Goal: Feedback & Contribution: Leave review/rating

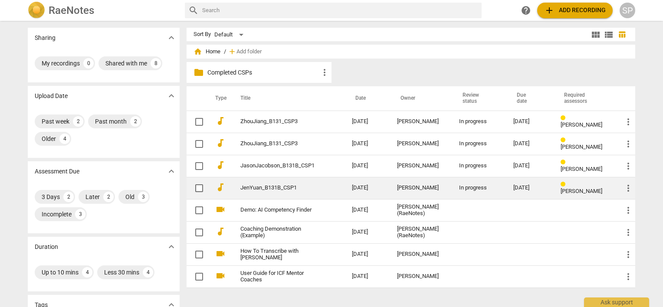
click at [280, 183] on td "JenYuan_B131B_CSP1" at bounding box center [287, 188] width 115 height 22
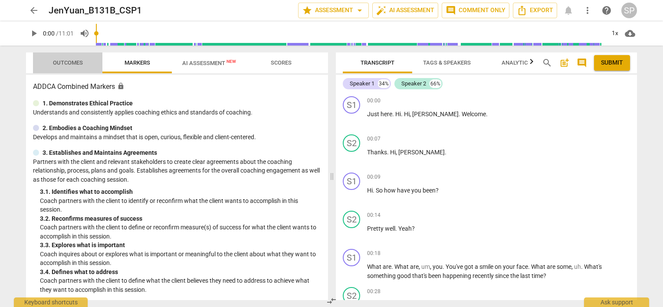
click at [79, 61] on span "Outcomes" at bounding box center [68, 62] width 30 height 7
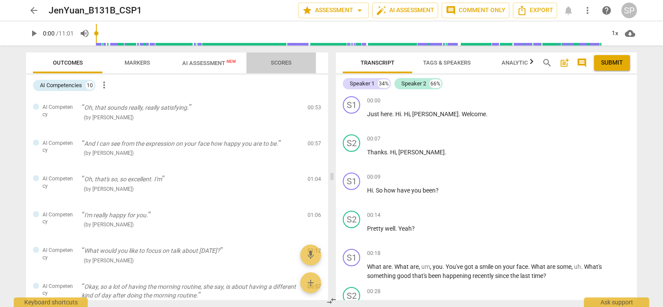
click at [284, 62] on span "Scores" at bounding box center [281, 62] width 21 height 7
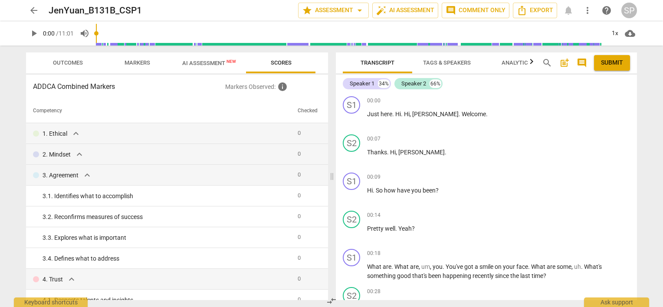
click at [148, 63] on span "Markers" at bounding box center [138, 62] width 26 height 7
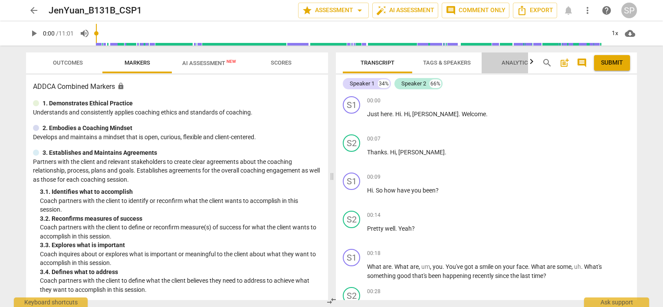
click at [501, 63] on span "Analytics" at bounding box center [516, 63] width 50 height 12
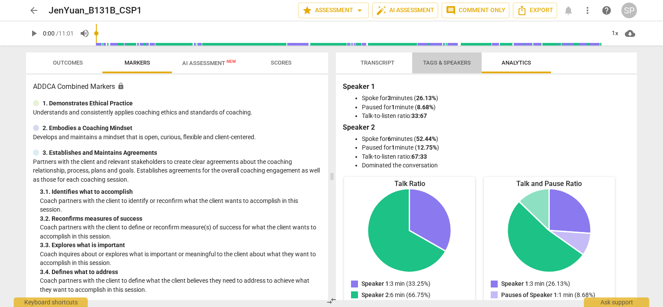
click at [462, 62] on span "Tags & Speakers" at bounding box center [447, 62] width 48 height 7
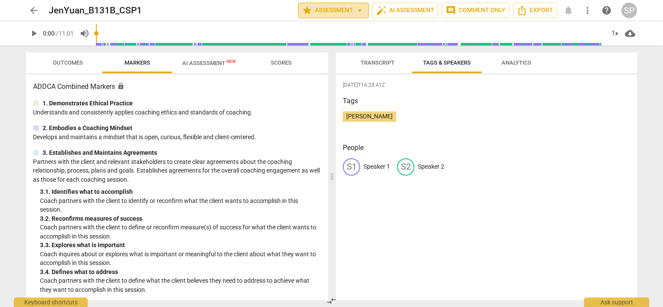
click at [345, 10] on span "star Assessment arrow_drop_down" at bounding box center [333, 10] width 63 height 10
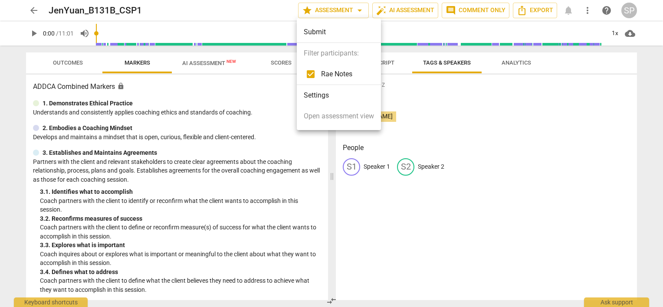
click at [419, 14] on div at bounding box center [331, 153] width 663 height 307
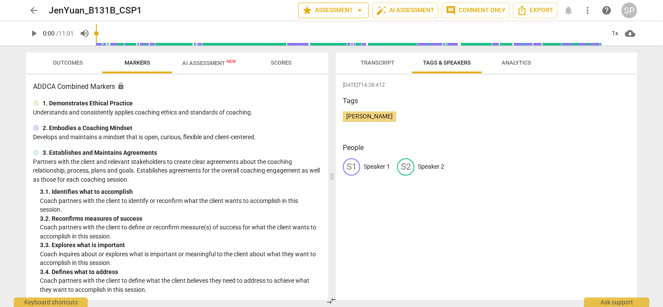
click at [328, 11] on span "star Assessment arrow_drop_down" at bounding box center [333, 10] width 63 height 10
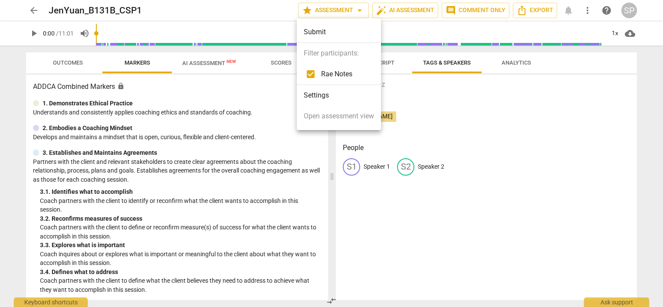
click at [63, 62] on div at bounding box center [331, 153] width 663 height 307
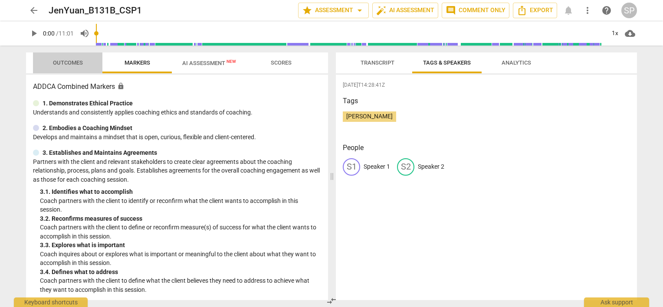
click at [76, 63] on span "Outcomes" at bounding box center [68, 62] width 30 height 7
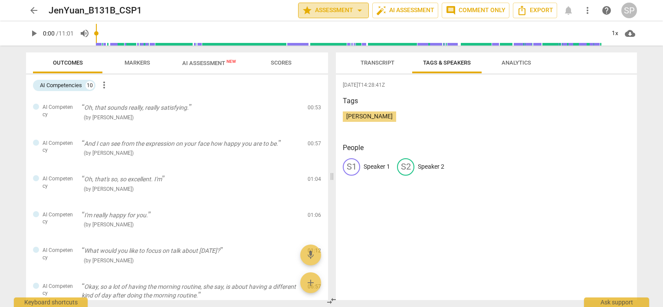
click at [326, 11] on span "star Assessment arrow_drop_down" at bounding box center [333, 10] width 63 height 10
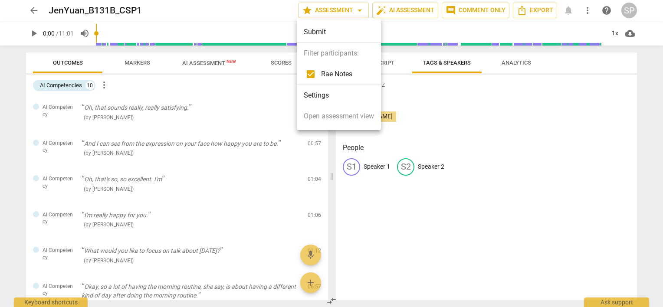
click at [359, 10] on div at bounding box center [331, 153] width 663 height 307
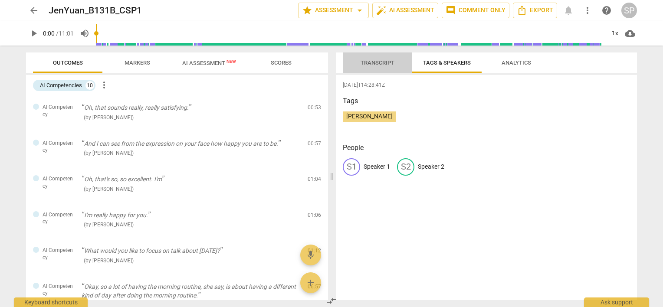
click at [365, 60] on span "Transcript" at bounding box center [378, 62] width 34 height 7
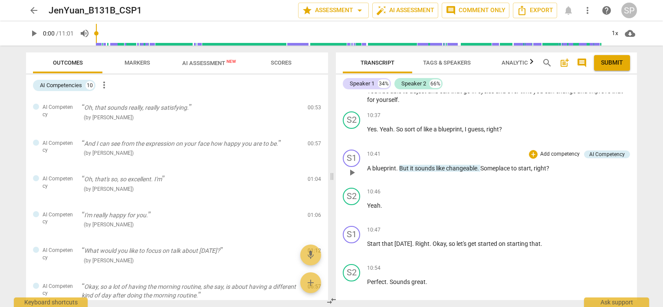
scroll to position [2644, 0]
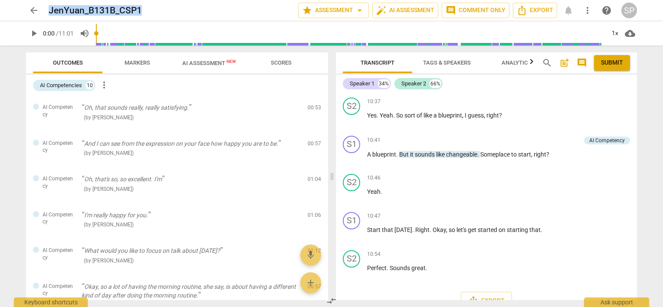
drag, startPoint x: 48, startPoint y: 8, endPoint x: 149, endPoint y: 15, distance: 101.8
click at [149, 15] on div "arrow_back JenYuan_B131B_CSP1 star Assessment arrow_drop_down auto_fix_high AI …" at bounding box center [331, 11] width 611 height 16
copy h2 "JenYuan_B131B_CSP1"
click at [174, 12] on div "JenYuan_B131B_CSP1" at bounding box center [170, 10] width 243 height 11
drag, startPoint x: 50, startPoint y: 9, endPoint x: 148, endPoint y: 9, distance: 98.1
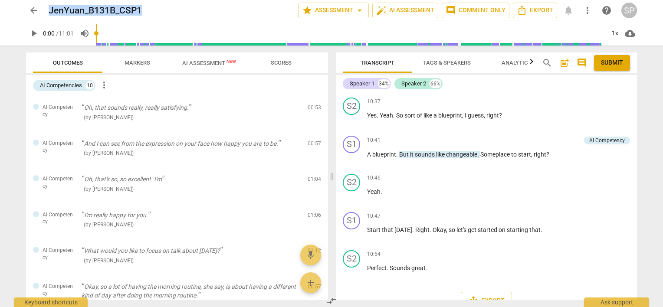
click at [148, 9] on div "JenYuan_B131B_CSP1" at bounding box center [170, 10] width 243 height 11
copy h2 "JenYuan_B131B_CSP1"
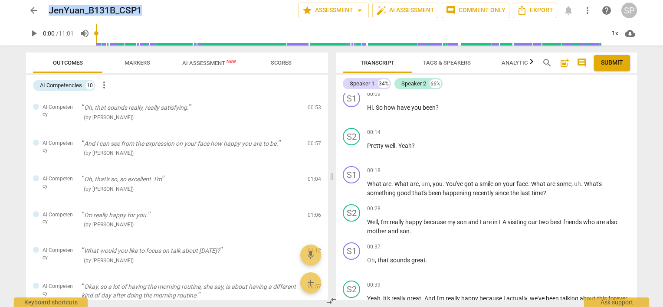
scroll to position [0, 0]
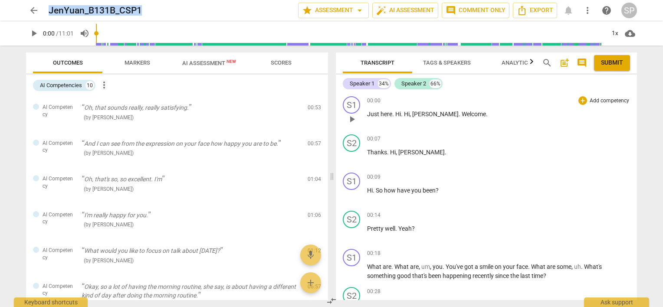
click at [351, 117] on span "play_arrow" at bounding box center [352, 119] width 10 height 10
click at [351, 118] on span "pause" at bounding box center [352, 119] width 10 height 10
click at [33, 34] on span "play_arrow" at bounding box center [34, 33] width 10 height 10
drag, startPoint x: 105, startPoint y: 33, endPoint x: 91, endPoint y: 34, distance: 13.9
click at [96, 34] on input "range" at bounding box center [350, 34] width 509 height 28
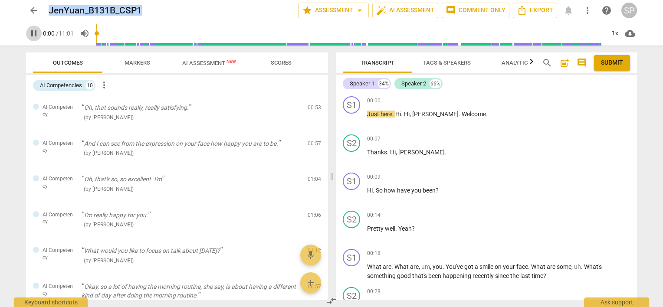
click at [36, 33] on span "pause" at bounding box center [34, 33] width 10 height 10
click at [32, 31] on span "play_arrow" at bounding box center [34, 33] width 10 height 10
click at [32, 31] on span "pause" at bounding box center [34, 33] width 10 height 10
click at [33, 32] on span "play_arrow" at bounding box center [34, 33] width 10 height 10
click at [31, 30] on span "pause" at bounding box center [34, 33] width 10 height 10
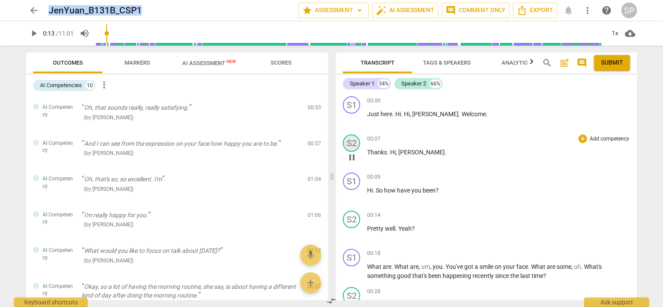
type input "13"
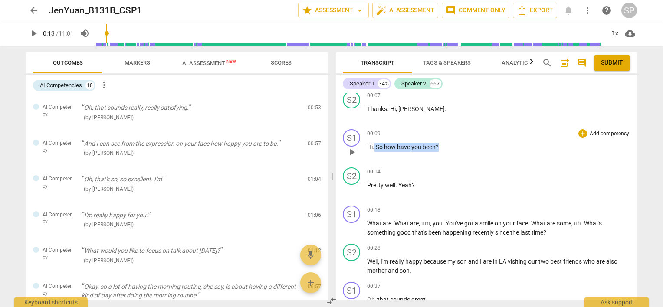
drag, startPoint x: 374, startPoint y: 147, endPoint x: 452, endPoint y: 145, distance: 77.3
click at [452, 145] on p "Hi . So how have you been ?" at bounding box center [498, 147] width 263 height 9
click at [580, 131] on div "+" at bounding box center [583, 133] width 9 height 9
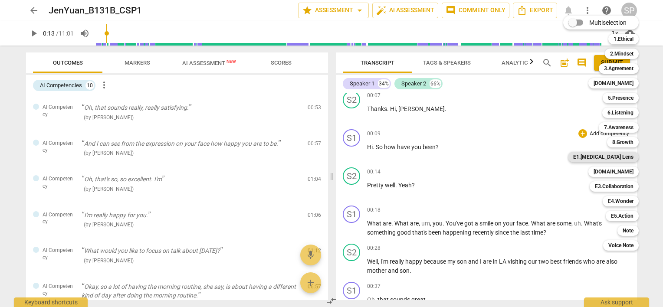
click at [626, 157] on b "E1.[MEDICAL_DATA] Lens" at bounding box center [604, 157] width 60 height 10
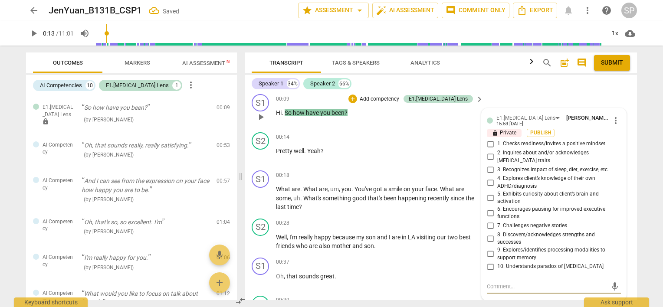
scroll to position [76, 0]
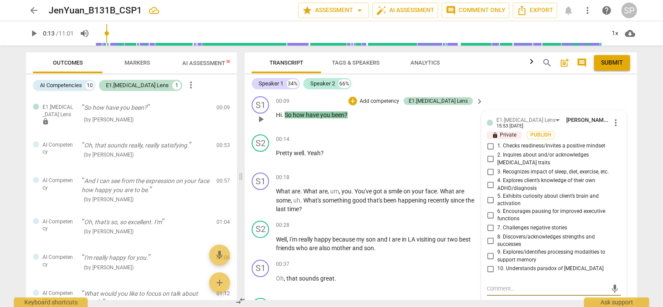
click at [615, 121] on span "more_vert" at bounding box center [616, 123] width 10 height 10
click at [612, 138] on li "Delete" at bounding box center [623, 138] width 30 height 16
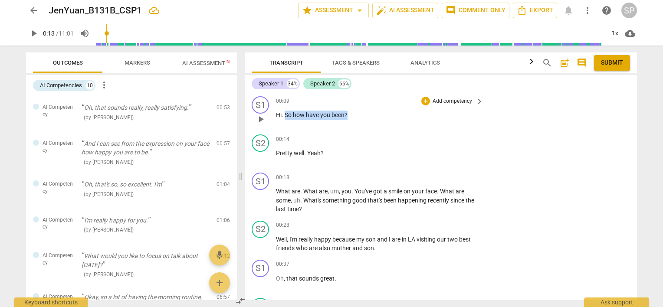
drag, startPoint x: 284, startPoint y: 113, endPoint x: 346, endPoint y: 115, distance: 62.1
click at [346, 115] on p "Hi . So how have you been ?" at bounding box center [377, 115] width 203 height 9
click at [423, 101] on div "+" at bounding box center [426, 101] width 9 height 9
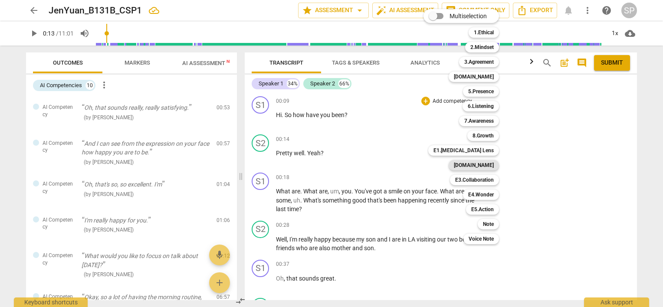
click at [485, 163] on b "[DOMAIN_NAME]" at bounding box center [474, 165] width 40 height 10
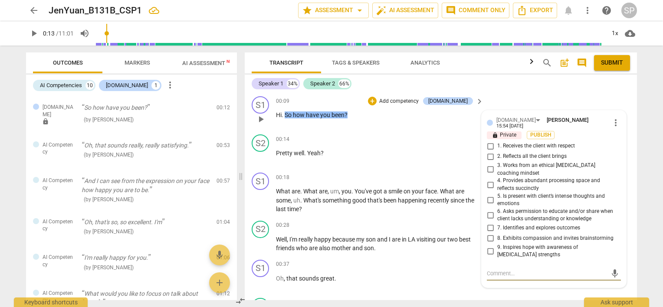
click at [490, 165] on input "3. Works from an ethical [MEDICAL_DATA] coaching mindset" at bounding box center [491, 170] width 14 height 10
checkbox input "true"
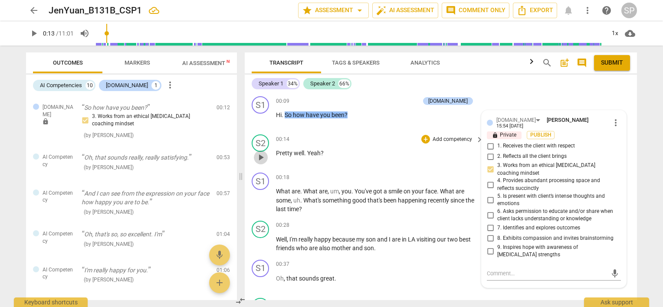
click at [264, 156] on span "play_arrow" at bounding box center [261, 157] width 10 height 10
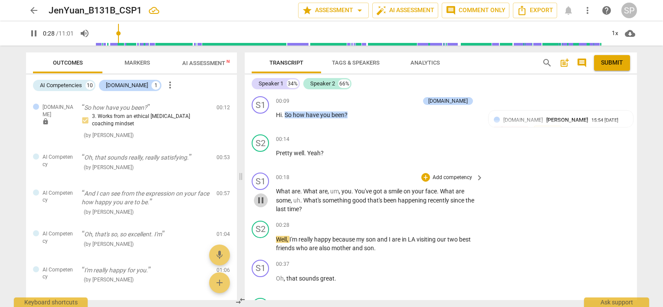
click at [264, 201] on span "pause" at bounding box center [261, 200] width 10 height 10
type input "29"
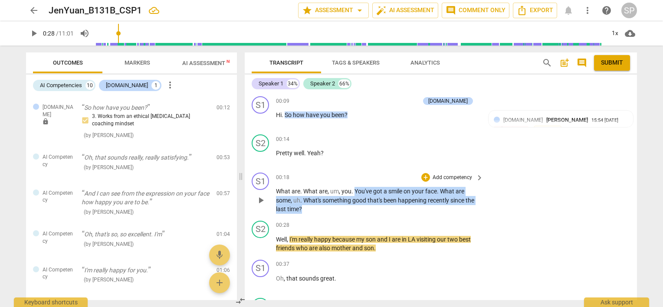
drag, startPoint x: 354, startPoint y: 189, endPoint x: 436, endPoint y: 208, distance: 83.8
click at [436, 208] on p "What are . What are , um , you . You've got a smile on your face . What are som…" at bounding box center [377, 200] width 203 height 27
click at [424, 177] on div "+" at bounding box center [426, 177] width 9 height 9
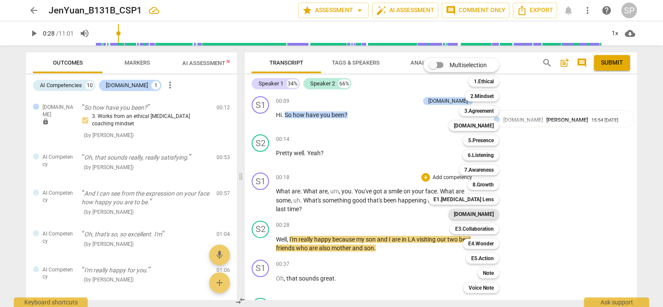
click at [487, 212] on b "[DOMAIN_NAME]" at bounding box center [474, 214] width 40 height 10
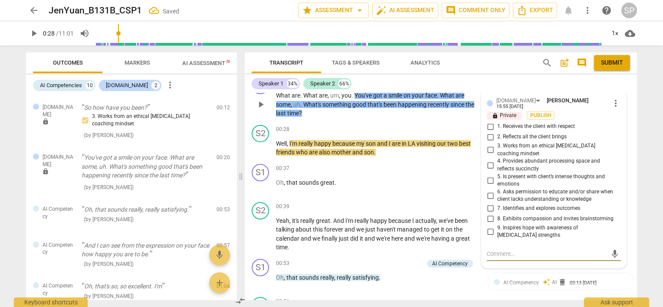
scroll to position [172, 0]
click at [489, 132] on input "2. Reflects all the client brings" at bounding box center [491, 137] width 14 height 10
checkbox input "true"
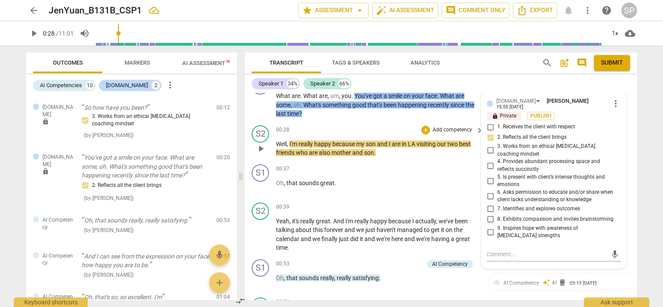
click at [382, 126] on div "00:28 + Add competency keyboard_arrow_right" at bounding box center [380, 130] width 208 height 10
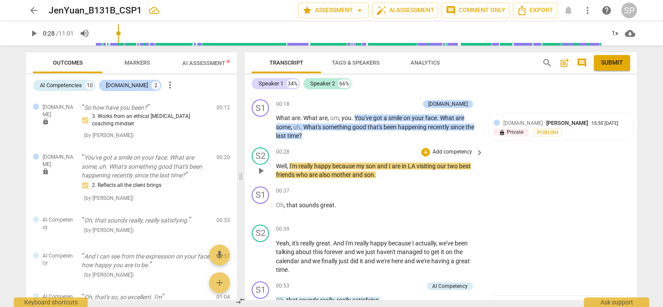
scroll to position [129, 0]
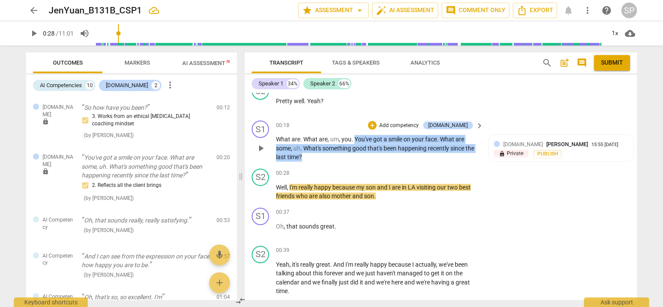
drag, startPoint x: 354, startPoint y: 134, endPoint x: 356, endPoint y: 155, distance: 21.0
click at [356, 155] on p "What are . What are , um , you . You've got a smile on your face . What are som…" at bounding box center [377, 148] width 203 height 27
click at [377, 124] on div "+" at bounding box center [372, 125] width 9 height 9
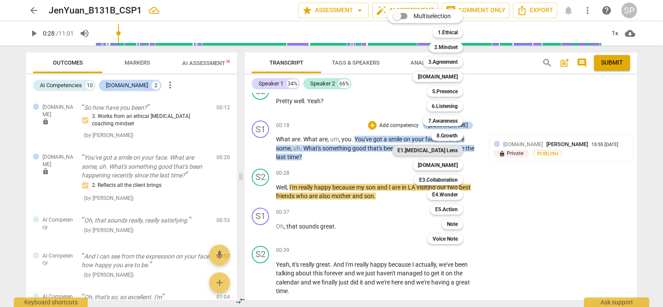
click at [445, 150] on b "E1.[MEDICAL_DATA] Lens" at bounding box center [428, 150] width 60 height 10
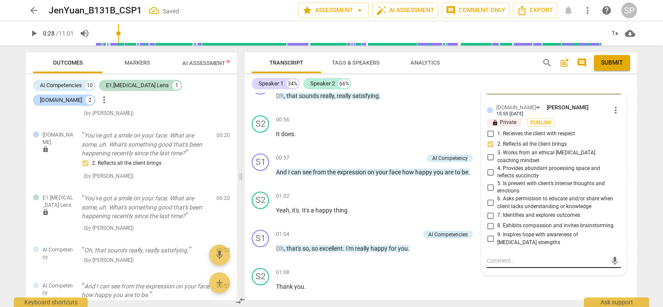
scroll to position [239, 0]
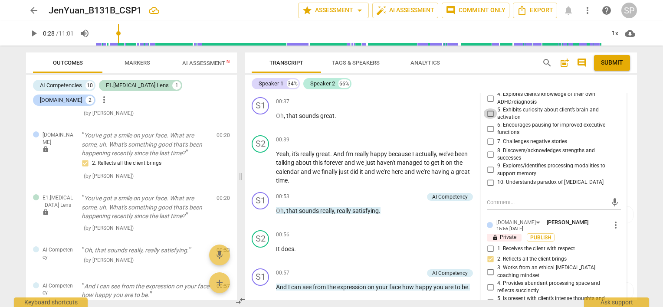
click at [487, 109] on input "5. Exhibits curiosity about client’s brain and activation" at bounding box center [491, 114] width 14 height 10
checkbox input "true"
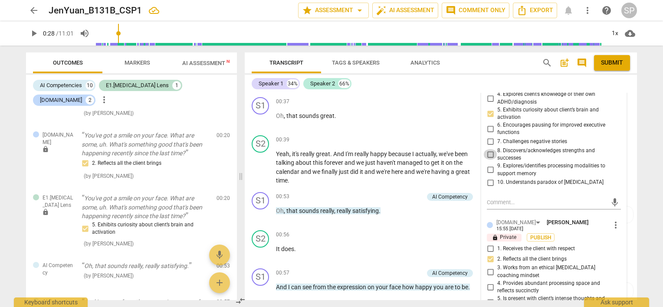
click at [490, 149] on input "8. Discovers/acknowledges strengths and successes" at bounding box center [491, 154] width 14 height 10
checkbox input "true"
click at [399, 112] on p "Oh , that sounds great ." at bounding box center [377, 116] width 203 height 9
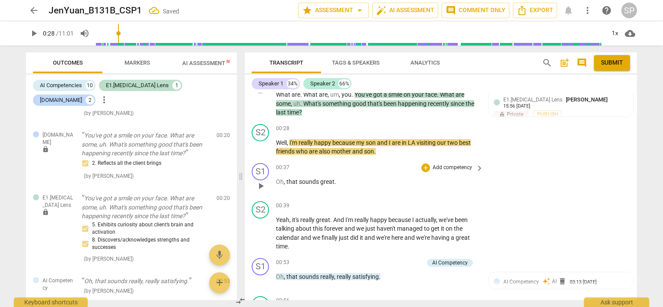
scroll to position [109, 0]
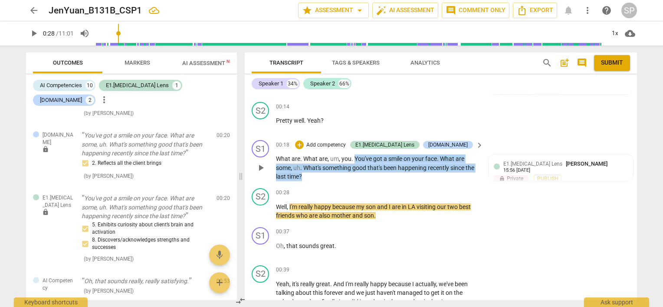
drag, startPoint x: 354, startPoint y: 154, endPoint x: 356, endPoint y: 171, distance: 17.0
click at [356, 171] on p "What are . What are , um , you . You've got a smile on your face . What are som…" at bounding box center [377, 168] width 203 height 27
click at [304, 147] on div "+" at bounding box center [299, 145] width 9 height 9
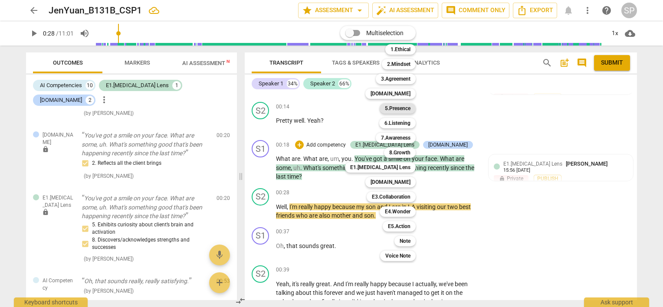
click at [391, 108] on b "5.Presence" at bounding box center [398, 108] width 26 height 10
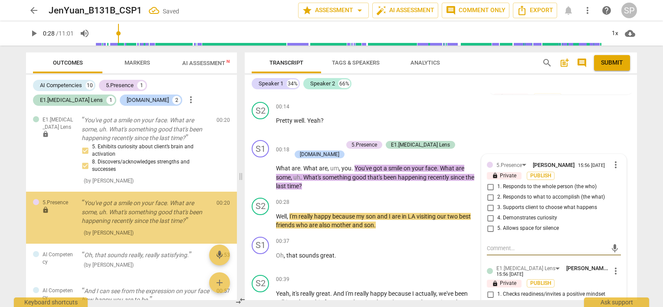
scroll to position [127, 0]
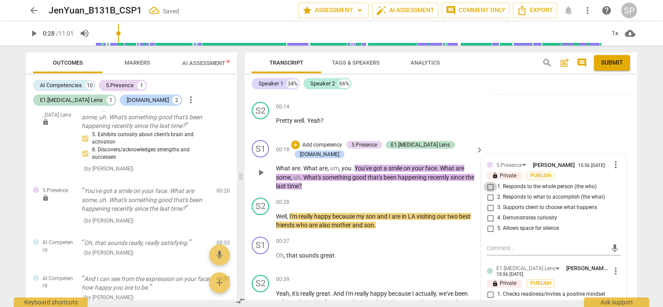
click at [489, 185] on input "1. Responds to the whole person (the who)" at bounding box center [491, 187] width 14 height 10
checkbox input "true"
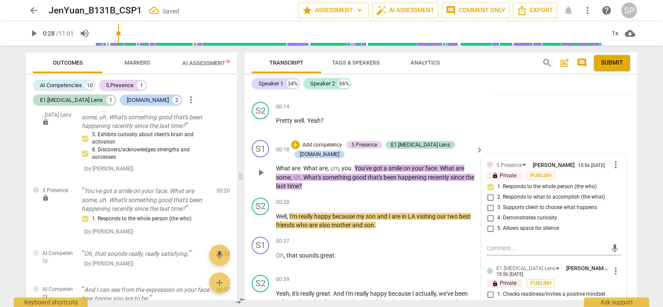
click at [490, 218] on input "4. Demonstrates curiosity" at bounding box center [491, 218] width 14 height 10
checkbox input "true"
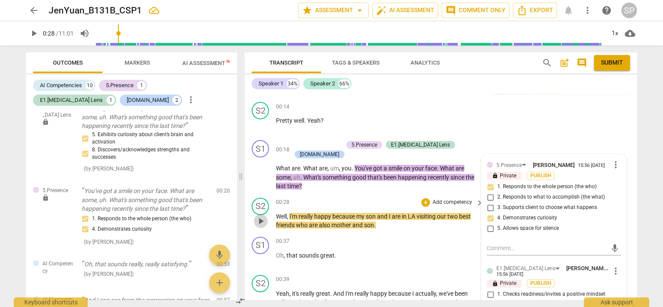
click at [261, 216] on span "play_arrow" at bounding box center [261, 221] width 10 height 10
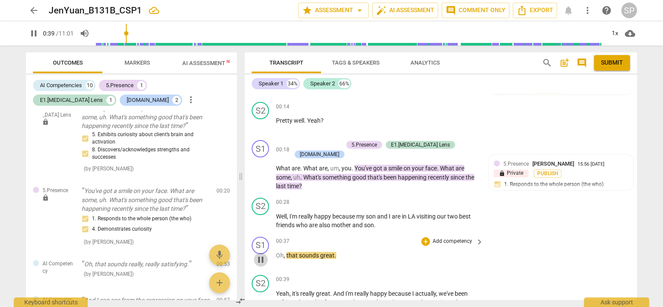
click at [262, 255] on span "pause" at bounding box center [261, 260] width 10 height 10
type input "39"
drag, startPoint x: 286, startPoint y: 244, endPoint x: 336, endPoint y: 247, distance: 50.0
click at [336, 251] on p "Oh , that sounds great ." at bounding box center [377, 255] width 203 height 9
click at [425, 237] on div "+" at bounding box center [426, 241] width 9 height 9
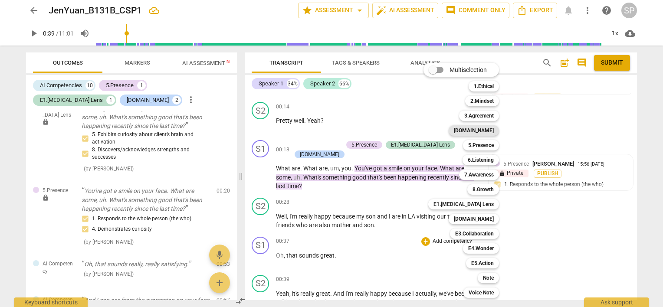
click at [488, 130] on b "[DOMAIN_NAME]" at bounding box center [474, 130] width 40 height 10
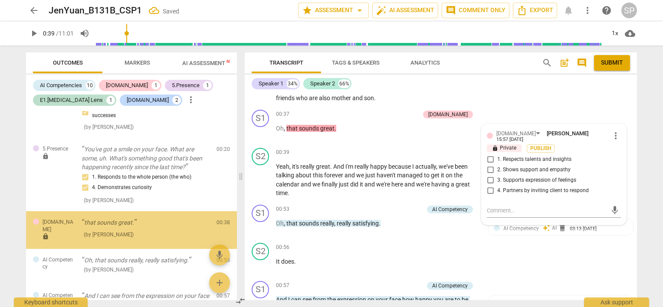
scroll to position [192, 0]
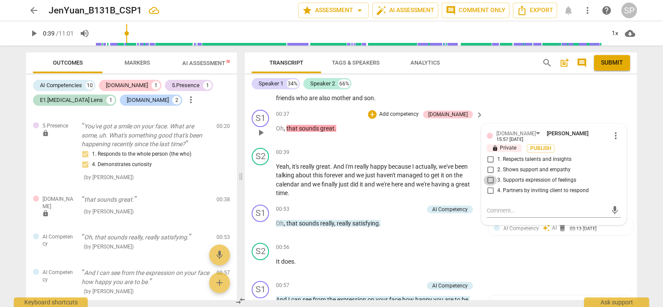
click at [490, 175] on input "3. Supports expression of feelings" at bounding box center [491, 180] width 14 height 10
checkbox input "true"
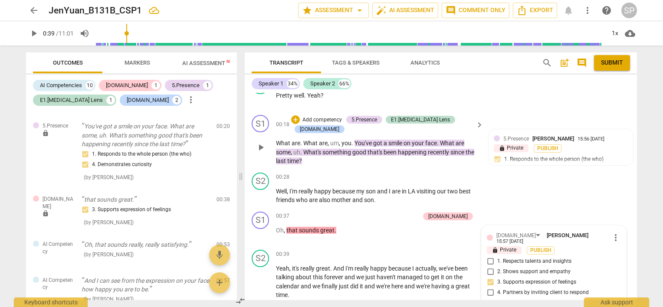
scroll to position [149, 0]
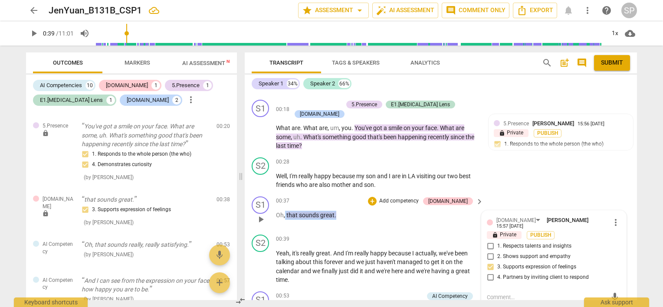
drag, startPoint x: 285, startPoint y: 206, endPoint x: 337, endPoint y: 204, distance: 52.1
click at [337, 211] on p "Oh , that sounds great ." at bounding box center [377, 215] width 203 height 9
click at [377, 197] on div "+" at bounding box center [372, 201] width 9 height 9
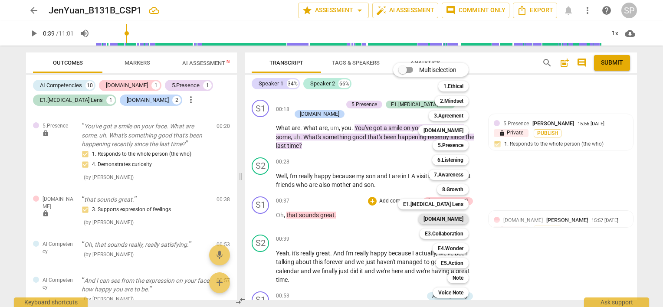
click at [462, 215] on b "[DOMAIN_NAME]" at bounding box center [444, 219] width 40 height 10
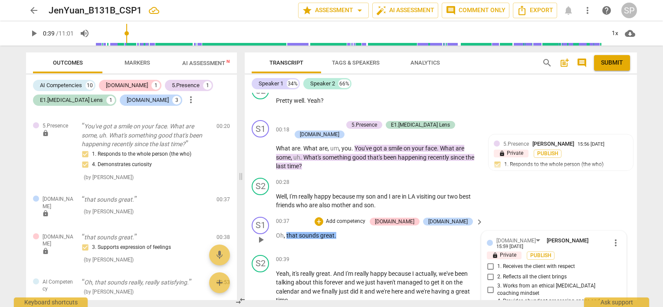
scroll to position [172, 0]
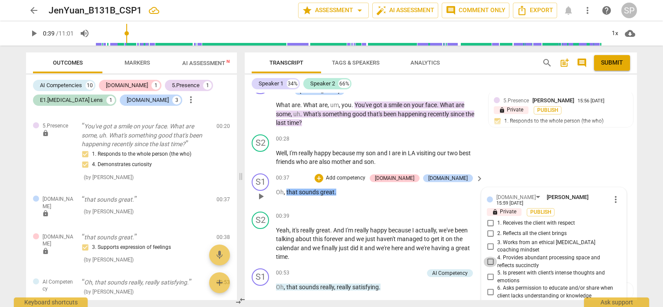
click at [491, 257] on input "4. Provides abundant processing space and reflects succinctly" at bounding box center [491, 262] width 14 height 10
checkbox input "true"
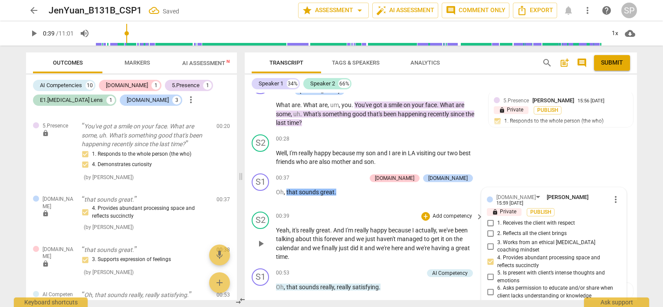
click at [262, 239] on span "play_arrow" at bounding box center [261, 244] width 10 height 10
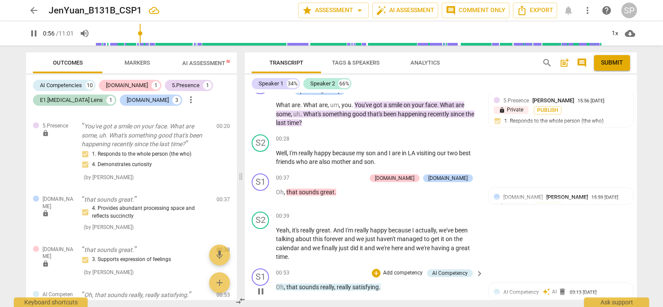
scroll to position [389, 0]
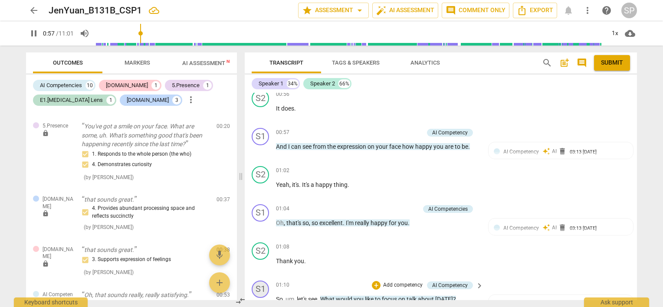
click at [263, 281] on div "S1" at bounding box center [260, 289] width 17 height 17
click at [259, 260] on span "pause" at bounding box center [261, 265] width 10 height 10
type input "63"
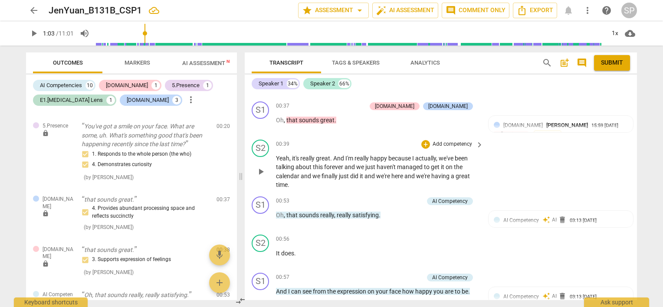
scroll to position [259, 0]
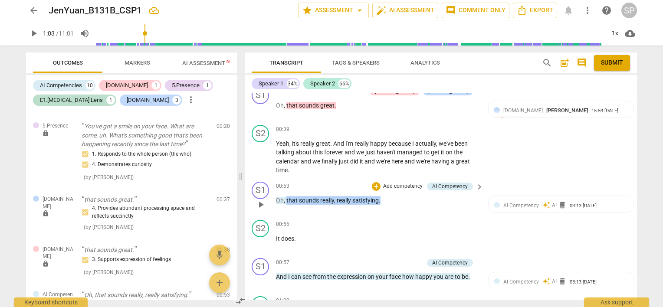
drag, startPoint x: 287, startPoint y: 188, endPoint x: 379, endPoint y: 183, distance: 92.1
click at [379, 196] on p "Oh , that sounds really , really satisfying ." at bounding box center [377, 200] width 203 height 9
click at [376, 182] on div "+" at bounding box center [376, 186] width 9 height 9
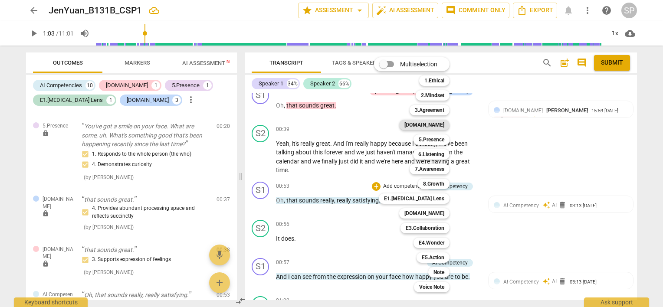
click at [432, 125] on b "[DOMAIN_NAME]" at bounding box center [425, 125] width 40 height 10
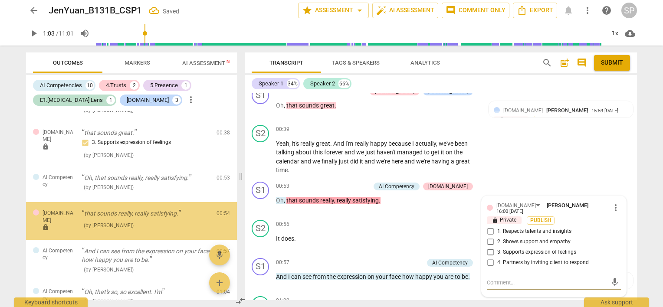
scroll to position [323, 0]
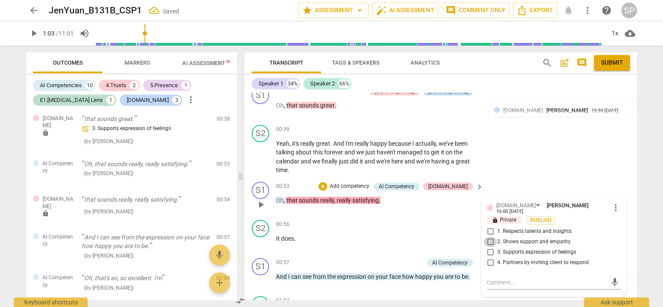
click at [488, 237] on input "2. Shows support and empathy" at bounding box center [491, 242] width 14 height 10
checkbox input "true"
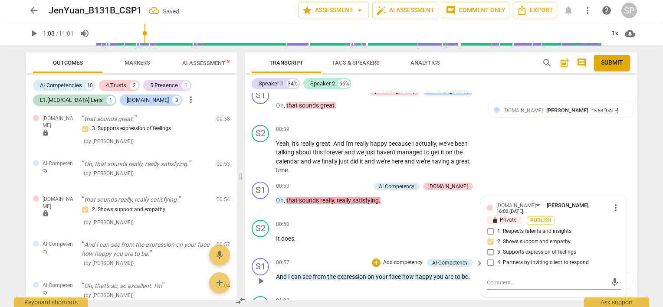
click at [337, 255] on div "S1 play_arrow pause 00:57 + Add competency AI Competency keyboard_arrow_right A…" at bounding box center [441, 274] width 392 height 38
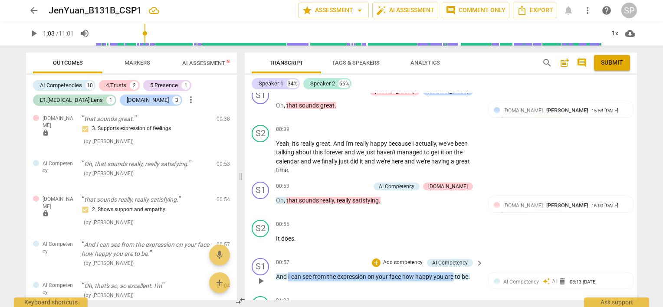
drag, startPoint x: 288, startPoint y: 265, endPoint x: 455, endPoint y: 268, distance: 167.2
click at [455, 273] on p "And I can see from the expression on your face how happy you are to be ." at bounding box center [377, 277] width 203 height 9
click at [373, 259] on div "+" at bounding box center [376, 263] width 9 height 9
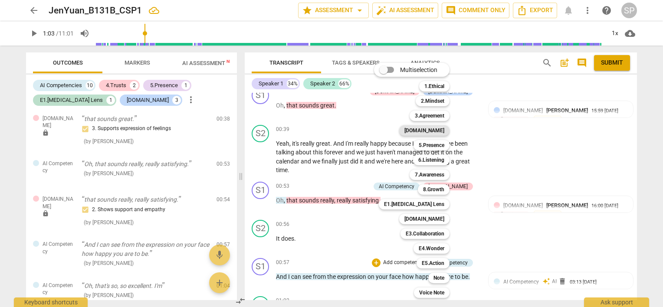
click at [438, 132] on b "[DOMAIN_NAME]" at bounding box center [425, 130] width 40 height 10
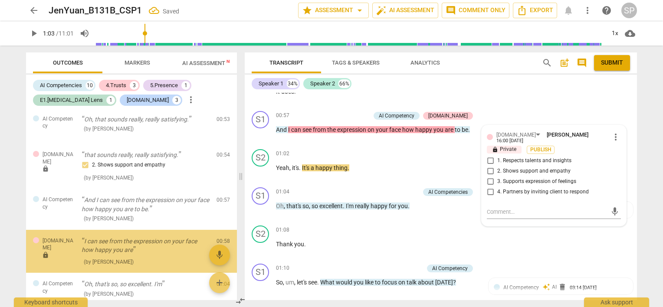
scroll to position [413, 0]
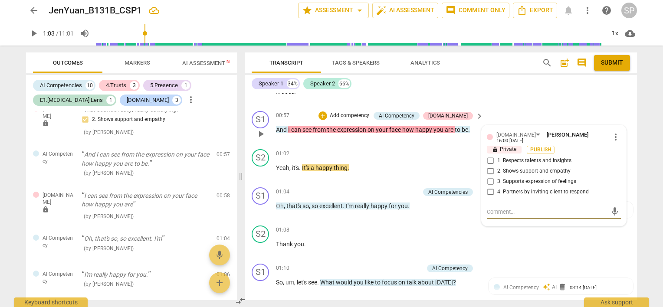
click at [491, 166] on input "2. Shows support and empathy" at bounding box center [491, 171] width 14 height 10
checkbox input "true"
click at [488, 177] on input "3. Supports expression of feelings" at bounding box center [491, 182] width 14 height 10
checkbox input "true"
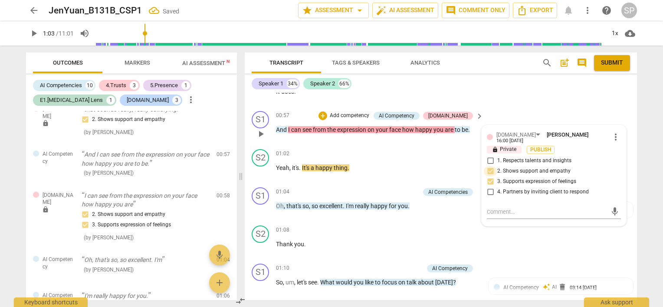
click at [490, 166] on input "2. Shows support and empathy" at bounding box center [491, 171] width 14 height 10
checkbox input "false"
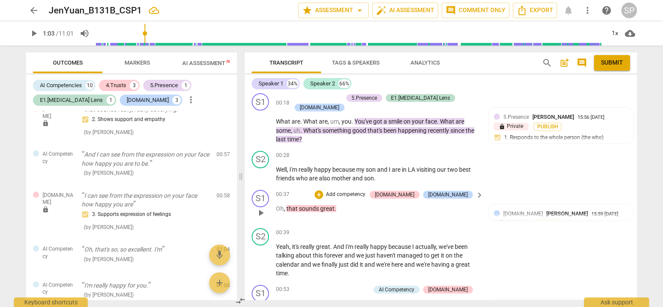
scroll to position [146, 0]
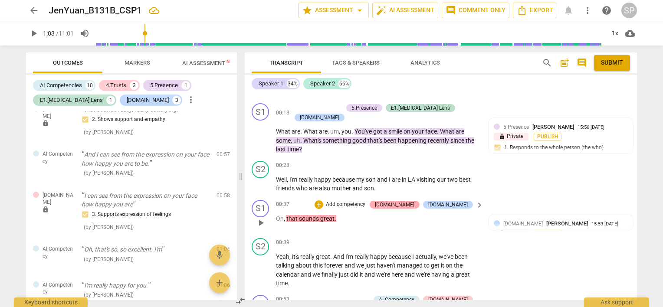
click at [415, 201] on div "[DOMAIN_NAME]" at bounding box center [395, 205] width 40 height 8
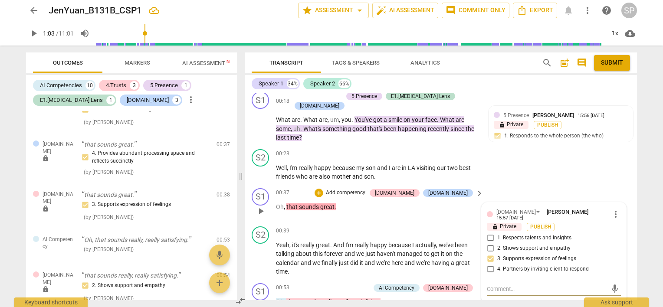
scroll to position [189, 0]
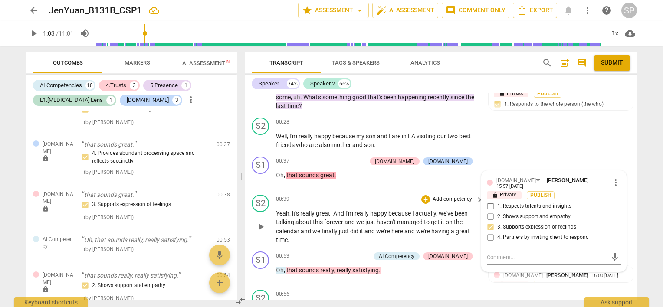
click at [354, 191] on div "S2 play_arrow pause 00:39 + Add competency keyboard_arrow_right Yeah , it's rea…" at bounding box center [441, 219] width 392 height 57
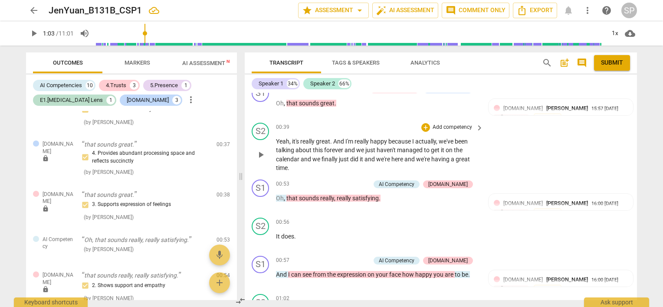
scroll to position [276, 0]
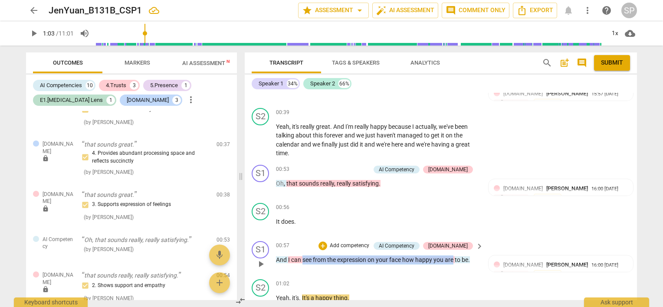
drag, startPoint x: 302, startPoint y: 248, endPoint x: 454, endPoint y: 251, distance: 152.0
click at [454, 256] on p "And I can see from the expression on your face how happy you are to be ." at bounding box center [377, 260] width 203 height 9
click at [327, 242] on div "+" at bounding box center [323, 246] width 9 height 9
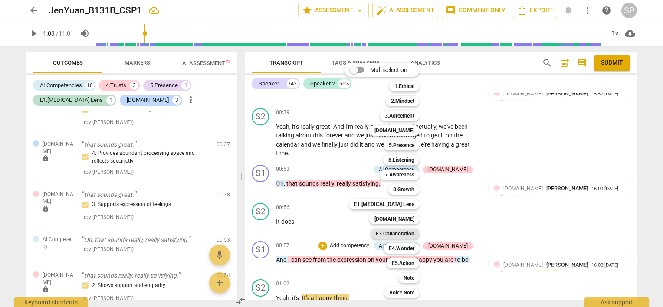
click at [388, 231] on b "E3.Collaboration" at bounding box center [395, 234] width 39 height 10
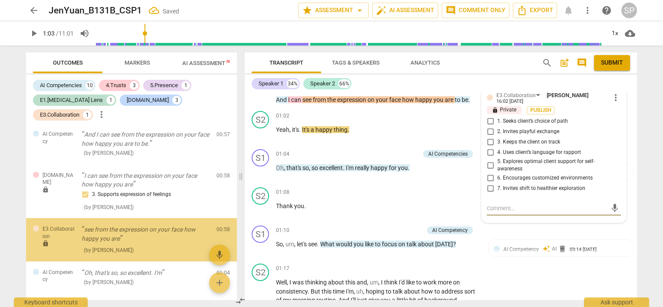
scroll to position [467, 0]
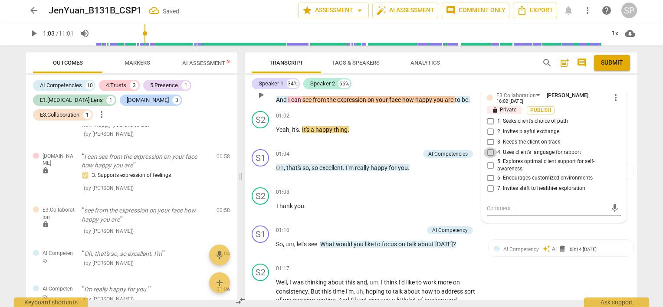
click at [488, 148] on input "4. Uses client’s language for rapport" at bounding box center [491, 153] width 14 height 10
checkbox input "true"
click at [366, 146] on div "S1 play_arrow pause 01:04 + Add competency AI Competencies keyboard_arrow_right…" at bounding box center [441, 165] width 392 height 38
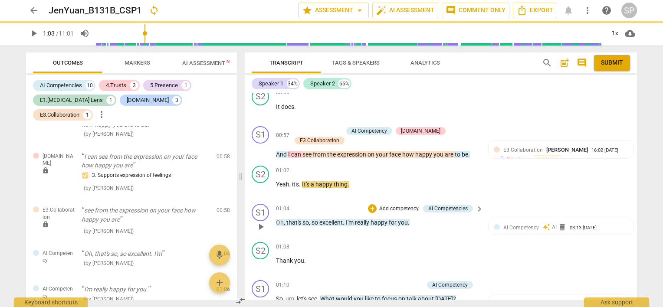
scroll to position [359, 0]
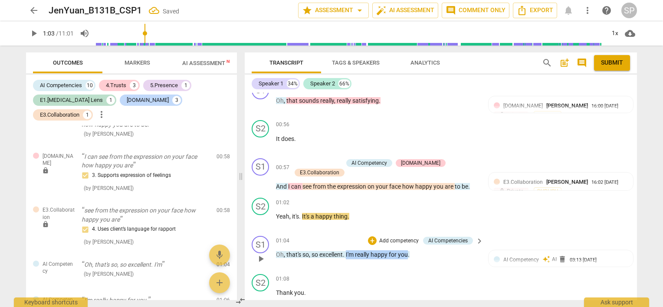
drag, startPoint x: 346, startPoint y: 242, endPoint x: 408, endPoint y: 244, distance: 62.1
click at [408, 251] on p "Oh , that's so , so excellent . I'm really happy for you ." at bounding box center [377, 255] width 203 height 9
click at [368, 237] on div "+" at bounding box center [372, 241] width 9 height 9
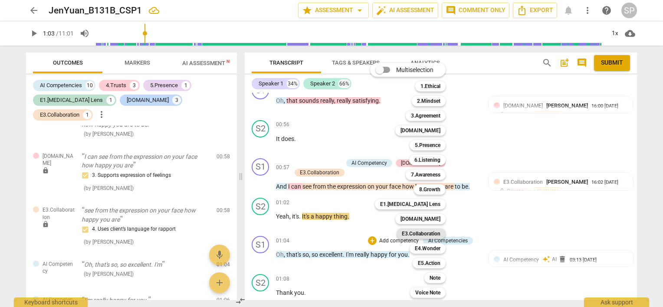
click at [414, 232] on b "E3.Collaboration" at bounding box center [421, 234] width 39 height 10
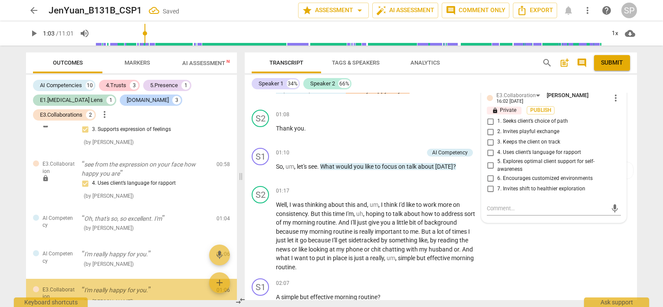
scroll to position [590, 0]
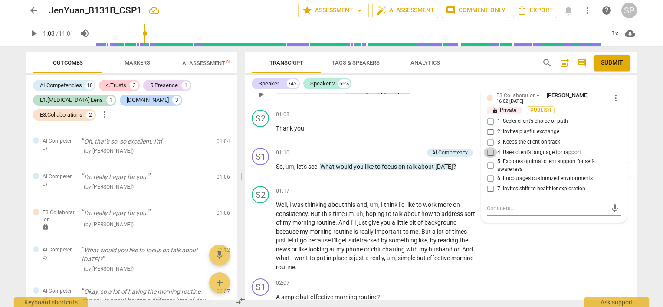
click at [488, 148] on input "4. Uses client’s language for rapport" at bounding box center [491, 153] width 14 height 10
checkbox input "true"
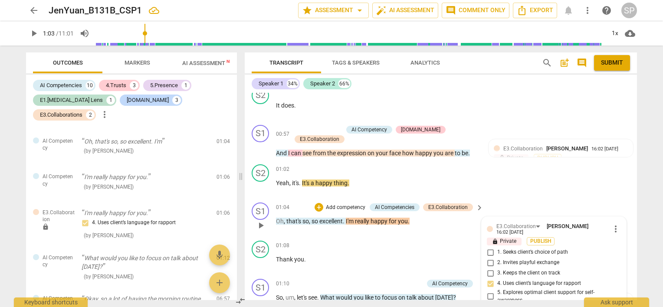
scroll to position [350, 0]
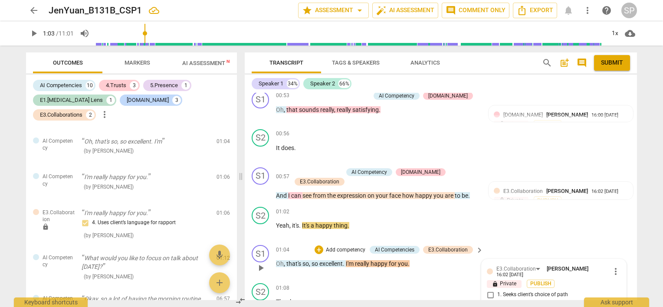
click at [261, 263] on span "play_arrow" at bounding box center [261, 268] width 10 height 10
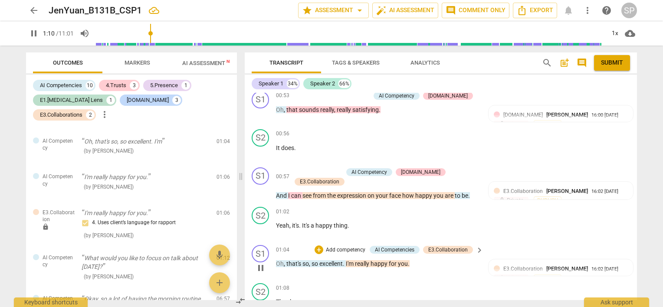
scroll to position [580, 0]
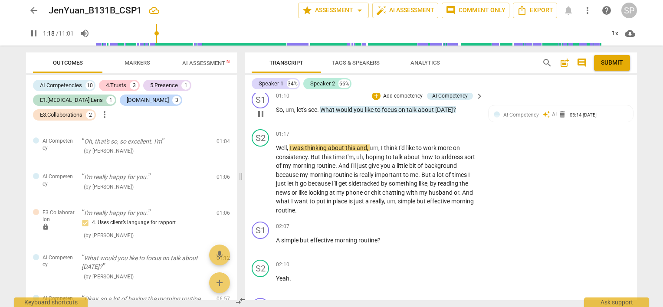
click at [264, 109] on span "pause" at bounding box center [261, 114] width 10 height 10
type input "78"
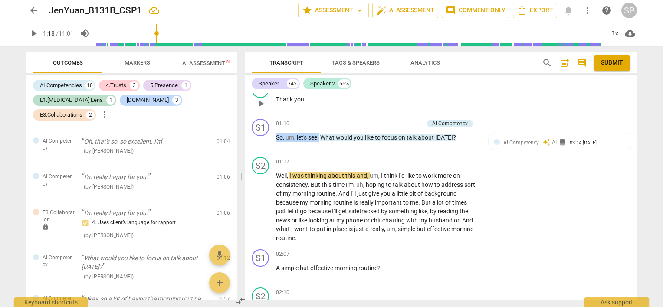
scroll to position [552, 0]
drag, startPoint x: 321, startPoint y: 96, endPoint x: 344, endPoint y: 105, distance: 25.1
click at [344, 116] on div "S1 play_arrow pause 01:10 + Add competency AI Competency keyboard_arrow_right S…" at bounding box center [441, 135] width 392 height 38
click at [342, 116] on div "S1 play_arrow pause 01:10 + Add competency AI Competency keyboard_arrow_right S…" at bounding box center [441, 135] width 392 height 38
drag, startPoint x: 323, startPoint y: 124, endPoint x: 406, endPoint y: 131, distance: 83.6
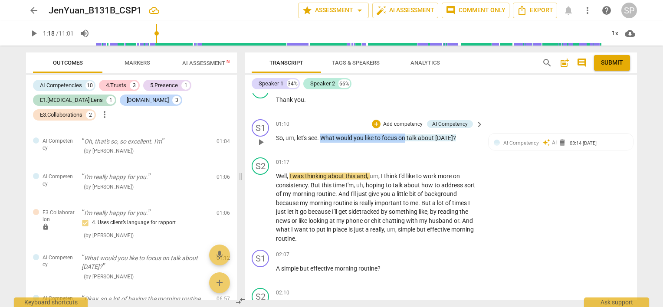
click at [406, 131] on div "01:10 + Add competency AI Competency keyboard_arrow_right So , um , let's see .…" at bounding box center [380, 134] width 208 height 31
click at [376, 120] on div "+" at bounding box center [376, 124] width 9 height 9
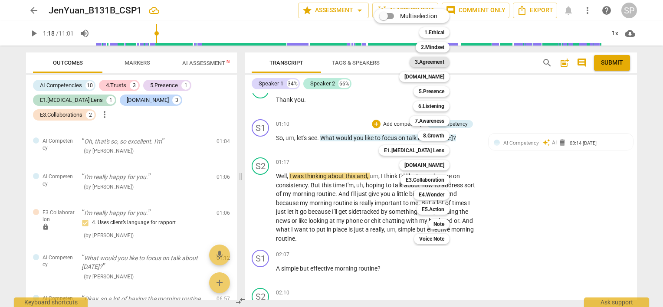
click at [431, 61] on b "3.Agreement" at bounding box center [430, 62] width 30 height 10
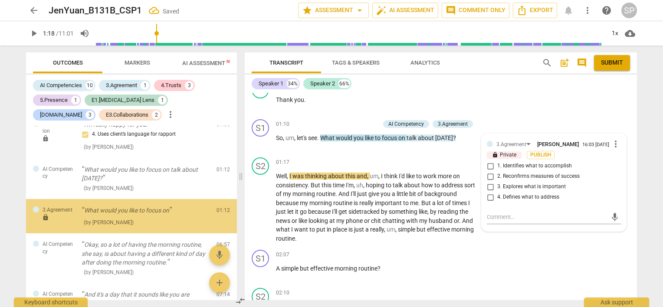
scroll to position [682, 0]
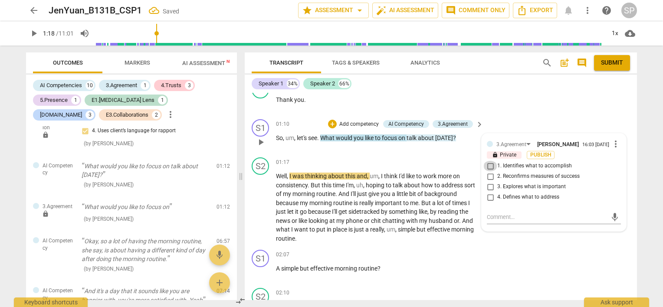
click at [491, 161] on input "1. Identifies what to accomplish" at bounding box center [491, 166] width 14 height 10
checkbox input "true"
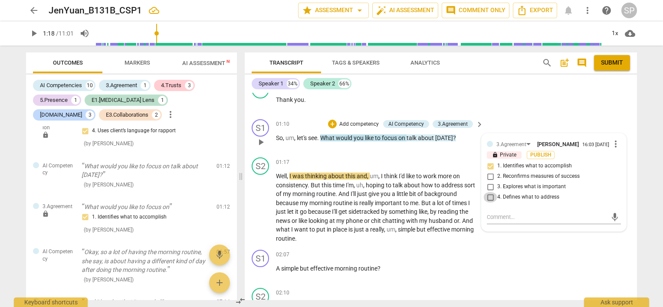
click at [489, 192] on input "4. Defines what to address" at bounding box center [491, 197] width 14 height 10
checkbox input "true"
click at [498, 213] on textarea at bounding box center [547, 217] width 120 height 8
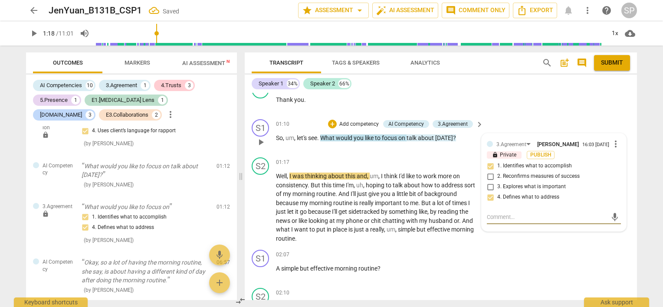
type textarea "N"
type textarea "No"
type textarea "Not"
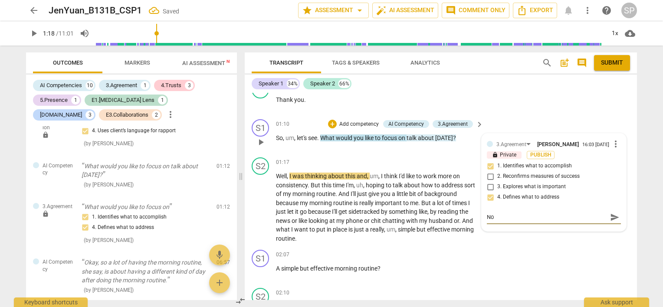
type textarea "Not"
type textarea "Not y"
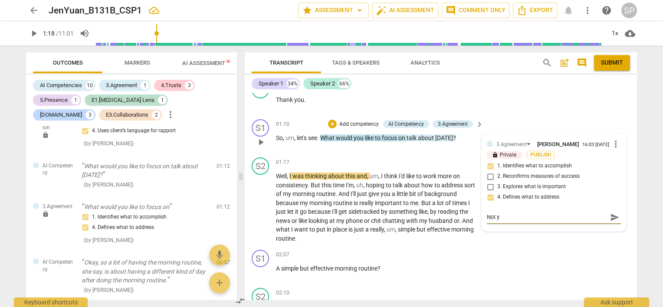
type textarea "Not ye"
type textarea "Not yet"
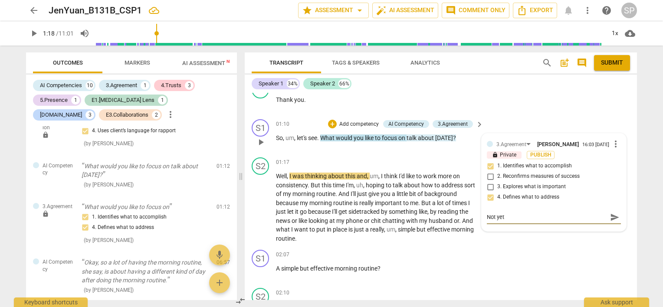
type textarea "Not yet"
type textarea "Not yet u"
type textarea "Not yet"
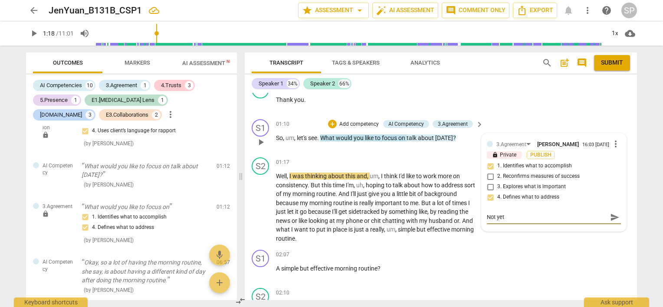
type textarea "Not yet s"
type textarea "Not yet su"
type textarea "Not yet sur"
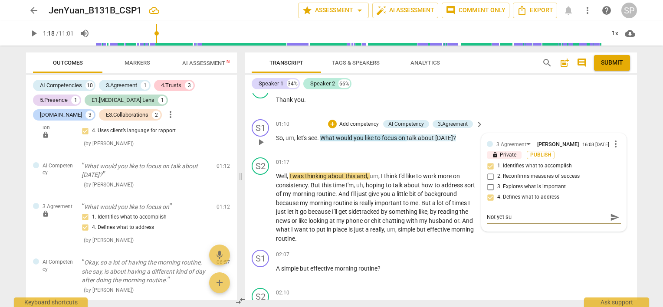
type textarea "Not yet sur"
type textarea "Not yet sure"
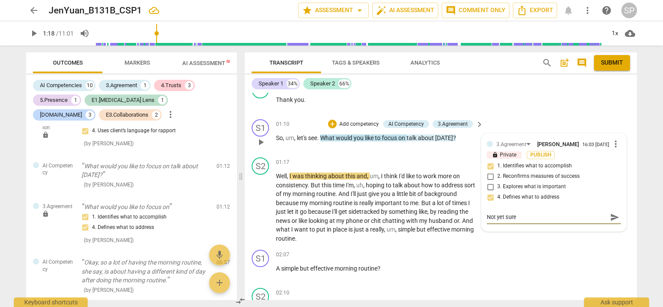
type textarea "Not yet sure w"
type textarea "Not yet sure"
type textarea "Not yet sure i"
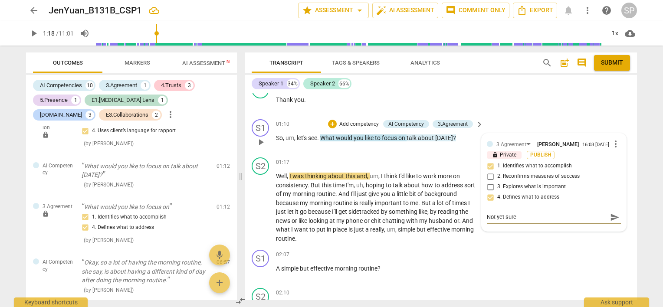
type textarea "Not yet sure i"
type textarea "Not yet sure if"
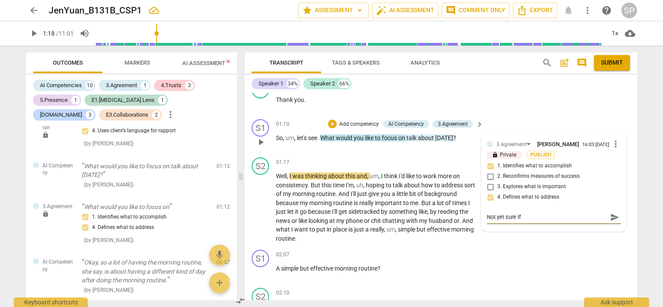
type textarea "Not yet sure if ""
type textarea "Not yet sure if "f"
type textarea "Not yet sure if "fo"
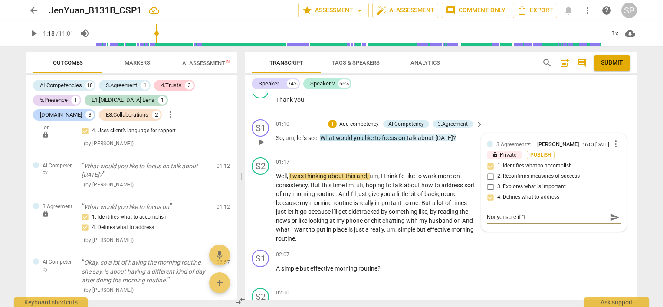
type textarea "Not yet sure if "fo"
type textarea "Not yet sure if "foc"
type textarea "Not yet sure if "focu"
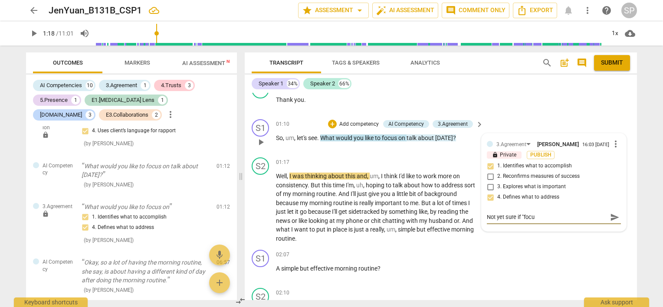
type textarea "Not yet sure if "focus"
type textarea "Not yet sure if "focus o"
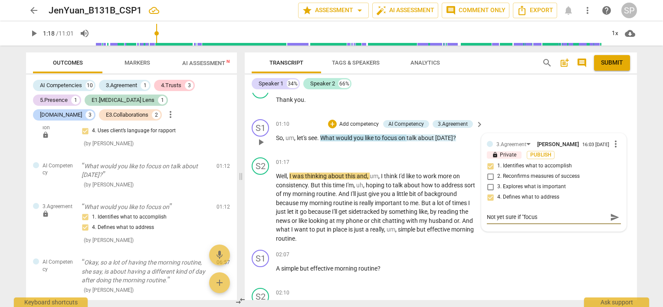
type textarea "Not yet sure if "focus o"
type textarea "Not yet sure if "focus on"
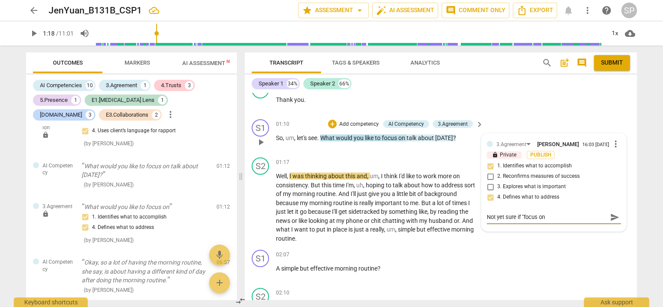
type textarea "Not yet sure if "focus on w"
type textarea "Not yet sure if "focus on wi"
type textarea "Not yet sure if "focus on wil"
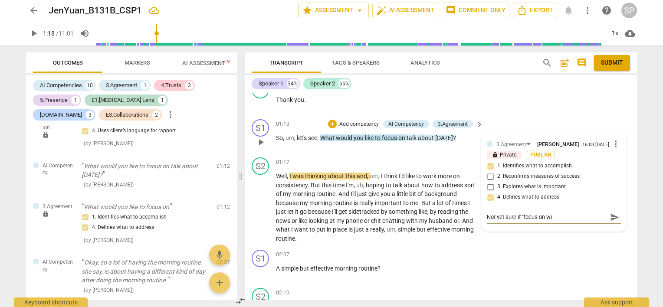
type textarea "Not yet sure if "focus on wil"
type textarea "Not yet sure if "focus on will"
type textarea "Not yet sure if "focus on wil"
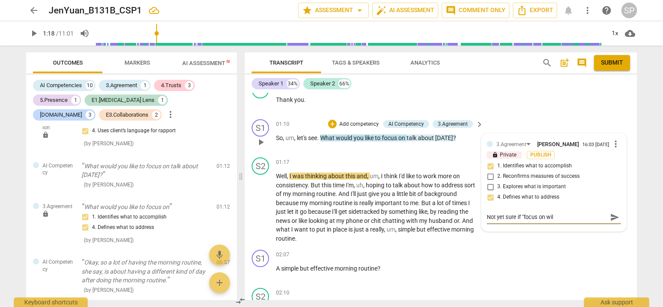
type textarea "Not yet sure if "focus on wi"
type textarea "Not yet sure if "focus on w"
type textarea "Not yet sure if "focus on"
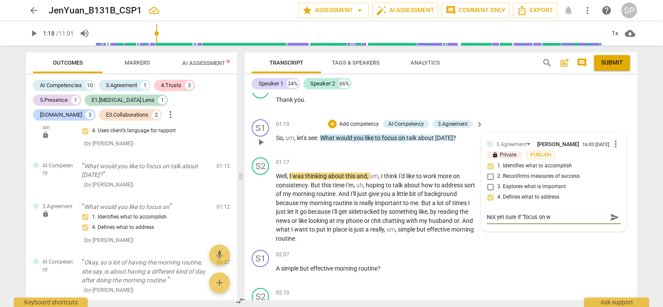
type textarea "Not yet sure if "focus on"
type textarea "Not yet sure if "focus o"
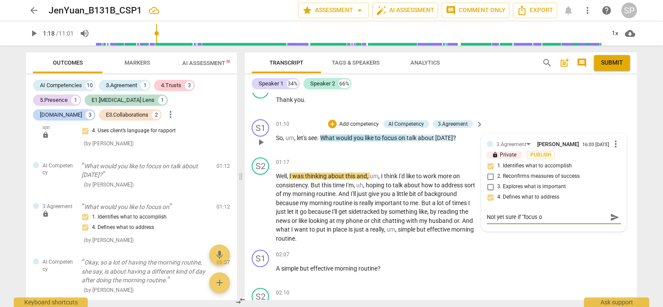
type textarea "Not yet sure if "focus"
type textarea "Not yet sure if "focu"
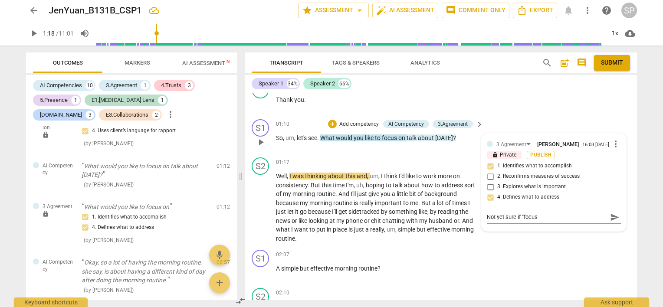
type textarea "Not yet sure if "focu"
type textarea "Not yet sure if "foc"
type textarea "Not yet sure if "fo"
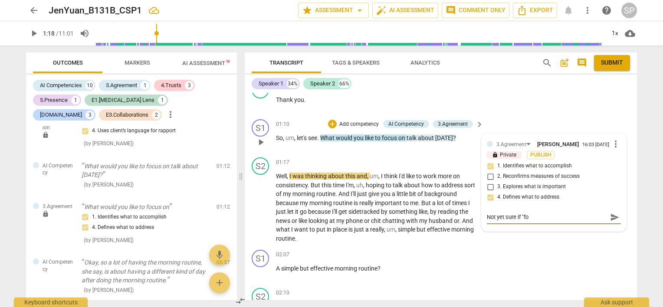
type textarea "Not yet sure if "f"
type textarea "Not yet sure if ""
type textarea "Not yet sure if"
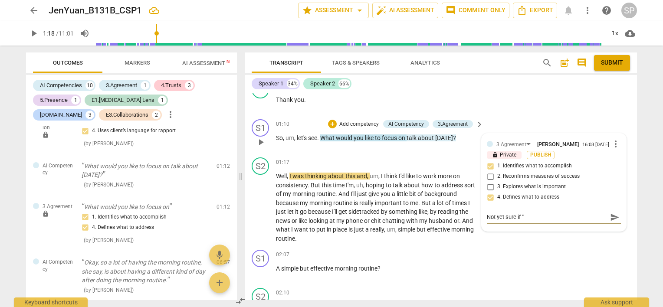
type textarea "Not yet sure if"
type textarea "Not yet sure i"
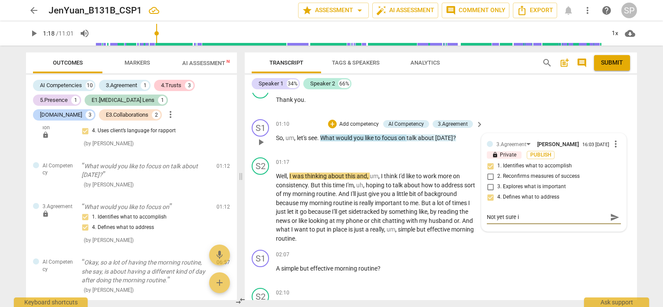
type textarea "Not yet sure"
type textarea "Not yet sur"
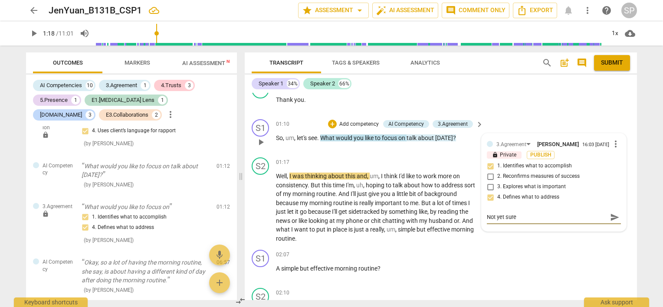
type textarea "Not yet sur"
type textarea "Not yet su"
type textarea "Not yet s"
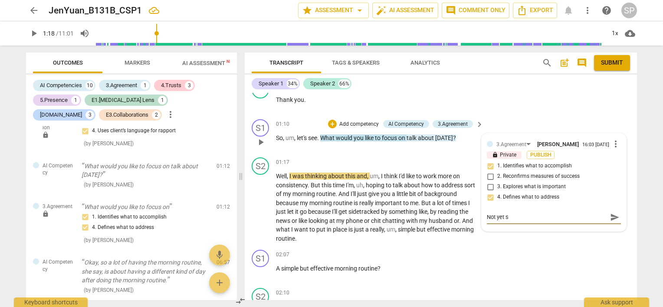
type textarea "Not yet"
type textarea "Not ye"
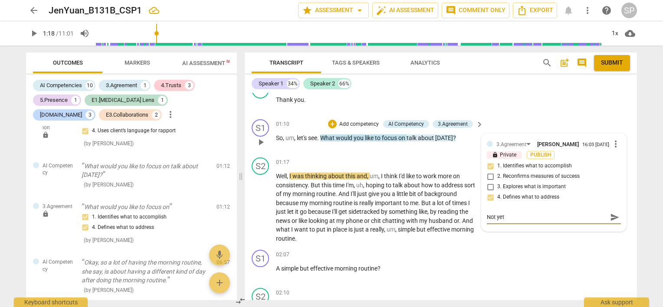
type textarea "Not ye"
type textarea "Not y"
type textarea "Not"
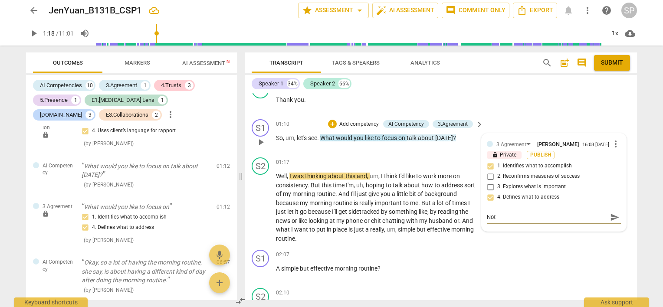
type textarea "Not"
type textarea "No"
type textarea "N"
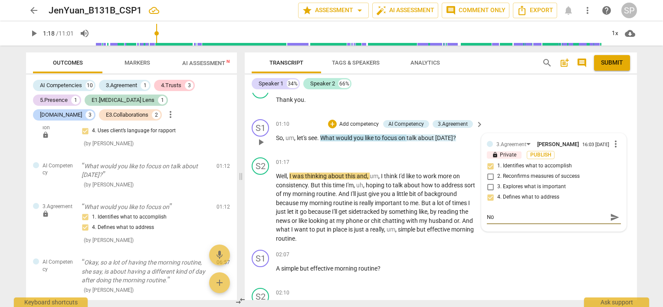
type textarea "N"
click at [490, 161] on input "1. Identifies what to accomplish" at bounding box center [491, 166] width 14 height 10
checkbox input "false"
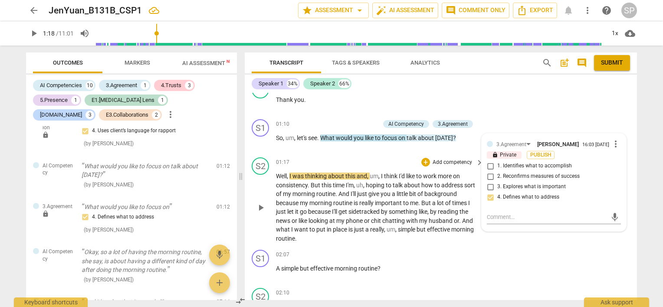
click at [414, 158] on div "01:17 + Add competency keyboard_arrow_right" at bounding box center [380, 163] width 208 height 10
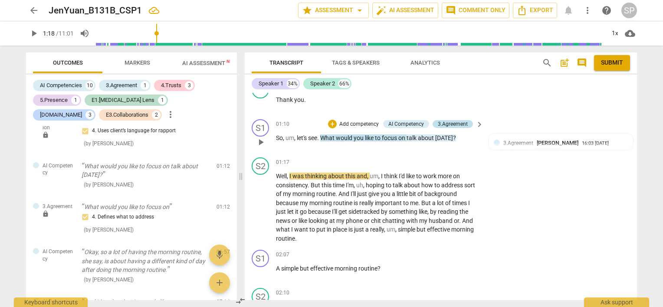
click at [448, 120] on div "3.Agreement" at bounding box center [453, 124] width 30 height 8
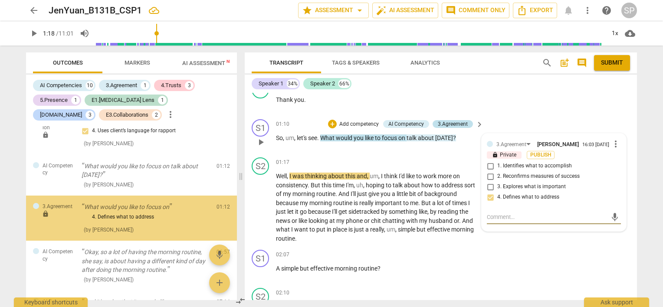
scroll to position [688, 0]
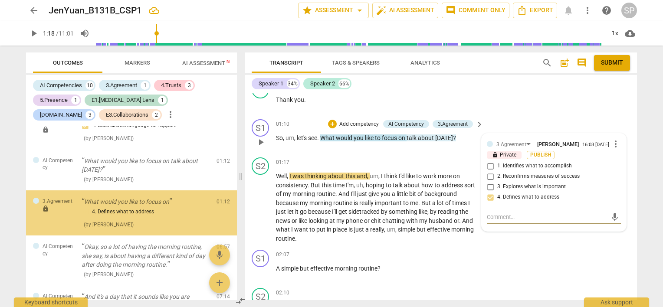
click at [614, 139] on span "more_vert" at bounding box center [616, 144] width 10 height 10
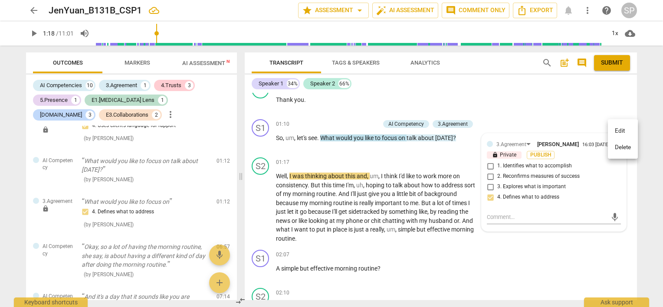
click at [617, 143] on li "Delete" at bounding box center [623, 147] width 30 height 16
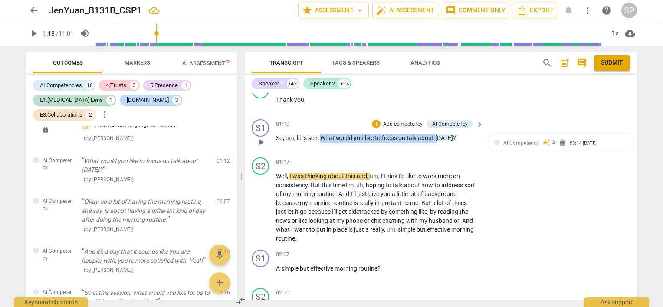
drag, startPoint x: 323, startPoint y: 125, endPoint x: 439, endPoint y: 127, distance: 116.4
click at [439, 134] on p "So , um , let's see . What would you like to focus on talk about [DATE] ?" at bounding box center [377, 138] width 203 height 9
click at [374, 120] on div "+" at bounding box center [376, 124] width 9 height 9
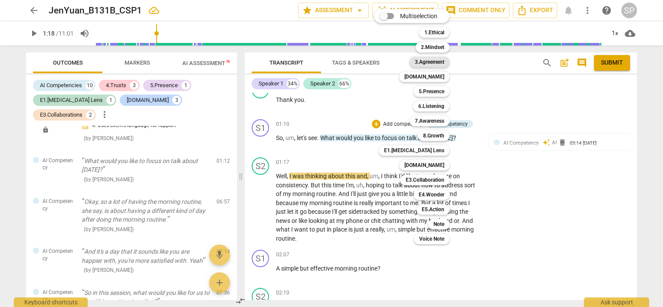
click at [440, 64] on b "3.Agreement" at bounding box center [430, 62] width 30 height 10
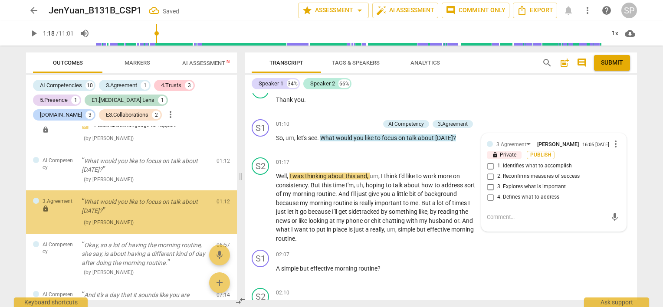
scroll to position [687, 0]
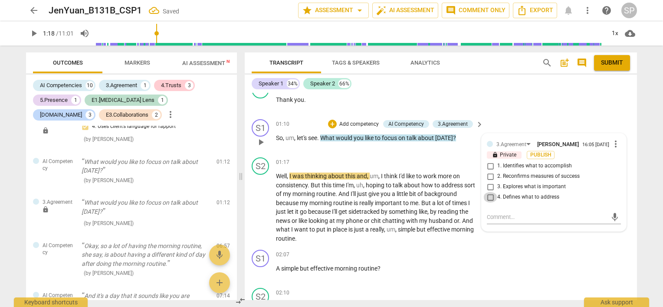
click at [488, 192] on input "4. Defines what to address" at bounding box center [491, 197] width 14 height 10
checkbox input "true"
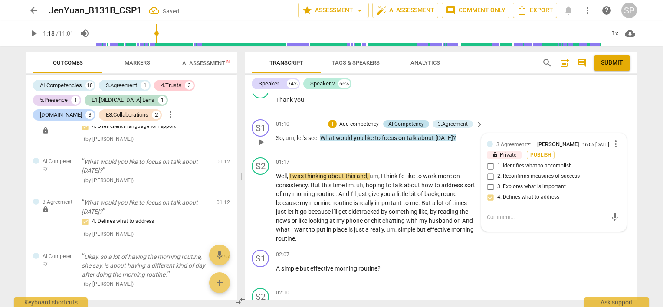
click at [415, 120] on div "AI Competency" at bounding box center [407, 124] width 36 height 8
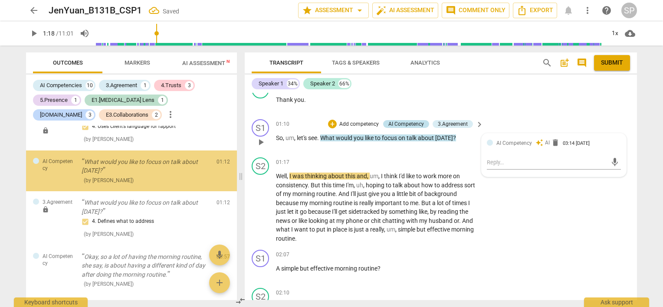
scroll to position [644, 0]
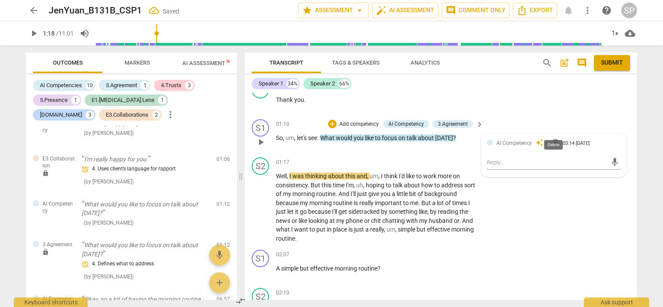
click at [552, 138] on span "delete" at bounding box center [555, 142] width 9 height 9
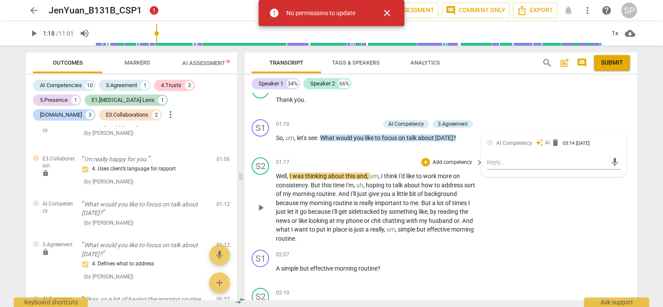
click at [544, 201] on div "S2 play_arrow pause 01:17 + Add competency keyboard_arrow_right Well , I was th…" at bounding box center [441, 200] width 392 height 92
click at [263, 203] on span "play_arrow" at bounding box center [261, 208] width 10 height 10
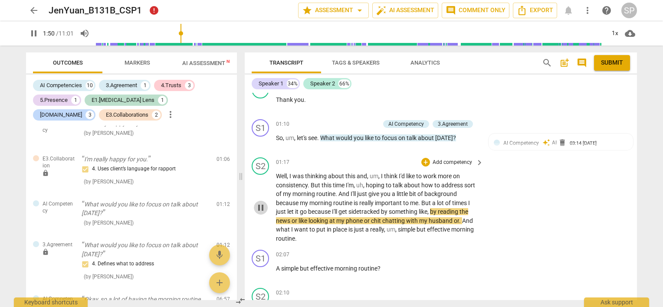
click at [257, 203] on span "pause" at bounding box center [261, 208] width 10 height 10
type input "110"
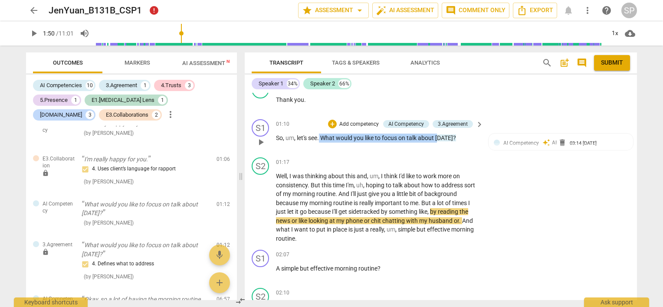
drag, startPoint x: 321, startPoint y: 123, endPoint x: 435, endPoint y: 123, distance: 114.6
click at [438, 134] on p "So , um , let's see . What would you like to focus on talk about [DATE] ?" at bounding box center [377, 138] width 203 height 9
click at [335, 120] on div "+" at bounding box center [332, 124] width 9 height 9
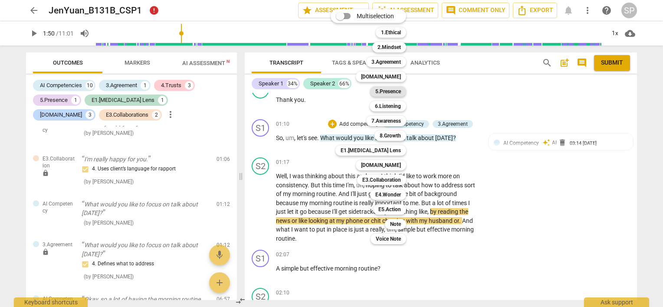
click at [388, 92] on b "5.Presence" at bounding box center [389, 91] width 26 height 10
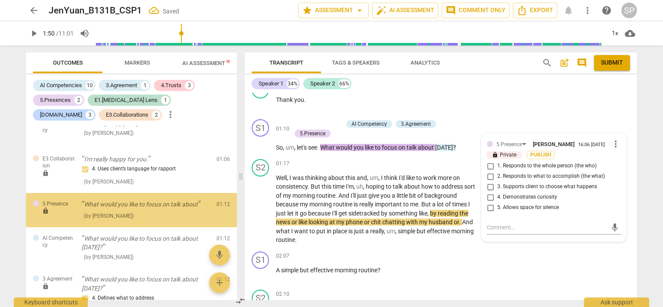
scroll to position [641, 0]
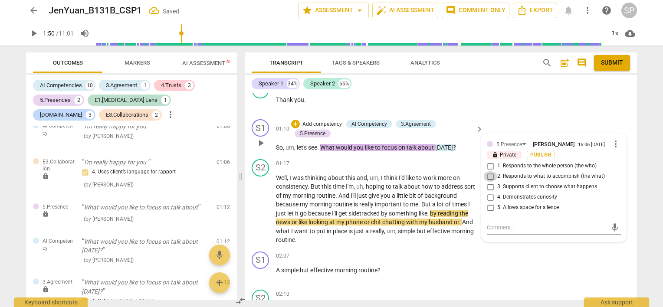
click at [488, 171] on input "2. Responds to what to accomplish (the what)" at bounding box center [491, 176] width 14 height 10
checkbox input "true"
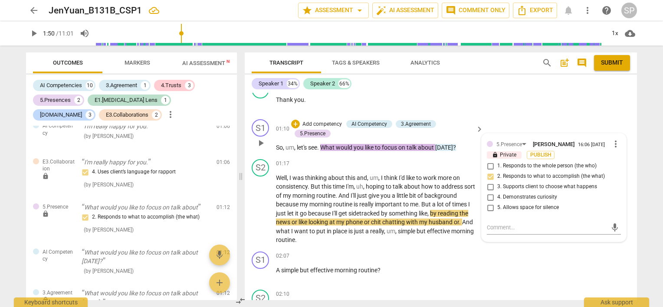
click at [286, 116] on div "S1 play_arrow pause 01:10 + Add competency AI Competency 3.Agreement 5.Presence…" at bounding box center [441, 136] width 392 height 40
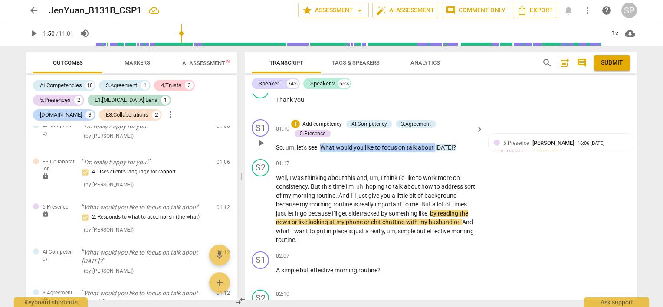
drag, startPoint x: 322, startPoint y: 134, endPoint x: 437, endPoint y: 140, distance: 115.7
click at [437, 140] on div "S1 play_arrow pause 01:10 + Add competency AI Competency 3.Agreement 5.Presence…" at bounding box center [441, 136] width 392 height 40
click at [293, 120] on div "+" at bounding box center [295, 124] width 9 height 9
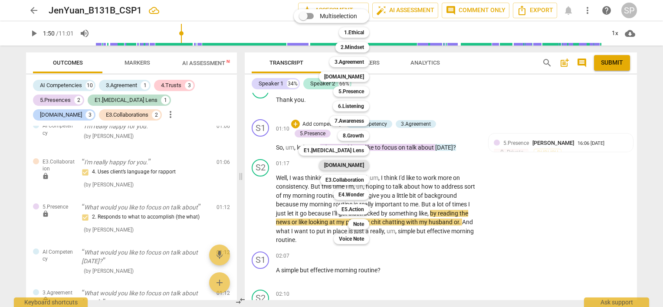
click at [355, 162] on b "[DOMAIN_NAME]" at bounding box center [344, 165] width 40 height 10
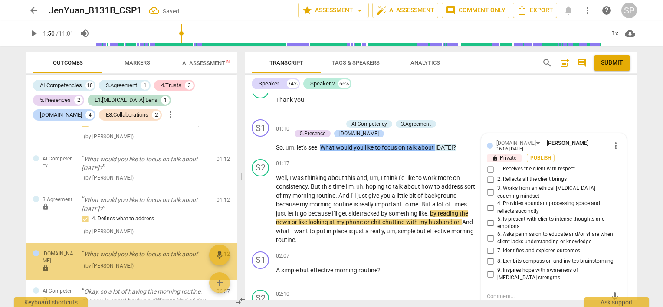
scroll to position [781, 0]
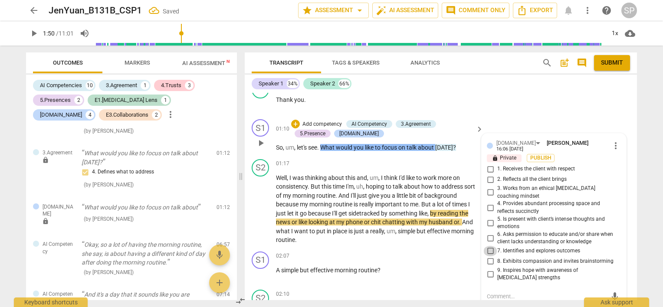
click at [487, 246] on input "7. Identifies and explores outcomes" at bounding box center [491, 251] width 14 height 10
checkbox input "true"
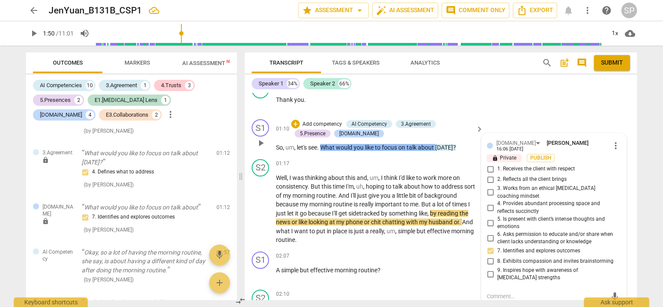
click at [451, 120] on div "+ Add competency AI Competency 3.Agreement 5.Presence [DOMAIN_NAME]" at bounding box center [382, 128] width 182 height 19
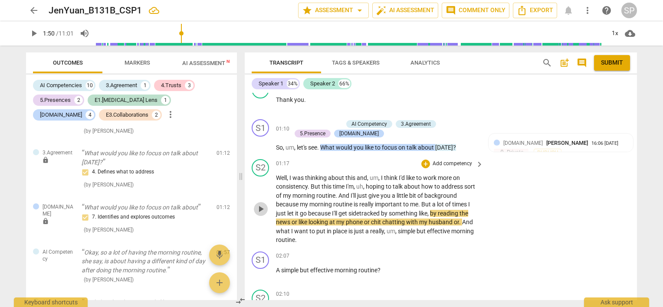
click at [260, 204] on span "play_arrow" at bounding box center [261, 209] width 10 height 10
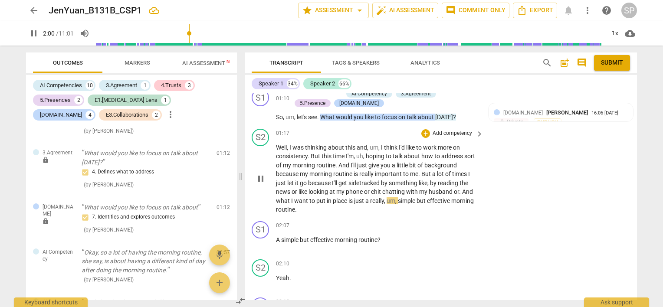
scroll to position [596, 0]
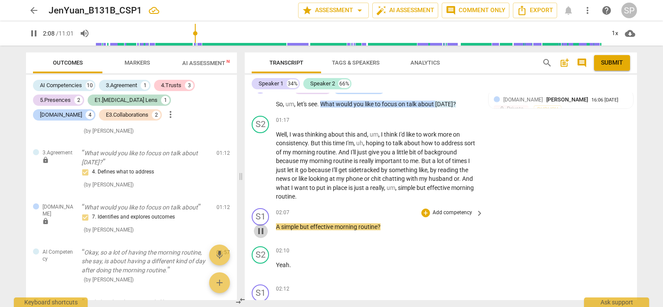
click at [263, 226] on span "pause" at bounding box center [261, 231] width 10 height 10
type input "129"
drag, startPoint x: 276, startPoint y: 215, endPoint x: 382, endPoint y: 214, distance: 105.9
click at [382, 223] on p "A simple but effective morning routine ?" at bounding box center [377, 227] width 203 height 9
click at [422, 209] on div "+" at bounding box center [426, 213] width 9 height 9
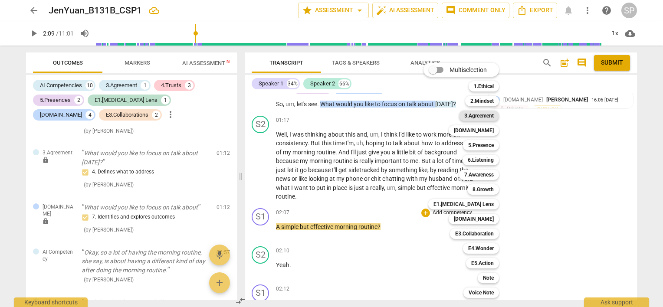
click at [492, 115] on b "3.Agreement" at bounding box center [480, 116] width 30 height 10
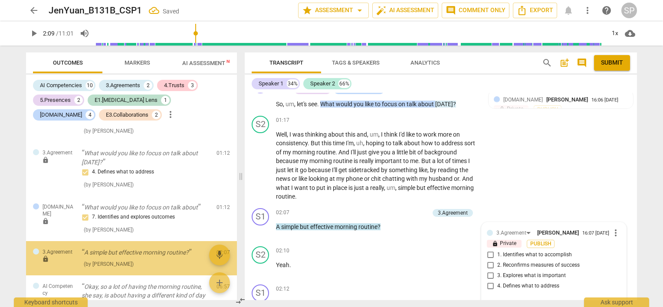
scroll to position [827, 0]
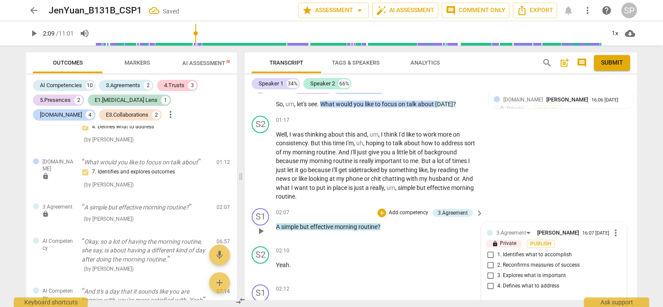
click at [488, 250] on input "1. Identifies what to accomplish" at bounding box center [491, 255] width 14 height 10
checkbox input "true"
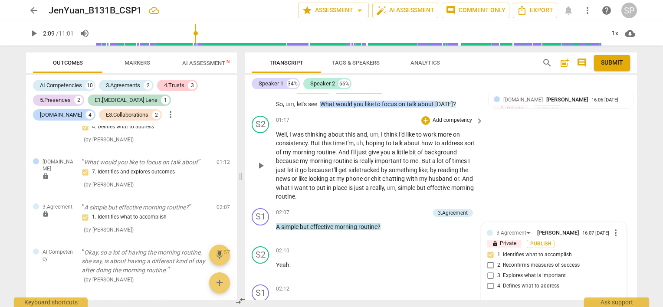
click at [487, 183] on div "S2 play_arrow pause 01:17 + Add competency keyboard_arrow_right Well , I was th…" at bounding box center [441, 158] width 392 height 92
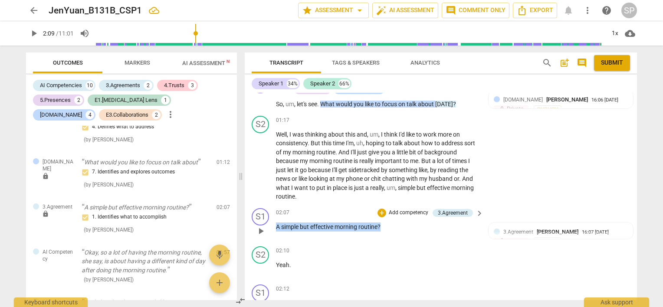
drag, startPoint x: 273, startPoint y: 215, endPoint x: 388, endPoint y: 218, distance: 115.1
click at [388, 218] on div "S1 play_arrow pause 02:07 + Add competency 3.Agreement keyboard_arrow_right A s…" at bounding box center [441, 224] width 392 height 38
click at [381, 209] on div "+" at bounding box center [382, 213] width 9 height 9
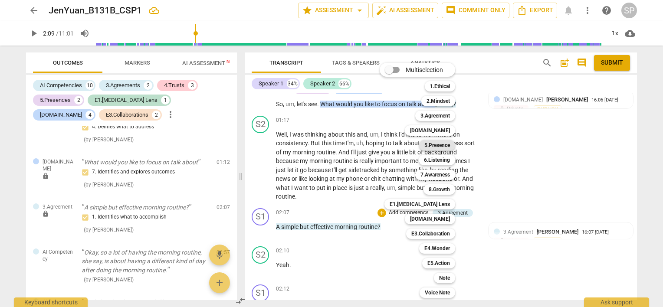
click at [447, 147] on b "5.Presence" at bounding box center [438, 145] width 26 height 10
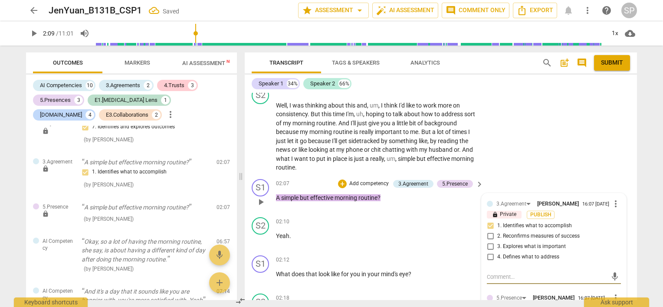
scroll to position [682, 0]
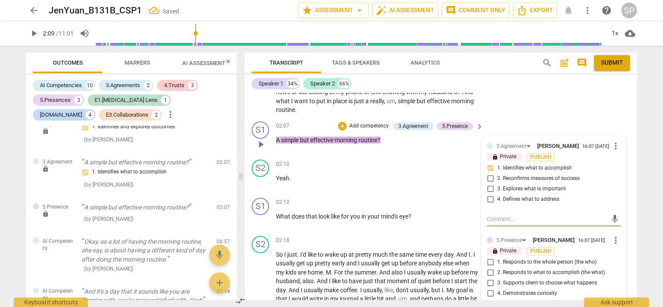
click at [491, 268] on input "2. Responds to what to accomplish (the what)" at bounding box center [491, 273] width 14 height 10
checkbox input "true"
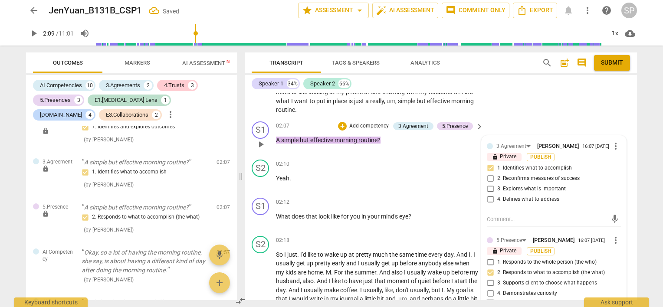
click at [490, 299] on input "5. Allows space for silence" at bounding box center [491, 304] width 14 height 10
checkbox input "true"
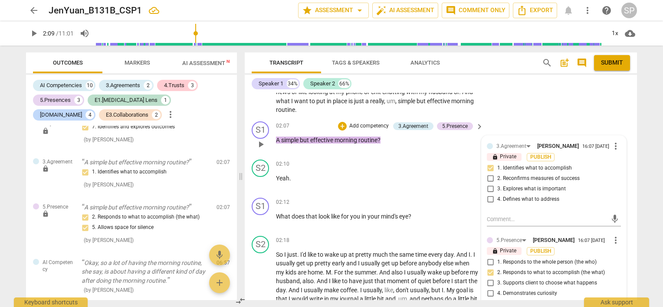
click at [270, 139] on div "play_arrow pause" at bounding box center [265, 144] width 22 height 11
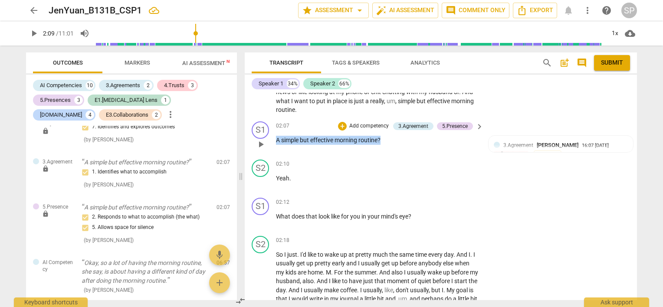
drag, startPoint x: 274, startPoint y: 129, endPoint x: 385, endPoint y: 132, distance: 110.3
click at [385, 132] on div "S1 play_arrow pause 02:07 + Add competency 3.Agreement 5.Presence keyboard_arro…" at bounding box center [441, 137] width 392 height 38
click at [343, 122] on div "+" at bounding box center [342, 126] width 9 height 9
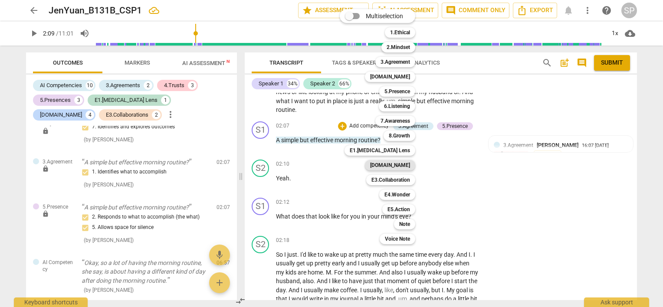
click at [405, 167] on b "[DOMAIN_NAME]" at bounding box center [390, 165] width 40 height 10
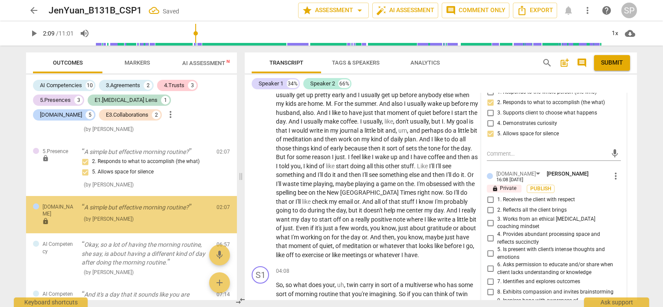
scroll to position [856, 0]
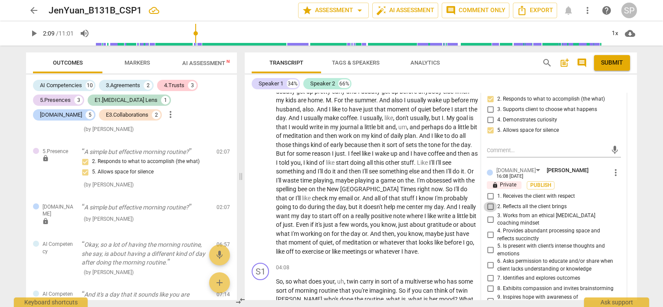
click at [491, 202] on input "2. Reflects all the client brings" at bounding box center [491, 207] width 14 height 10
checkbox input "true"
click at [488, 273] on input "7. Identifies and explores outcomes" at bounding box center [491, 278] width 14 height 10
checkbox input "true"
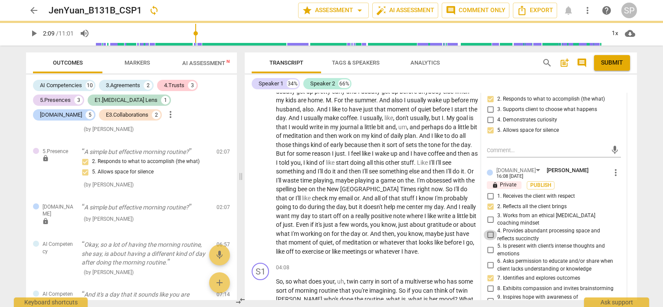
click at [488, 230] on input "4. Provides abundant processing space and reflects succinctly" at bounding box center [491, 235] width 14 height 10
checkbox input "true"
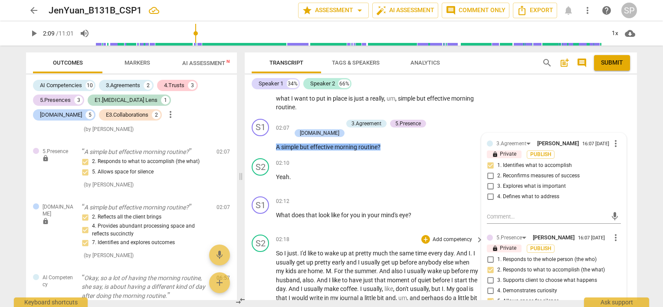
scroll to position [682, 0]
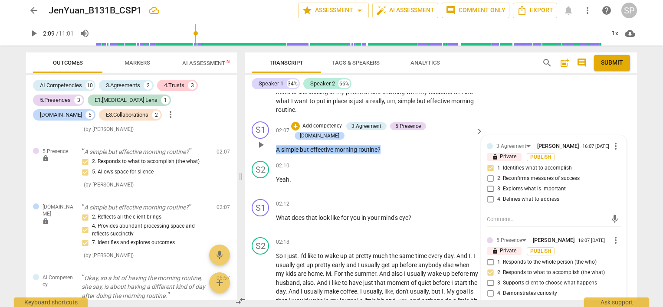
drag, startPoint x: 274, startPoint y: 126, endPoint x: 385, endPoint y: 132, distance: 111.7
click at [385, 132] on div "S1 play_arrow pause 02:07 + Add competency 3.Agreement 5.Presence [DOMAIN_NAME]…" at bounding box center [441, 138] width 392 height 40
click at [300, 122] on div "+" at bounding box center [295, 126] width 9 height 9
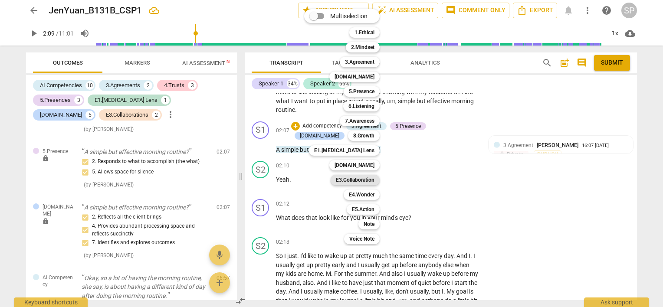
click at [366, 182] on b "E3.Collaboration" at bounding box center [355, 180] width 39 height 10
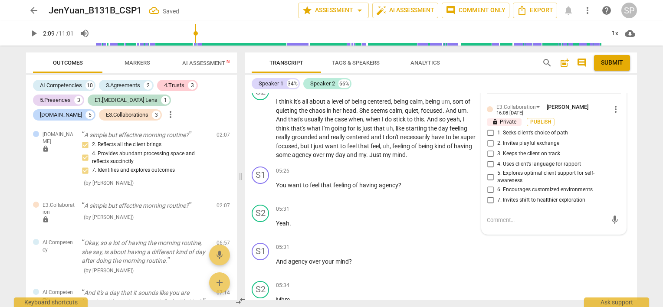
scroll to position [1073, 0]
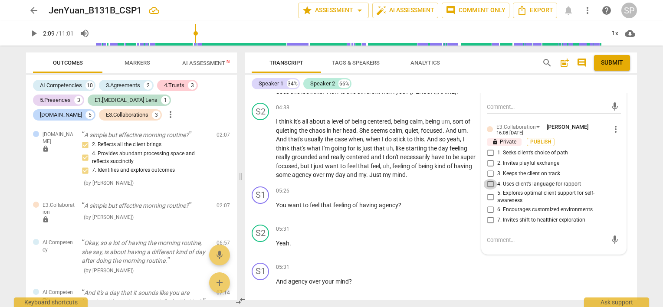
click at [490, 179] on input "4. Uses client’s language for rapport" at bounding box center [491, 184] width 14 height 10
checkbox input "true"
click at [397, 187] on div "05:26 + Add competency keyboard_arrow_right" at bounding box center [380, 192] width 208 height 10
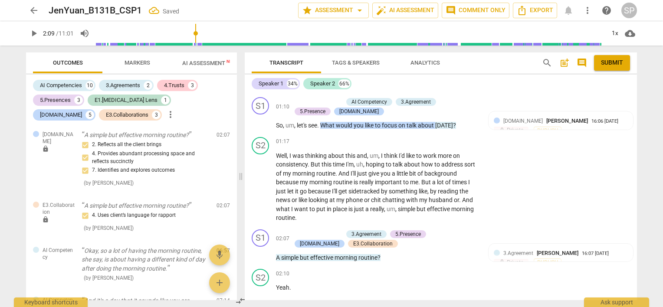
scroll to position [552, 0]
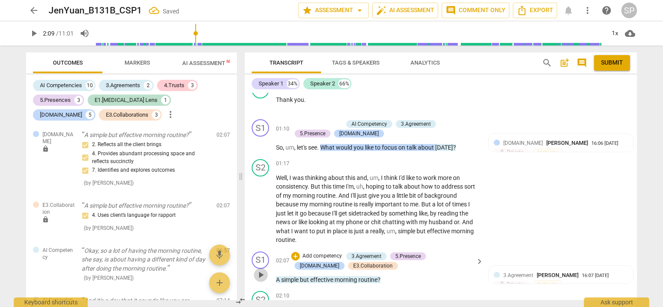
click at [262, 270] on span "play_arrow" at bounding box center [261, 275] width 10 height 10
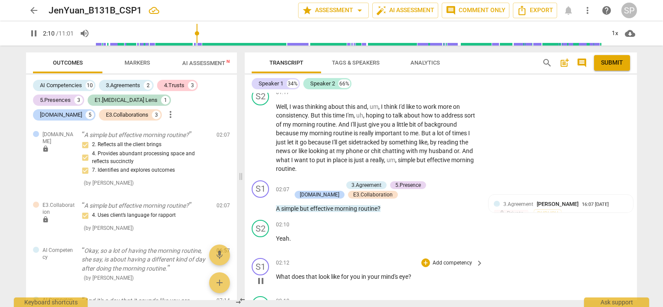
scroll to position [639, 0]
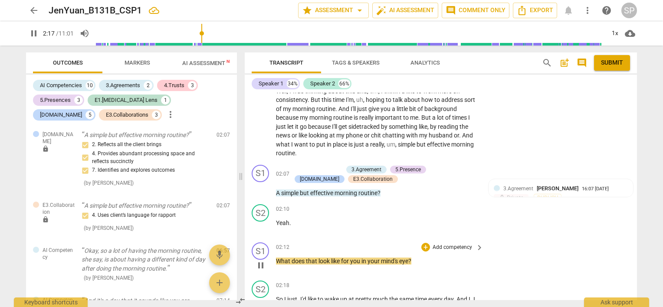
click at [263, 260] on span "pause" at bounding box center [261, 265] width 10 height 10
type input "137"
drag, startPoint x: 276, startPoint y: 247, endPoint x: 409, endPoint y: 247, distance: 132.4
click at [409, 257] on p "What does that look like for you in your mind's eye ?" at bounding box center [377, 261] width 203 height 9
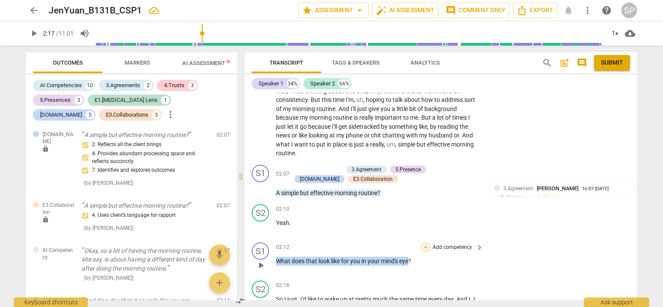
click at [422, 243] on div "+" at bounding box center [426, 247] width 9 height 9
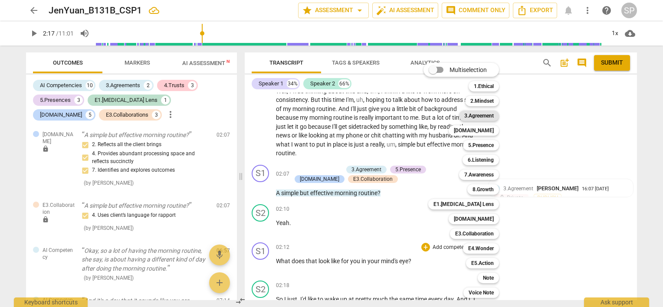
click at [478, 115] on b "3.Agreement" at bounding box center [480, 116] width 30 height 10
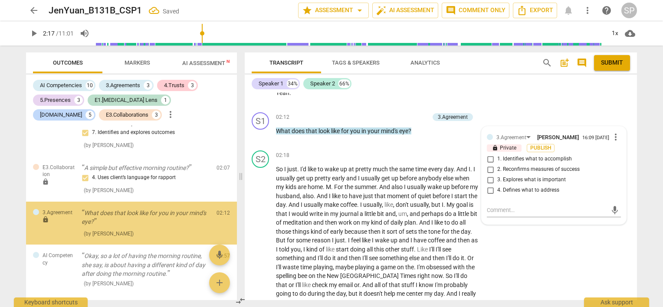
scroll to position [1048, 0]
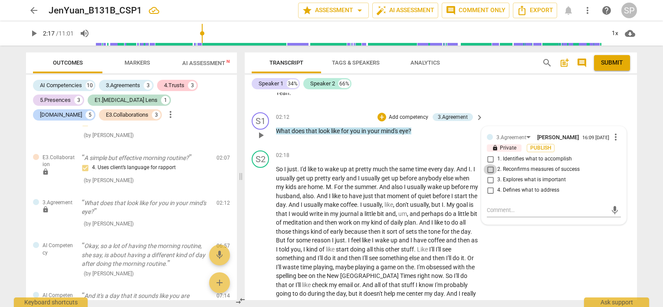
click at [491, 165] on input "2. Reconfirms measures of success" at bounding box center [491, 170] width 14 height 10
checkbox input "true"
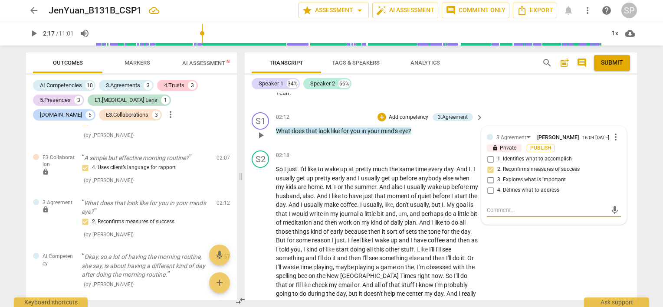
click at [491, 206] on textarea at bounding box center [547, 210] width 120 height 8
type textarea "B"
type textarea "Be"
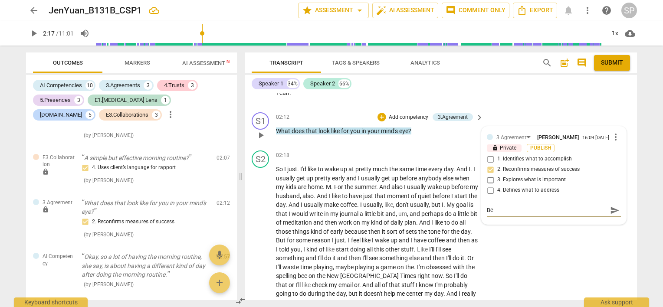
type textarea "Beg"
type textarea "Begi"
type textarea "Begin"
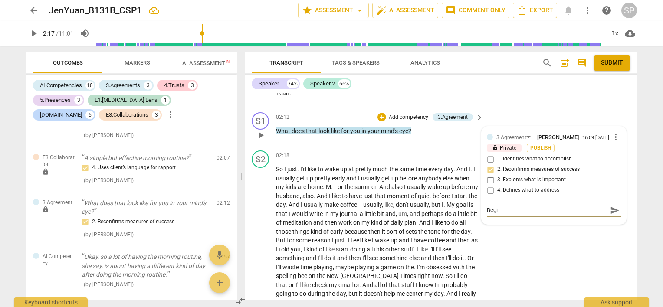
type textarea "Begin"
type textarea "Begini"
type textarea "Beginin"
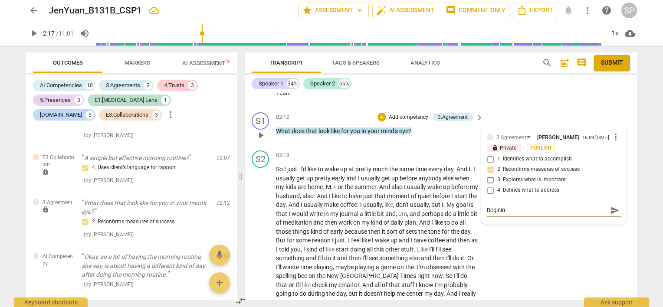
type textarea "Begini"
type textarea "Begin"
type textarea "Begi"
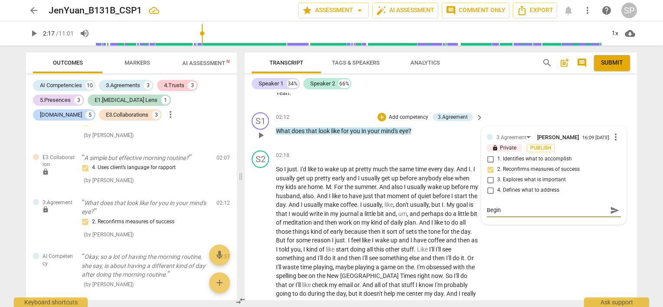
type textarea "Begi"
type textarea "Beg"
type textarea "Be"
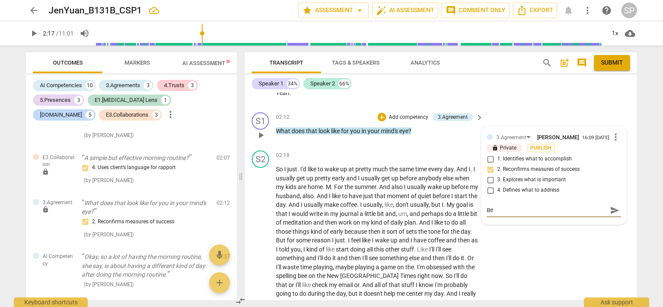
type textarea "B"
type textarea "G"
type textarea "Gr"
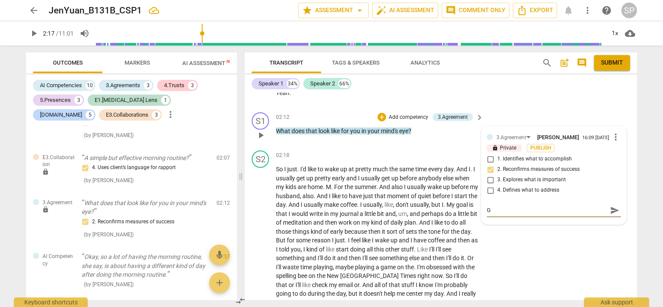
type textarea "Gr"
type textarea "Gre"
type textarea "Grea"
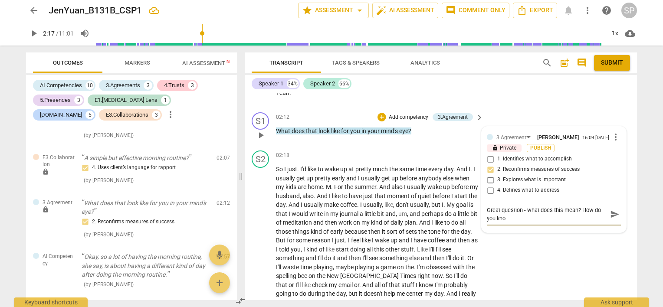
scroll to position [0, 0]
click at [611, 210] on span "send" at bounding box center [615, 215] width 10 height 10
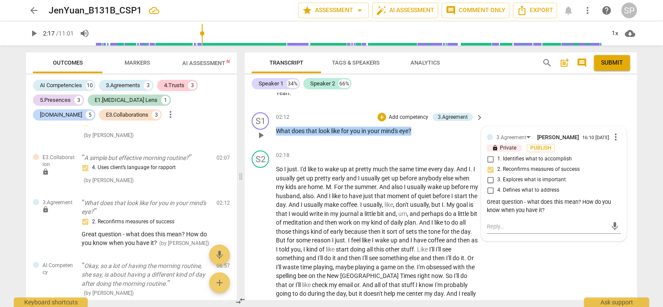
drag, startPoint x: 274, startPoint y: 118, endPoint x: 417, endPoint y: 123, distance: 142.5
click at [417, 123] on div "S1 play_arrow pause 02:12 + Add competency 3.Agreement keyboard_arrow_right Wha…" at bounding box center [441, 128] width 392 height 38
click at [380, 113] on div "+" at bounding box center [382, 117] width 9 height 9
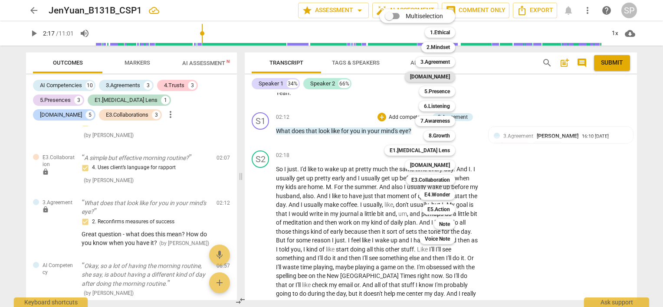
click at [444, 75] on b "[DOMAIN_NAME]" at bounding box center [430, 77] width 40 height 10
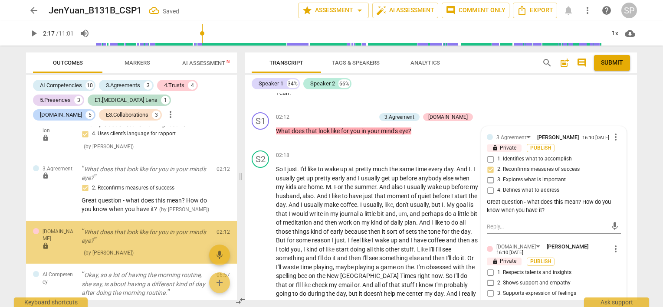
scroll to position [1111, 0]
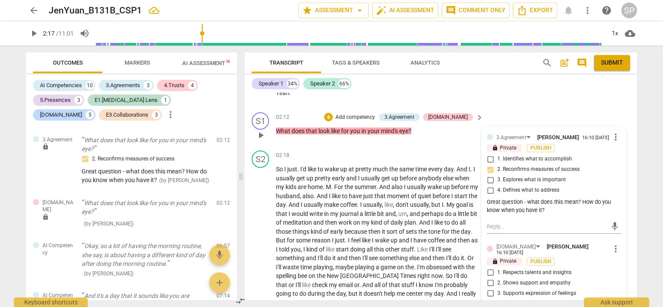
click at [488, 268] on input "1. Respects talents and insights" at bounding box center [491, 273] width 14 height 10
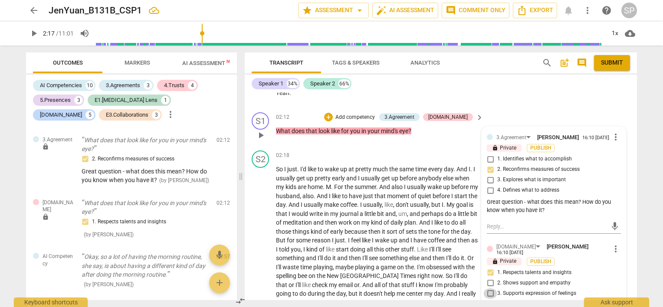
click at [486, 289] on input "3. Supports expression of feelings" at bounding box center [491, 294] width 14 height 10
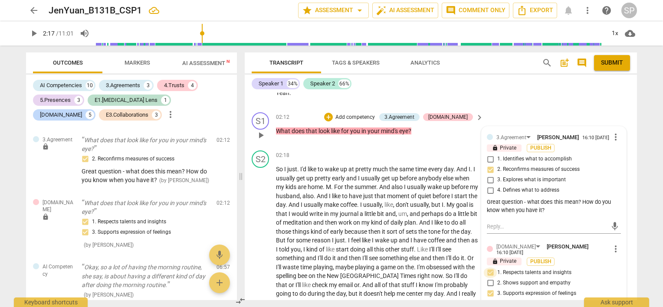
click at [489, 268] on input "1. Respects talents and insights" at bounding box center [491, 273] width 14 height 10
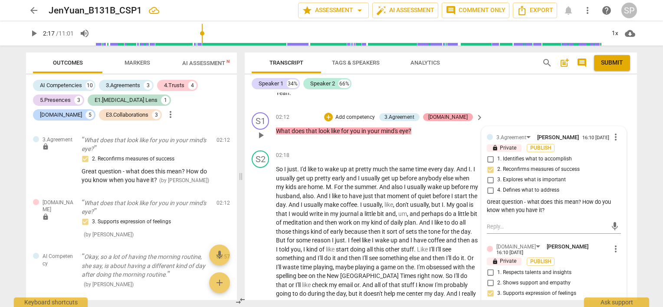
click at [465, 113] on div "[DOMAIN_NAME]" at bounding box center [449, 117] width 40 height 8
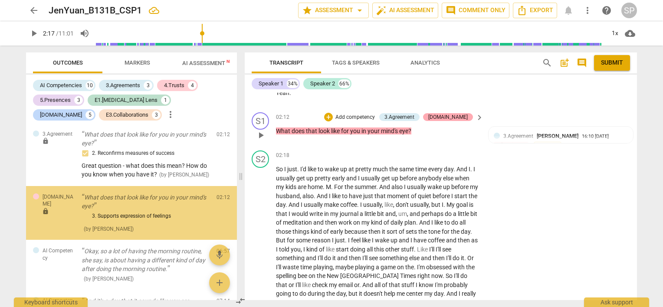
click at [465, 113] on div "[DOMAIN_NAME]" at bounding box center [449, 117] width 40 height 8
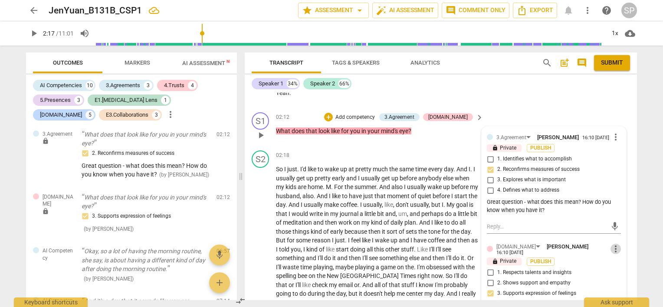
click at [615, 244] on span "more_vert" at bounding box center [616, 249] width 10 height 10
click at [620, 251] on li "Delete" at bounding box center [623, 250] width 30 height 16
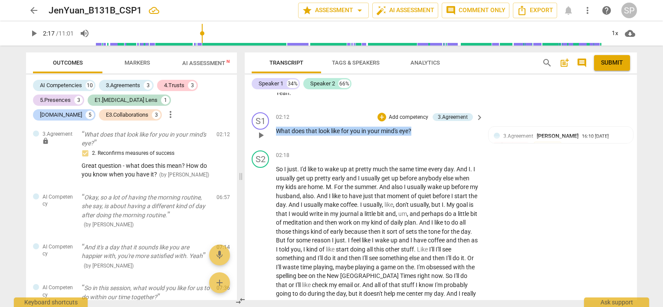
drag, startPoint x: 277, startPoint y: 117, endPoint x: 414, endPoint y: 118, distance: 137.2
click at [414, 127] on p "What does that look like for you in your mind's eye ?" at bounding box center [377, 131] width 203 height 9
click at [382, 113] on div "+" at bounding box center [382, 117] width 9 height 9
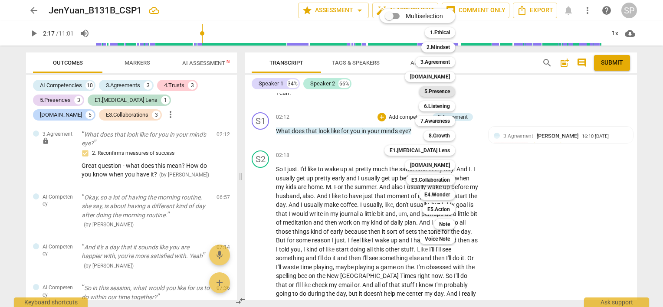
click at [449, 89] on b "5.Presence" at bounding box center [438, 91] width 26 height 10
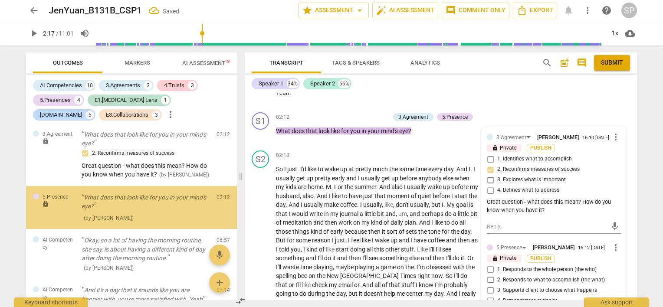
scroll to position [1111, 0]
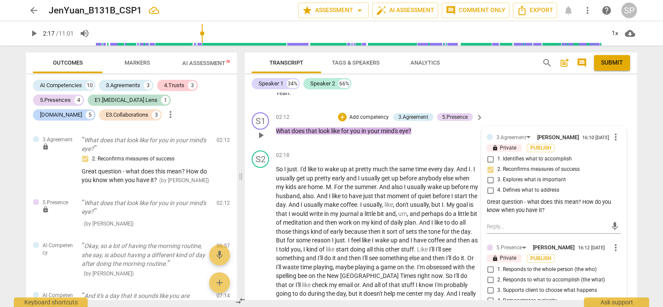
click at [489, 265] on input "1. Responds to the whole person (the who)" at bounding box center [491, 270] width 14 height 10
click at [488, 275] on input "2. Responds to what to accomplish (the what)" at bounding box center [491, 280] width 14 height 10
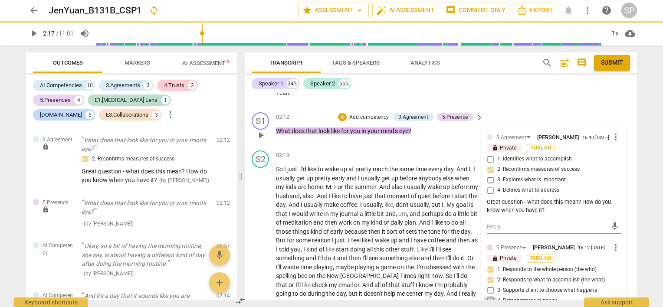
click at [490, 296] on input "4. Demonstrates curiosity" at bounding box center [491, 301] width 14 height 10
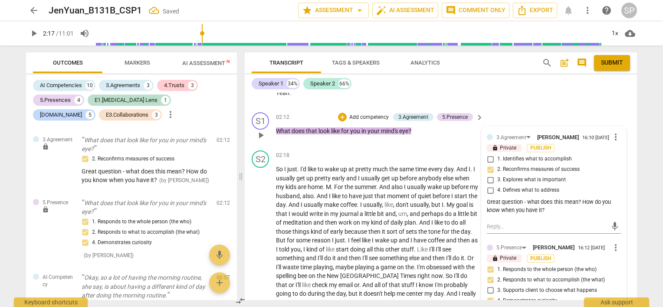
click at [488, 307] on input "5. Allows space for silence" at bounding box center [491, 312] width 14 height 10
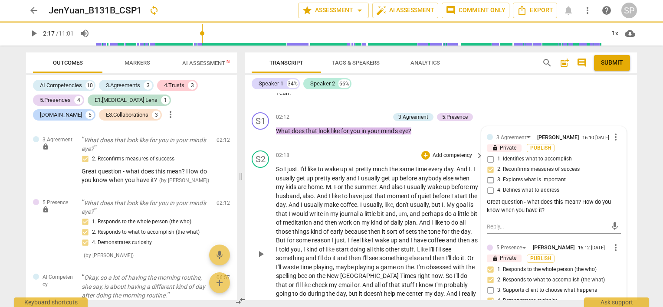
click at [365, 151] on div "02:18 + Add competency keyboard_arrow_right" at bounding box center [380, 156] width 208 height 10
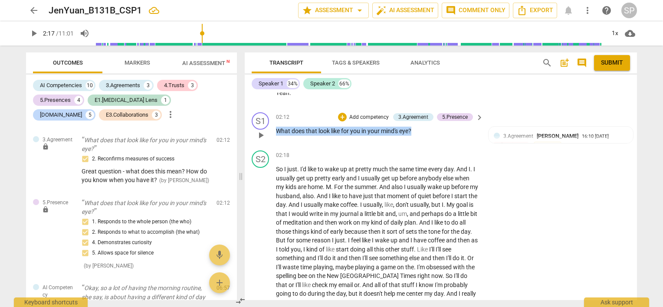
drag, startPoint x: 276, startPoint y: 118, endPoint x: 412, endPoint y: 120, distance: 135.5
click at [412, 127] on p "What does that look like for you in your mind's eye ?" at bounding box center [377, 131] width 203 height 9
click at [341, 113] on div "+" at bounding box center [342, 117] width 9 height 9
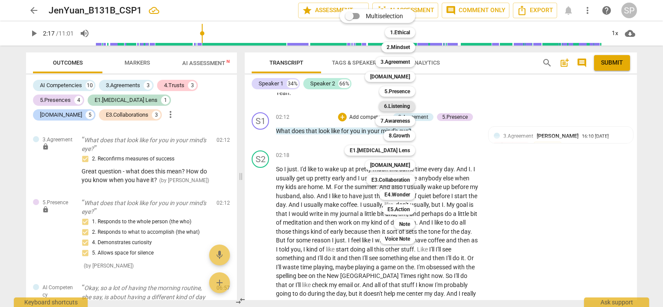
click at [405, 106] on b "6.Listening" at bounding box center [397, 106] width 26 height 10
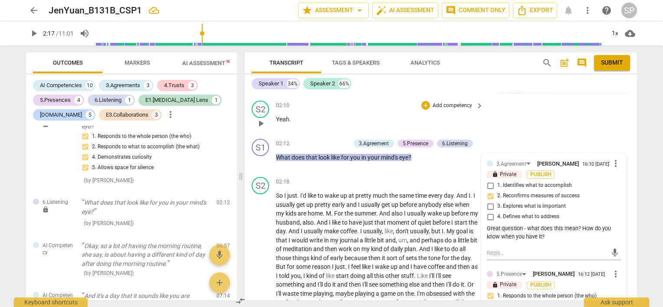
scroll to position [769, 0]
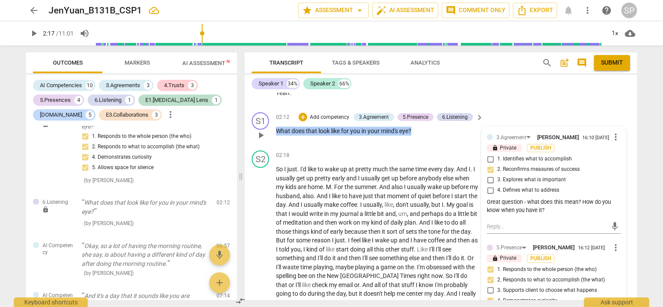
drag, startPoint x: 274, startPoint y: 118, endPoint x: 414, endPoint y: 121, distance: 139.8
click at [414, 121] on div "S1 play_arrow pause 02:12 + Add competency 3.Agreement 5.Presence 6.Listening k…" at bounding box center [441, 128] width 392 height 38
click at [303, 113] on div "+" at bounding box center [303, 117] width 9 height 9
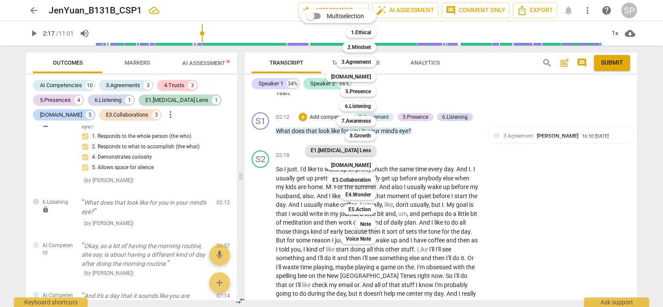
click at [372, 148] on div "E1.[MEDICAL_DATA] Lens" at bounding box center [341, 150] width 71 height 10
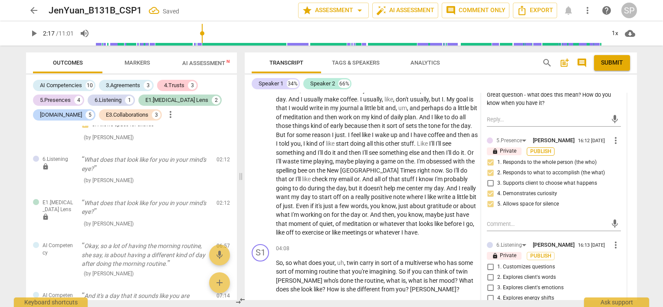
scroll to position [943, 0]
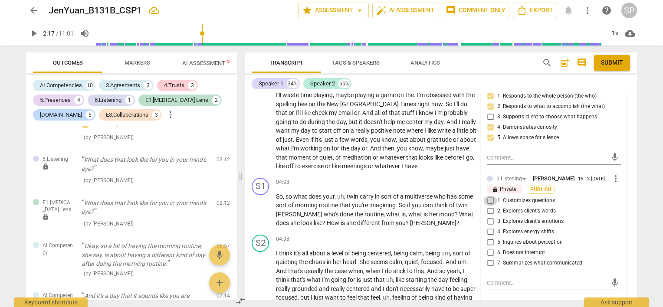
click at [491, 196] on input "1. Customizes questions" at bounding box center [491, 201] width 14 height 10
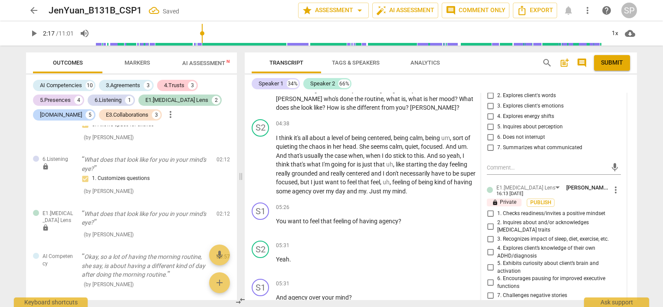
scroll to position [1073, 0]
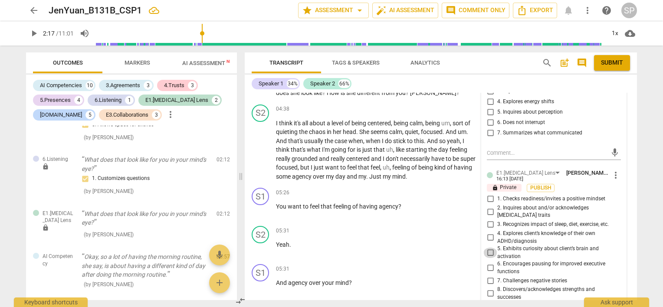
click at [485, 248] on input "5. Exhibits curiosity about client’s brain and activation" at bounding box center [491, 253] width 14 height 10
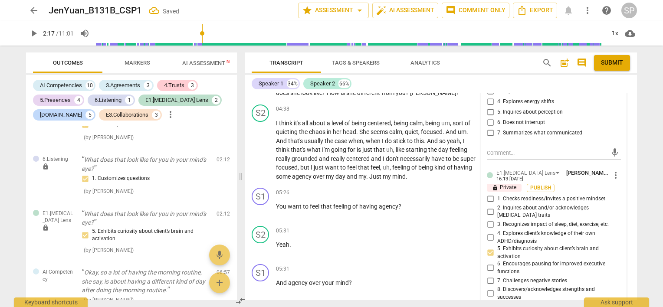
click at [489, 304] on input "9. Explores/identifies processing modalities to support memory" at bounding box center [491, 309] width 14 height 10
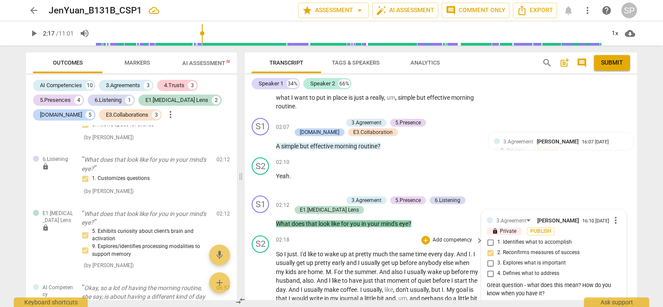
scroll to position [682, 0]
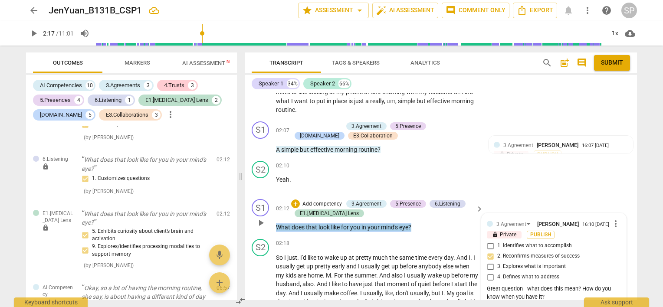
drag, startPoint x: 413, startPoint y: 215, endPoint x: 269, endPoint y: 217, distance: 144.1
click at [269, 217] on div "S1 play_arrow pause 02:12 + Add competency 3.Agreement 5.Presence 6.Listening E…" at bounding box center [441, 216] width 392 height 40
click at [291, 200] on div "+" at bounding box center [295, 204] width 9 height 9
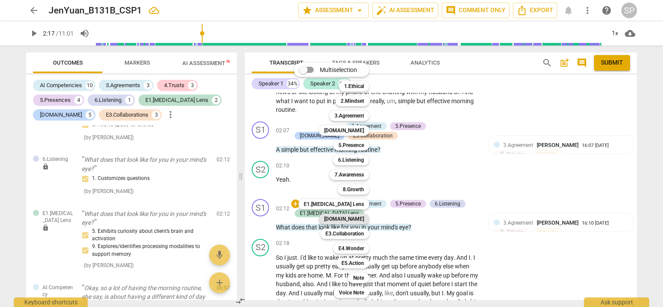
click at [359, 216] on b "[DOMAIN_NAME]" at bounding box center [344, 219] width 40 height 10
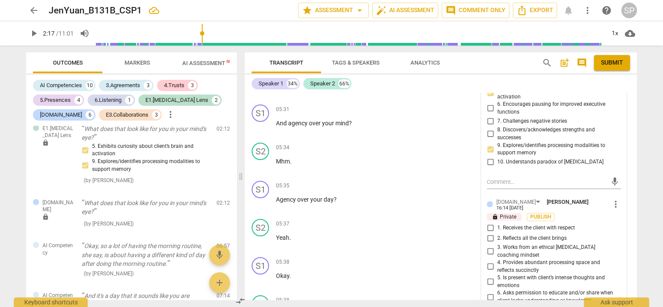
scroll to position [1247, 0]
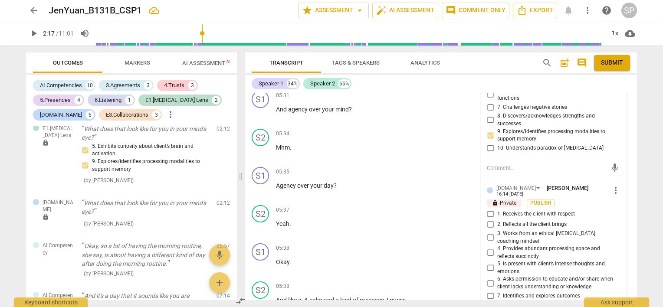
click at [488, 233] on input "3. Works from an ethical [MEDICAL_DATA] coaching mindset" at bounding box center [491, 238] width 14 height 10
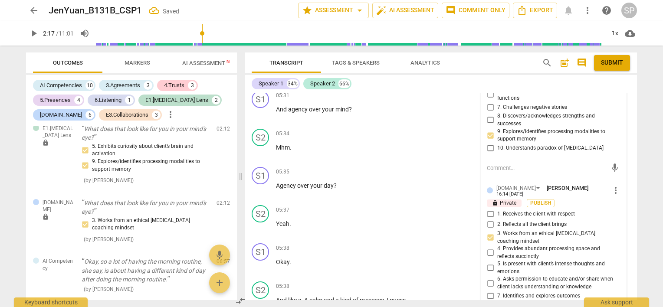
click at [486, 291] on input "7. Identifies and explores outcomes" at bounding box center [491, 296] width 14 height 10
click at [487, 302] on input "8. Exhibits compassion and invites brainstorming" at bounding box center [491, 307] width 14 height 10
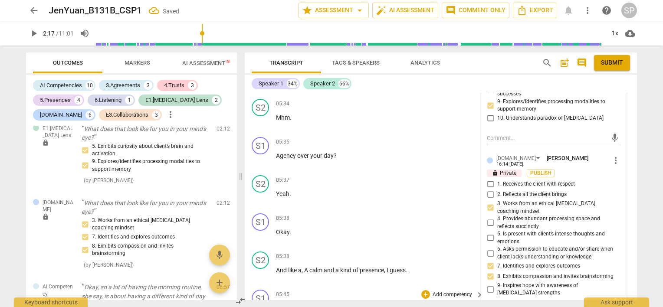
scroll to position [1334, 0]
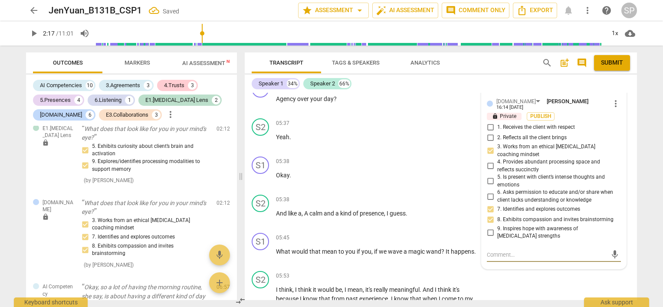
click at [496, 251] on textarea at bounding box center [547, 255] width 120 height 8
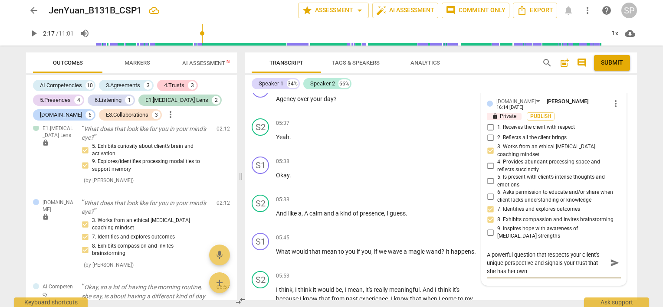
scroll to position [0, 0]
click at [505, 251] on textarea "A powerful question that respects your client's unique perspective and signals …" at bounding box center [547, 263] width 120 height 25
click at [610, 258] on span "send" at bounding box center [615, 263] width 10 height 10
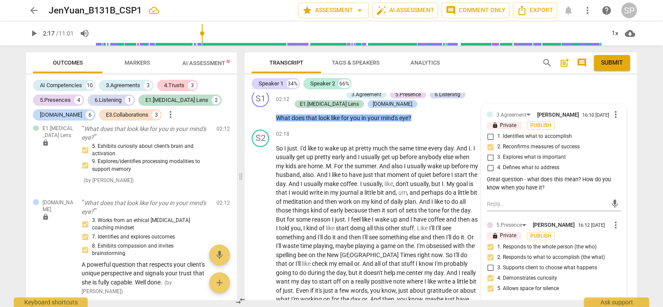
scroll to position [769, 0]
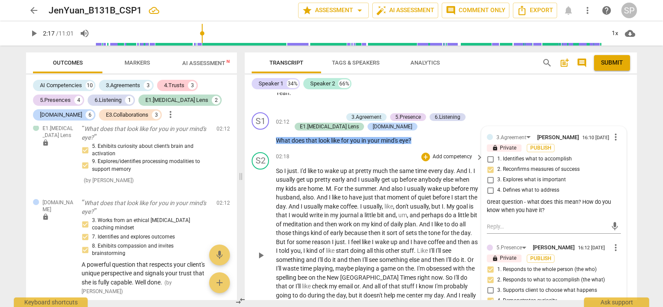
click at [261, 251] on span "play_arrow" at bounding box center [261, 256] width 10 height 10
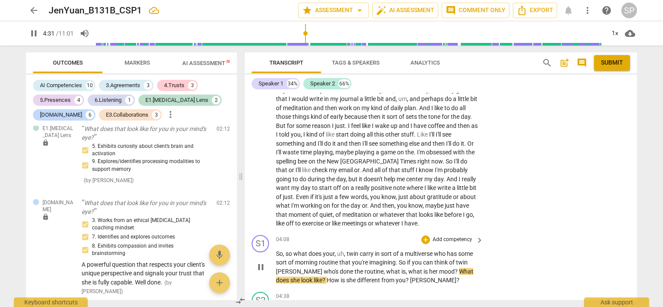
scroll to position [900, 0]
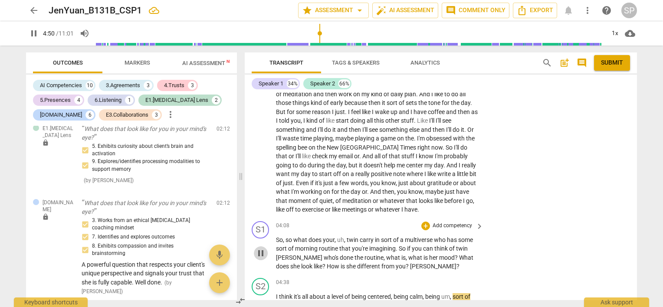
click at [260, 248] on span "pause" at bounding box center [261, 253] width 10 height 10
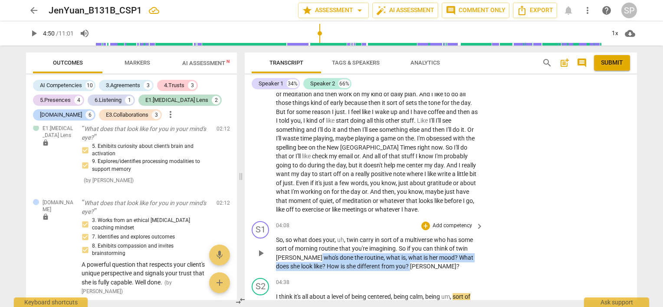
drag, startPoint x: 292, startPoint y: 243, endPoint x: 399, endPoint y: 245, distance: 107.3
click at [387, 252] on p "So , so what does your , uh , twin carry in sort of a multiverse who has some s…" at bounding box center [377, 254] width 203 height 36
click at [423, 222] on div "+" at bounding box center [426, 226] width 9 height 9
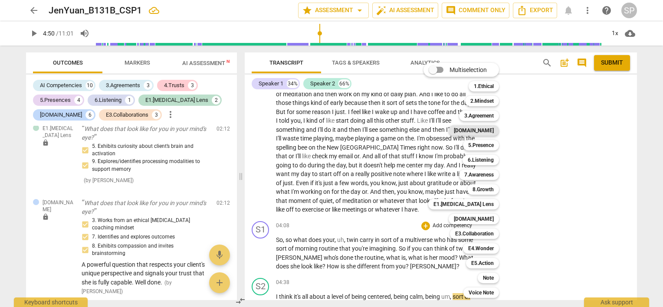
click at [493, 130] on b "[DOMAIN_NAME]" at bounding box center [474, 130] width 40 height 10
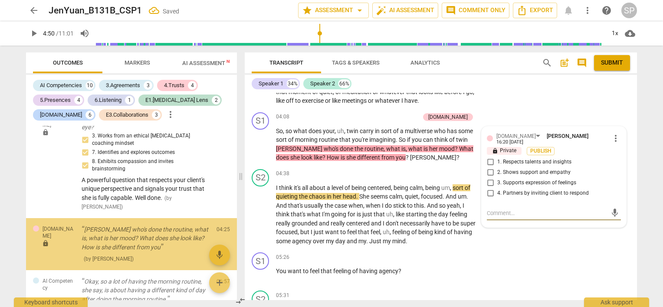
scroll to position [1431, 0]
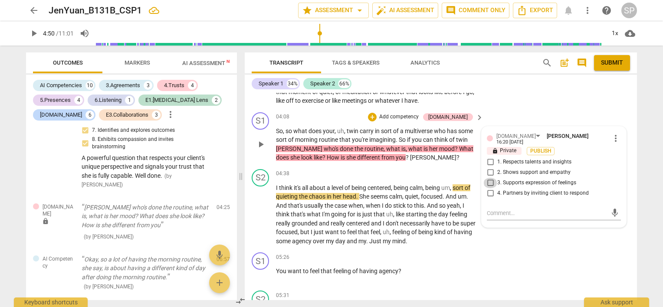
click at [488, 178] on input "3. Supports expression of feelings" at bounding box center [491, 183] width 14 height 10
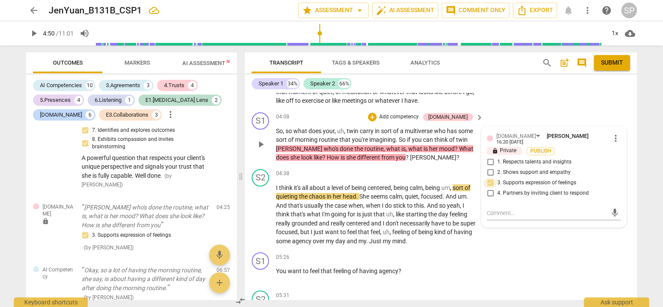
click at [488, 178] on input "3. Supports expression of feelings" at bounding box center [491, 183] width 14 height 10
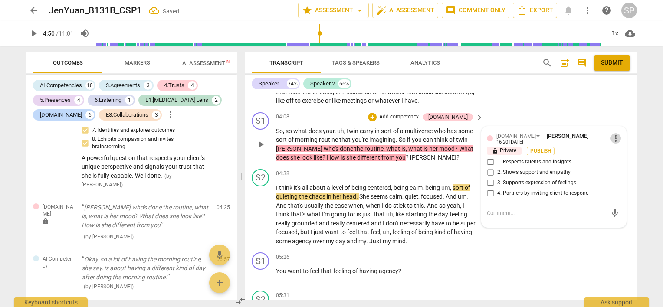
click at [614, 133] on span "more_vert" at bounding box center [616, 138] width 10 height 10
click at [614, 140] on li "Delete" at bounding box center [623, 140] width 30 height 16
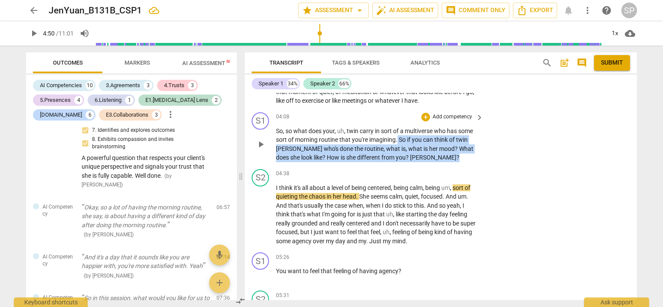
drag, startPoint x: 398, startPoint y: 124, endPoint x: 427, endPoint y: 141, distance: 33.7
click at [427, 141] on p "So , so what does your , uh , twin carry in sort of a multiverse who has some s…" at bounding box center [377, 145] width 203 height 36
click at [425, 113] on div "+" at bounding box center [426, 117] width 9 height 9
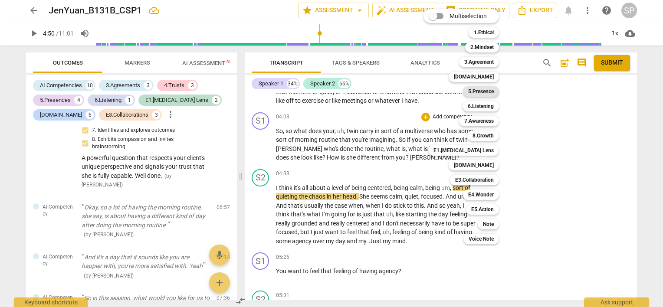
click at [475, 93] on b "5.Presence" at bounding box center [481, 91] width 26 height 10
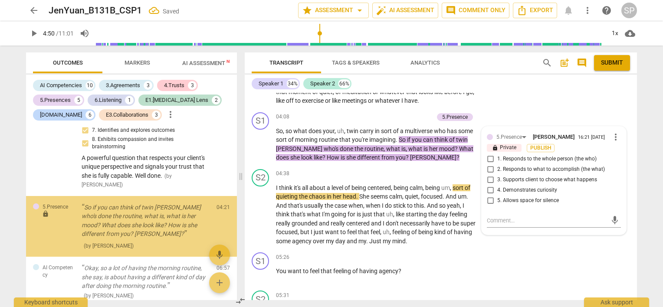
scroll to position [1436, 0]
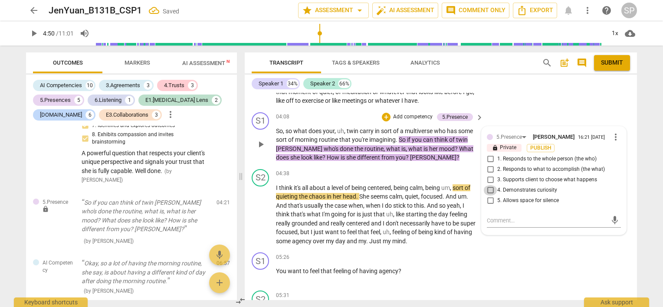
click at [488, 185] on input "4. Demonstrates curiosity" at bounding box center [491, 190] width 14 height 10
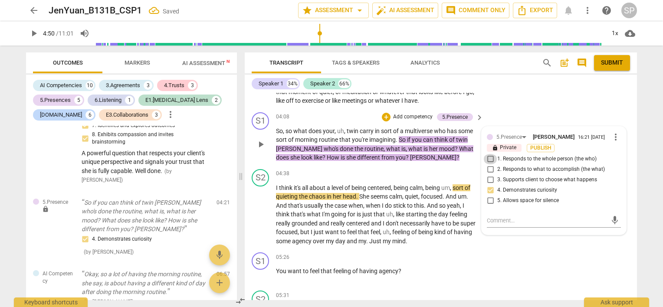
click at [488, 154] on input "1. Responds to the whole person (the who)" at bounding box center [491, 159] width 14 height 10
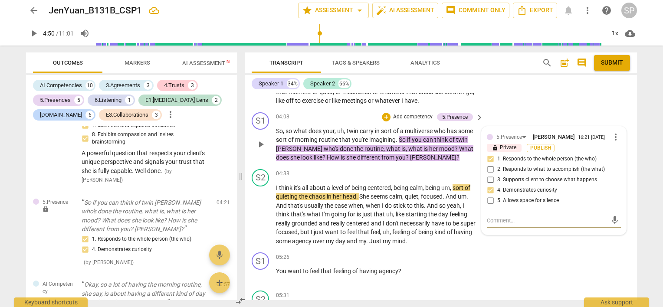
click at [505, 217] on textarea at bounding box center [547, 221] width 120 height 8
click at [590, 217] on textarea "Be careful about stacking three questions and possibly losing valuable informat…" at bounding box center [547, 225] width 120 height 16
click at [577, 217] on textarea "Be careful about stacking three questions (and possibly losing valuable informa…" at bounding box center [547, 225] width 120 height 16
click at [610, 220] on span "send" at bounding box center [615, 225] width 10 height 10
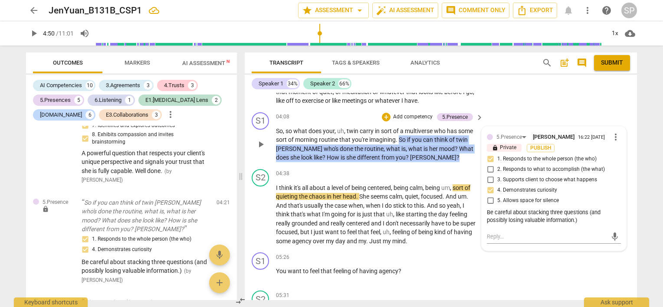
drag, startPoint x: 399, startPoint y: 125, endPoint x: 412, endPoint y: 144, distance: 22.6
click at [412, 144] on p "So , so what does your , uh , twin carry in sort of a multiverse who has some s…" at bounding box center [377, 145] width 203 height 36
click at [388, 113] on div "+" at bounding box center [386, 117] width 9 height 9
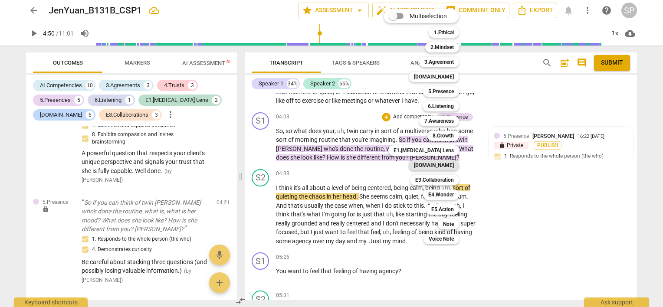
click at [445, 164] on b "[DOMAIN_NAME]" at bounding box center [434, 165] width 40 height 10
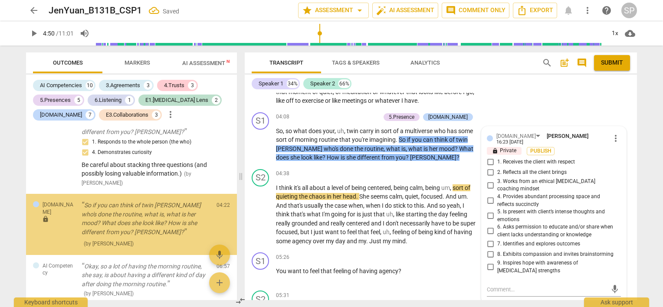
scroll to position [1536, 0]
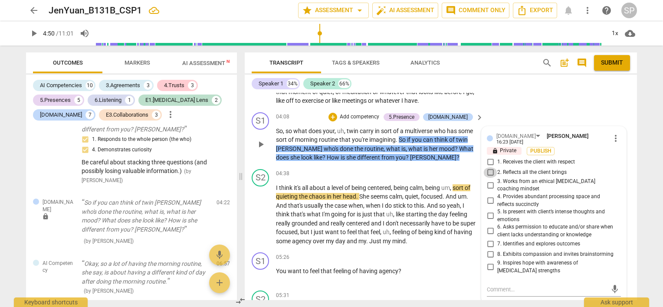
click at [488, 168] on input "2. Reflects all the client brings" at bounding box center [491, 173] width 14 height 10
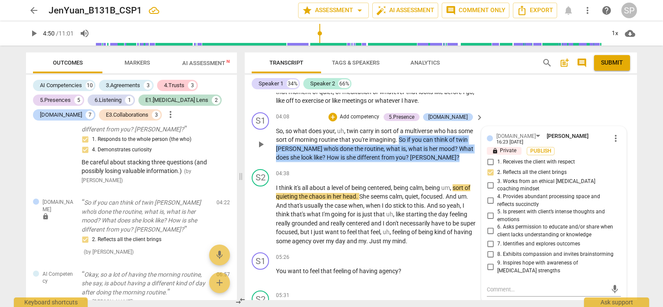
drag, startPoint x: 399, startPoint y: 123, endPoint x: 405, endPoint y: 147, distance: 24.2
click at [405, 147] on p "So , so what does your , uh , twin carry in sort of a multiverse who has some s…" at bounding box center [377, 145] width 203 height 36
click at [444, 113] on div "[DOMAIN_NAME]" at bounding box center [449, 117] width 40 height 8
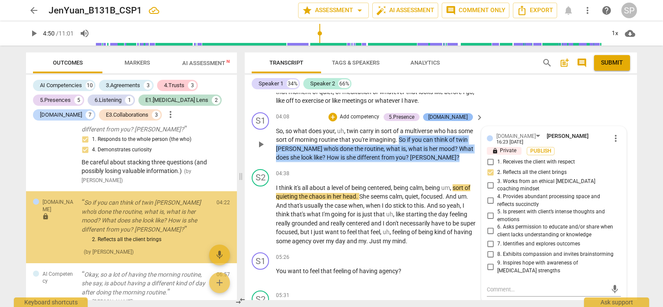
scroll to position [1541, 0]
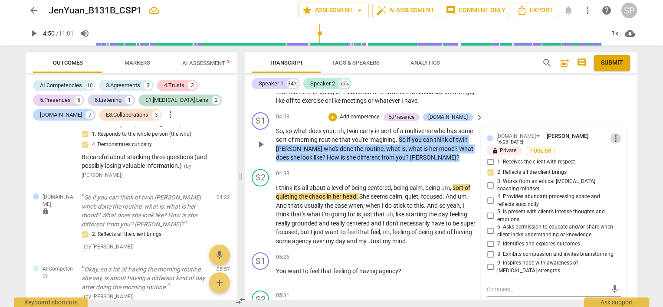
click at [611, 133] on span "more_vert" at bounding box center [616, 138] width 10 height 10
click at [616, 139] on li "Delete" at bounding box center [623, 140] width 30 height 16
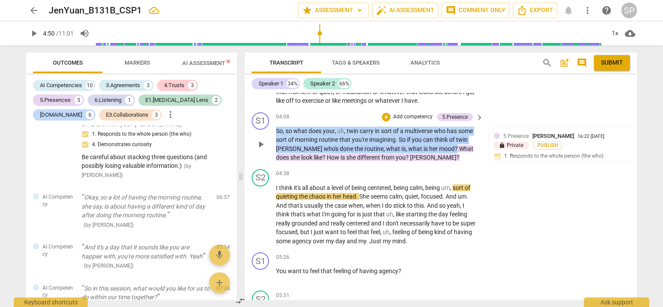
drag, startPoint x: 276, startPoint y: 116, endPoint x: 428, endPoint y: 133, distance: 152.5
click at [428, 133] on p "So , so what does your , uh , twin carry in sort of a multiverse who has some s…" at bounding box center [377, 145] width 203 height 36
click at [387, 113] on div "+" at bounding box center [386, 117] width 9 height 9
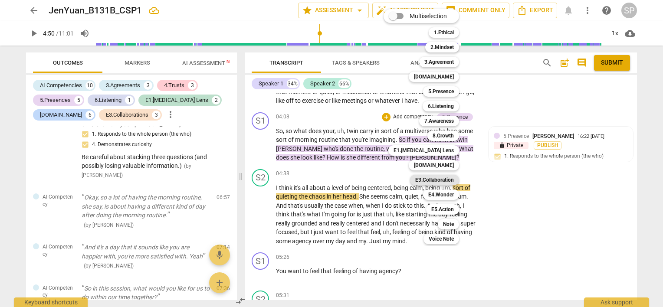
click at [444, 179] on b "E3.Collaboration" at bounding box center [434, 180] width 39 height 10
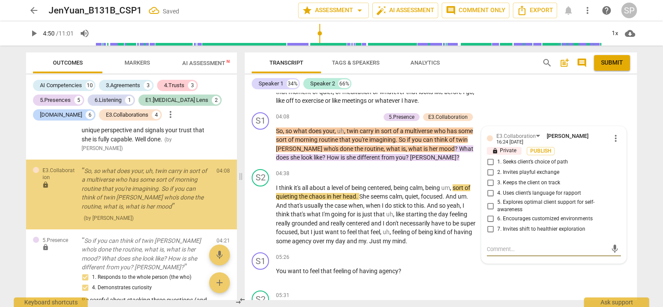
scroll to position [1440, 0]
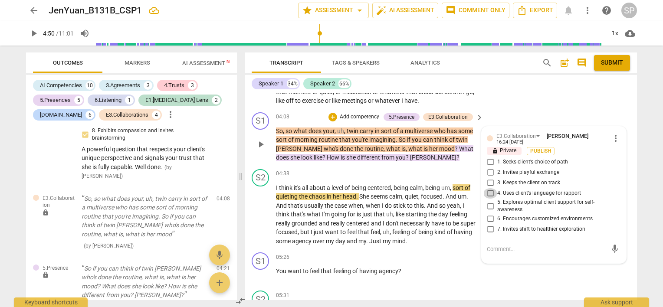
click at [489, 188] on input "4. Uses client’s language for rapport" at bounding box center [491, 193] width 14 height 10
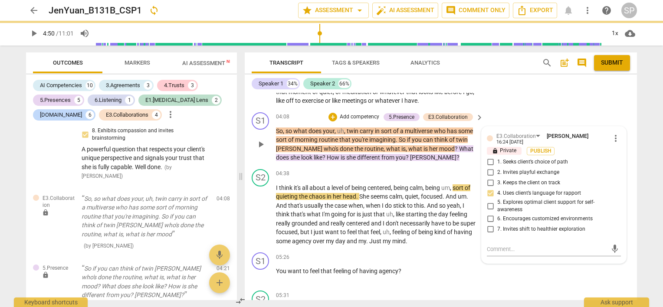
click at [417, 148] on p "So , so what does your , uh , twin carry in sort of a multiverse who has some s…" at bounding box center [377, 145] width 203 height 36
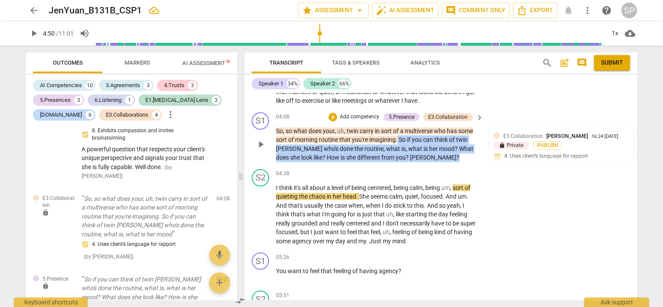
drag, startPoint x: 398, startPoint y: 125, endPoint x: 422, endPoint y: 141, distance: 28.5
click at [423, 141] on p "So , so what does your , uh , twin carry in sort of a multiverse who has some s…" at bounding box center [377, 145] width 203 height 36
click at [334, 113] on div "+" at bounding box center [333, 117] width 9 height 9
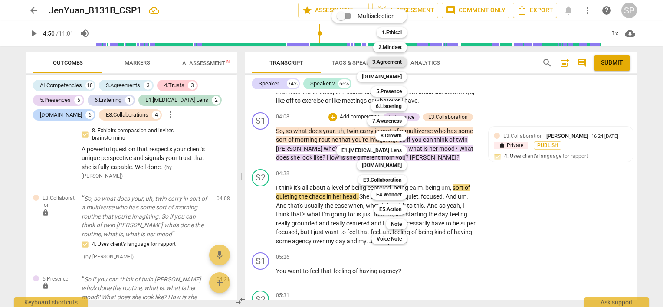
click at [398, 63] on b "3.Agreement" at bounding box center [388, 62] width 30 height 10
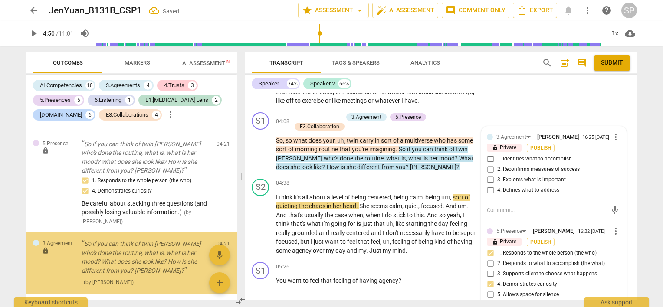
scroll to position [1616, 0]
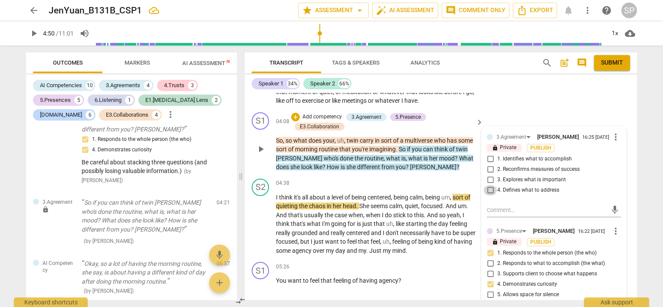
click at [488, 185] on input "4. Defines what to address" at bounding box center [491, 190] width 14 height 10
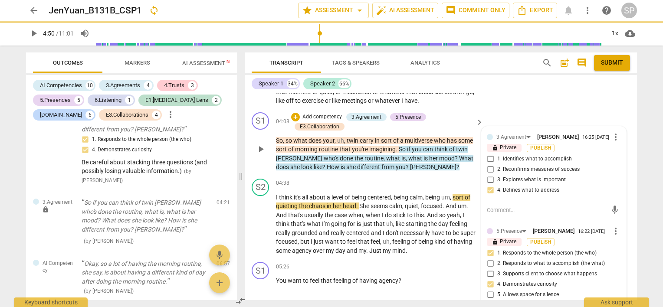
click at [413, 155] on p "So , so what does your , uh , twin carry in sort of a multiverse who has some s…" at bounding box center [377, 154] width 203 height 36
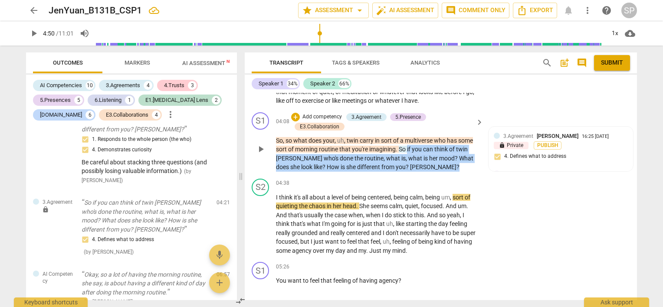
drag, startPoint x: 406, startPoint y: 134, endPoint x: 406, endPoint y: 151, distance: 17.4
click at [409, 152] on p "So , so what does your , uh , twin carry in sort of a multiverse who has some s…" at bounding box center [377, 154] width 203 height 36
click at [293, 113] on div "+" at bounding box center [295, 117] width 9 height 9
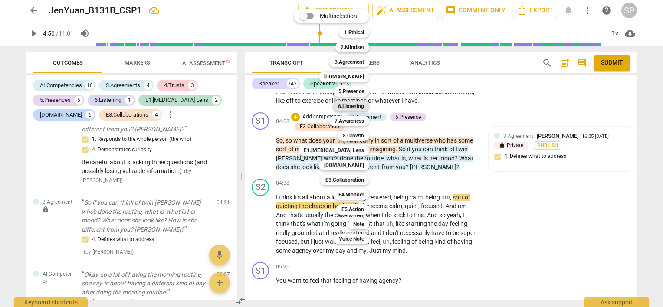
click at [351, 106] on b "6.Listening" at bounding box center [351, 106] width 26 height 10
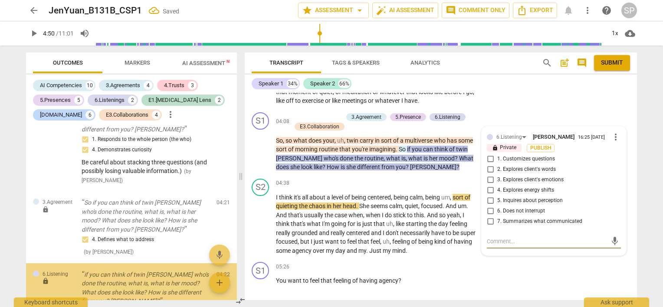
scroll to position [1688, 0]
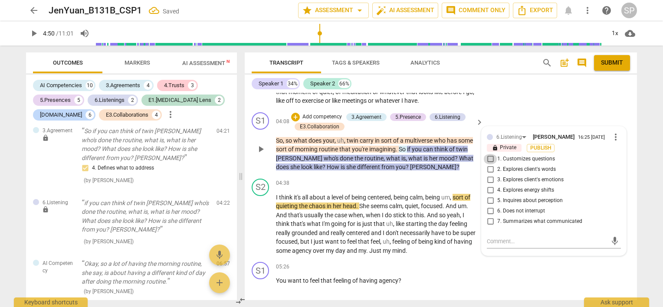
click at [489, 154] on input "1. Customizes questions" at bounding box center [491, 159] width 14 height 10
click at [446, 154] on p "So , so what does your , uh , twin carry in sort of a multiverse who has some s…" at bounding box center [377, 154] width 203 height 36
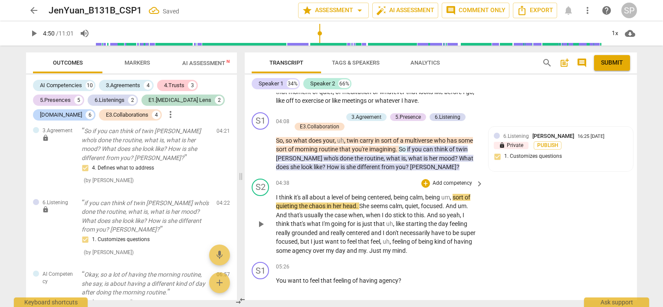
click at [260, 219] on span "play_arrow" at bounding box center [261, 224] width 10 height 10
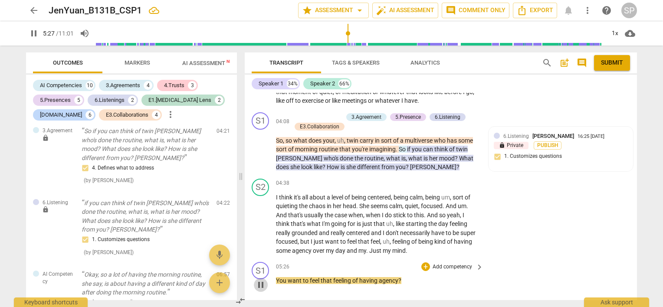
click at [262, 280] on span "pause" at bounding box center [261, 285] width 10 height 10
click at [262, 280] on span "play_arrow" at bounding box center [261, 285] width 10 height 10
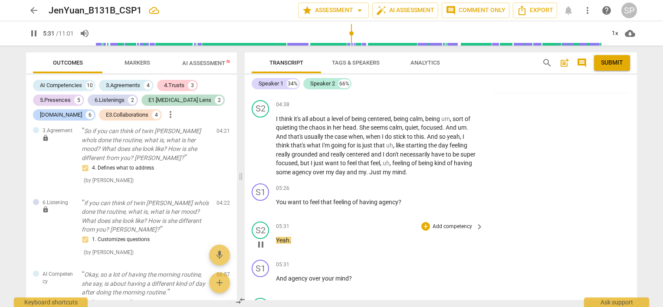
scroll to position [1095, 0]
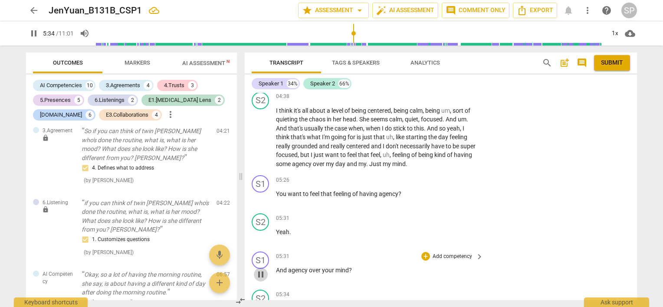
click at [259, 270] on span "pause" at bounding box center [261, 275] width 10 height 10
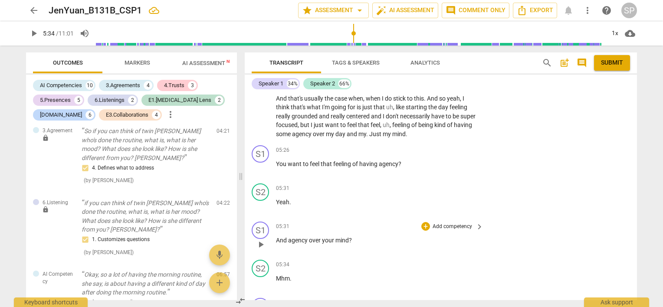
scroll to position [1139, 0]
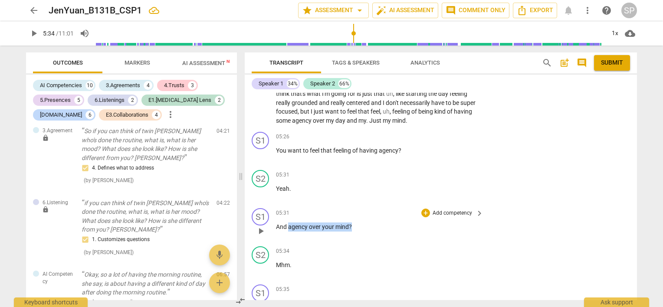
drag, startPoint x: 287, startPoint y: 213, endPoint x: 353, endPoint y: 215, distance: 65.2
click at [353, 223] on p "And agency over your mind ?" at bounding box center [377, 227] width 203 height 9
click at [422, 209] on div "+" at bounding box center [426, 213] width 9 height 9
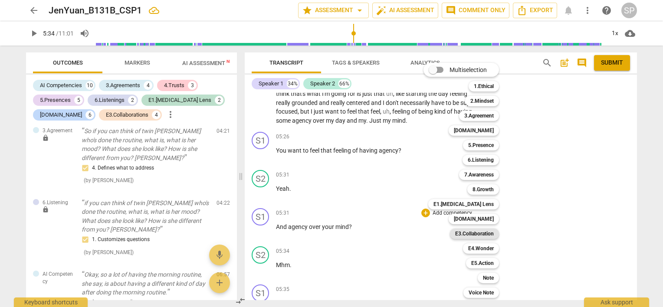
click at [483, 235] on b "E3.Collaboration" at bounding box center [474, 234] width 39 height 10
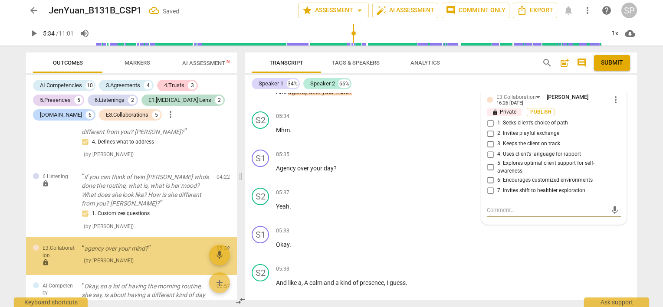
scroll to position [1748, 0]
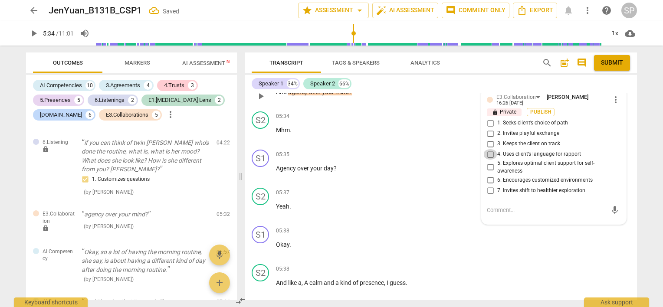
click at [490, 149] on input "4. Uses client’s language for rapport" at bounding box center [491, 154] width 14 height 10
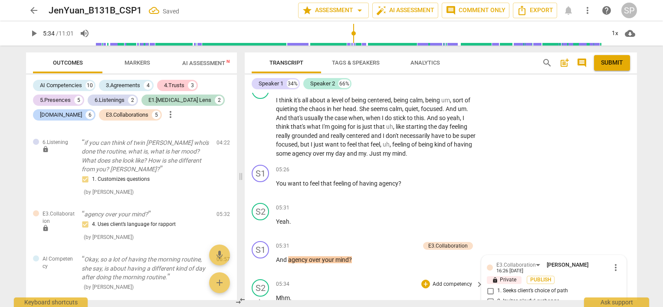
scroll to position [1100, 0]
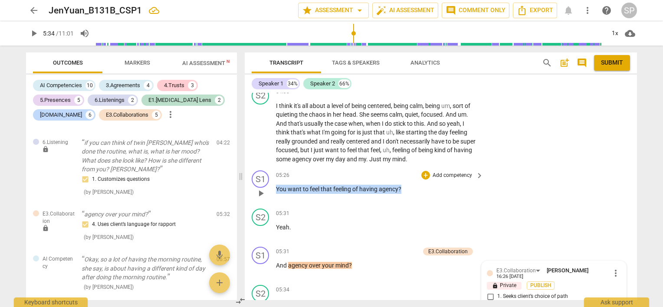
drag, startPoint x: 276, startPoint y: 175, endPoint x: 401, endPoint y: 175, distance: 125.5
click at [401, 185] on p "You want to feel that feeling of having agency ?" at bounding box center [377, 189] width 203 height 9
click at [424, 171] on div "+" at bounding box center [426, 175] width 9 height 9
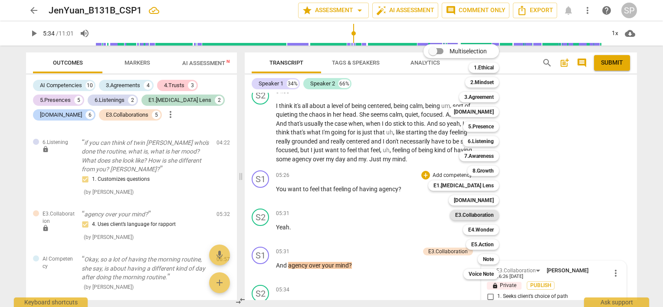
click at [491, 214] on b "E3.Collaboration" at bounding box center [474, 215] width 39 height 10
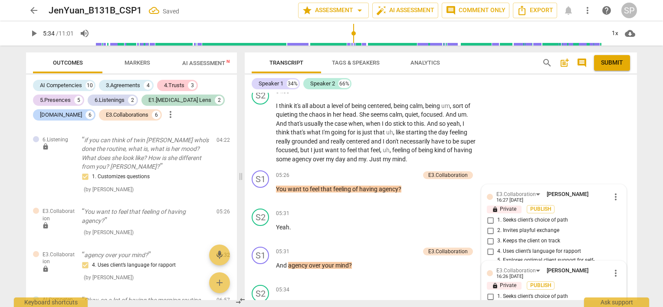
scroll to position [1144, 0]
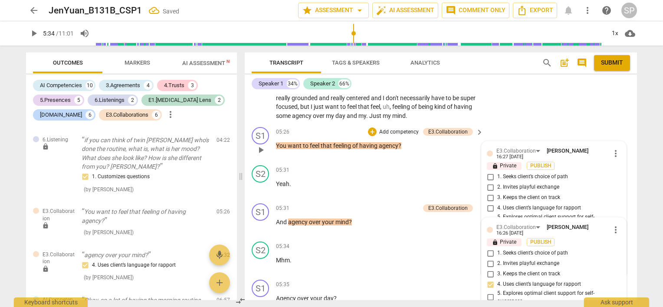
click at [491, 203] on input "4. Uses client’s language for rapport" at bounding box center [491, 208] width 14 height 10
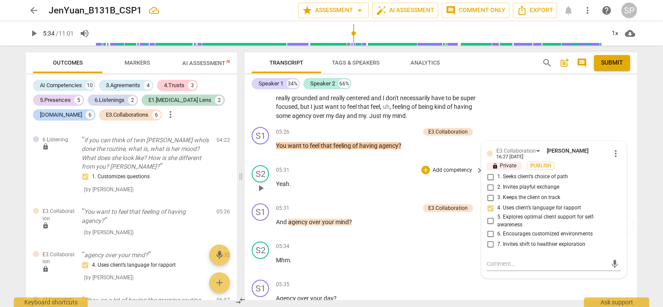
click at [356, 165] on div "05:31 + Add competency keyboard_arrow_right Yeah ." at bounding box center [380, 180] width 208 height 31
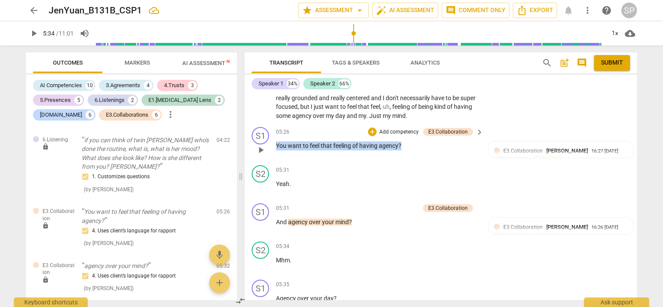
drag, startPoint x: 279, startPoint y: 134, endPoint x: 401, endPoint y: 132, distance: 121.6
click at [401, 142] on p "You want to feel that feeling of having agency ?" at bounding box center [377, 146] width 203 height 9
click at [373, 128] on div "+" at bounding box center [372, 132] width 9 height 9
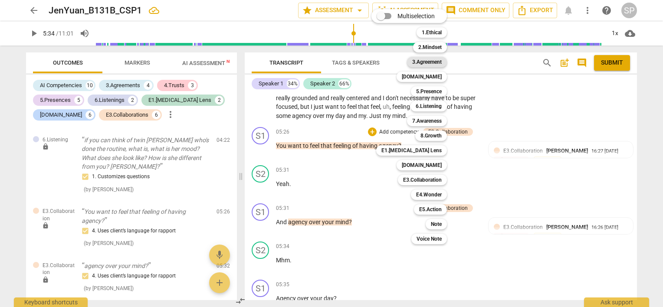
click at [434, 66] on b "3.Agreement" at bounding box center [427, 62] width 30 height 10
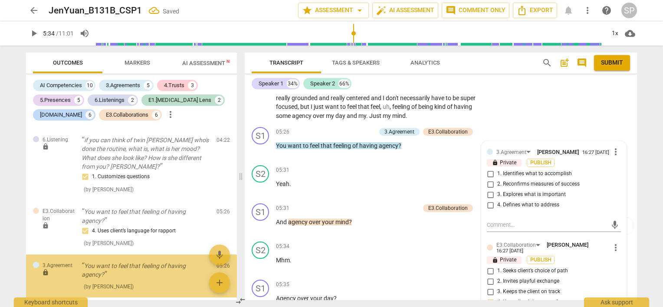
scroll to position [1805, 0]
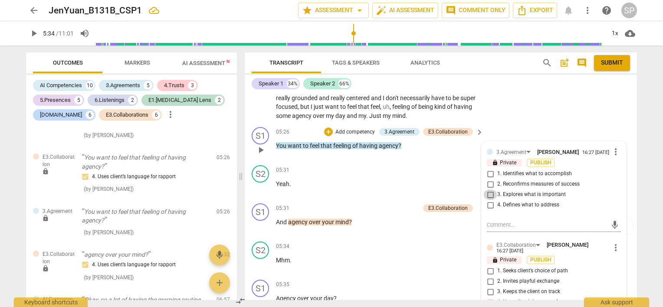
click at [489, 190] on input "3. Explores what is important" at bounding box center [491, 195] width 14 height 10
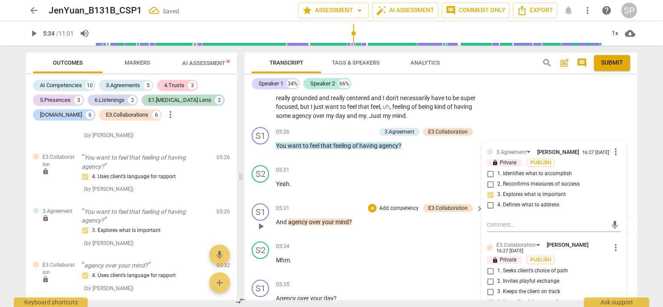
click at [328, 204] on div "05:31 + Add competency E3.Collaboration keyboard_arrow_right" at bounding box center [380, 209] width 208 height 10
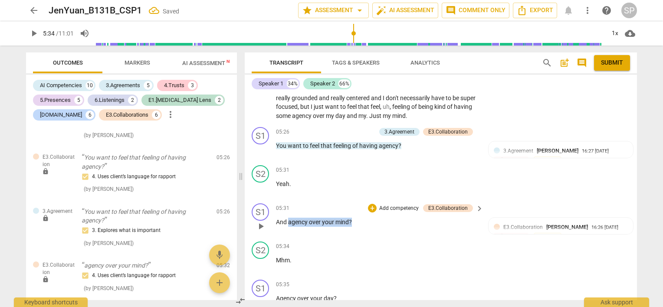
drag, startPoint x: 287, startPoint y: 209, endPoint x: 351, endPoint y: 203, distance: 63.7
click at [351, 204] on div "05:31 + Add competency E3.Collaboration keyboard_arrow_right And agency over yo…" at bounding box center [380, 219] width 208 height 31
click at [373, 204] on div "+" at bounding box center [372, 208] width 9 height 9
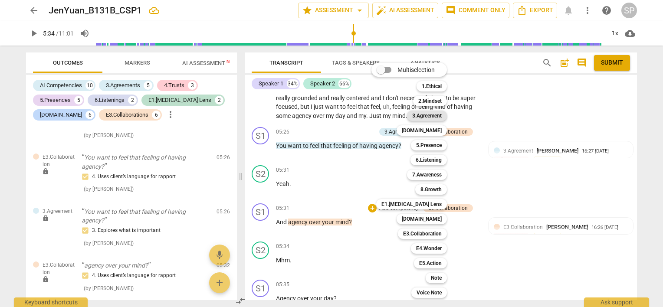
click at [434, 116] on b "3.Agreement" at bounding box center [427, 116] width 30 height 10
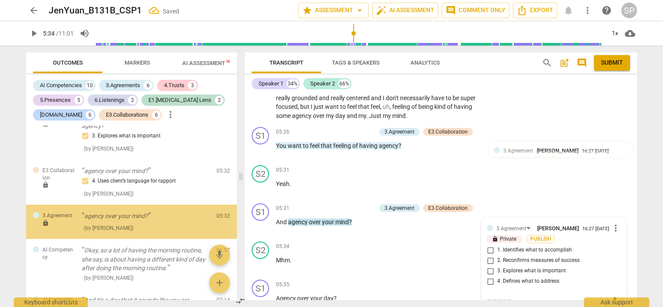
scroll to position [1900, 0]
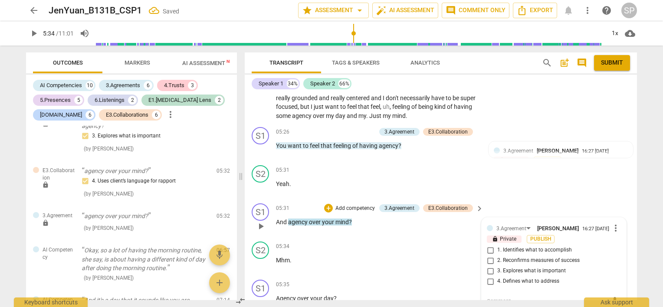
click at [491, 266] on input "3. Explores what is important" at bounding box center [491, 271] width 14 height 10
click at [372, 178] on div "05:31 + Add competency keyboard_arrow_right Yeah ." at bounding box center [380, 180] width 208 height 31
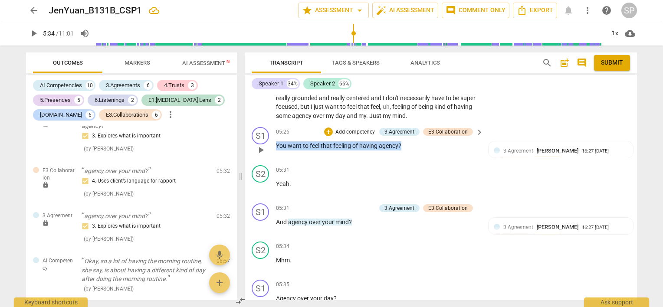
drag, startPoint x: 276, startPoint y: 132, endPoint x: 400, endPoint y: 130, distance: 124.6
click at [400, 142] on p "You want to feel that feeling of having agency ?" at bounding box center [377, 146] width 203 height 9
click at [326, 128] on div "+" at bounding box center [328, 132] width 9 height 9
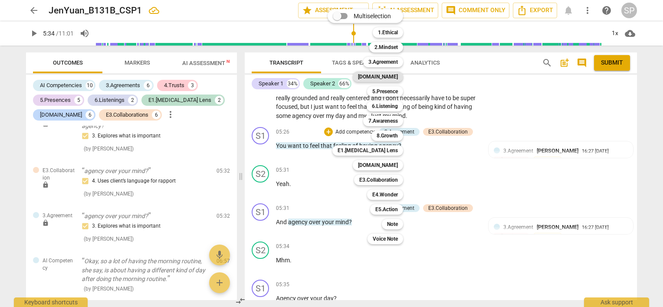
click at [394, 76] on b "[DOMAIN_NAME]" at bounding box center [378, 77] width 40 height 10
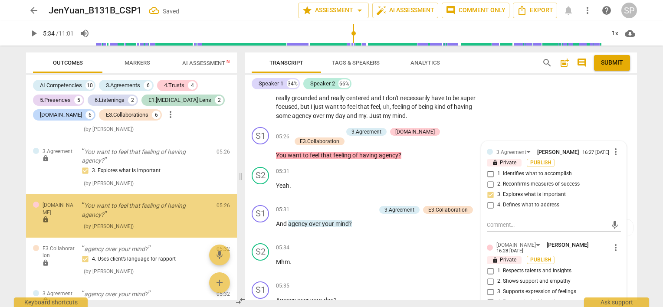
scroll to position [1859, 0]
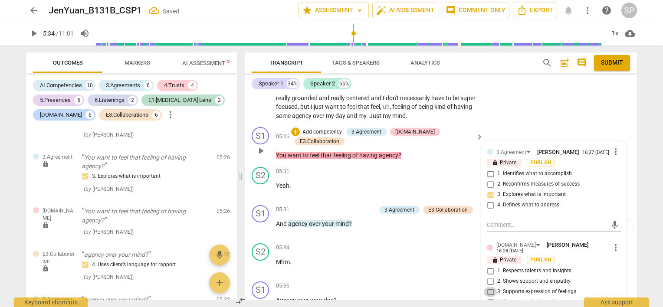
click at [489, 287] on input "3. Supports expression of feelings" at bounding box center [491, 292] width 14 height 10
click at [374, 167] on div "05:31 + Add competency keyboard_arrow_right" at bounding box center [380, 172] width 208 height 10
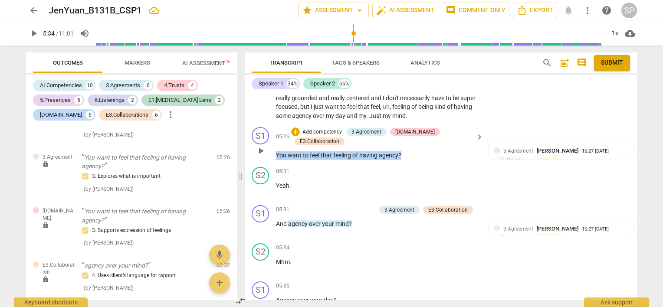
drag, startPoint x: 275, startPoint y: 133, endPoint x: 427, endPoint y: 132, distance: 152.0
click at [427, 132] on div "S1 play_arrow pause 05:26 + Add competency 3.Agreement [DOMAIN_NAME] E3.Collabo…" at bounding box center [441, 144] width 392 height 40
click at [299, 128] on div "+" at bounding box center [295, 132] width 9 height 9
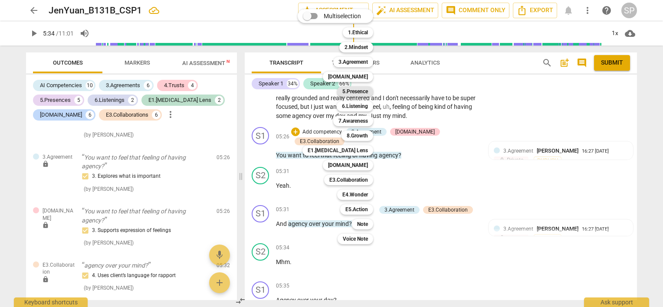
click at [349, 89] on b "5.Presence" at bounding box center [356, 91] width 26 height 10
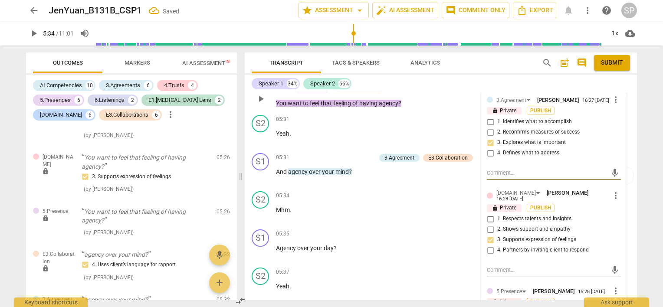
scroll to position [1361, 0]
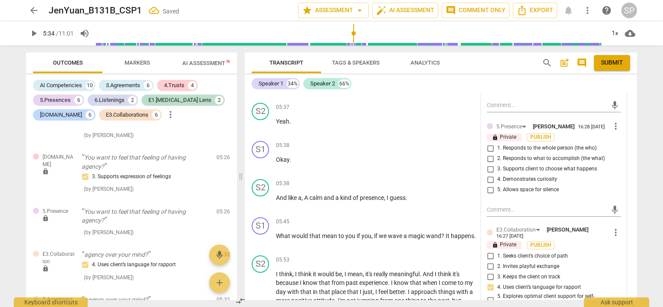
click at [488, 143] on input "1. Responds to the whole person (the who)" at bounding box center [491, 148] width 14 height 10
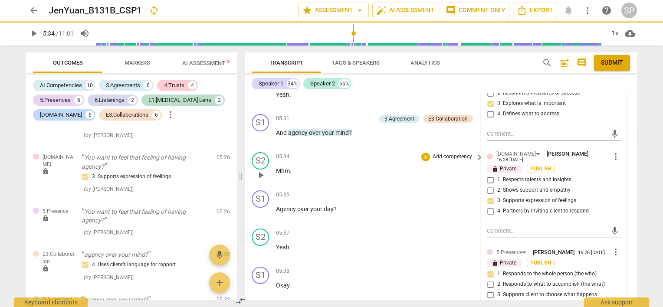
scroll to position [1230, 0]
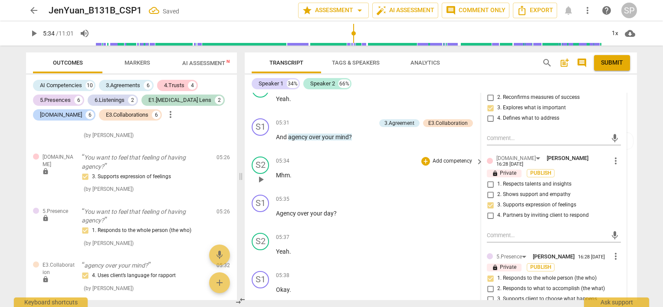
click at [328, 171] on p "Mhm ." at bounding box center [377, 175] width 203 height 9
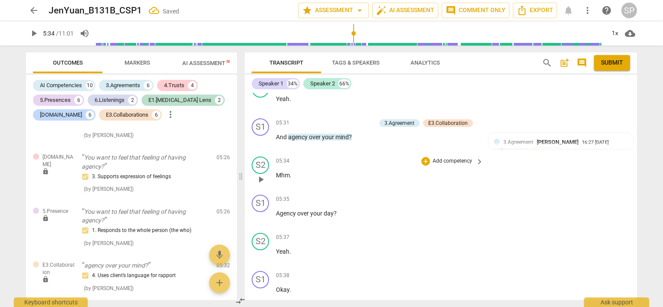
scroll to position [1057, 0]
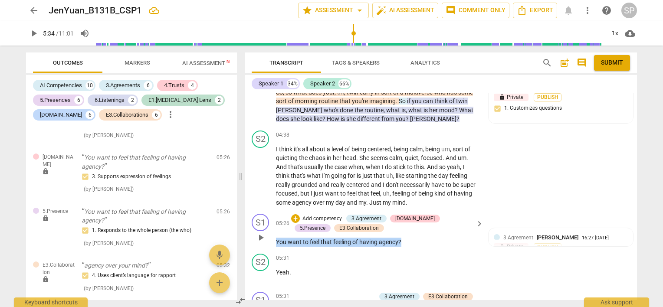
drag, startPoint x: 276, startPoint y: 229, endPoint x: 431, endPoint y: 232, distance: 154.6
click at [431, 238] on p "You want to feel that feeling of having agency ?" at bounding box center [377, 242] width 203 height 9
click at [292, 214] on div "+" at bounding box center [295, 218] width 9 height 9
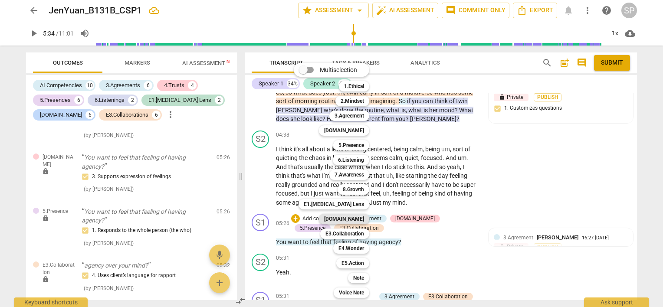
click at [363, 217] on b "[DOMAIN_NAME]" at bounding box center [344, 219] width 40 height 10
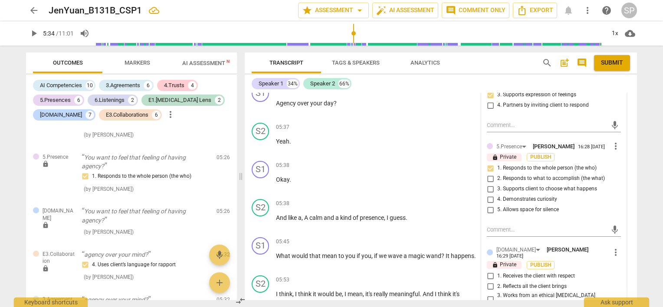
scroll to position [1362, 0]
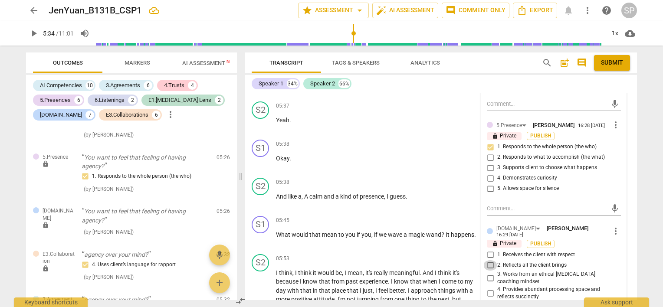
click at [489, 260] on input "2. Reflects all the client brings" at bounding box center [491, 265] width 14 height 10
click at [488, 273] on input "3. Works from an ethical [MEDICAL_DATA] coaching mindset" at bounding box center [491, 278] width 14 height 10
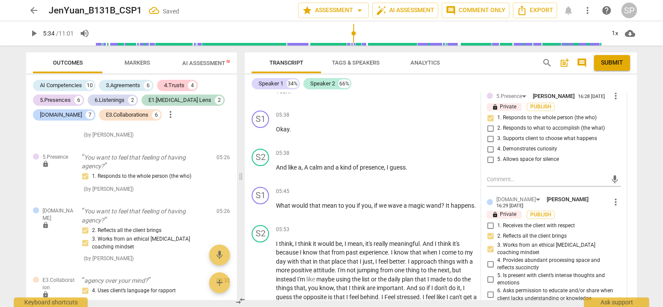
scroll to position [1405, 0]
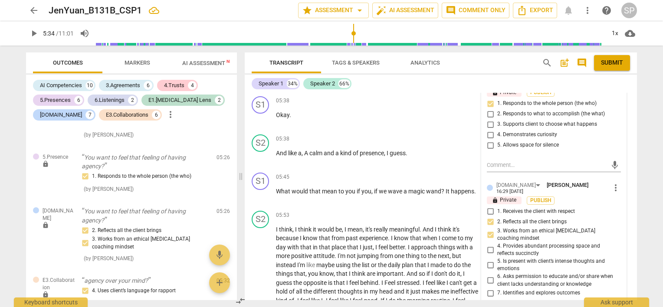
click at [489, 245] on input "4. Provides abundant processing space and reflects succinctly" at bounding box center [491, 250] width 14 height 10
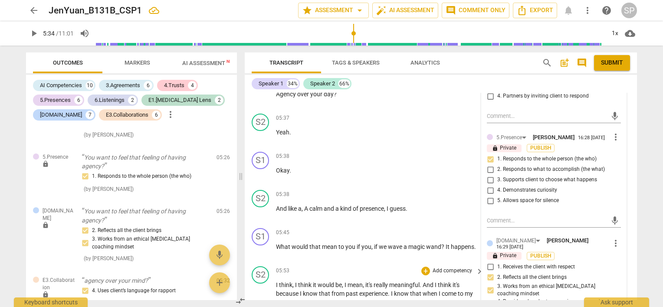
scroll to position [1232, 0]
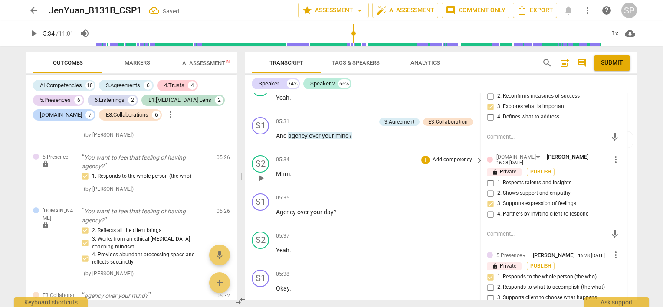
click at [335, 172] on div "05:34 + Add competency keyboard_arrow_right Mhm ." at bounding box center [380, 170] width 208 height 31
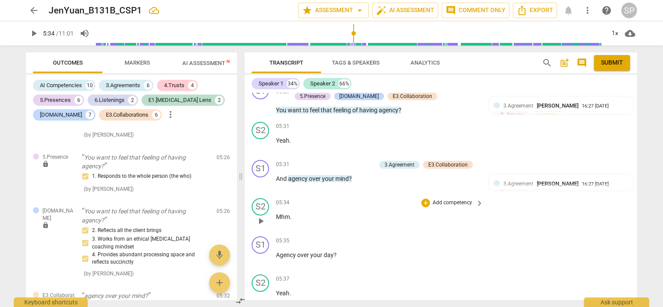
scroll to position [1145, 0]
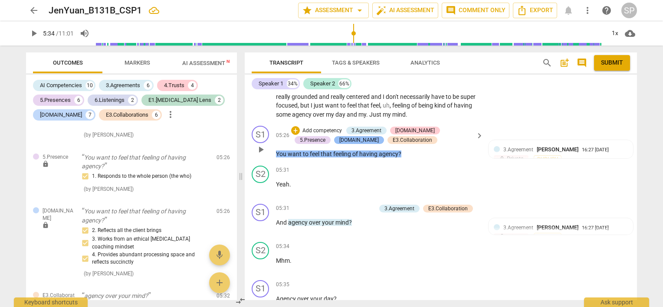
click at [340, 136] on div "[DOMAIN_NAME]" at bounding box center [360, 140] width 40 height 8
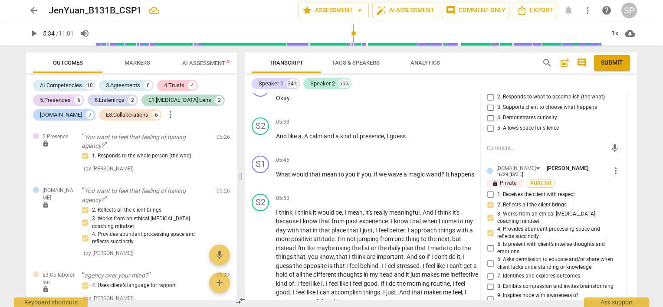
scroll to position [1449, 0]
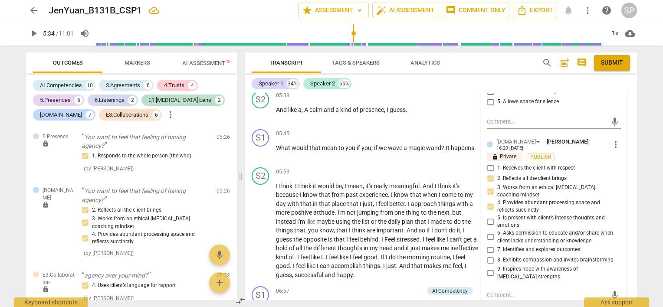
click at [615, 139] on span "more_vert" at bounding box center [616, 144] width 10 height 10
click at [615, 125] on li "Edit" at bounding box center [623, 126] width 30 height 16
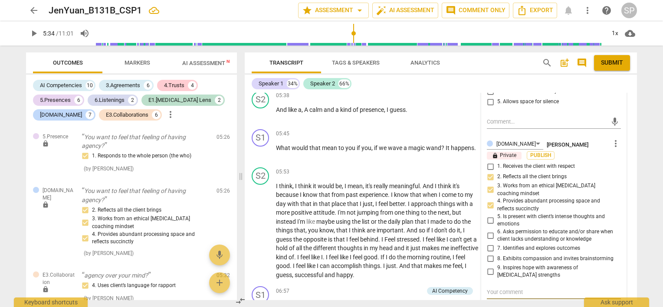
click at [488, 226] on div "[DOMAIN_NAME] [PERSON_NAME] more_vert lock Private Publish 1. Receives the clie…" at bounding box center [554, 228] width 134 height 181
click at [488, 225] on div "[DOMAIN_NAME] [PERSON_NAME] more_vert lock Private Publish 1. Receives the clie…" at bounding box center [554, 228] width 134 height 181
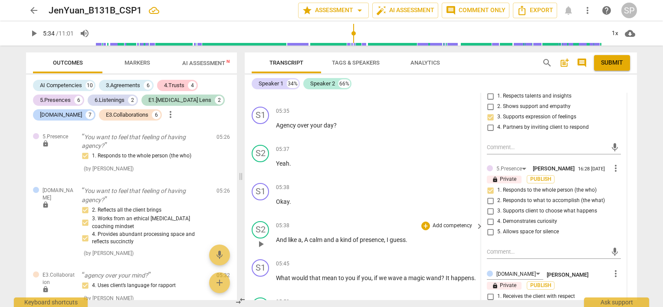
scroll to position [1145, 0]
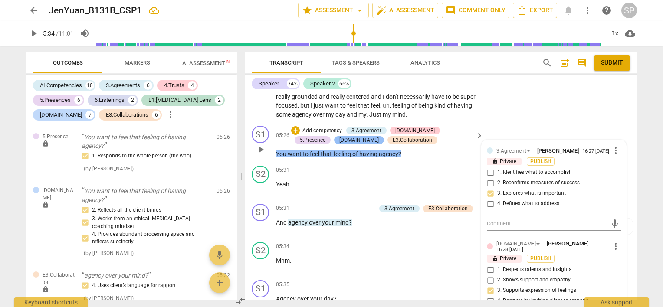
click at [340, 136] on div "[DOMAIN_NAME]" at bounding box center [360, 140] width 40 height 8
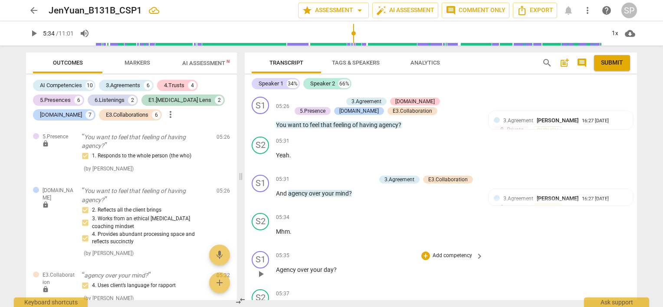
scroll to position [1058, 0]
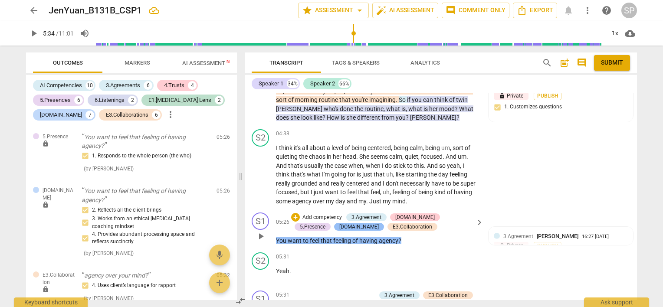
click at [340, 223] on div "[DOMAIN_NAME]" at bounding box center [360, 227] width 40 height 8
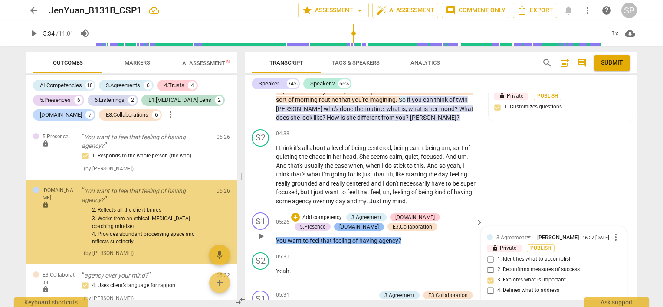
click at [340, 223] on div "[DOMAIN_NAME]" at bounding box center [360, 227] width 40 height 8
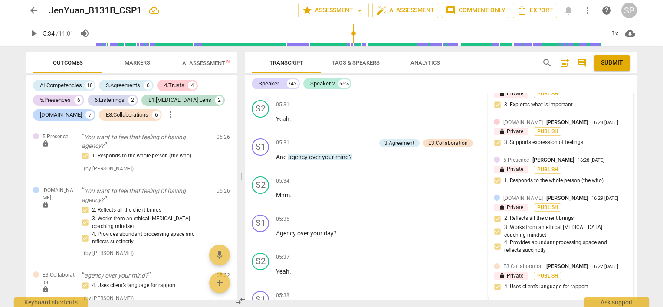
scroll to position [1232, 0]
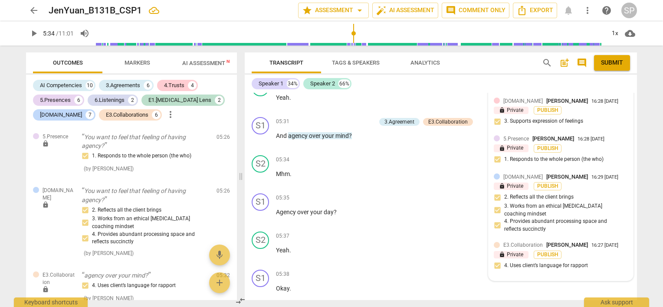
click at [551, 174] on span "[PERSON_NAME]" at bounding box center [568, 177] width 42 height 7
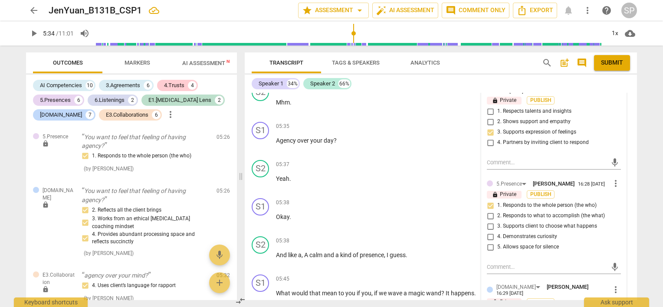
scroll to position [1319, 0]
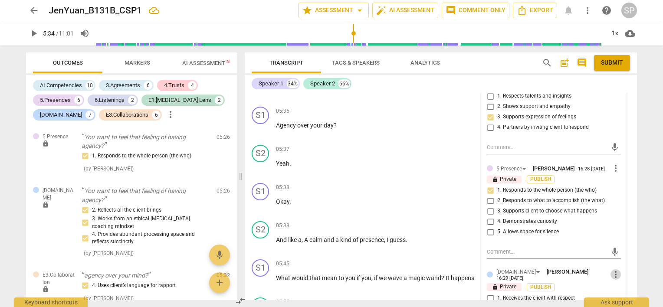
click at [612, 270] on span "more_vert" at bounding box center [616, 275] width 10 height 10
click at [618, 272] on li "Delete" at bounding box center [623, 272] width 30 height 16
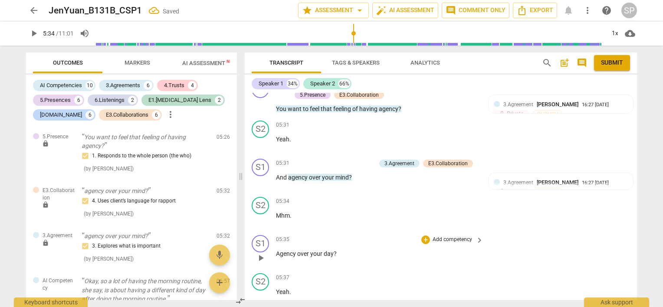
scroll to position [1188, 0]
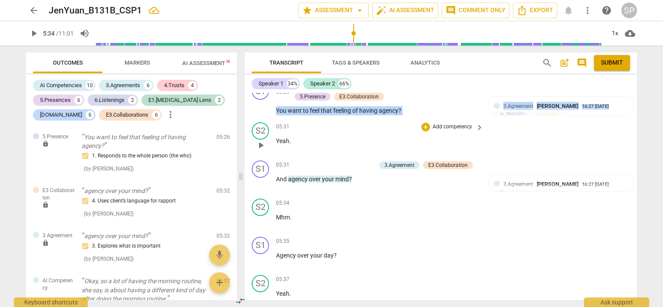
drag, startPoint x: 276, startPoint y: 100, endPoint x: 404, endPoint y: 105, distance: 127.7
click at [404, 105] on div "S1 play_arrow pause 00:00 + Add competency keyboard_arrow_right Just here . Hi …" at bounding box center [441, 197] width 392 height 208
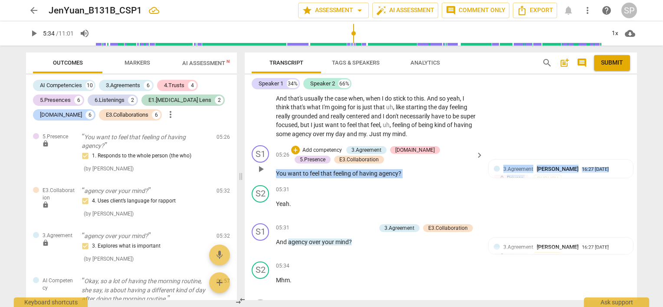
scroll to position [1145, 0]
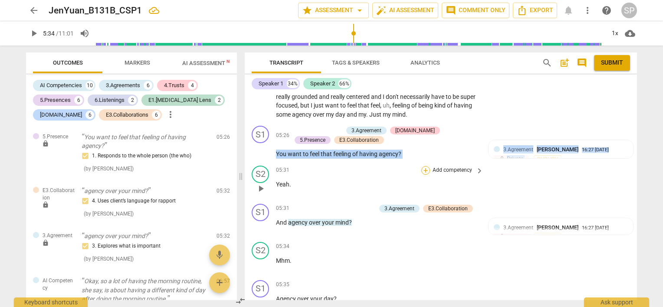
click at [423, 166] on div "+" at bounding box center [426, 170] width 9 height 9
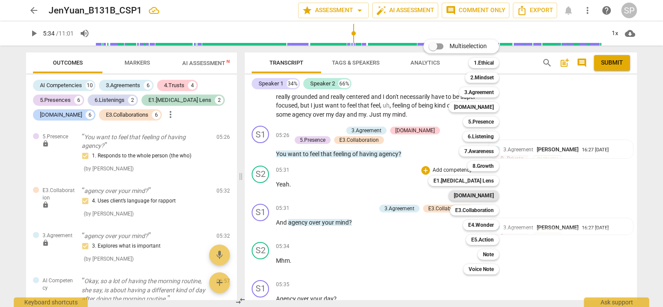
click at [478, 195] on b "[DOMAIN_NAME]" at bounding box center [474, 196] width 40 height 10
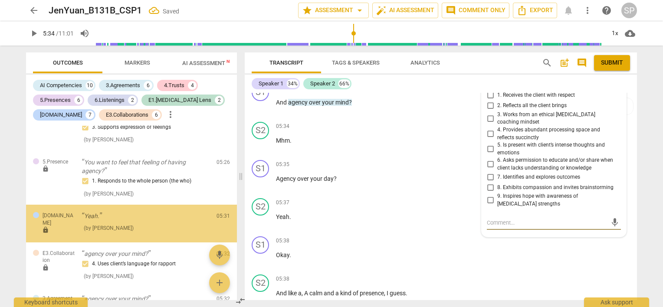
scroll to position [1222, 0]
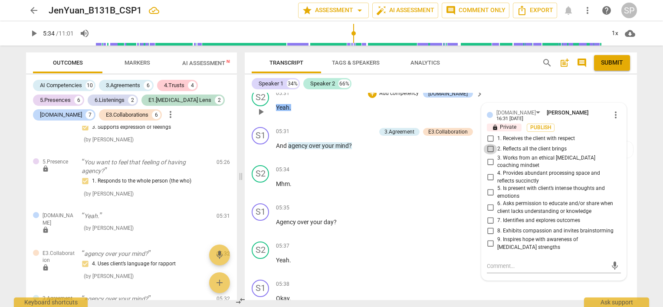
click at [489, 144] on input "2. Reflects all the client brings" at bounding box center [491, 149] width 14 height 10
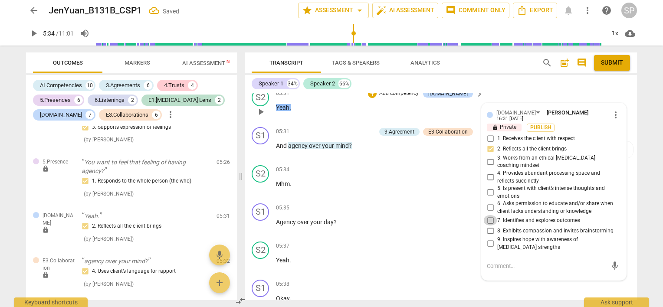
click at [490, 215] on input "7. Identifies and explores outcomes" at bounding box center [491, 220] width 14 height 10
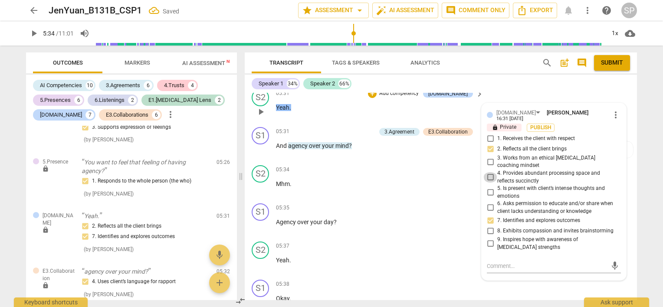
click at [490, 172] on input "4. Provides abundant processing space and reflects succinctly" at bounding box center [491, 177] width 14 height 10
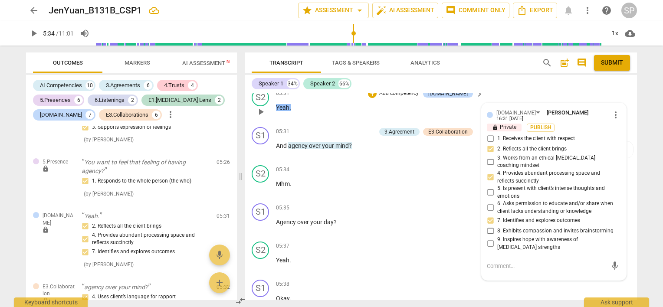
click at [489, 157] on input "3. Works from an ethical [MEDICAL_DATA] coaching mindset" at bounding box center [491, 162] width 14 height 10
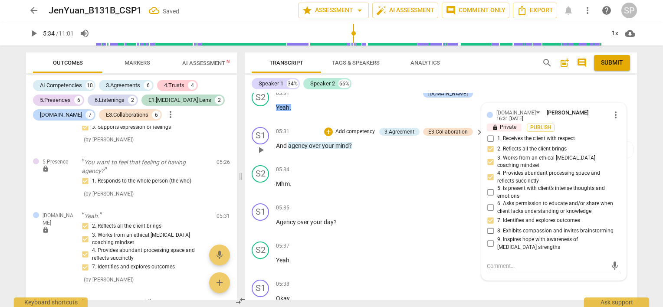
click at [452, 136] on div "05:31 + Add competency 3.Agreement E3.Collaboration keyboard_arrow_right And ag…" at bounding box center [380, 142] width 208 height 31
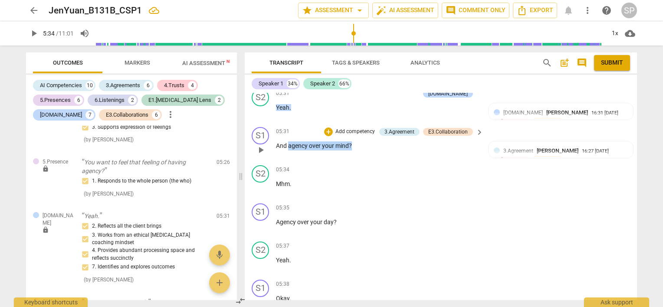
drag, startPoint x: 289, startPoint y: 132, endPoint x: 351, endPoint y: 134, distance: 62.6
click at [351, 142] on p "And agency over your mind ?" at bounding box center [377, 146] width 203 height 9
click at [327, 128] on div "+" at bounding box center [328, 132] width 9 height 9
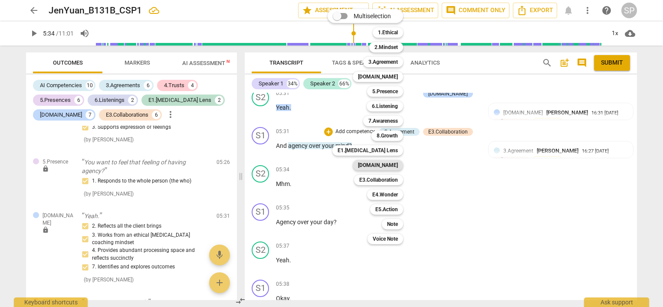
click at [386, 163] on b "[DOMAIN_NAME]" at bounding box center [378, 165] width 40 height 10
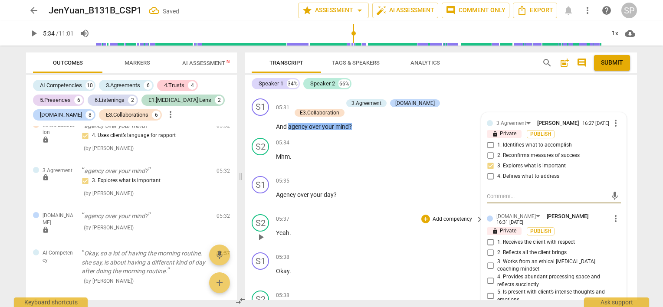
scroll to position [1309, 0]
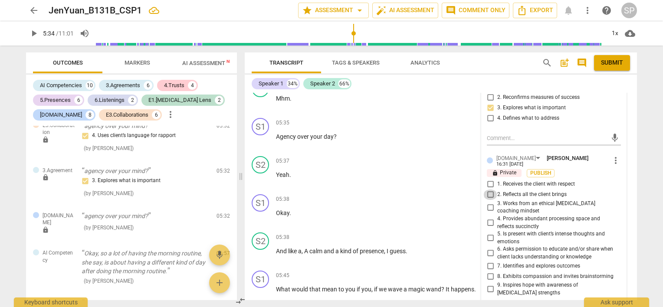
click at [488, 190] on input "2. Reflects all the client brings" at bounding box center [491, 195] width 14 height 10
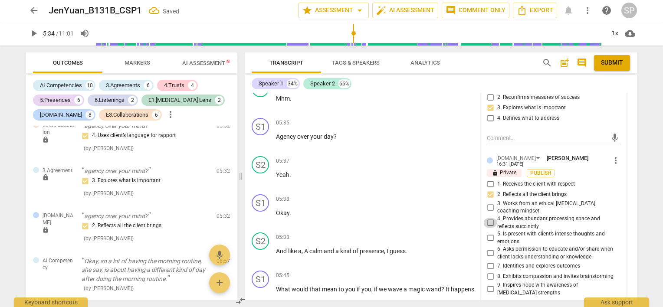
click at [490, 218] on input "4. Provides abundant processing space and reflects succinctly" at bounding box center [491, 223] width 14 height 10
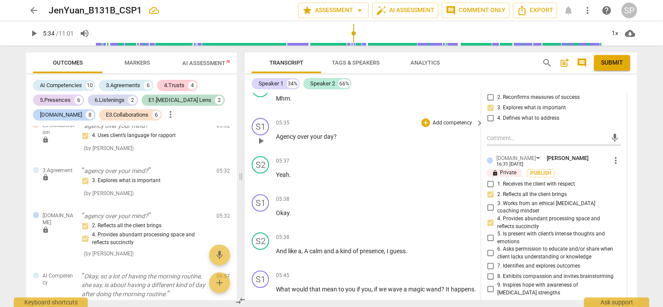
click at [371, 135] on div "S1 play_arrow pause 05:35 + Add competency keyboard_arrow_right Agency over you…" at bounding box center [441, 134] width 392 height 38
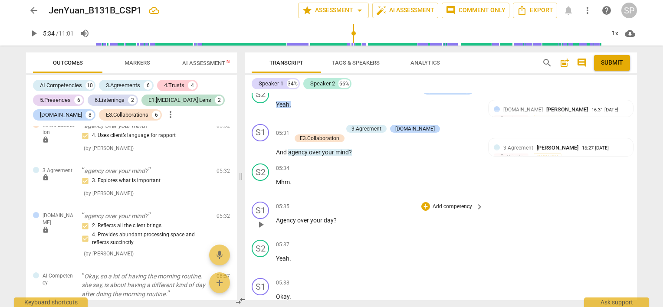
scroll to position [1222, 0]
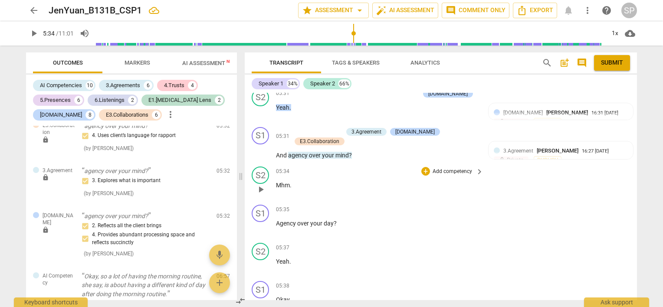
click at [262, 185] on span "play_arrow" at bounding box center [261, 190] width 10 height 10
click at [260, 221] on button "pause" at bounding box center [261, 228] width 14 height 14
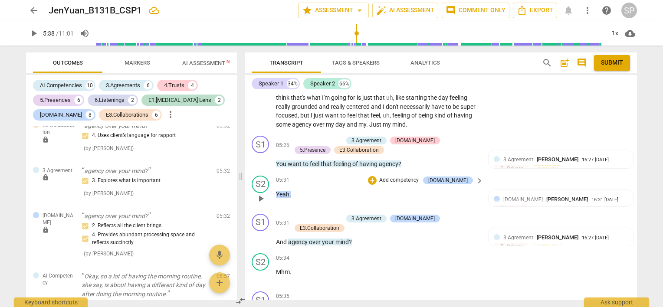
scroll to position [1048, 0]
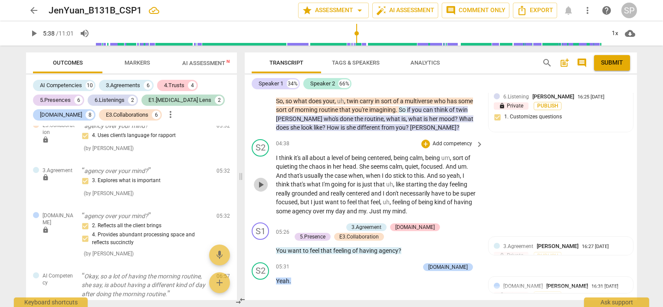
click at [261, 180] on span "play_arrow" at bounding box center [261, 185] width 10 height 10
drag, startPoint x: 280, startPoint y: 187, endPoint x: 317, endPoint y: 191, distance: 37.5
click at [317, 191] on p "I think it's all about a level of being centered , being calm , being um , sort…" at bounding box center [377, 185] width 203 height 63
click at [262, 180] on span "pause" at bounding box center [261, 185] width 10 height 10
click at [262, 180] on span "play_arrow" at bounding box center [261, 185] width 10 height 10
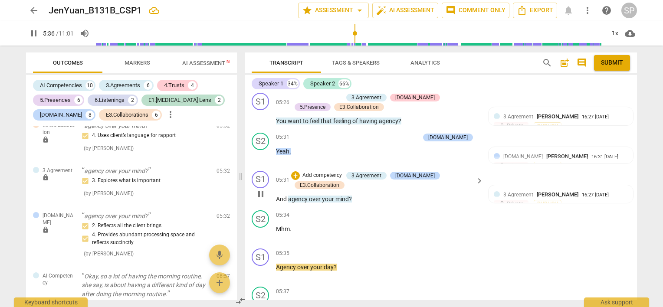
scroll to position [1178, 0]
click at [264, 266] on span "pause" at bounding box center [261, 271] width 10 height 10
drag, startPoint x: 276, startPoint y: 253, endPoint x: 341, endPoint y: 253, distance: 65.1
click at [341, 263] on p "Agency over your day ?" at bounding box center [377, 267] width 203 height 9
click at [426, 249] on div "+" at bounding box center [426, 253] width 9 height 9
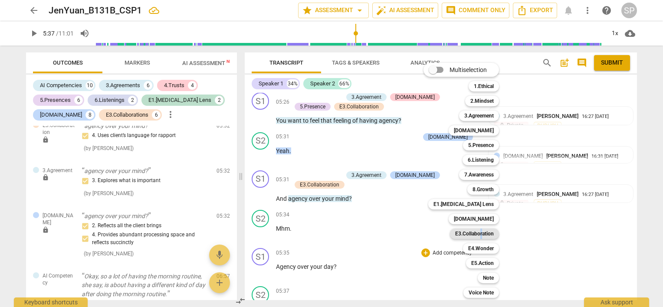
click at [482, 236] on b "E3.Collaboration" at bounding box center [474, 234] width 39 height 10
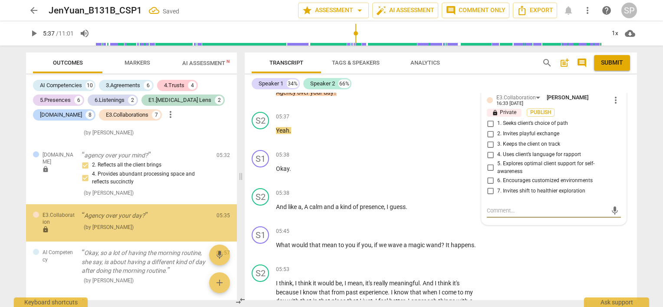
scroll to position [2201, 0]
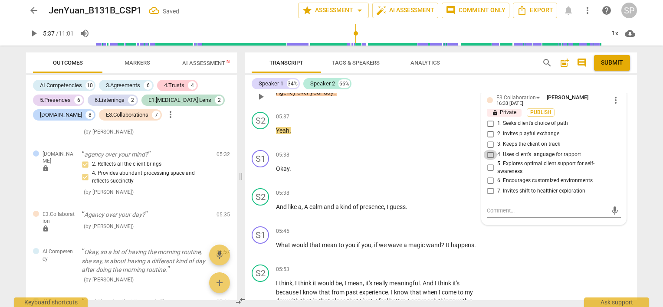
click at [489, 150] on input "4. Uses client’s language for rapport" at bounding box center [491, 155] width 14 height 10
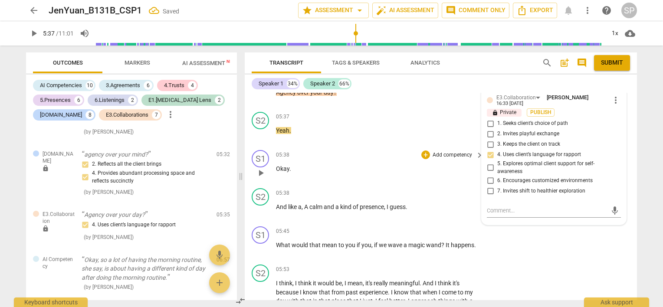
click at [373, 165] on p "Okay ." at bounding box center [377, 169] width 203 height 9
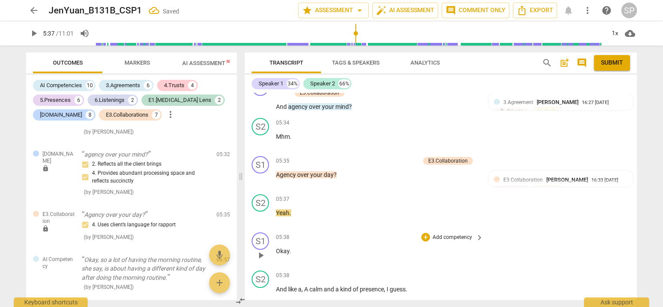
scroll to position [1266, 0]
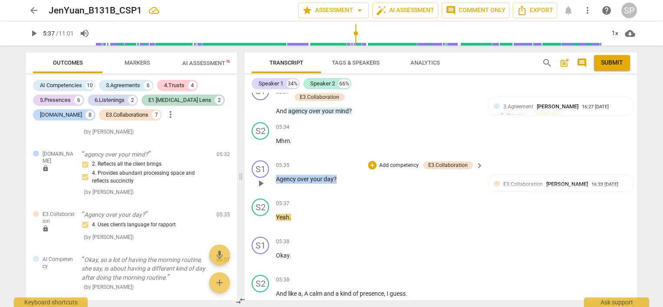
drag, startPoint x: 273, startPoint y: 164, endPoint x: 353, endPoint y: 169, distance: 80.9
click at [353, 169] on div "S1 play_arrow pause 05:35 + Add competency E3.Collaboration keyboard_arrow_righ…" at bounding box center [441, 176] width 392 height 38
click at [369, 161] on div "+" at bounding box center [372, 165] width 9 height 9
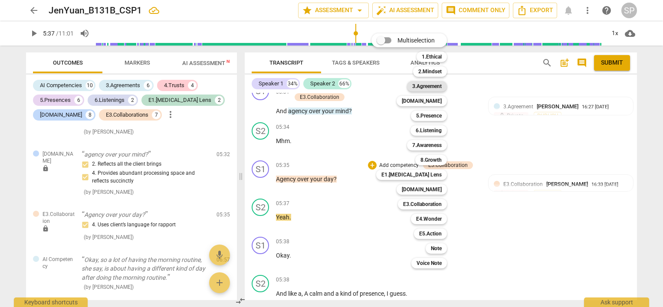
click at [429, 85] on b "3.Agreement" at bounding box center [427, 86] width 30 height 10
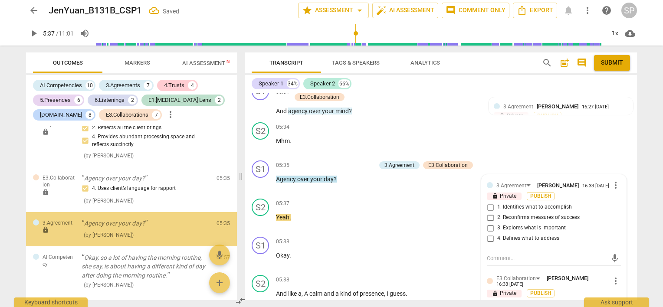
scroll to position [2245, 0]
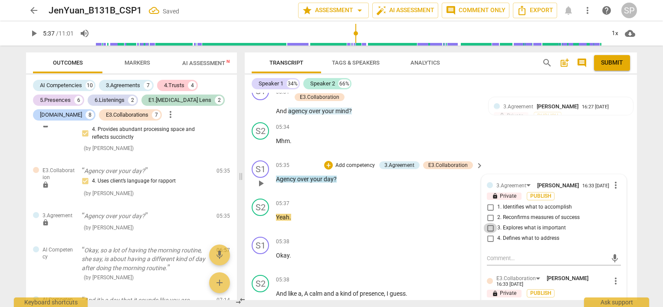
click at [488, 223] on input "3. Explores what is important" at bounding box center [491, 228] width 14 height 10
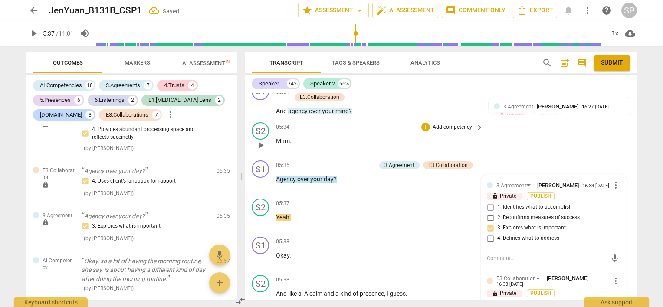
click at [411, 137] on p "Mhm ." at bounding box center [377, 141] width 203 height 9
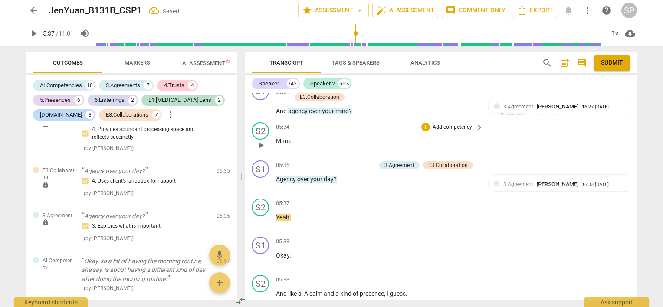
scroll to position [1179, 0]
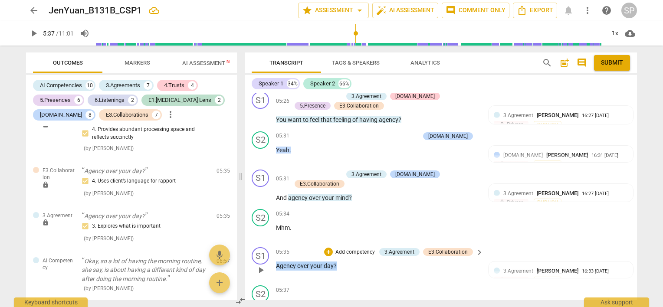
drag, startPoint x: 276, startPoint y: 252, endPoint x: 349, endPoint y: 255, distance: 73.0
click at [349, 262] on p "Agency over your day ?" at bounding box center [377, 266] width 203 height 9
click at [326, 248] on div "+" at bounding box center [328, 252] width 9 height 9
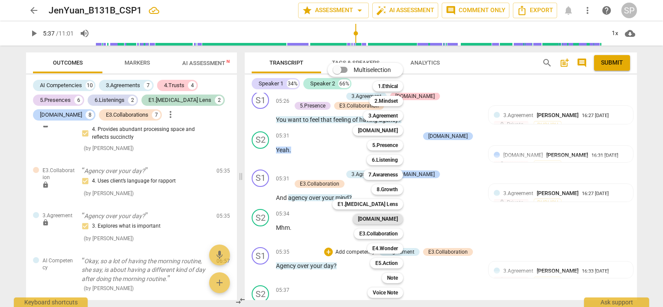
click at [398, 221] on b "[DOMAIN_NAME]" at bounding box center [378, 219] width 40 height 10
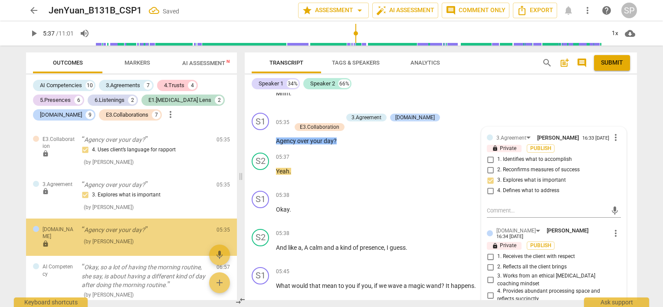
scroll to position [2290, 0]
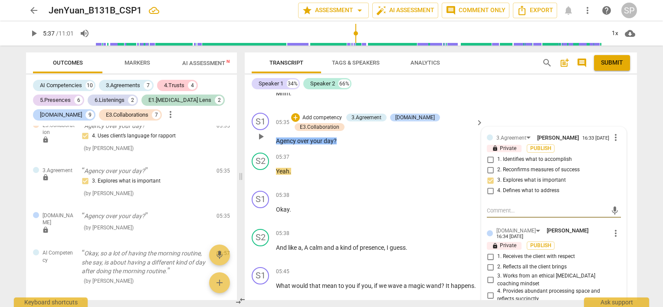
click at [491, 262] on input "2. Reflects all the client brings" at bounding box center [491, 267] width 14 height 10
click at [343, 226] on div "S2 play_arrow pause 05:38 + Add competency keyboard_arrow_right And like a , A …" at bounding box center [441, 245] width 392 height 38
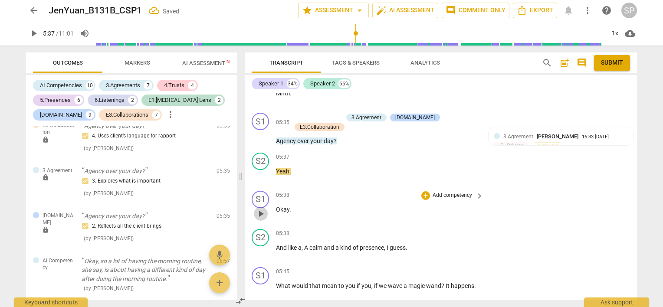
click at [259, 209] on span "play_arrow" at bounding box center [261, 214] width 10 height 10
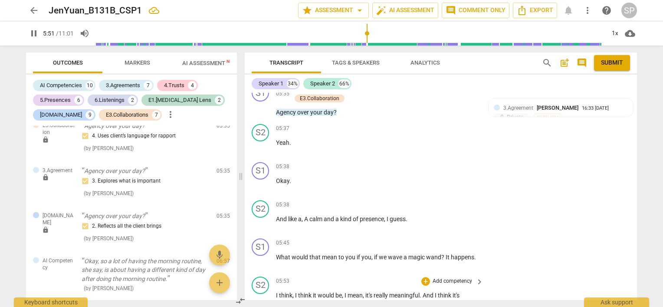
scroll to position [1357, 0]
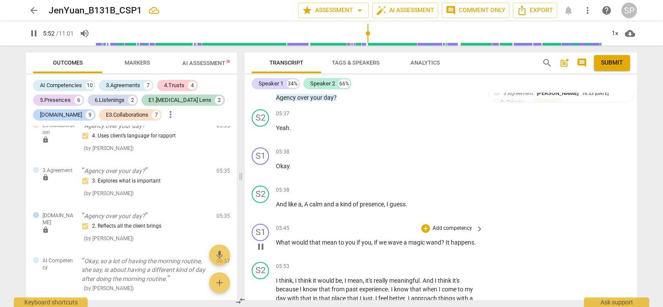
click at [263, 242] on span "pause" at bounding box center [261, 247] width 10 height 10
drag, startPoint x: 276, startPoint y: 227, endPoint x: 446, endPoint y: 228, distance: 170.2
click at [446, 238] on p "What would that mean to you if you , if we wave a magic wand ? It happens ." at bounding box center [377, 242] width 203 height 9
click at [422, 224] on div "+" at bounding box center [426, 228] width 9 height 9
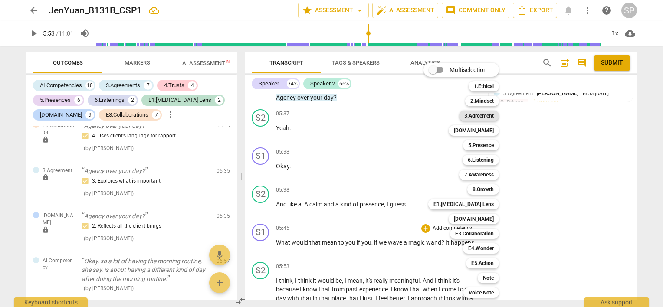
click at [481, 114] on b "3.Agreement" at bounding box center [480, 116] width 30 height 10
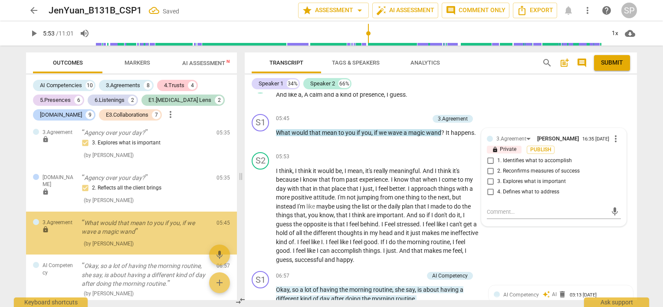
scroll to position [2340, 0]
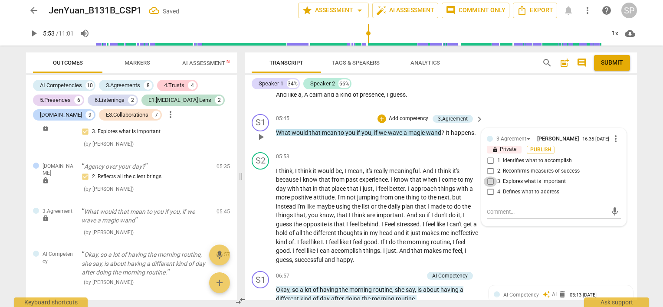
click at [493, 177] on input "3. Explores what is important" at bounding box center [491, 182] width 14 height 10
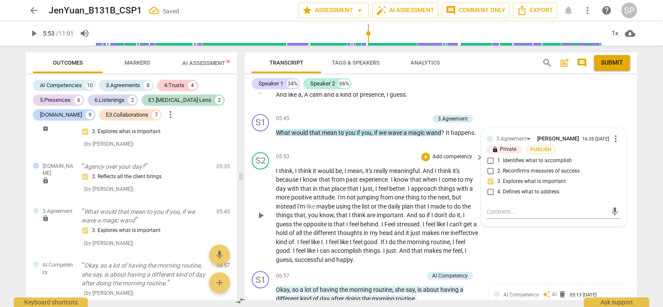
click at [514, 231] on div "S2 play_arrow pause 05:53 + Add competency keyboard_arrow_right I think , I thi…" at bounding box center [441, 208] width 392 height 119
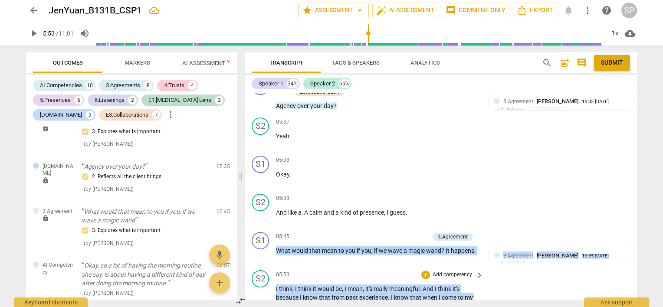
scroll to position [1359, 0]
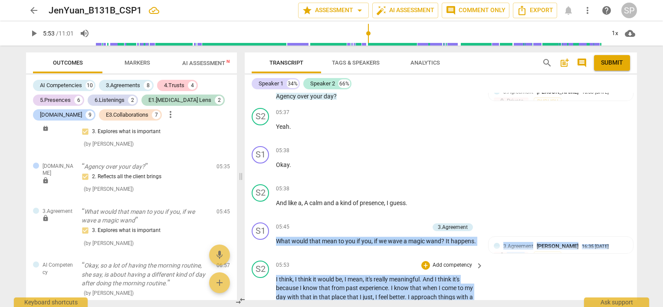
drag, startPoint x: 275, startPoint y: 290, endPoint x: 355, endPoint y: 263, distance: 84.2
click at [356, 287] on div "S1 play_arrow pause 00:00 + Add competency keyboard_arrow_right Just here . Hi …" at bounding box center [441, 197] width 392 height 208
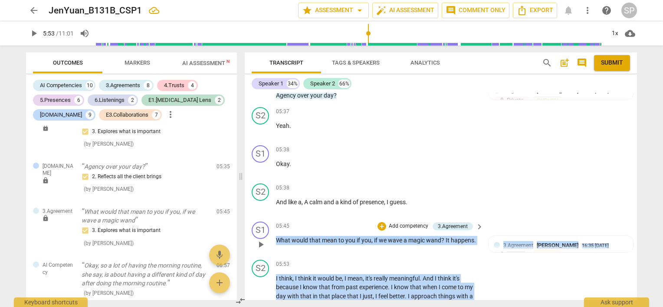
click at [358, 222] on div "05:45 + Add competency 3.Agreement keyboard_arrow_right" at bounding box center [380, 227] width 208 height 10
click at [349, 222] on div "05:45 + Add competency 3.Agreement keyboard_arrow_right" at bounding box center [380, 227] width 208 height 10
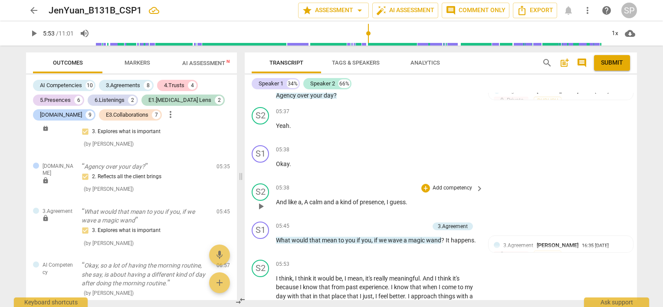
click at [349, 202] on div "S2 play_arrow pause 05:38 + Add competency keyboard_arrow_right And like a , A …" at bounding box center [441, 199] width 392 height 38
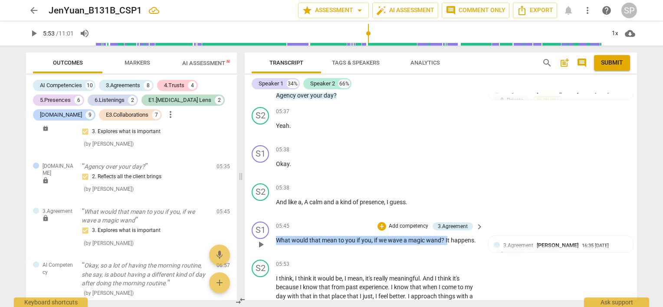
drag, startPoint x: 273, startPoint y: 225, endPoint x: 446, endPoint y: 229, distance: 173.3
click at [446, 229] on div "S1 play_arrow pause 05:45 + Add competency 3.Agreement keyboard_arrow_right Wha…" at bounding box center [441, 237] width 392 height 38
click at [382, 222] on div "+" at bounding box center [382, 226] width 9 height 9
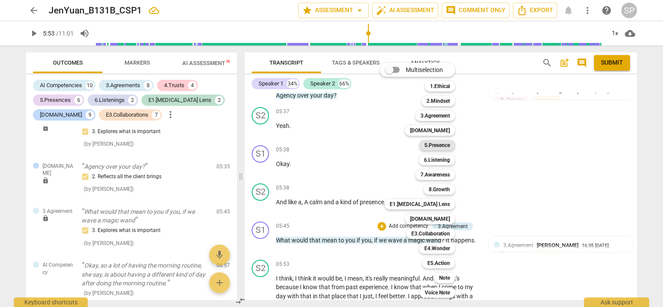
click at [449, 149] on b "5.Presence" at bounding box center [438, 145] width 26 height 10
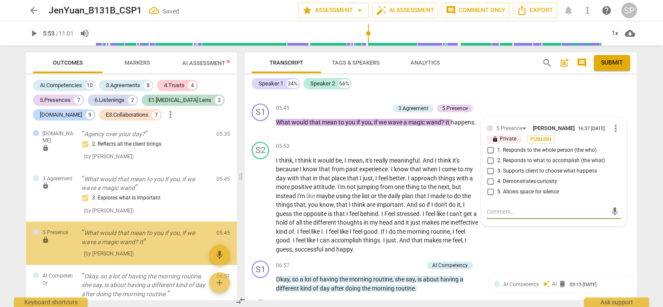
scroll to position [2393, 0]
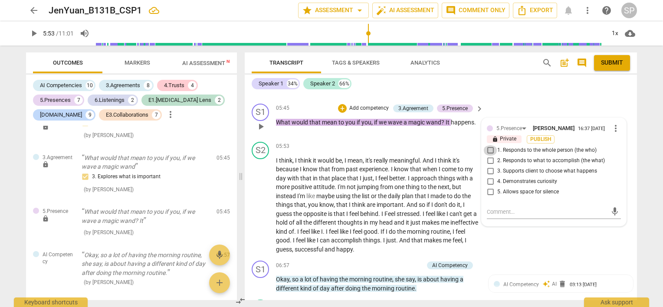
click at [489, 145] on input "1. Responds to the whole person (the who)" at bounding box center [491, 150] width 14 height 10
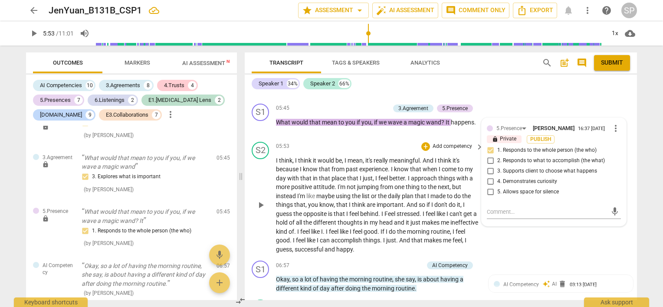
click at [369, 142] on div "05:53 + Add competency keyboard_arrow_right" at bounding box center [380, 147] width 208 height 10
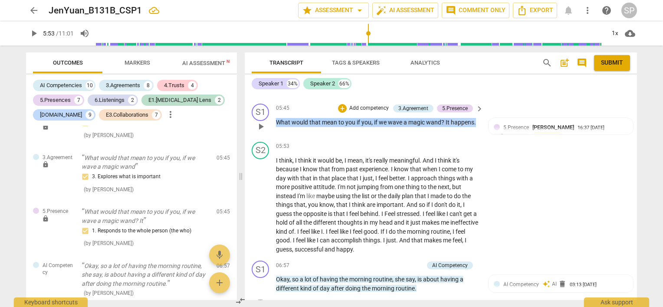
drag, startPoint x: 276, startPoint y: 106, endPoint x: 477, endPoint y: 114, distance: 200.7
click at [477, 114] on div "05:45 + Add competency 3.Agreement 5.Presence keyboard_arrow_right What would t…" at bounding box center [380, 119] width 208 height 31
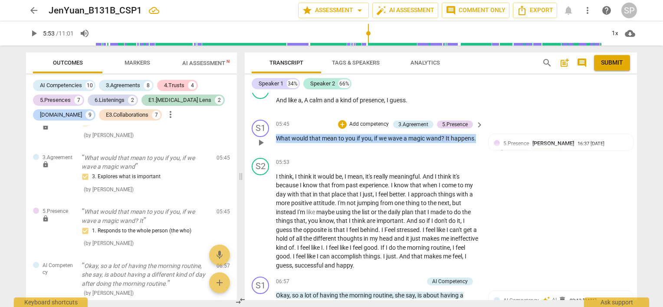
scroll to position [1434, 0]
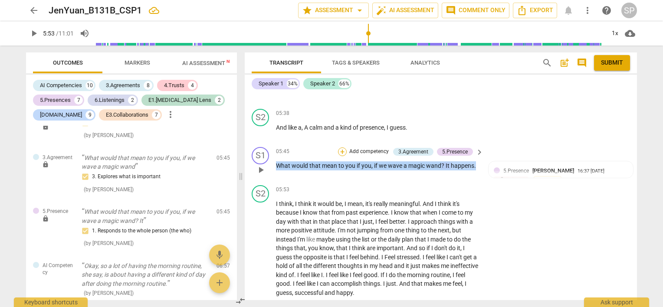
click at [339, 148] on div "+" at bounding box center [342, 152] width 9 height 9
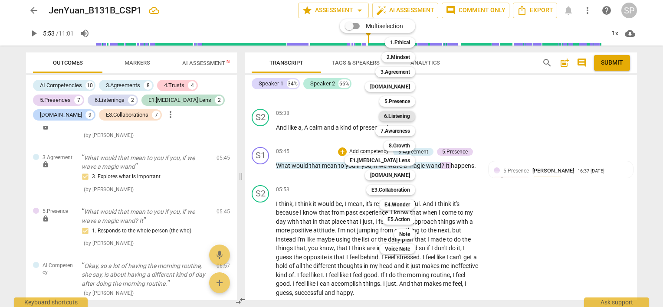
click at [403, 118] on b "6.Listening" at bounding box center [397, 116] width 26 height 10
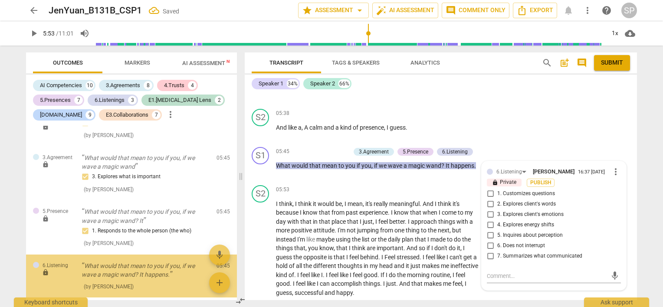
scroll to position [2448, 0]
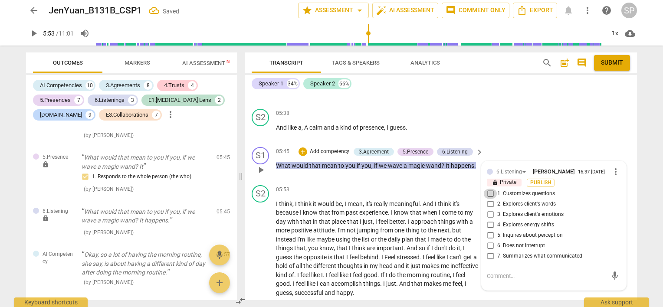
click at [488, 189] on input "1. Customizes questions" at bounding box center [491, 194] width 14 height 10
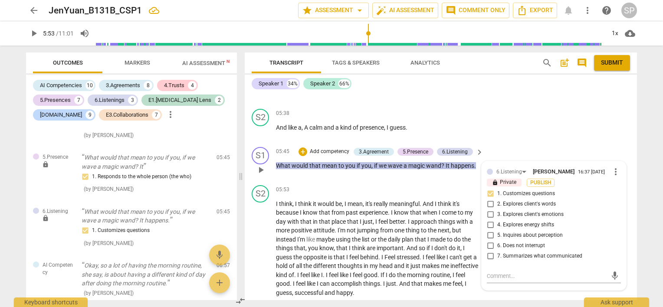
click at [611, 167] on span "more_vert" at bounding box center [616, 172] width 10 height 10
click at [613, 170] on li "Delete" at bounding box center [623, 173] width 30 height 16
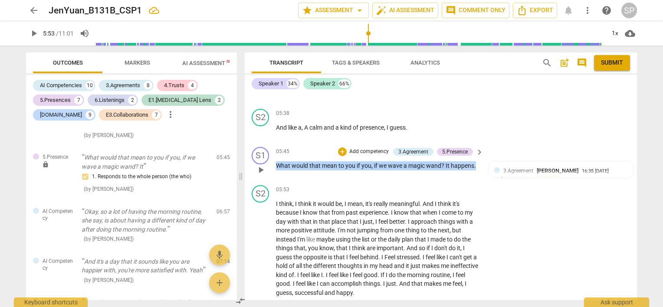
drag, startPoint x: 277, startPoint y: 149, endPoint x: 476, endPoint y: 155, distance: 199.4
click at [476, 155] on div "05:45 + Add competency 3.Agreement 5.Presence keyboard_arrow_right What would t…" at bounding box center [380, 162] width 208 height 31
click at [340, 148] on div "+" at bounding box center [342, 152] width 9 height 9
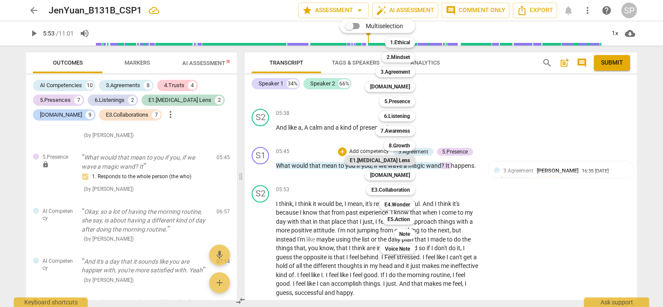
click at [400, 158] on b "E1.[MEDICAL_DATA] Lens" at bounding box center [380, 160] width 60 height 10
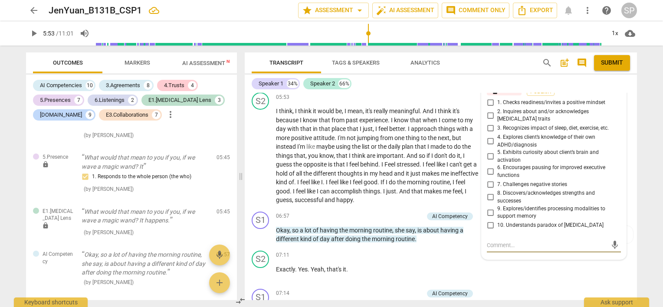
scroll to position [1514, 0]
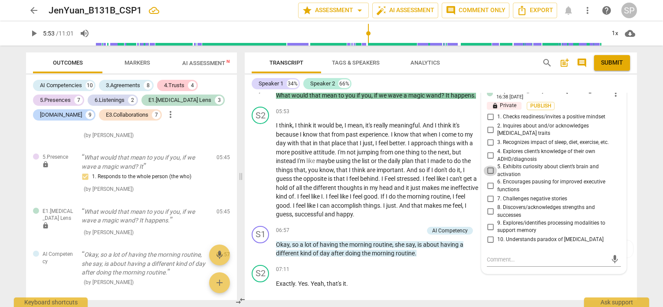
click at [488, 166] on input "5. Exhibits curiosity about client’s brain and activation" at bounding box center [491, 171] width 14 height 10
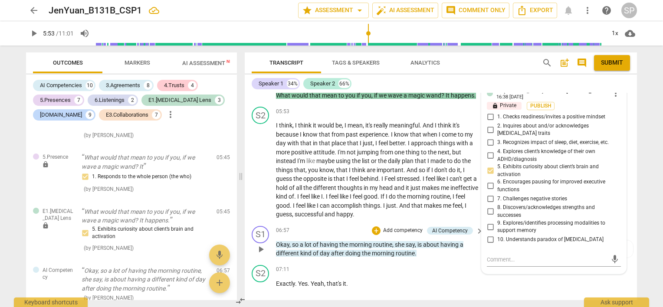
click at [356, 226] on div "06:57 + Add competency AI Competency keyboard_arrow_right" at bounding box center [380, 231] width 208 height 10
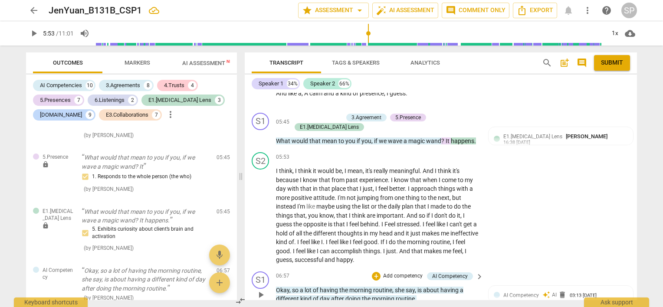
scroll to position [1384, 0]
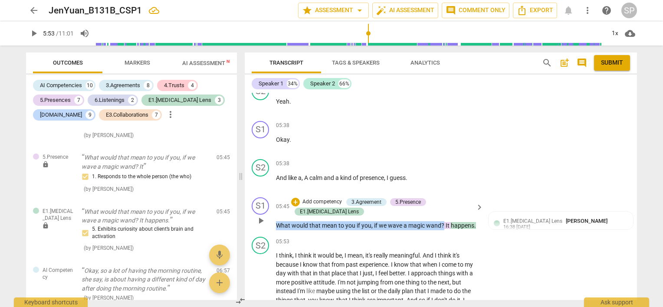
drag, startPoint x: 277, startPoint y: 209, endPoint x: 443, endPoint y: 210, distance: 165.4
click at [443, 221] on p "What would that mean to you if you , if we wave a magic wand ? It happens ." at bounding box center [377, 225] width 203 height 9
click at [293, 198] on div "+" at bounding box center [295, 202] width 9 height 9
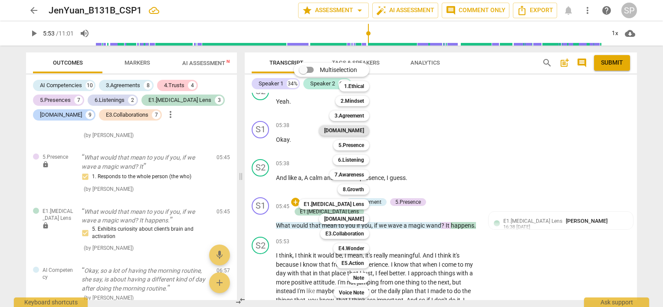
click at [359, 131] on b "[DOMAIN_NAME]" at bounding box center [344, 130] width 40 height 10
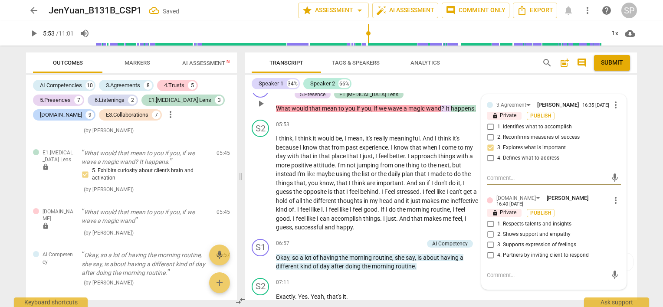
scroll to position [1557, 0]
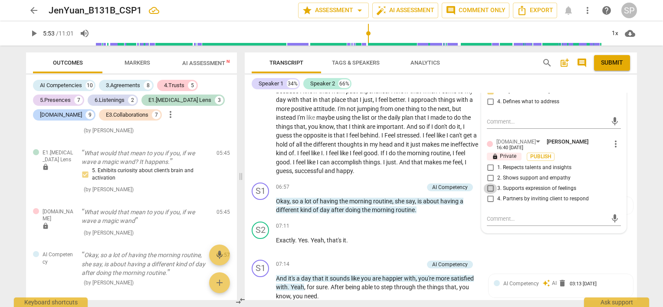
click at [490, 184] on input "3. Supports expression of feelings" at bounding box center [491, 189] width 14 height 10
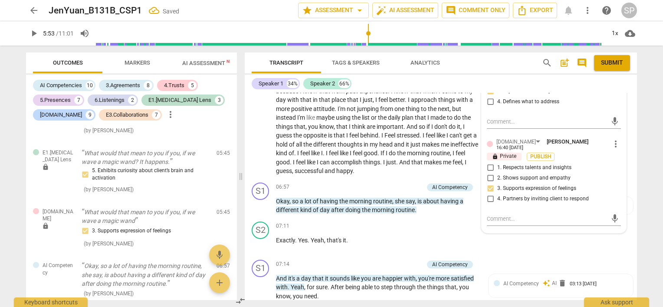
scroll to position [1340, 0]
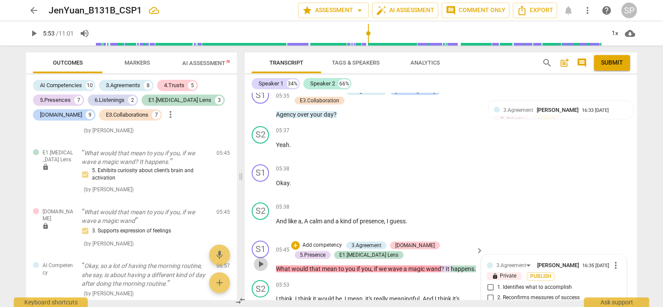
click at [261, 259] on span "play_arrow" at bounding box center [261, 264] width 10 height 10
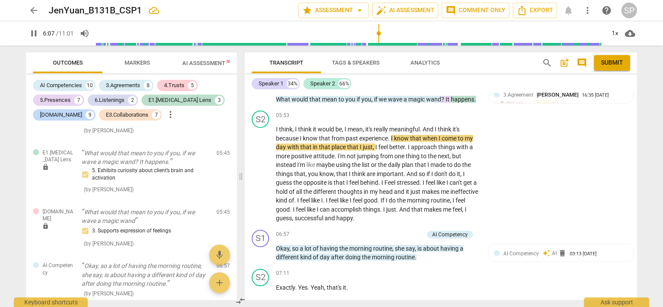
scroll to position [1515, 0]
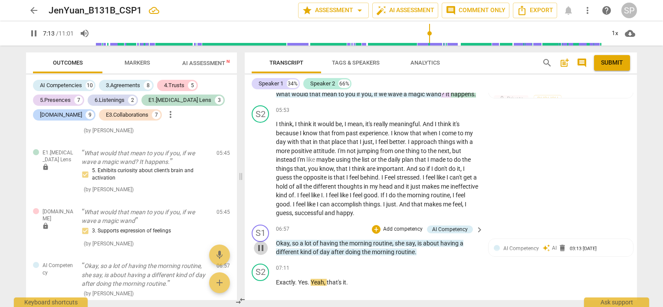
click at [259, 243] on span "pause" at bounding box center [261, 248] width 10 height 10
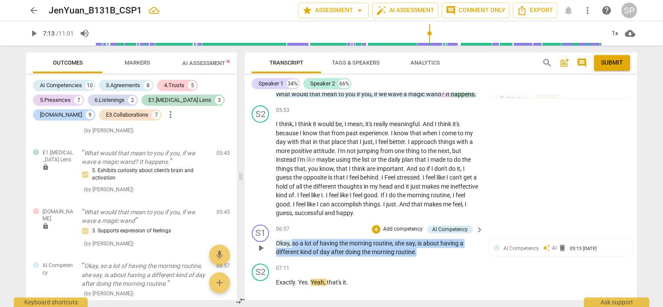
drag, startPoint x: 291, startPoint y: 227, endPoint x: 426, endPoint y: 237, distance: 135.4
click at [426, 239] on p "Okay , so a lot of having the morning routine , she say , is about having a dif…" at bounding box center [377, 248] width 203 height 18
click at [375, 225] on div "+" at bounding box center [376, 229] width 9 height 9
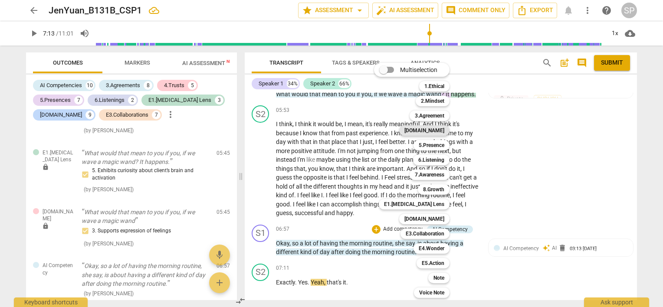
click at [443, 132] on b "[DOMAIN_NAME]" at bounding box center [425, 130] width 40 height 10
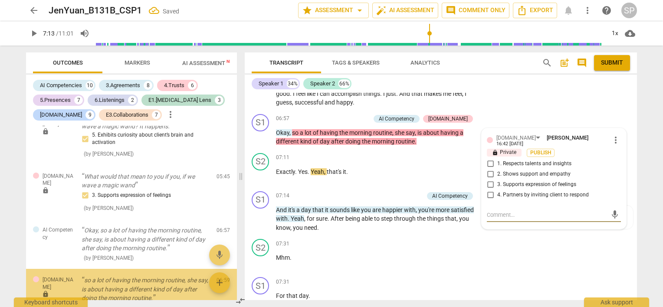
scroll to position [2615, 0]
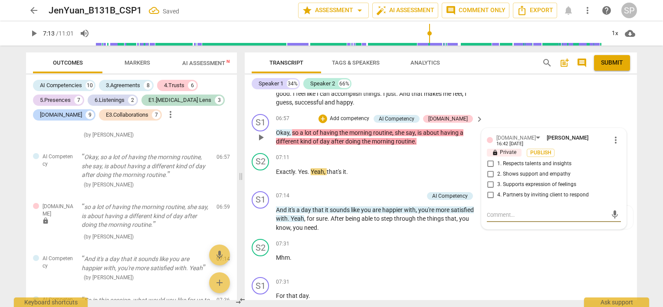
click at [488, 159] on input "1. Respects talents and insights" at bounding box center [491, 164] width 14 height 10
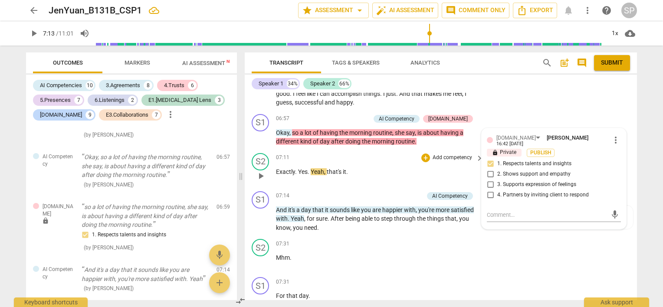
click at [385, 168] on p "Exactly . Yes . Yeah , that's it ." at bounding box center [377, 172] width 203 height 9
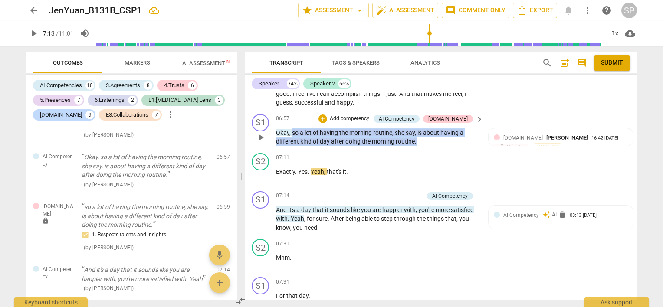
drag, startPoint x: 292, startPoint y: 115, endPoint x: 419, endPoint y: 123, distance: 126.6
click at [419, 129] on p "Okay , so a lot of having the morning routine , she say , is about having a dif…" at bounding box center [377, 138] width 203 height 18
click at [327, 115] on div "+" at bounding box center [323, 119] width 9 height 9
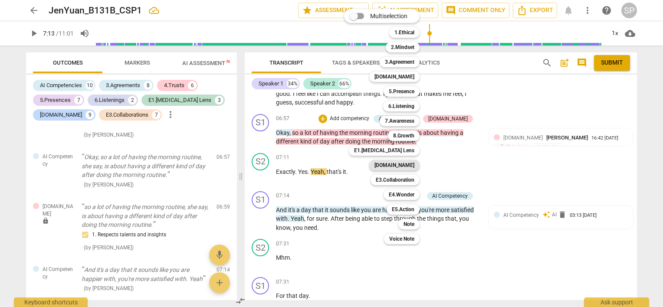
click at [411, 163] on b "[DOMAIN_NAME]" at bounding box center [395, 165] width 40 height 10
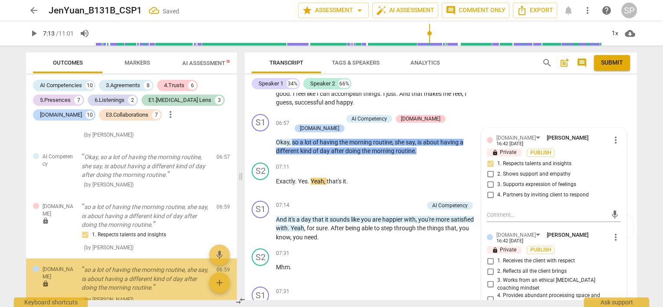
scroll to position [2678, 0]
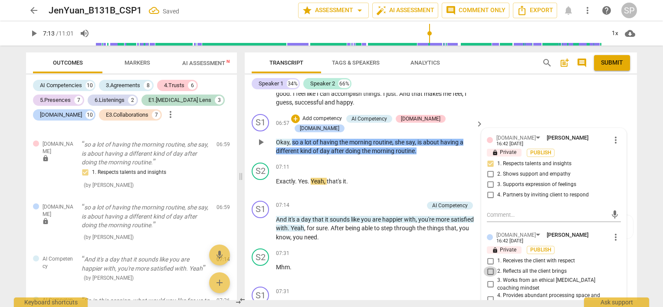
click at [490, 267] on input "2. Reflects all the client brings" at bounding box center [491, 272] width 14 height 10
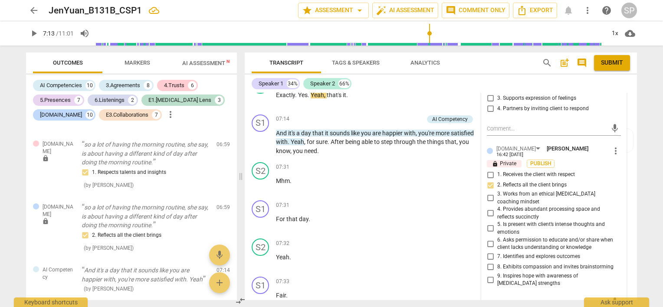
scroll to position [1713, 0]
click at [382, 176] on p "Mhm ." at bounding box center [377, 180] width 203 height 9
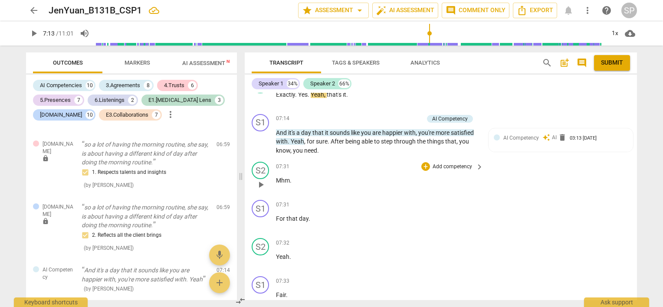
scroll to position [1582, 0]
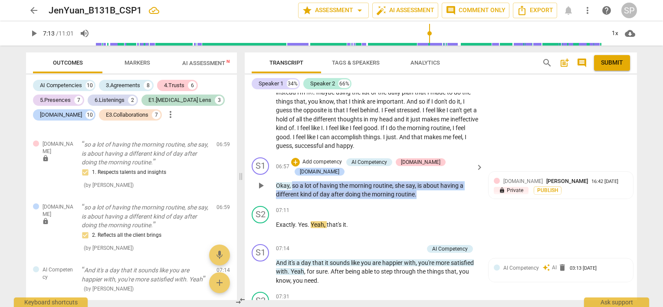
drag, startPoint x: 292, startPoint y: 158, endPoint x: 418, endPoint y: 170, distance: 126.9
click at [418, 181] on p "Okay , so a lot of having the morning routine , she say , is about having a dif…" at bounding box center [377, 190] width 203 height 18
click at [300, 158] on div "+" at bounding box center [295, 162] width 9 height 9
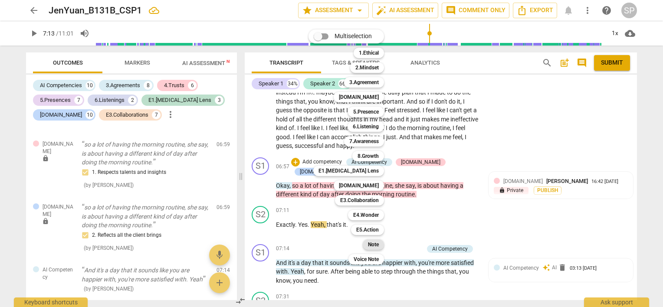
click at [374, 245] on b "Note" at bounding box center [373, 245] width 11 height 10
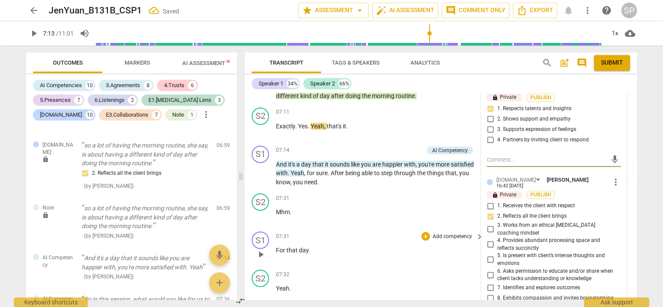
scroll to position [1756, 0]
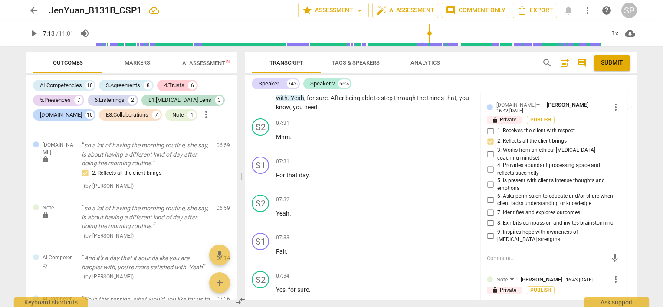
click at [494, 304] on textarea at bounding box center [547, 308] width 120 height 8
click at [577, 304] on textarea "This is excellent - just make sure you check with your client when you summariz…" at bounding box center [547, 312] width 120 height 16
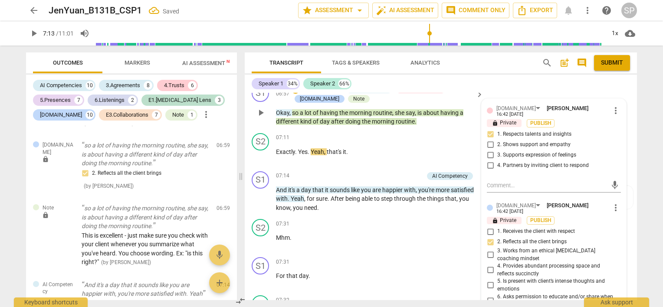
scroll to position [1582, 0]
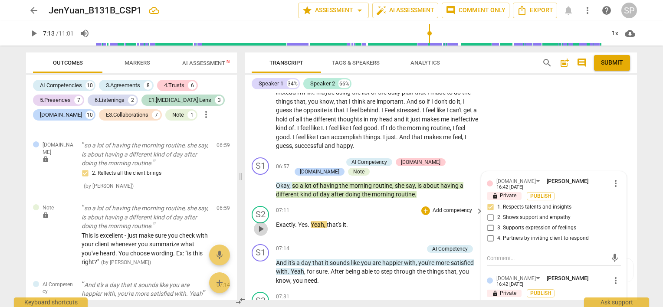
click at [263, 224] on span "play_arrow" at bounding box center [261, 229] width 10 height 10
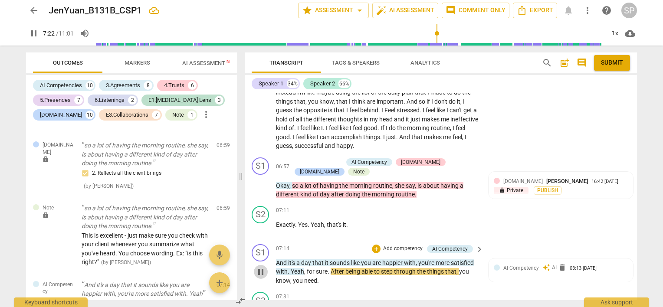
click at [262, 267] on span "pause" at bounding box center [261, 272] width 10 height 10
click at [262, 267] on span "play_arrow" at bounding box center [261, 272] width 10 height 10
click at [263, 267] on span "pause" at bounding box center [261, 272] width 10 height 10
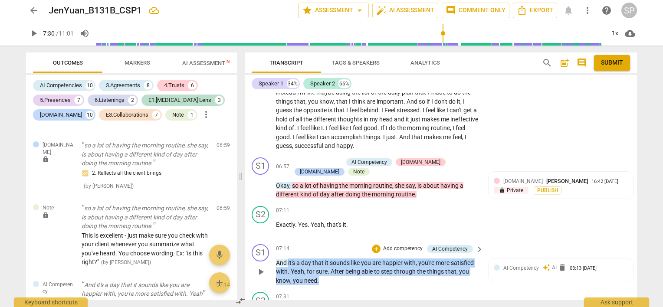
drag, startPoint x: 287, startPoint y: 244, endPoint x: 327, endPoint y: 261, distance: 42.8
click at [322, 264] on p "And it's a day that it sounds like you are happier with , you're more satisfied…" at bounding box center [377, 272] width 203 height 27
click at [378, 245] on div "+" at bounding box center [376, 249] width 9 height 9
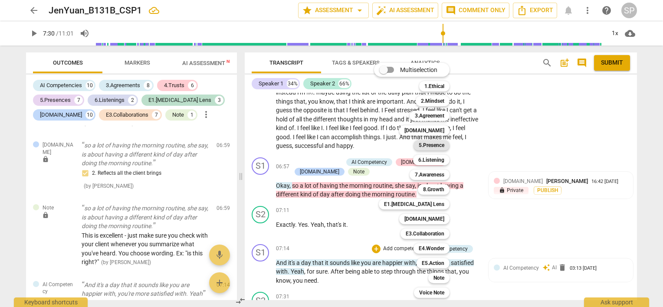
click at [442, 148] on b "5.Presence" at bounding box center [432, 145] width 26 height 10
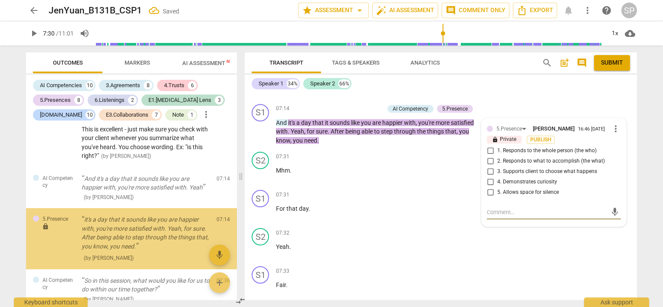
scroll to position [2863, 0]
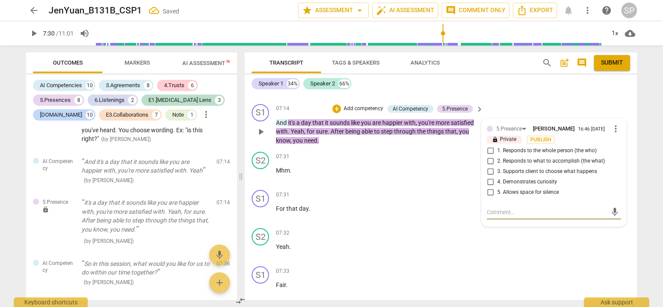
click at [490, 146] on input "1. Responds to the whole person (the who)" at bounding box center [491, 151] width 14 height 10
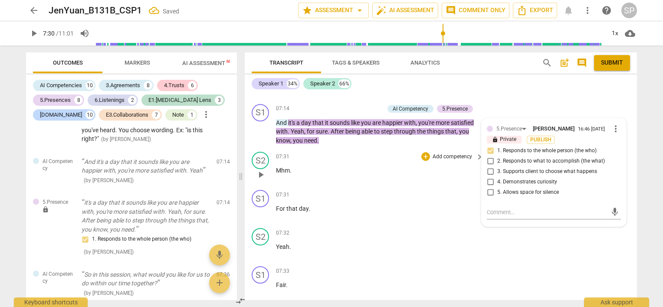
click at [410, 167] on div "07:31 + Add competency keyboard_arrow_right Mhm ." at bounding box center [380, 167] width 208 height 31
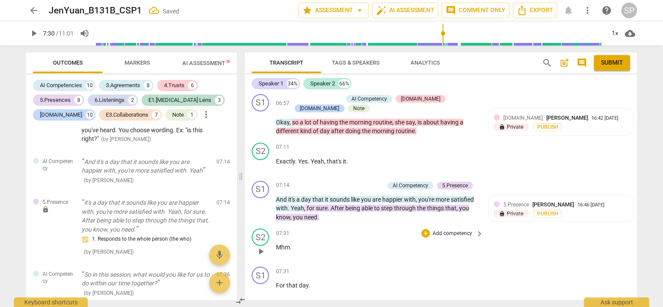
scroll to position [1636, 0]
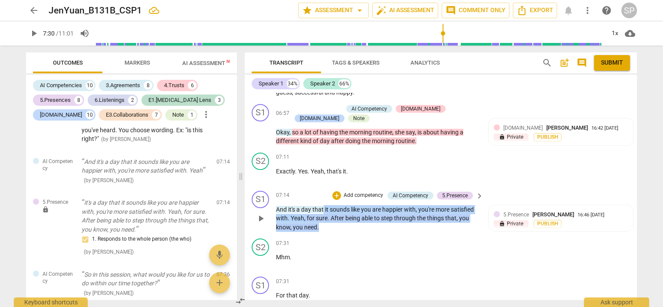
drag, startPoint x: 324, startPoint y: 191, endPoint x: 330, endPoint y: 211, distance: 21.4
click at [330, 211] on p "And it's a day that it sounds like you are happier with , you're more satisfied…" at bounding box center [377, 218] width 203 height 27
click at [339, 191] on div "+" at bounding box center [337, 195] width 9 height 9
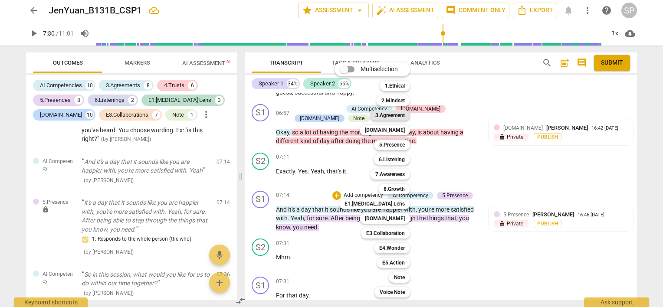
click at [392, 113] on b "3.Agreement" at bounding box center [391, 115] width 30 height 10
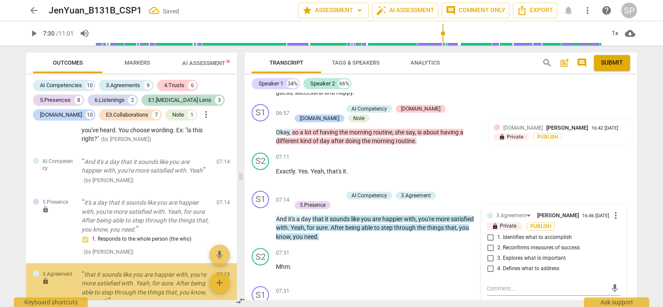
scroll to position [2935, 0]
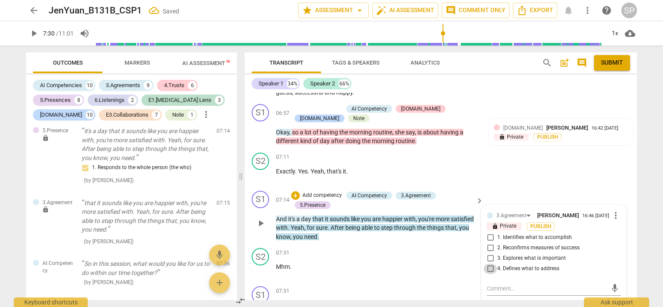
click at [489, 264] on input "4. Defines what to address" at bounding box center [491, 269] width 14 height 10
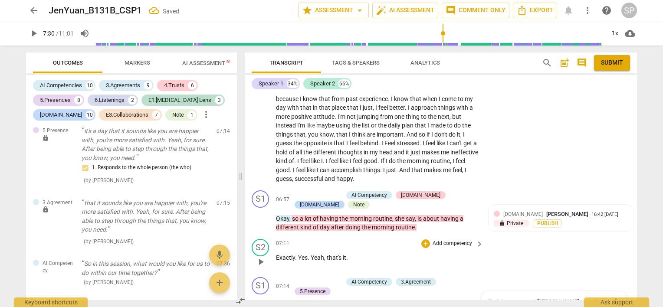
scroll to position [1549, 0]
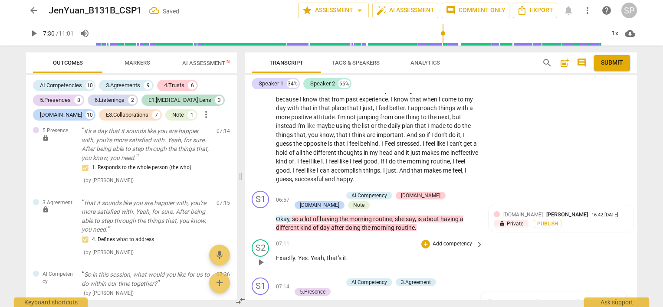
click at [416, 240] on div "07:11 + Add competency keyboard_arrow_right" at bounding box center [380, 245] width 208 height 10
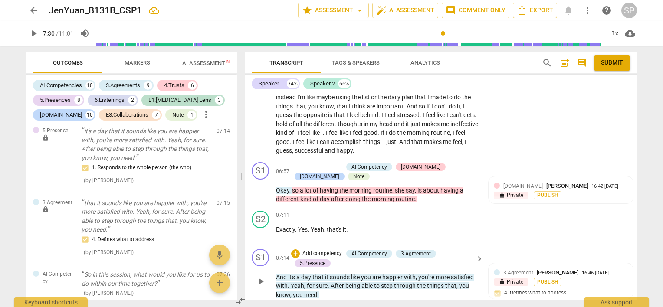
scroll to position [1592, 0]
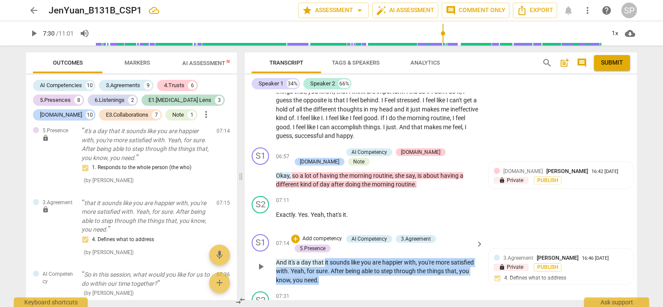
drag, startPoint x: 325, startPoint y: 243, endPoint x: 328, endPoint y: 264, distance: 20.7
click at [328, 264] on p "And it's a day that it sounds like you are happier with , you're more satisfied…" at bounding box center [377, 271] width 203 height 27
click at [295, 235] on div "+" at bounding box center [295, 239] width 9 height 9
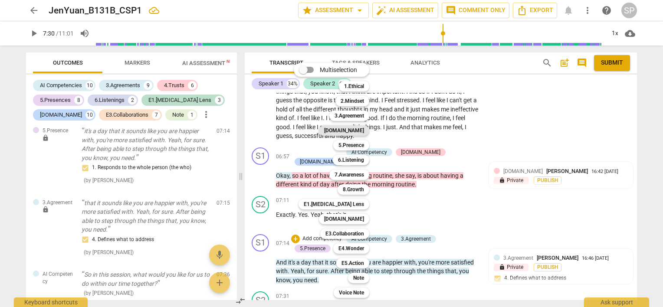
click at [359, 132] on b "[DOMAIN_NAME]" at bounding box center [344, 130] width 40 height 10
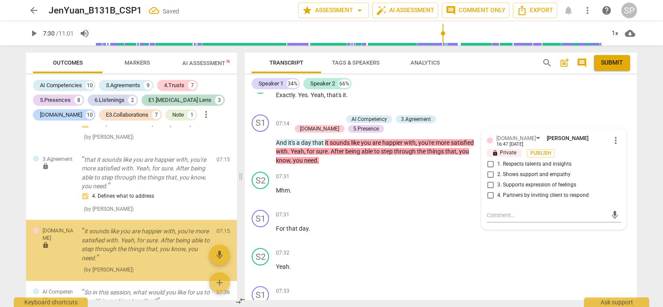
scroll to position [3006, 0]
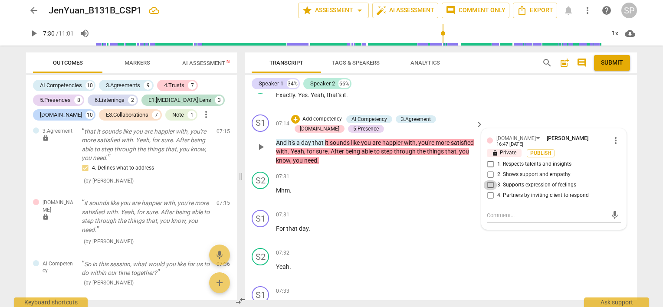
click at [490, 180] on input "3. Supports expression of feelings" at bounding box center [491, 185] width 14 height 10
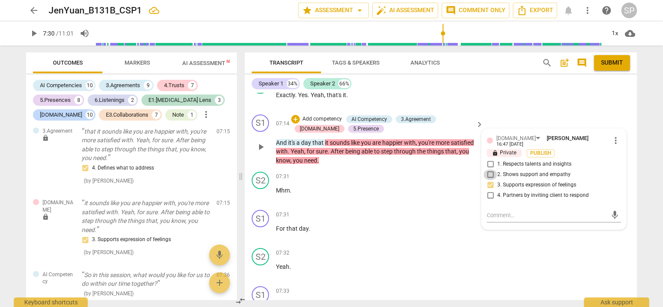
click at [491, 170] on input "2. Shows support and empathy" at bounding box center [491, 175] width 14 height 10
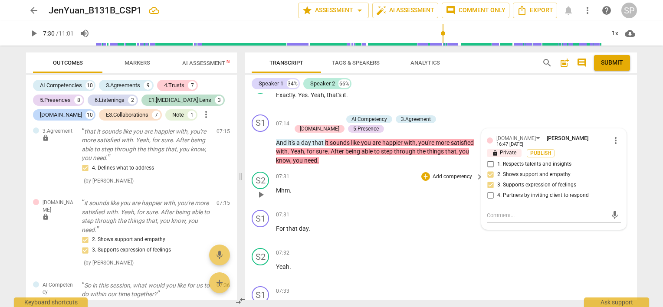
click at [396, 172] on div "07:31 + Add competency keyboard_arrow_right" at bounding box center [380, 177] width 208 height 10
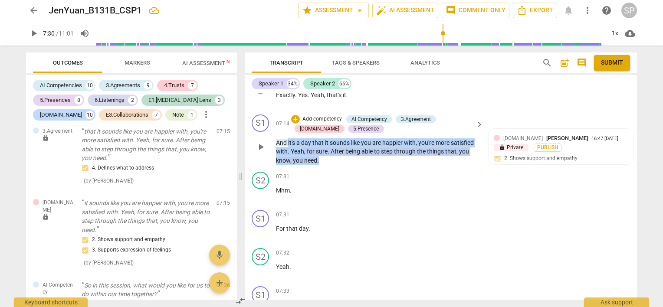
drag, startPoint x: 288, startPoint y: 125, endPoint x: 319, endPoint y: 144, distance: 35.9
click at [319, 144] on p "And it's a day that it sounds like you are happier with , you're more satisfied…" at bounding box center [377, 151] width 203 height 27
click at [294, 115] on div "+" at bounding box center [295, 119] width 9 height 9
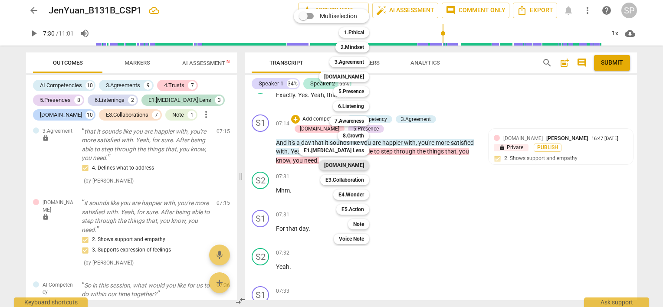
click at [351, 165] on b "[DOMAIN_NAME]" at bounding box center [344, 165] width 40 height 10
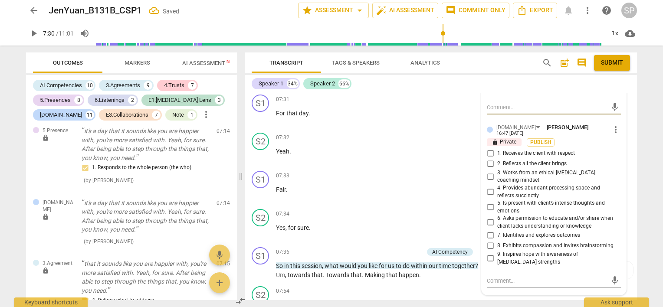
scroll to position [1843, 0]
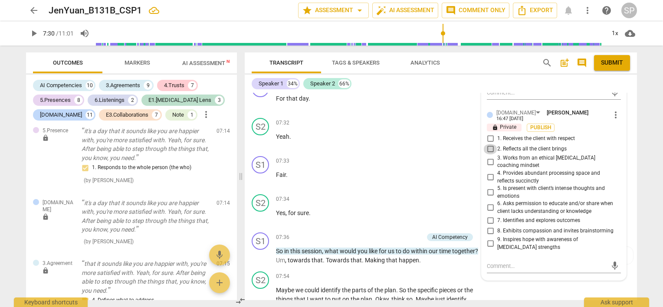
click at [488, 144] on input "2. Reflects all the client brings" at bounding box center [491, 149] width 14 height 10
click at [491, 157] on input "3. Works from an ethical [MEDICAL_DATA] coaching mindset" at bounding box center [491, 162] width 14 height 10
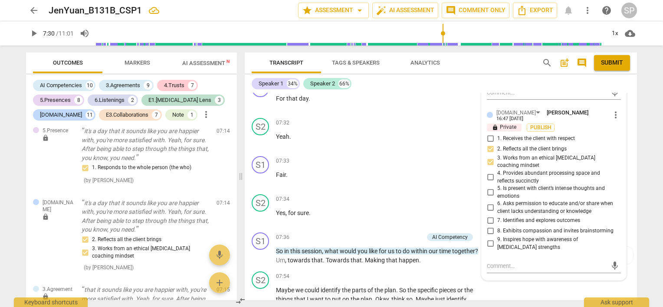
click at [490, 172] on input "4. Provides abundant processing space and reflects succinctly" at bounding box center [491, 177] width 14 height 10
click at [379, 153] on div "S1 play_arrow pause 07:33 + Add competency keyboard_arrow_right Fair ." at bounding box center [441, 172] width 392 height 38
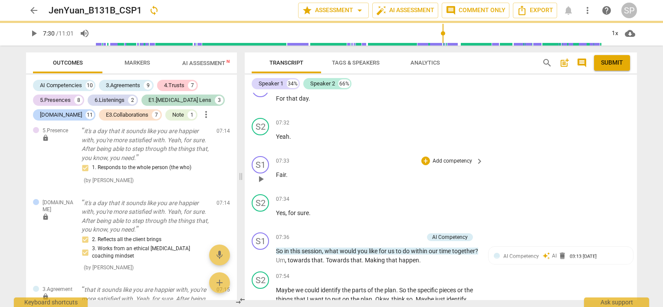
scroll to position [1712, 0]
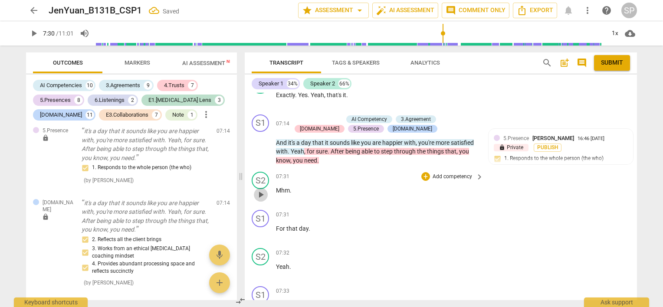
click at [260, 190] on span "play_arrow" at bounding box center [261, 195] width 10 height 10
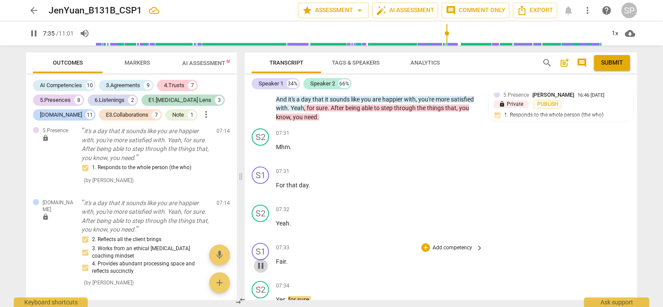
click at [262, 261] on span "pause" at bounding box center [261, 266] width 10 height 10
drag, startPoint x: 289, startPoint y: 246, endPoint x: 315, endPoint y: 241, distance: 26.8
click at [288, 257] on p "Fair ." at bounding box center [377, 261] width 203 height 9
drag, startPoint x: 292, startPoint y: 243, endPoint x: 272, endPoint y: 245, distance: 20.1
click at [272, 245] on div "S1 play_arrow pause 07:33 + Add competency keyboard_arrow_right Fair ." at bounding box center [441, 259] width 392 height 38
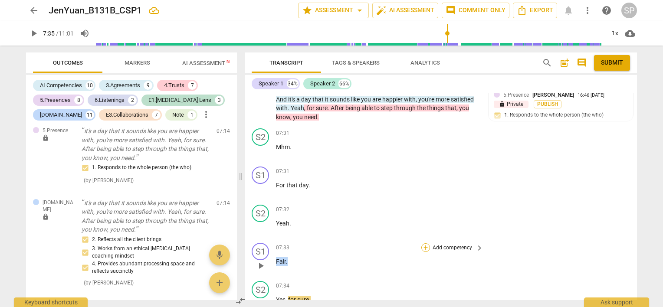
click at [425, 244] on div "+" at bounding box center [426, 248] width 9 height 9
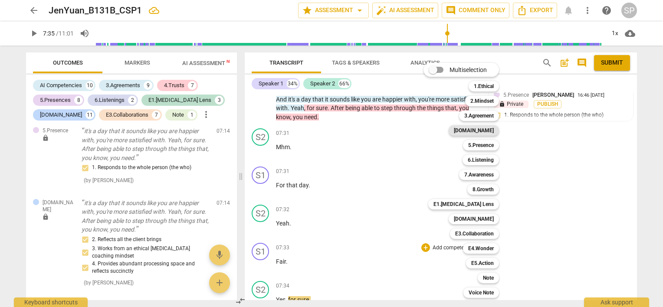
click at [491, 133] on b "[DOMAIN_NAME]" at bounding box center [474, 130] width 40 height 10
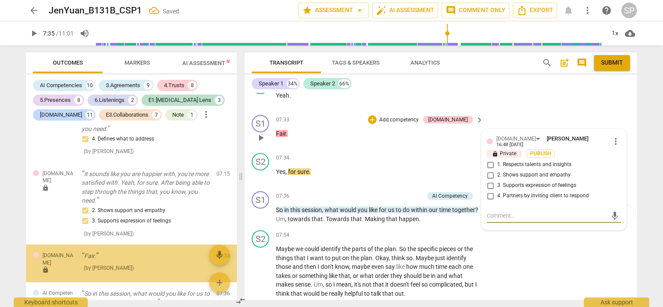
scroll to position [3178, 0]
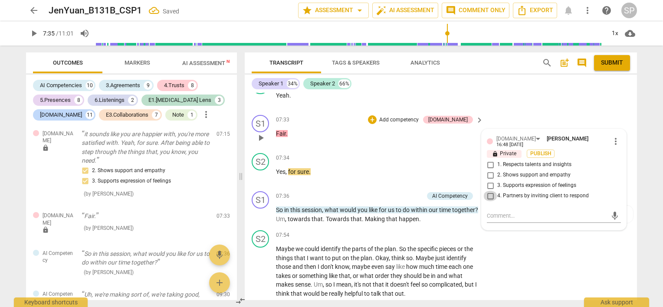
click at [490, 191] on input "4. Partners by inviting client to respond" at bounding box center [491, 196] width 14 height 10
click at [262, 171] on span "play_arrow" at bounding box center [261, 176] width 10 height 10
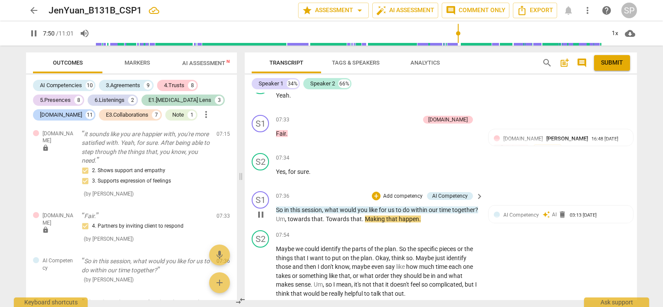
click at [260, 210] on span "pause" at bounding box center [261, 215] width 10 height 10
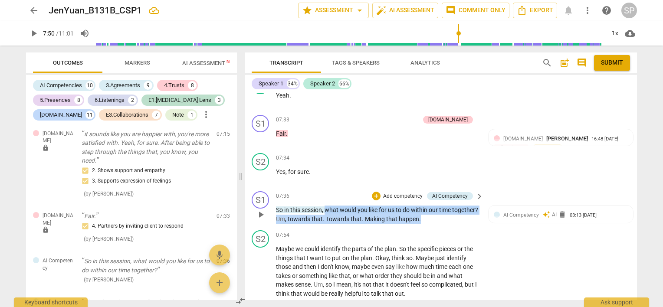
drag, startPoint x: 327, startPoint y: 191, endPoint x: 455, endPoint y: 202, distance: 128.6
click at [455, 206] on p "So in this session , what would you like for us to do within our time together …" at bounding box center [377, 215] width 203 height 18
click at [373, 192] on div "+" at bounding box center [376, 196] width 9 height 9
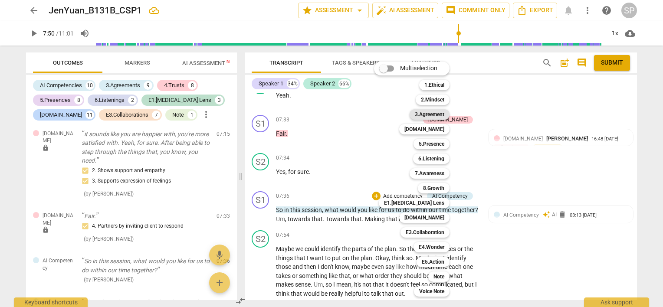
click at [436, 112] on b "3.Agreement" at bounding box center [430, 114] width 30 height 10
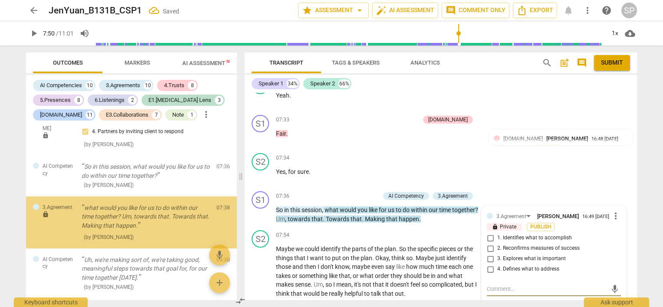
scroll to position [3273, 0]
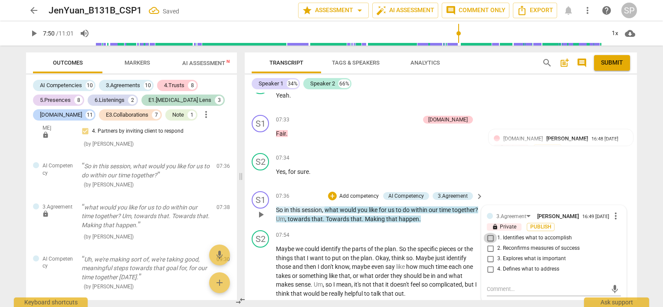
click at [488, 233] on input "1. Identifies what to accomplish" at bounding box center [491, 238] width 14 height 10
click at [505, 285] on textarea at bounding box center [547, 289] width 120 height 8
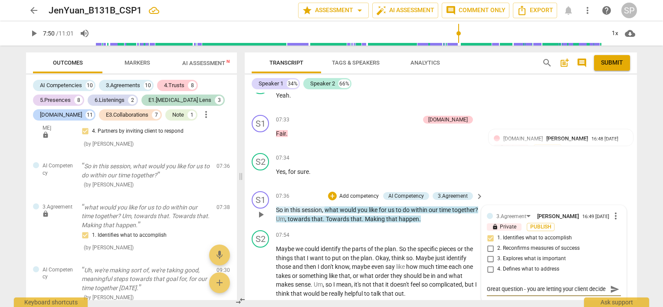
scroll to position [7, 0]
click at [610, 285] on span "send" at bounding box center [615, 290] width 10 height 10
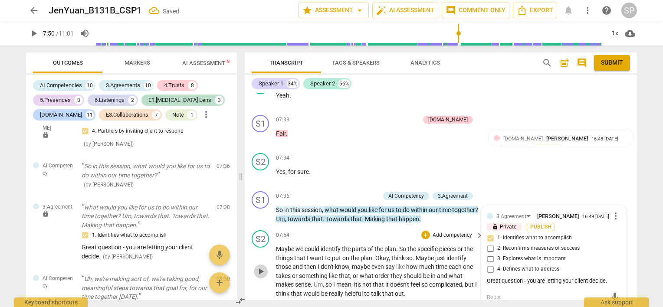
click at [260, 267] on span "play_arrow" at bounding box center [261, 272] width 10 height 10
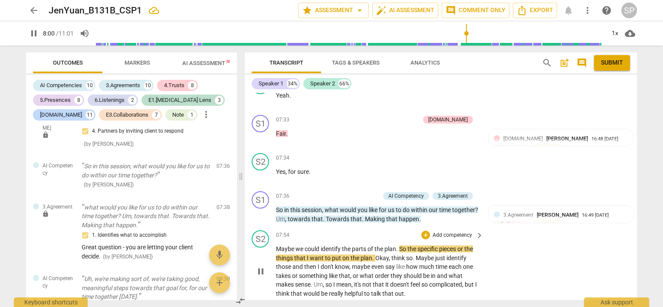
click at [259, 267] on span "pause" at bounding box center [261, 272] width 10 height 10
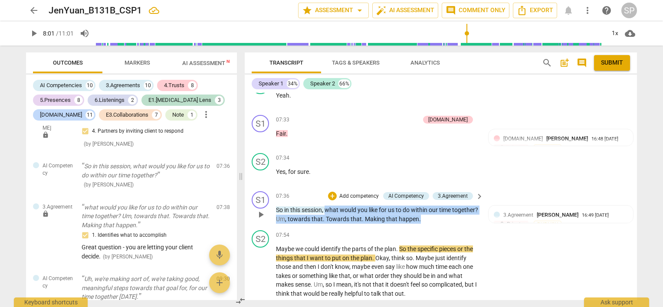
drag, startPoint x: 325, startPoint y: 192, endPoint x: 447, endPoint y: 201, distance: 121.9
click at [447, 206] on p "So in this session , what would you like for us to do within our time together …" at bounding box center [377, 215] width 203 height 18
click at [331, 192] on div "+" at bounding box center [332, 196] width 9 height 9
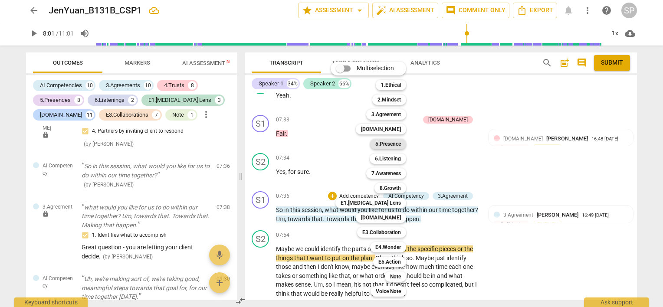
click at [384, 142] on b "5.Presence" at bounding box center [389, 144] width 26 height 10
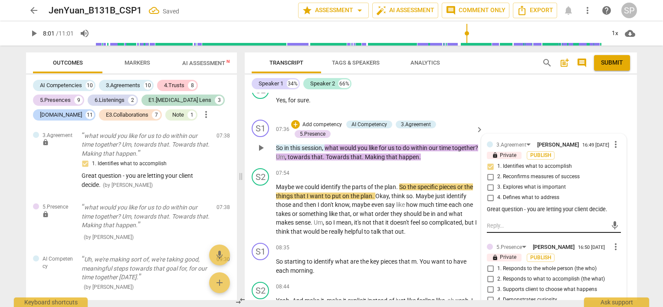
scroll to position [1971, 0]
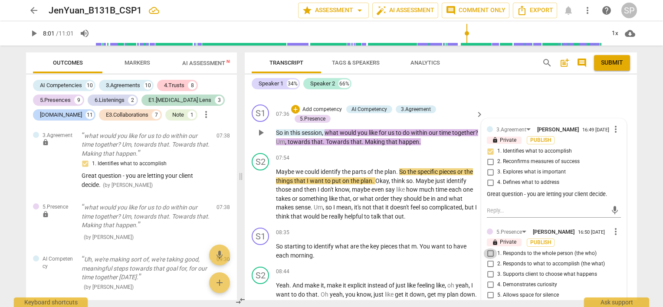
click at [490, 249] on input "1. Responds to the whole person (the who)" at bounding box center [491, 254] width 14 height 10
click at [488, 259] on input "2. Responds to what to accomplish (the what)" at bounding box center [491, 264] width 14 height 10
click at [486, 270] on input "3. Supports client to choose what happens" at bounding box center [491, 275] width 14 height 10
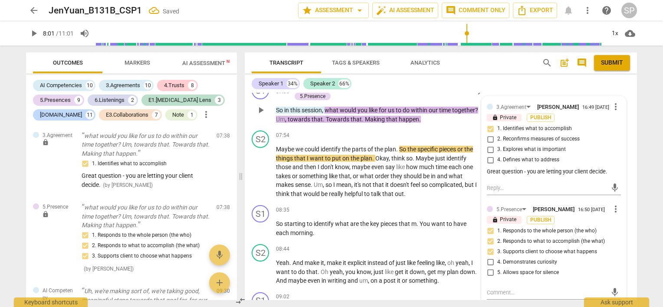
scroll to position [2014, 0]
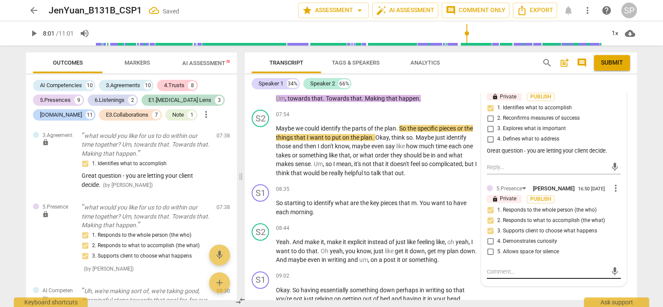
click at [493, 268] on textarea at bounding box center [547, 272] width 120 height 8
click at [610, 267] on span "send" at bounding box center [615, 272] width 10 height 10
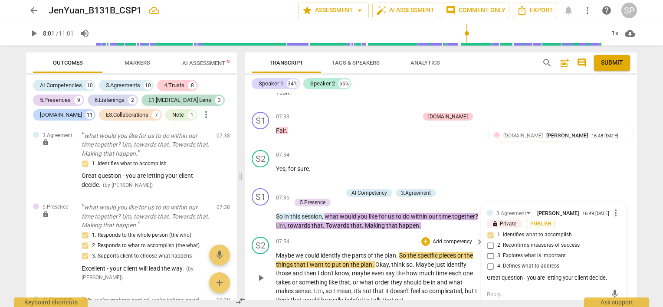
scroll to position [1884, 0]
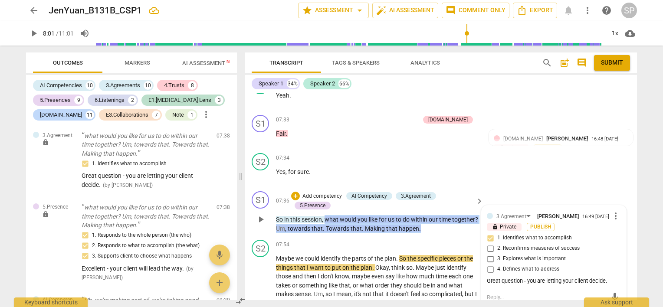
drag, startPoint x: 325, startPoint y: 199, endPoint x: 448, endPoint y: 214, distance: 123.4
click at [448, 215] on p "So in this session , what would you like for us to do within our time together …" at bounding box center [377, 224] width 203 height 18
click at [297, 192] on div "+" at bounding box center [295, 196] width 9 height 9
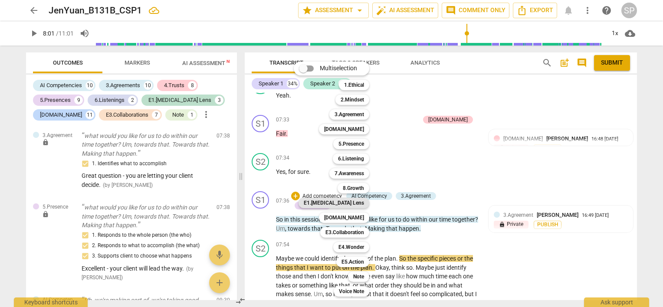
click at [356, 200] on b "E1.[MEDICAL_DATA] Lens" at bounding box center [334, 203] width 60 height 10
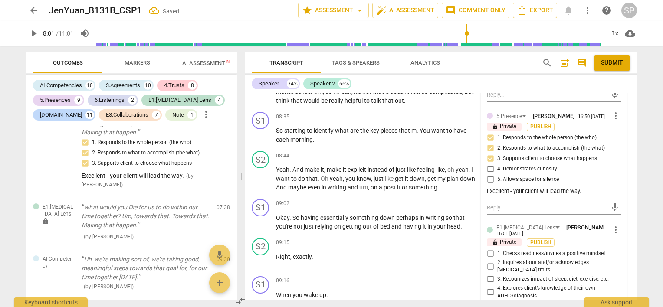
scroll to position [2101, 0]
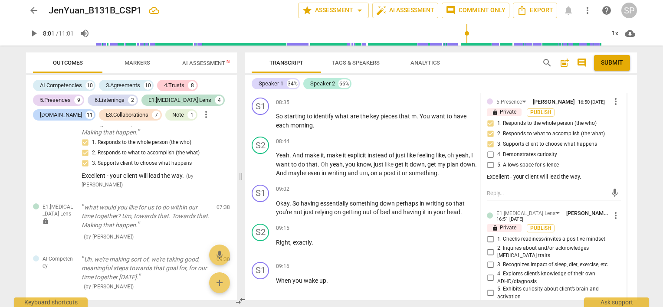
click at [490, 288] on input "5. Exhibits curiosity about client’s brain and activation" at bounding box center [491, 293] width 14 height 10
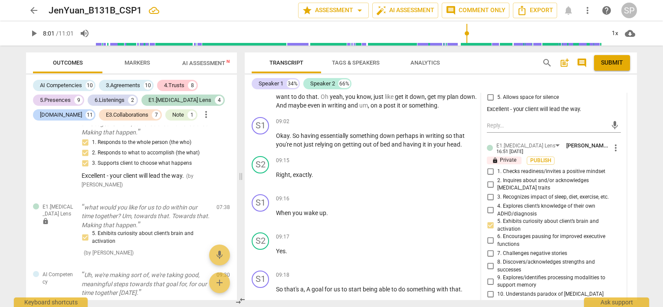
scroll to position [2188, 0]
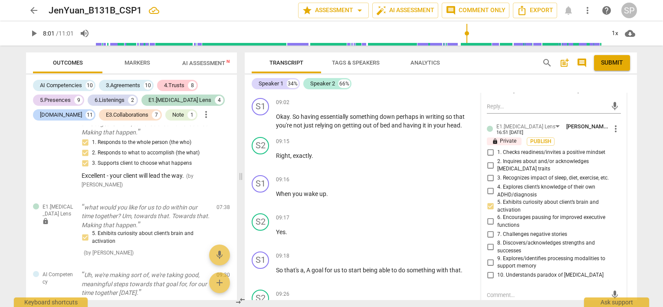
click at [487, 257] on input "9. Explores/identifies processing modalities to support memory" at bounding box center [491, 262] width 14 height 10
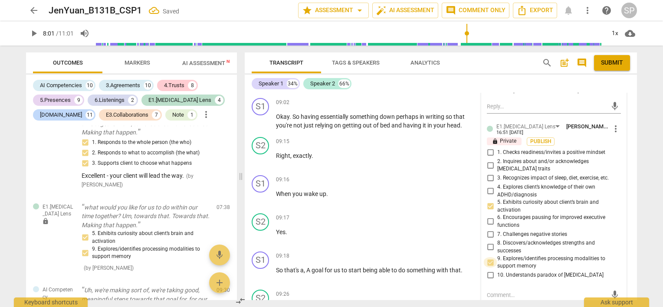
click at [489, 257] on input "9. Explores/identifies processing modalities to support memory" at bounding box center [491, 262] width 14 height 10
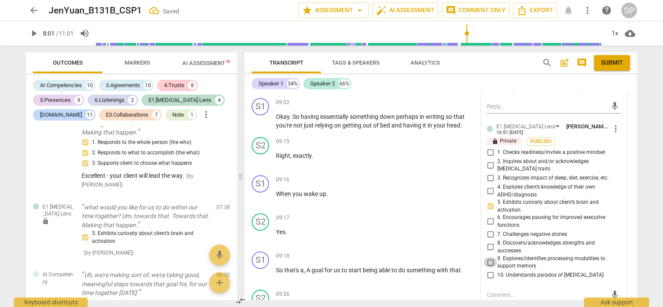
click at [491, 257] on input "9. Explores/identifies processing modalities to support memory" at bounding box center [491, 262] width 14 height 10
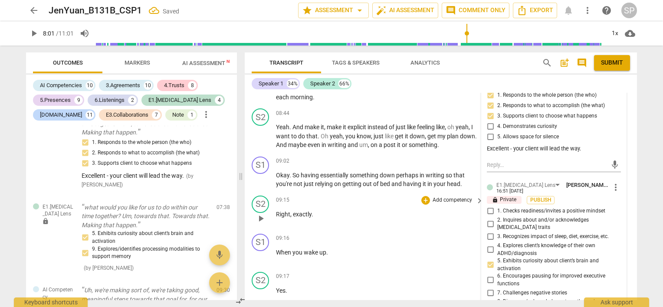
scroll to position [2144, 0]
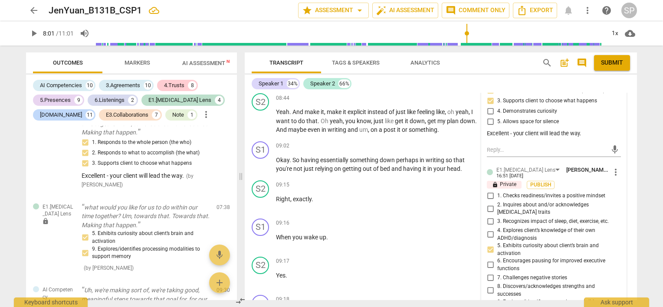
click at [488, 301] on input "9. Explores/identifies processing modalities to support memory" at bounding box center [491, 306] width 14 height 10
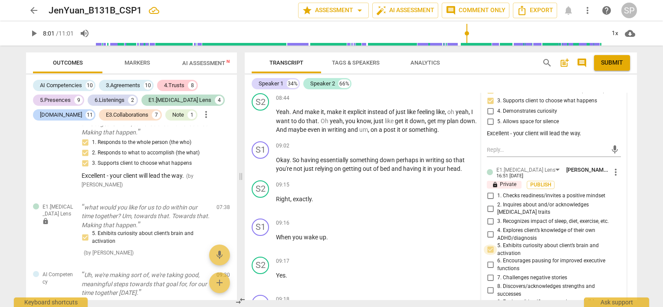
click at [491, 245] on input "5. Exhibits curiosity about client’s brain and activation" at bounding box center [491, 250] width 14 height 10
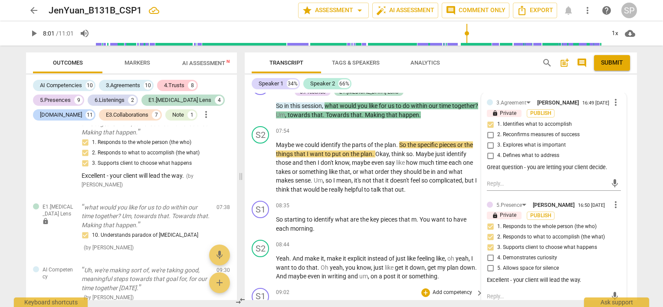
scroll to position [1971, 0]
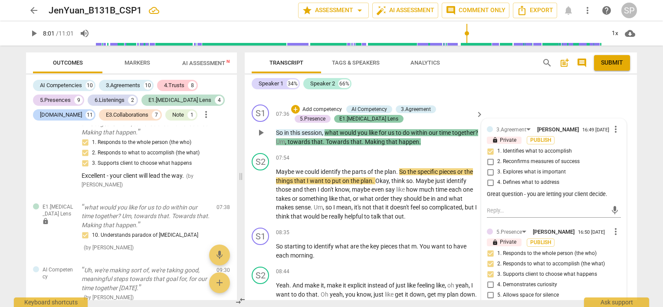
click at [347, 115] on div "E1.[MEDICAL_DATA] Lens" at bounding box center [369, 119] width 59 height 8
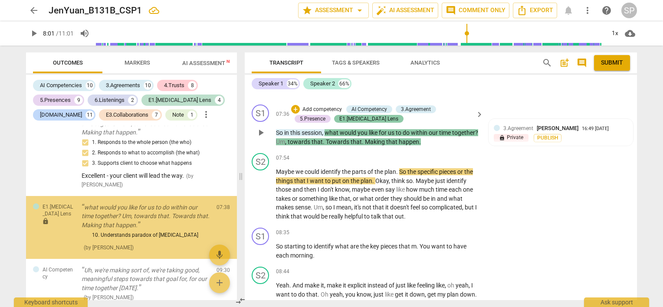
scroll to position [3443, 0]
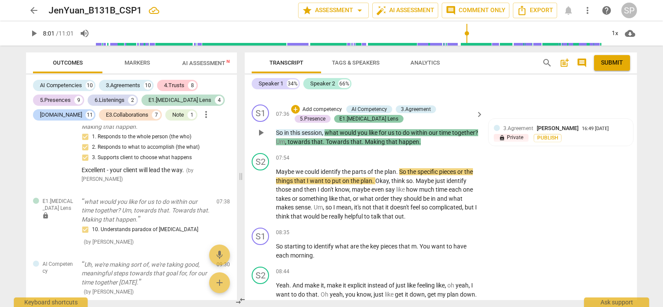
click at [349, 115] on div "E1.[MEDICAL_DATA] Lens" at bounding box center [369, 119] width 59 height 8
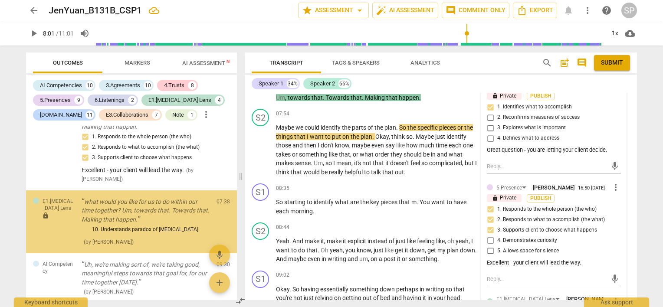
scroll to position [2144, 0]
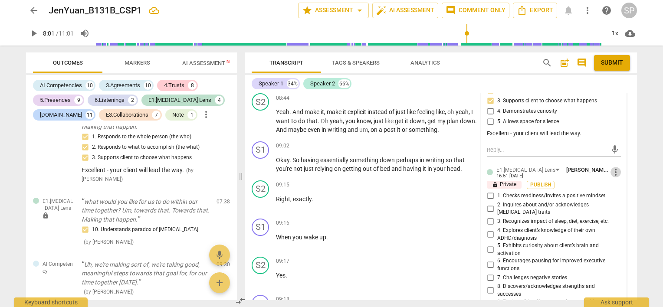
click at [613, 167] on span "more_vert" at bounding box center [616, 172] width 10 height 10
click at [622, 172] on li "Delete" at bounding box center [623, 171] width 30 height 16
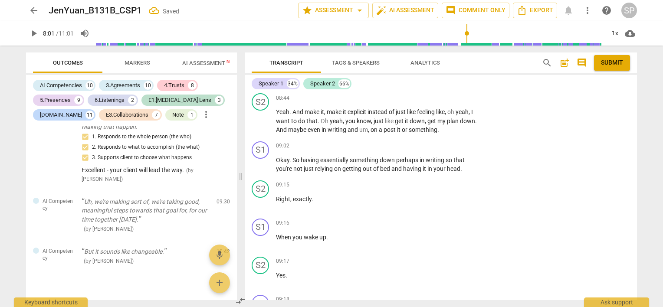
scroll to position [1929, 0]
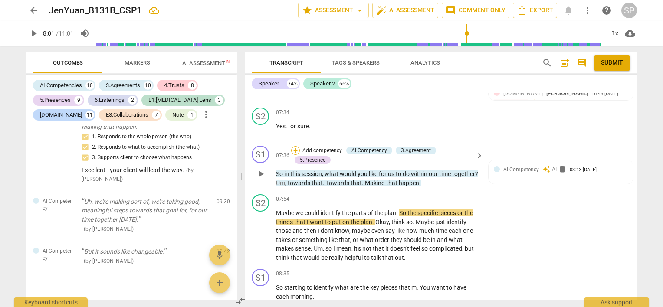
click at [293, 146] on div "+" at bounding box center [295, 150] width 9 height 9
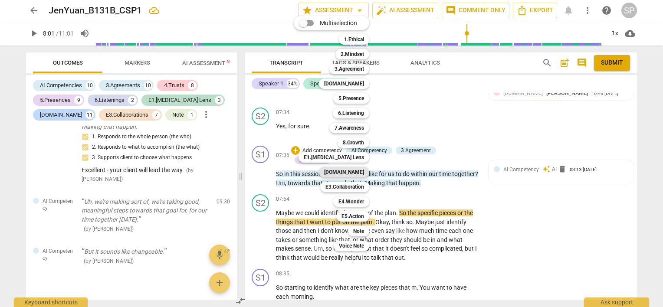
click at [363, 171] on b "[DOMAIN_NAME]" at bounding box center [344, 172] width 40 height 10
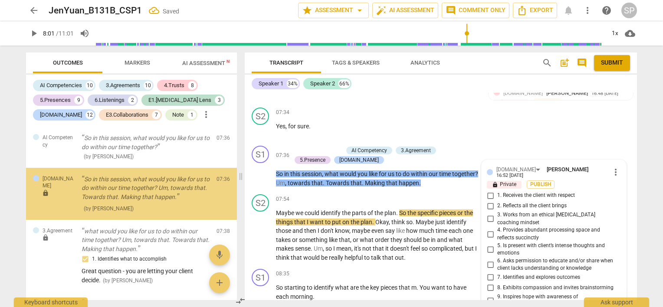
scroll to position [3273, 0]
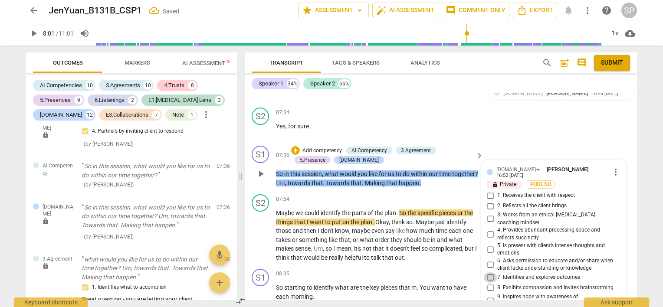
click at [491, 273] on input "7. Identifies and explores outcomes" at bounding box center [491, 278] width 14 height 10
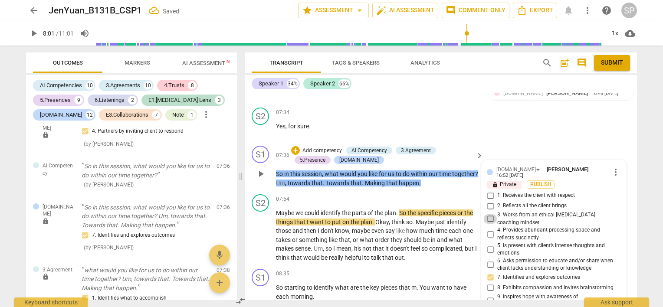
click at [492, 214] on input "3. Works from an ethical [MEDICAL_DATA] coaching mindset" at bounding box center [491, 219] width 14 height 10
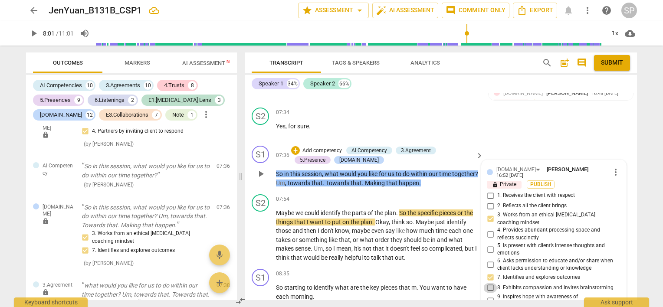
click at [489, 283] on input "8. Exhibits compassion and invites brainstorming" at bounding box center [491, 288] width 14 height 10
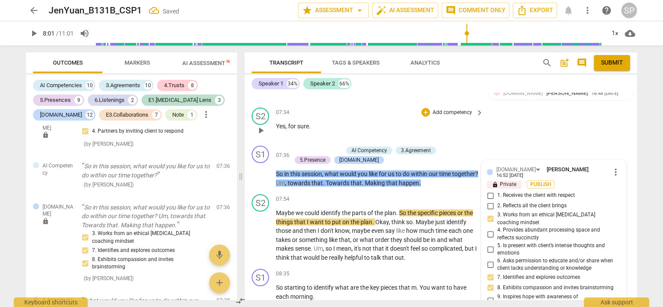
click at [422, 122] on p "Yes , for sure ." at bounding box center [377, 126] width 203 height 9
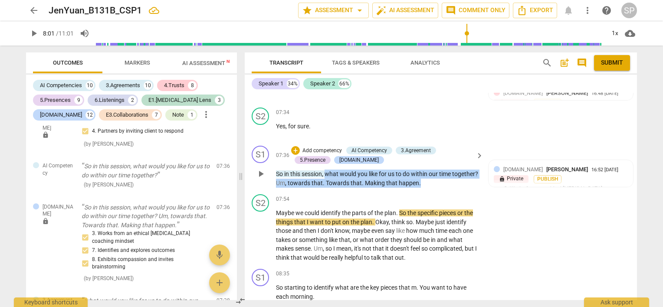
drag, startPoint x: 326, startPoint y: 154, endPoint x: 446, endPoint y: 165, distance: 120.7
click at [446, 170] on p "So in this session , what would you like for us to do within our time together …" at bounding box center [377, 179] width 203 height 18
click at [295, 146] on div "+" at bounding box center [295, 150] width 9 height 9
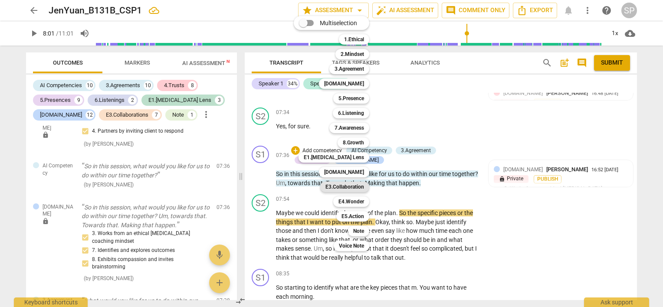
click at [360, 187] on b "E3.Collaboration" at bounding box center [345, 187] width 39 height 10
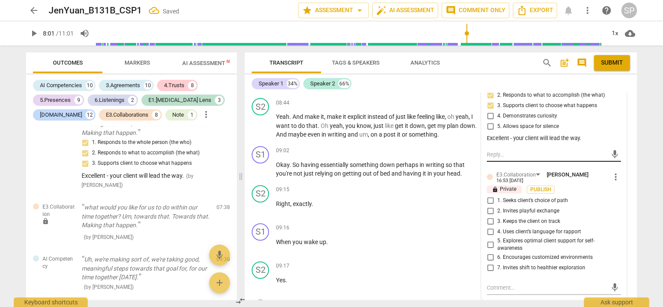
scroll to position [2146, 0]
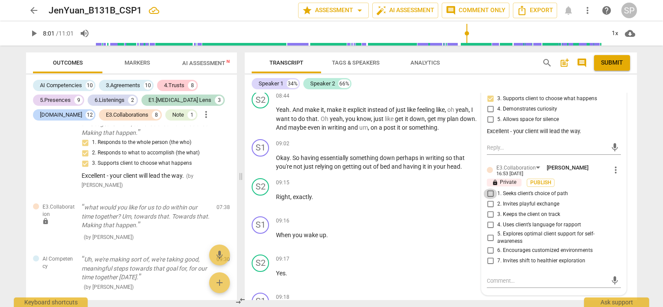
click at [490, 189] on input "1. Seeks client’s choice of path" at bounding box center [491, 194] width 14 height 10
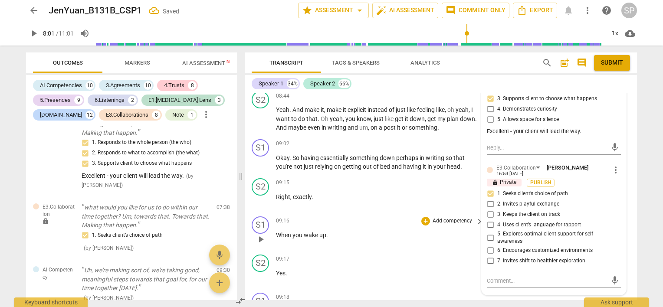
scroll to position [1929, 0]
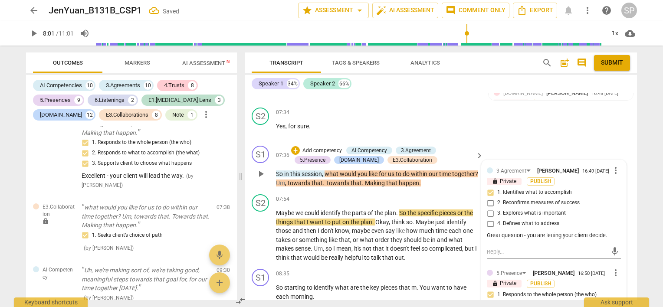
click at [452, 147] on div "+ Add competency AI Competency 3.Agreement 5.Presence [DOMAIN_NAME] E3.Collabor…" at bounding box center [382, 155] width 182 height 19
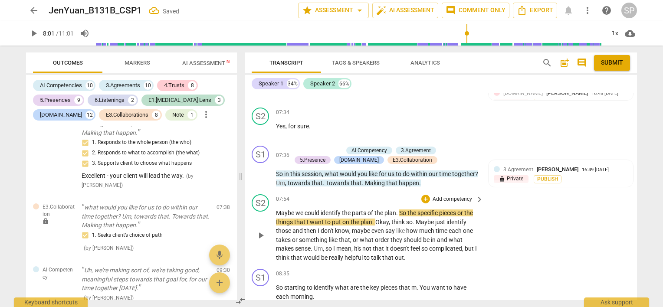
click at [264, 231] on span "play_arrow" at bounding box center [261, 236] width 10 height 10
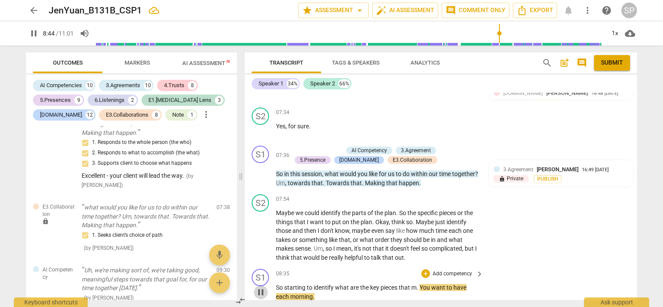
click at [262, 287] on span "pause" at bounding box center [261, 292] width 10 height 10
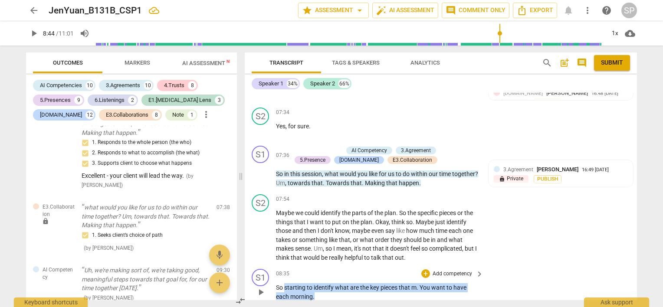
drag, startPoint x: 285, startPoint y: 270, endPoint x: 316, endPoint y: 278, distance: 32.5
click at [316, 283] on p "So starting to identify what are the key pieces that m . You want to have each …" at bounding box center [377, 292] width 203 height 18
click at [424, 270] on div "+" at bounding box center [426, 274] width 9 height 9
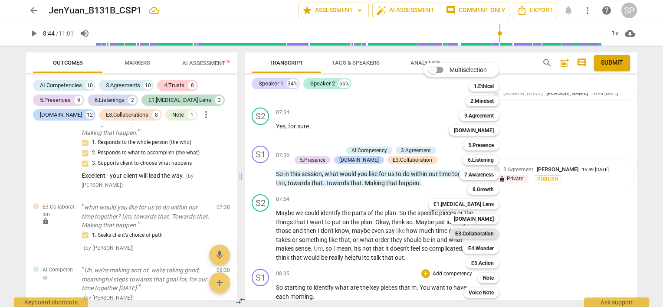
click at [471, 235] on b "E3.Collaboration" at bounding box center [474, 234] width 39 height 10
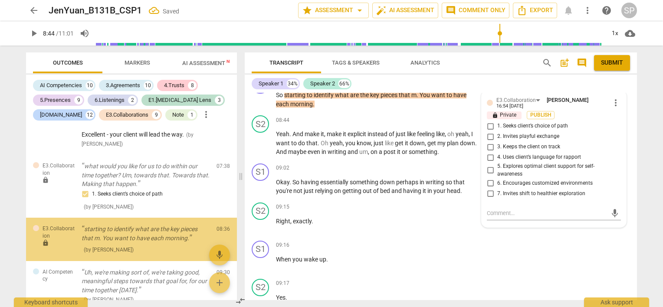
scroll to position [3590, 0]
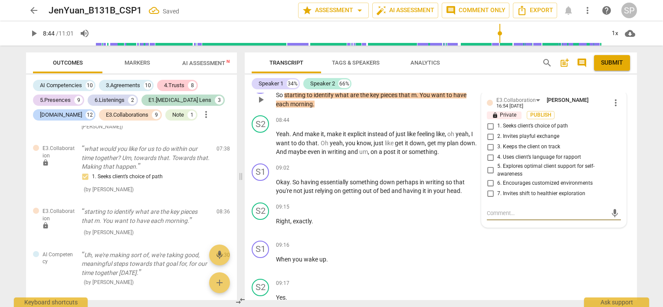
click at [489, 152] on input "4. Uses client’s language for rapport" at bounding box center [491, 157] width 14 height 10
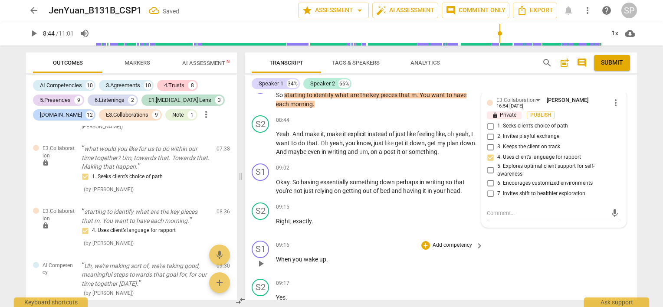
click at [406, 241] on div "09:16 + Add competency keyboard_arrow_right" at bounding box center [380, 246] width 208 height 10
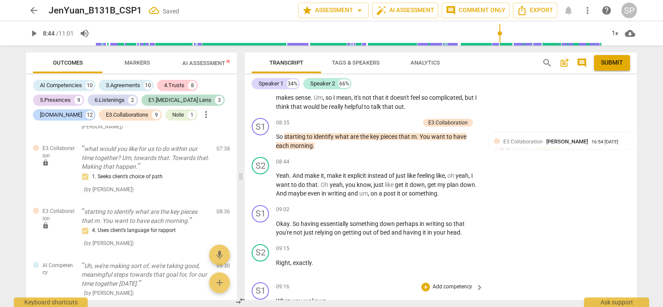
scroll to position [1992, 0]
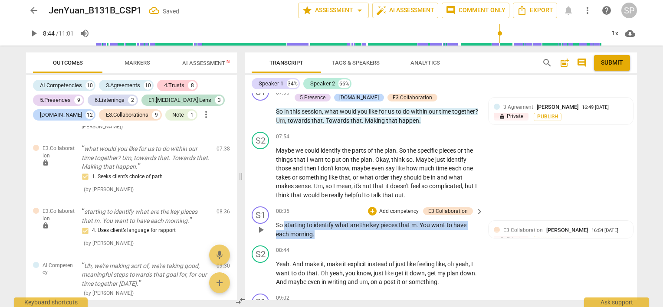
drag, startPoint x: 285, startPoint y: 206, endPoint x: 320, endPoint y: 221, distance: 38.5
click at [320, 221] on p "So starting to identify what are the key pieces that m . You want to have each …" at bounding box center [377, 230] width 203 height 18
click at [374, 207] on div "+" at bounding box center [372, 211] width 9 height 9
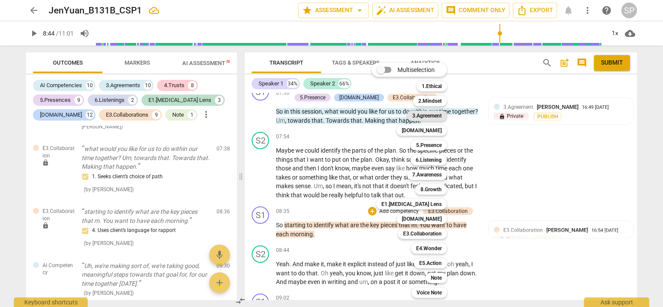
click at [439, 116] on b "3.Agreement" at bounding box center [427, 116] width 30 height 10
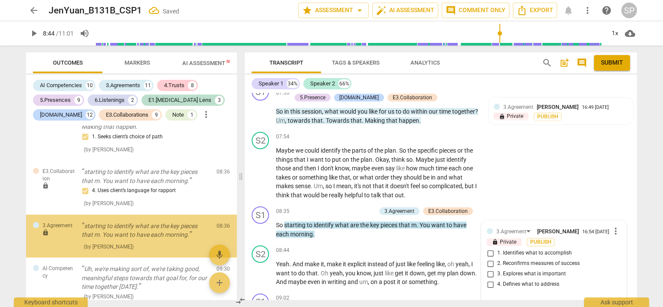
scroll to position [3643, 0]
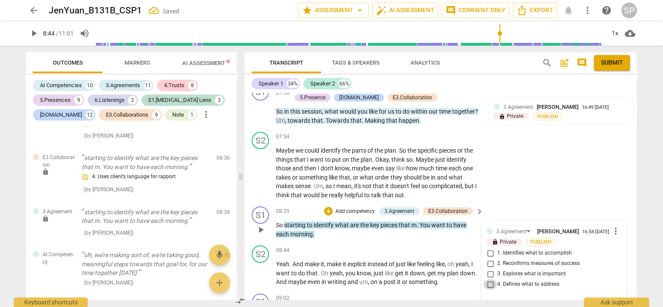
click at [486, 280] on input "4. Defines what to address" at bounding box center [491, 285] width 14 height 10
click at [297, 207] on div "08:35 + Add competency 3.Agreement E3.Collaboration keyboard_arrow_right" at bounding box center [380, 212] width 208 height 10
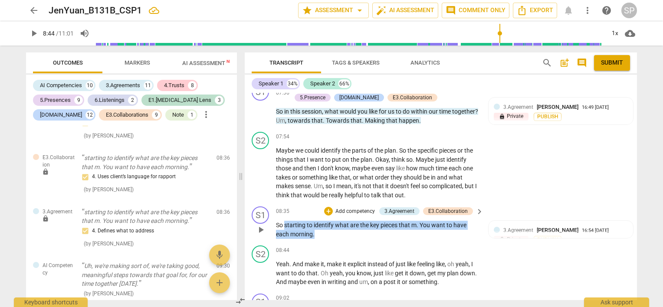
drag, startPoint x: 285, startPoint y: 205, endPoint x: 318, endPoint y: 216, distance: 35.3
click at [318, 221] on p "So starting to identify what are the key pieces that m . You want to have each …" at bounding box center [377, 230] width 203 height 18
click at [328, 207] on div "+" at bounding box center [328, 211] width 9 height 9
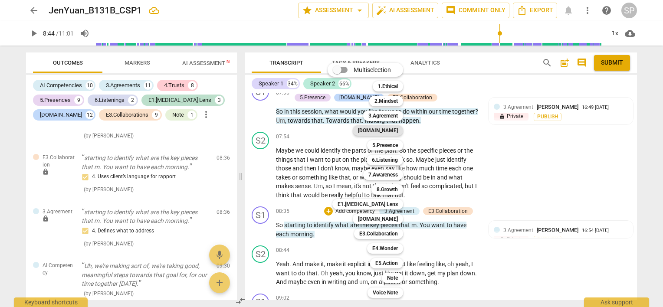
click at [390, 130] on b "[DOMAIN_NAME]" at bounding box center [378, 130] width 40 height 10
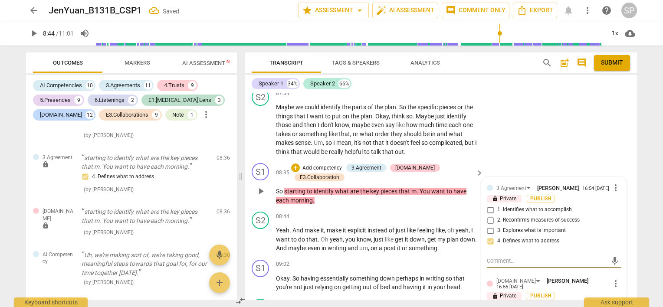
scroll to position [2079, 0]
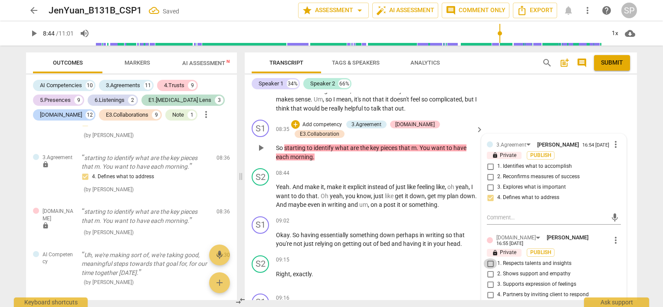
click at [490, 259] on input "1. Respects talents and insights" at bounding box center [491, 264] width 14 height 10
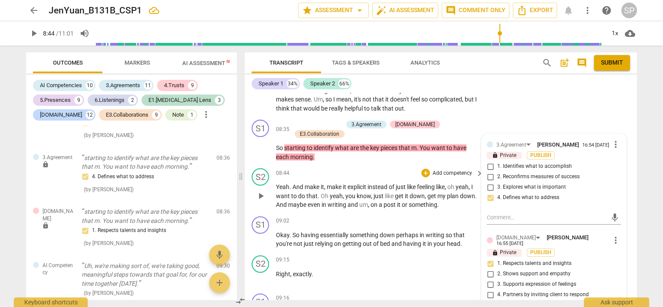
click at [356, 168] on div "08:44 + Add competency keyboard_arrow_right Yeah . And make it , make it explic…" at bounding box center [380, 188] width 208 height 41
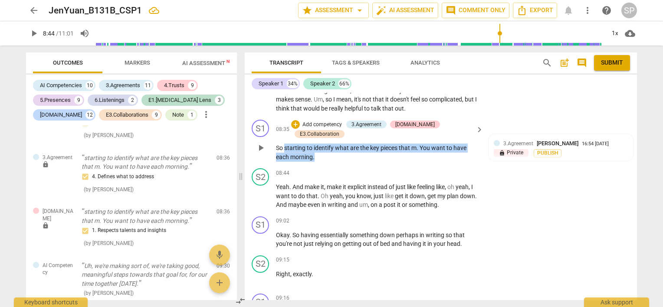
drag, startPoint x: 285, startPoint y: 119, endPoint x: 319, endPoint y: 132, distance: 36.3
click at [319, 144] on p "So starting to identify what are the key pieces that m . You want to have each …" at bounding box center [377, 153] width 203 height 18
click at [299, 120] on div "+" at bounding box center [295, 124] width 9 height 9
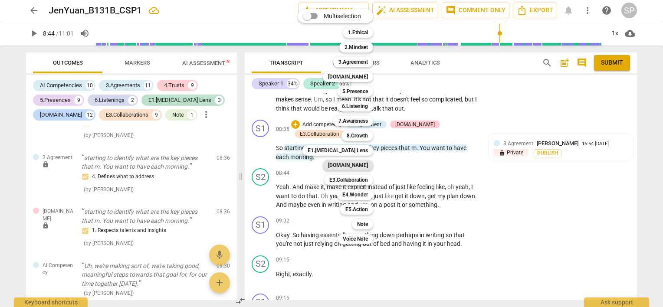
click at [366, 165] on b "[DOMAIN_NAME]" at bounding box center [348, 165] width 40 height 10
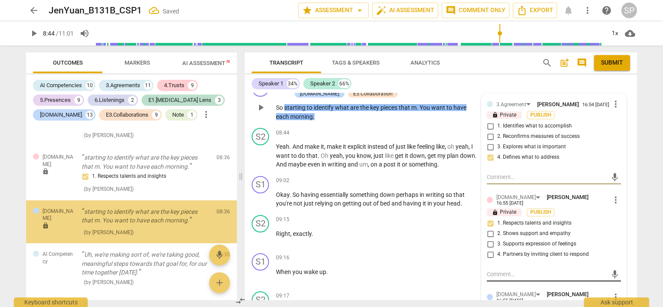
scroll to position [2252, 0]
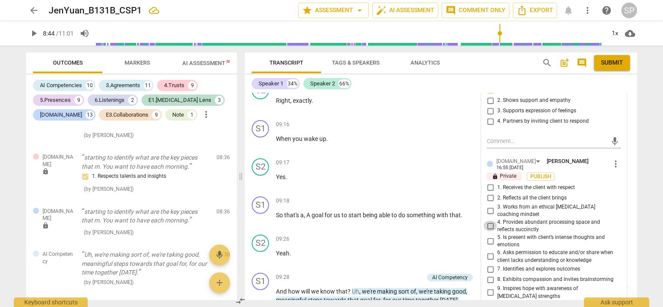
click at [491, 221] on input "4. Provides abundant processing space and reflects succinctly" at bounding box center [491, 226] width 14 height 10
click at [491, 206] on input "3. Works from an ethical [MEDICAL_DATA] coaching mindset" at bounding box center [491, 211] width 14 height 10
click at [488, 193] on input "2. Reflects all the client brings" at bounding box center [491, 198] width 14 height 10
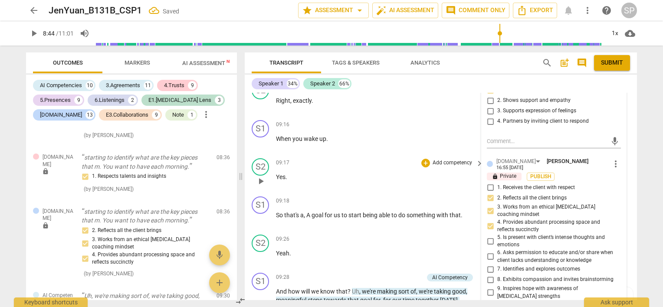
click at [396, 173] on p "Yes ." at bounding box center [377, 177] width 203 height 9
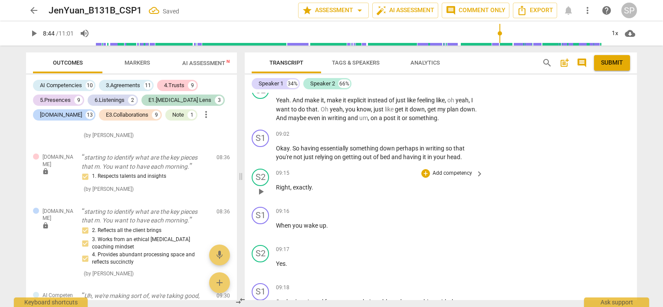
scroll to position [2079, 0]
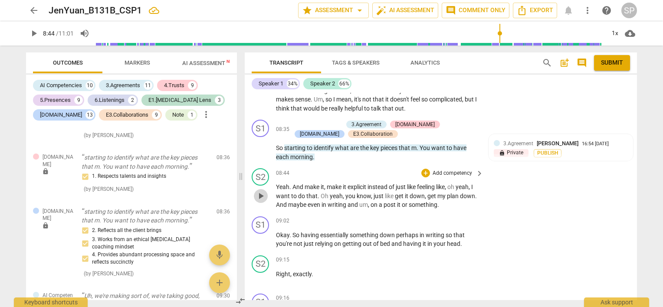
click at [259, 191] on span "play_arrow" at bounding box center [261, 196] width 10 height 10
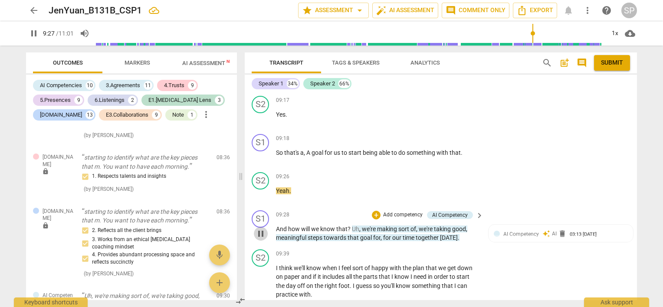
click at [259, 229] on span "pause" at bounding box center [261, 234] width 10 height 10
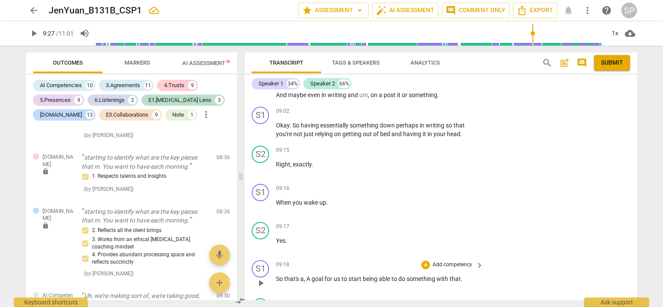
scroll to position [2185, 0]
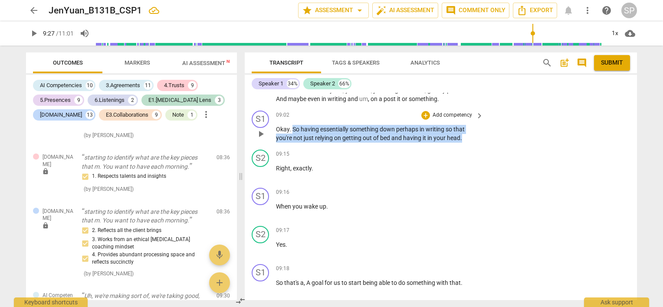
drag, startPoint x: 293, startPoint y: 111, endPoint x: 466, endPoint y: 119, distance: 173.4
click at [466, 125] on p "Okay . So having essentially something down perhaps in writing so that you're n…" at bounding box center [377, 134] width 203 height 18
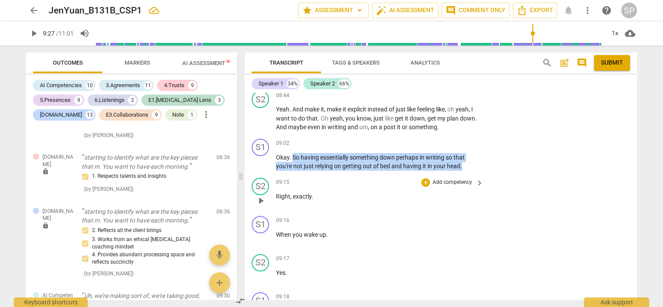
scroll to position [2141, 0]
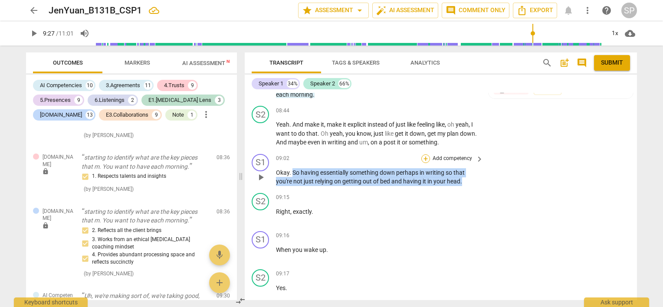
click at [425, 155] on div "+" at bounding box center [426, 159] width 9 height 9
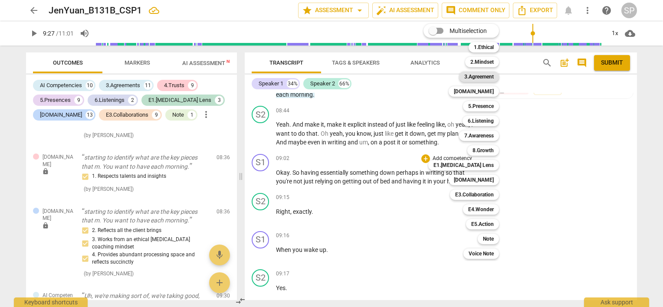
click at [469, 76] on b "3.Agreement" at bounding box center [480, 77] width 30 height 10
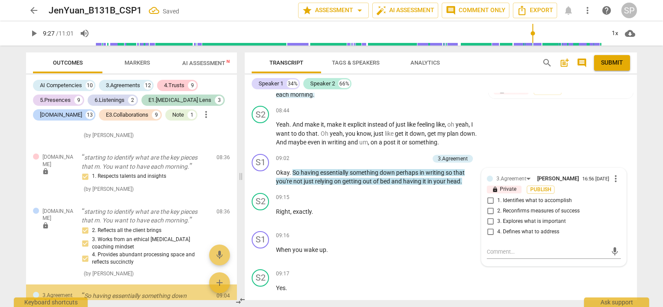
scroll to position [3845, 0]
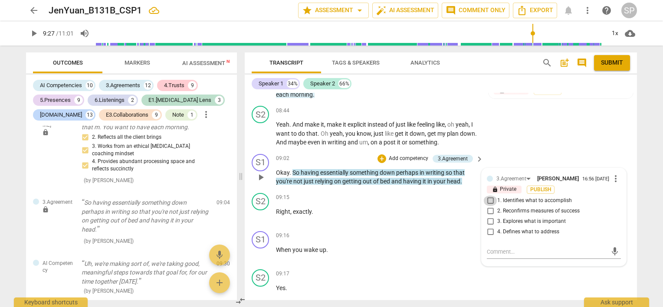
click at [490, 196] on input "1. Identifies what to accomplish" at bounding box center [491, 201] width 14 height 10
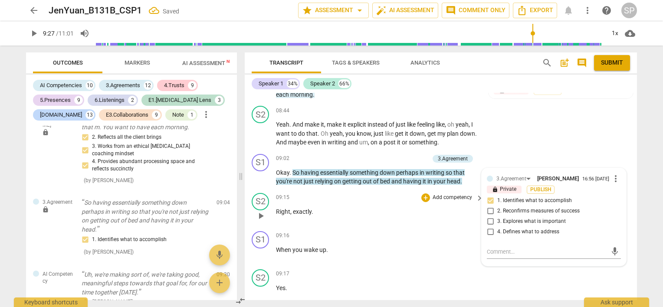
click at [362, 203] on div "09:15 + Add competency keyboard_arrow_right Right , exactly ." at bounding box center [380, 208] width 208 height 31
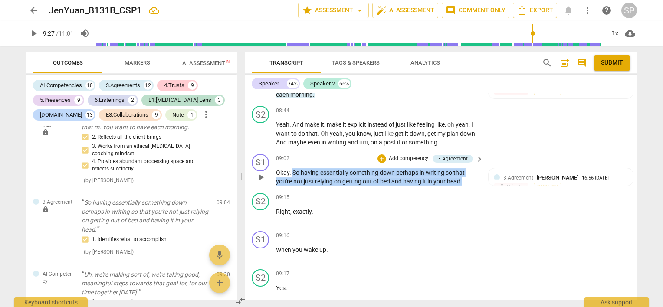
drag, startPoint x: 293, startPoint y: 152, endPoint x: 462, endPoint y: 167, distance: 168.7
click at [462, 168] on p "Okay . So having essentially something down perhaps in writing so that you're n…" at bounding box center [377, 177] width 203 height 18
click at [378, 155] on div "+" at bounding box center [382, 159] width 9 height 9
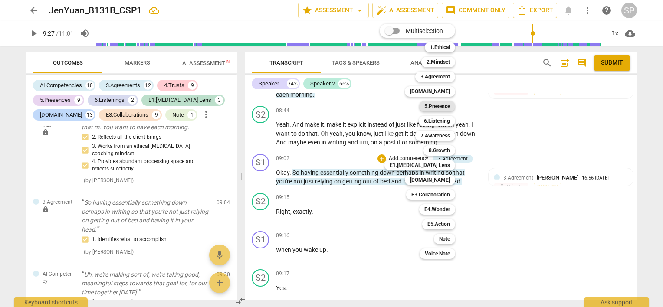
click at [443, 106] on b "5.Presence" at bounding box center [438, 106] width 26 height 10
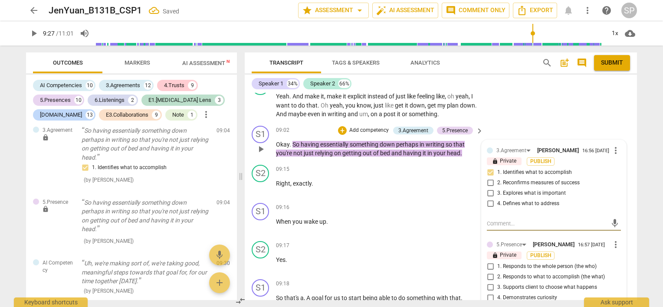
scroll to position [2185, 0]
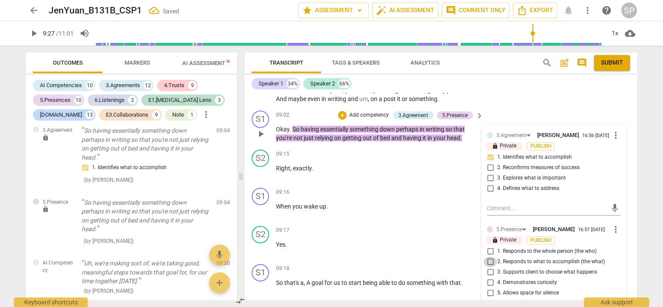
click at [486, 257] on input "2. Responds to what to accomplish (the what)" at bounding box center [491, 262] width 14 height 10
click at [490, 288] on input "5. Allows space for silence" at bounding box center [491, 293] width 14 height 10
click at [344, 164] on p "Right , exactly ." at bounding box center [377, 168] width 203 height 9
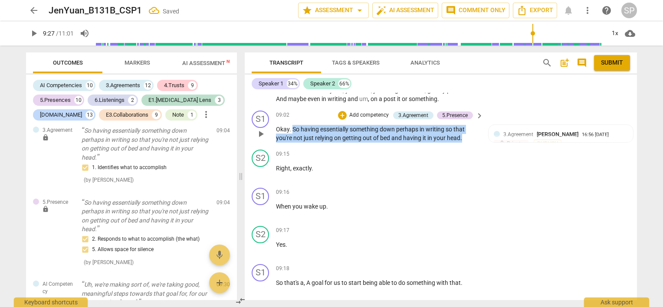
drag, startPoint x: 293, startPoint y: 109, endPoint x: 474, endPoint y: 129, distance: 182.5
click at [474, 129] on div "S1 play_arrow pause 09:02 + Add competency 3.Agreement 5.Presence keyboard_arro…" at bounding box center [441, 126] width 392 height 39
click at [342, 111] on div "+" at bounding box center [342, 115] width 9 height 9
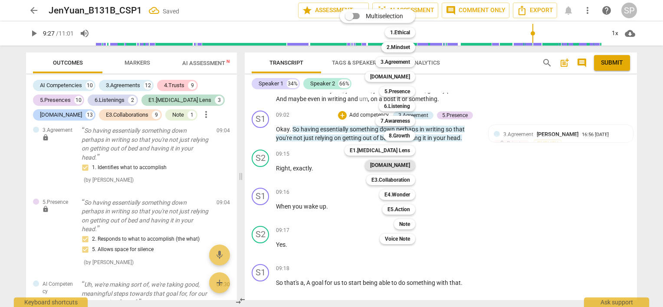
click at [405, 164] on b "[DOMAIN_NAME]" at bounding box center [390, 165] width 40 height 10
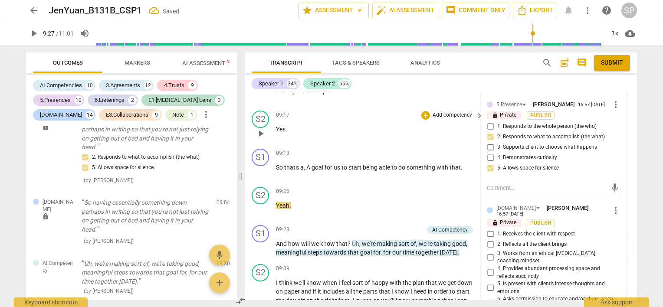
scroll to position [2315, 0]
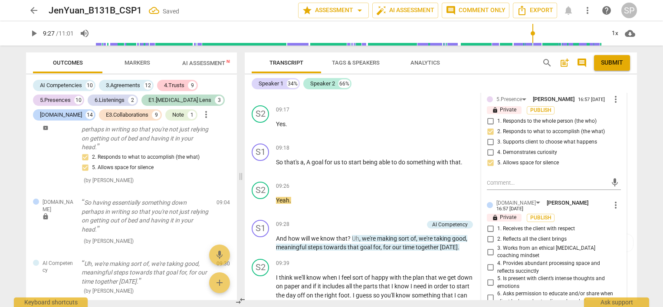
click at [491, 247] on input "3. Works from an ethical [MEDICAL_DATA] coaching mindset" at bounding box center [491, 252] width 14 height 10
click at [486, 263] on input "4. Provides abundant processing space and reflects succinctly" at bounding box center [491, 268] width 14 height 10
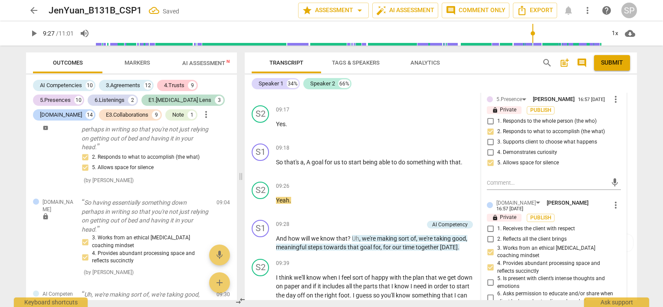
click at [489, 234] on input "2. Reflects all the client brings" at bounding box center [491, 239] width 14 height 10
click at [366, 182] on div "09:26 + Add competency keyboard_arrow_right Yeah ." at bounding box center [380, 197] width 208 height 31
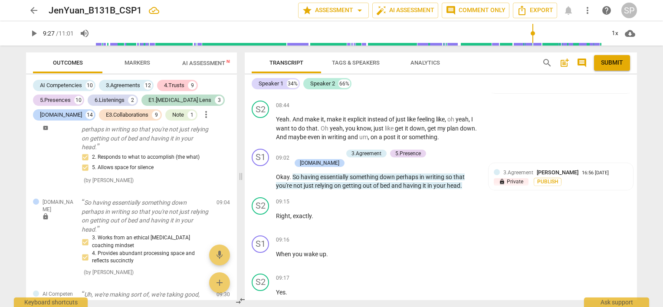
scroll to position [2141, 0]
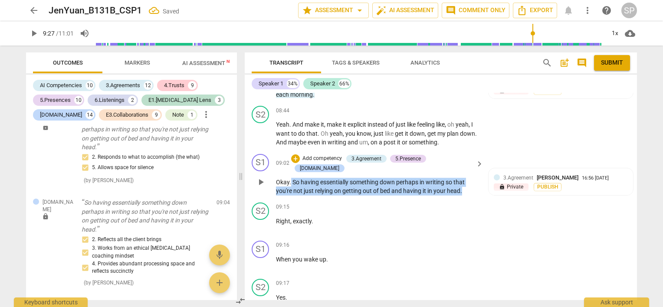
drag, startPoint x: 291, startPoint y: 155, endPoint x: 468, endPoint y: 166, distance: 177.4
click at [468, 178] on p "Okay . So having essentially something down perhaps in writing so that you're n…" at bounding box center [377, 187] width 203 height 18
click at [300, 155] on div "+" at bounding box center [295, 159] width 9 height 9
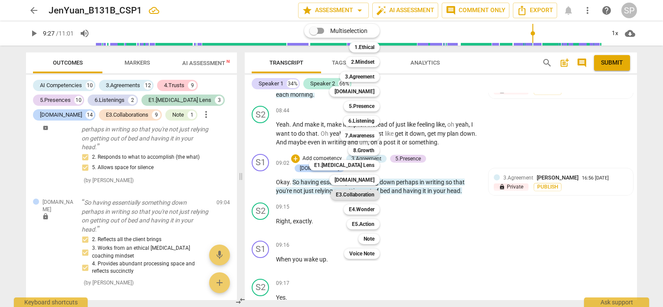
click at [354, 193] on b "E3.Collaboration" at bounding box center [355, 195] width 39 height 10
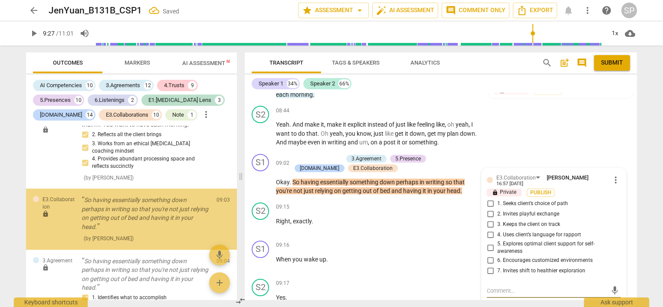
scroll to position [3845, 0]
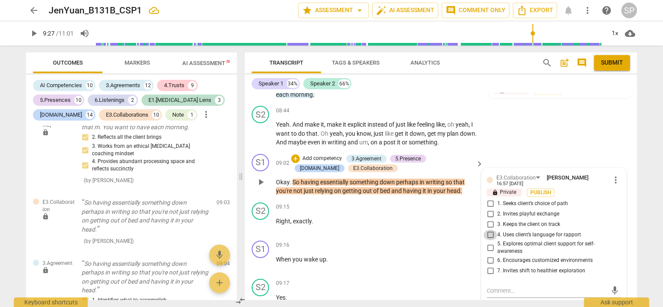
click at [489, 230] on input "4. Uses client’s language for rapport" at bounding box center [491, 235] width 14 height 10
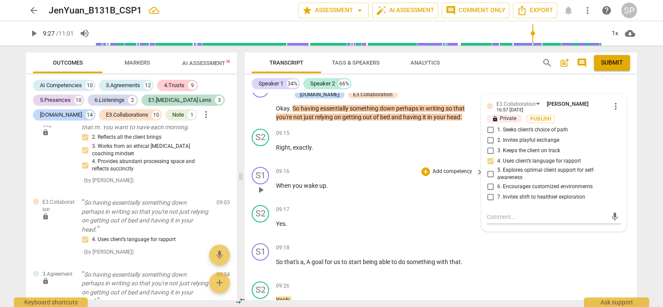
scroll to position [2228, 0]
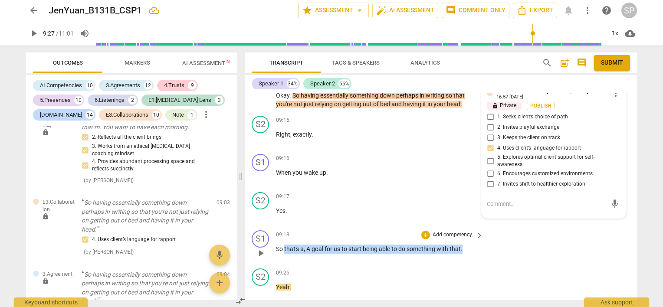
drag, startPoint x: 285, startPoint y: 230, endPoint x: 478, endPoint y: 228, distance: 192.8
click at [478, 245] on div "So that's a , A goal for us to start being able to do something with that ." at bounding box center [380, 249] width 208 height 9
click at [424, 231] on div "+" at bounding box center [426, 235] width 9 height 9
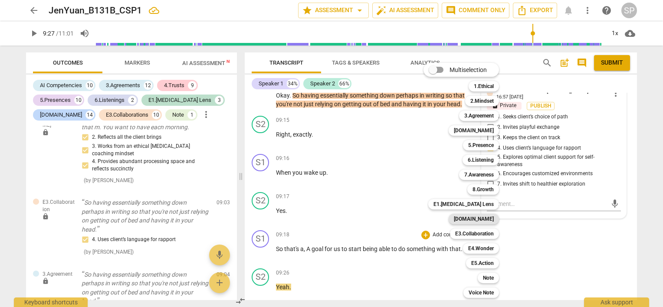
click at [480, 217] on b "[DOMAIN_NAME]" at bounding box center [474, 219] width 40 height 10
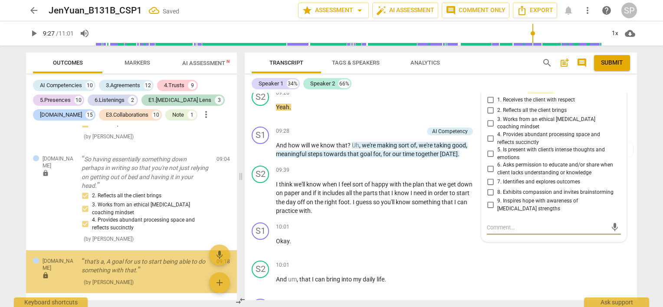
scroll to position [4164, 0]
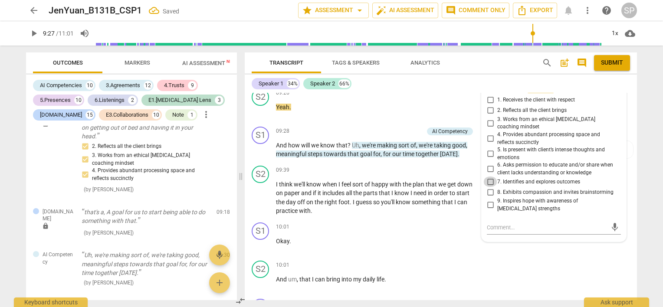
click at [490, 177] on input "7. Identifies and explores outcomes" at bounding box center [491, 182] width 14 height 10
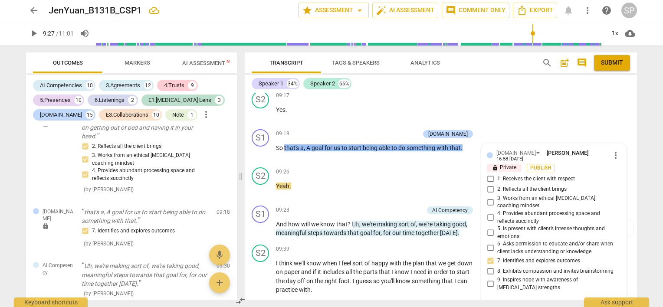
scroll to position [2321, 0]
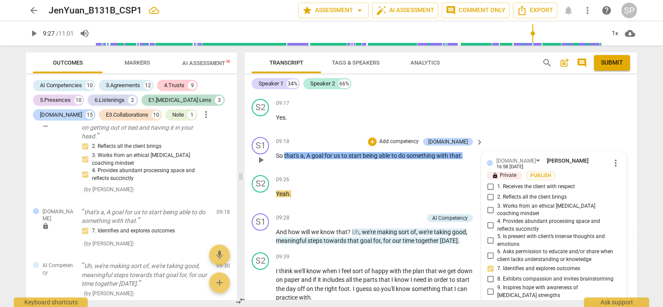
click at [349, 137] on div "09:18 + Add competency [DOMAIN_NAME] keyboard_arrow_right" at bounding box center [380, 142] width 208 height 10
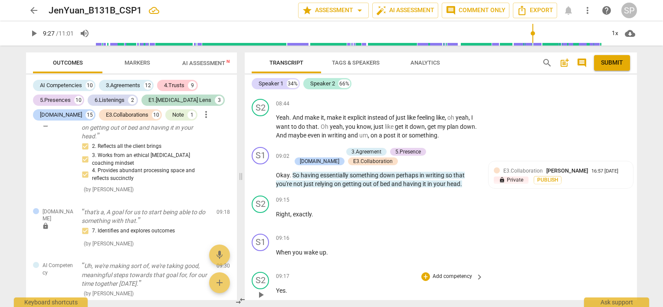
scroll to position [2148, 0]
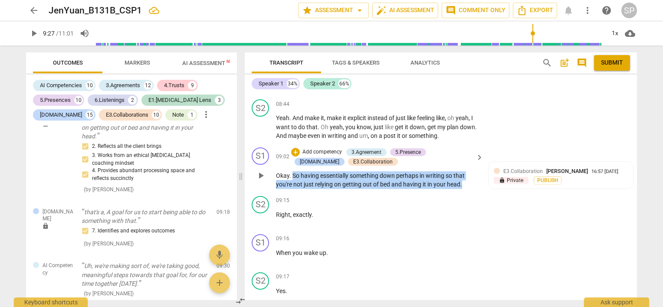
drag, startPoint x: 291, startPoint y: 157, endPoint x: 469, endPoint y: 167, distance: 177.8
click at [469, 171] on p "Okay . So having essentially something down perhaps in writing so that you're n…" at bounding box center [377, 180] width 203 height 18
click at [295, 148] on div "+" at bounding box center [295, 152] width 9 height 9
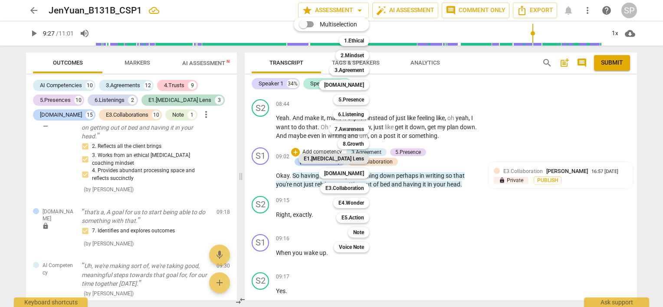
click at [350, 159] on b "E1.[MEDICAL_DATA] Lens" at bounding box center [334, 159] width 60 height 10
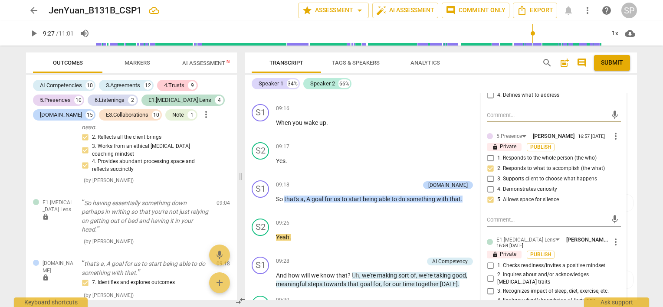
scroll to position [2321, 0]
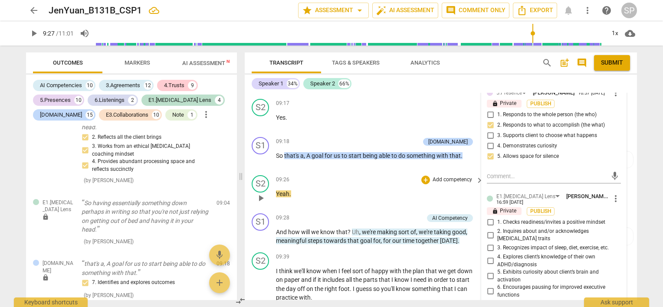
click at [368, 186] on div "09:26 + Add competency keyboard_arrow_right Yeah ." at bounding box center [380, 190] width 208 height 31
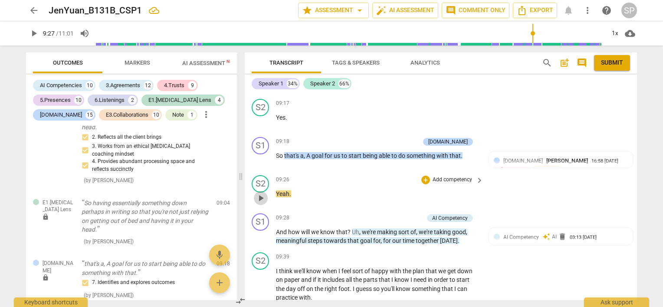
click at [259, 193] on span "play_arrow" at bounding box center [261, 198] width 10 height 10
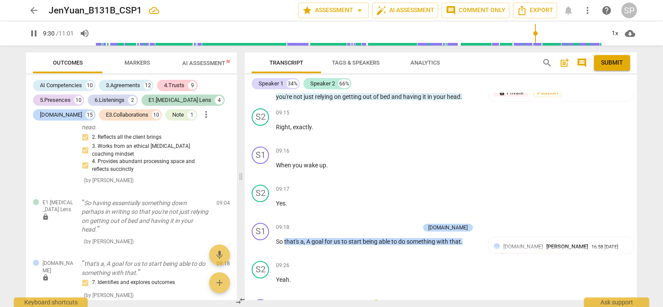
scroll to position [2235, 0]
click at [263, 242] on span "pause" at bounding box center [261, 247] width 10 height 10
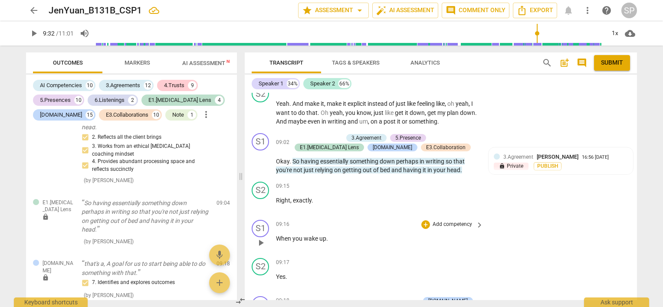
scroll to position [2148, 0]
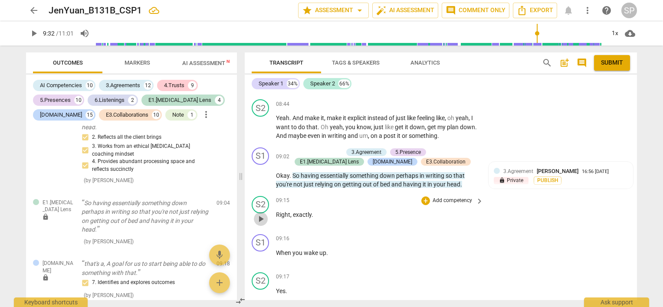
click at [260, 214] on span "play_arrow" at bounding box center [261, 219] width 10 height 10
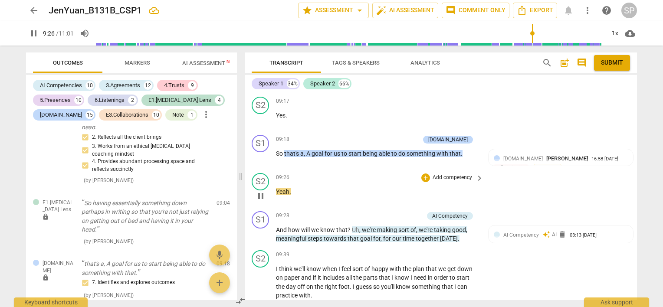
scroll to position [2318, 0]
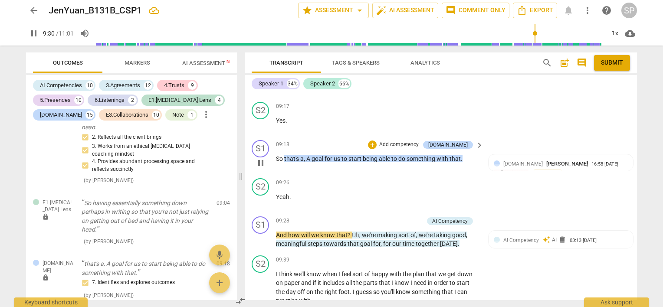
click at [261, 158] on span "pause" at bounding box center [261, 163] width 10 height 10
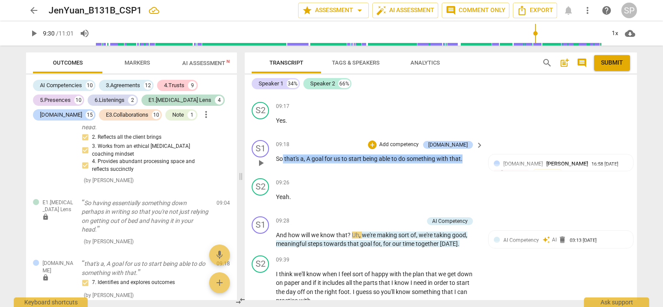
drag, startPoint x: 283, startPoint y: 139, endPoint x: 463, endPoint y: 138, distance: 180.6
click at [463, 155] on p "So that's a , A goal for us to start being able to do something with that ." at bounding box center [377, 159] width 203 height 9
click at [377, 141] on div "+" at bounding box center [372, 145] width 9 height 9
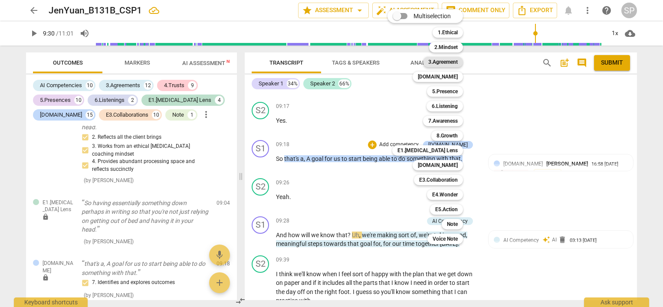
click at [434, 63] on b "3.Agreement" at bounding box center [444, 62] width 30 height 10
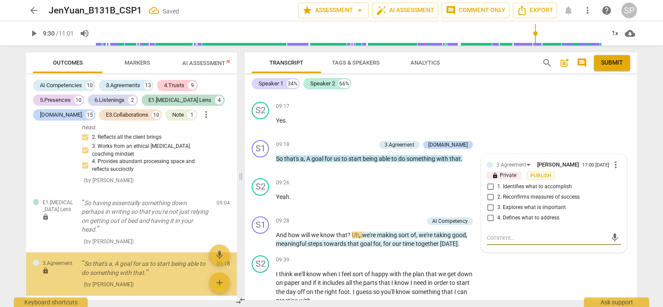
scroll to position [4226, 0]
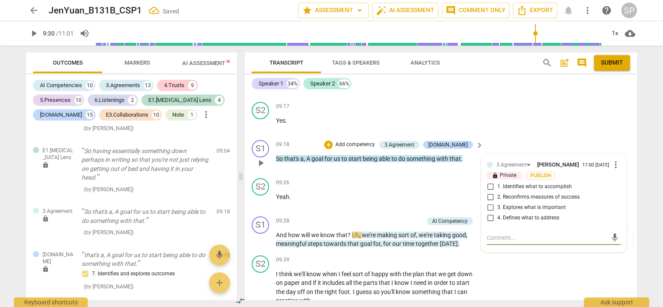
click at [486, 182] on input "1. Identifies what to accomplish" at bounding box center [491, 187] width 14 height 10
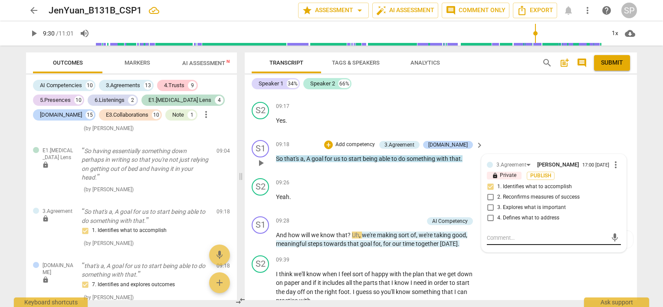
click at [498, 234] on textarea at bounding box center [547, 238] width 120 height 8
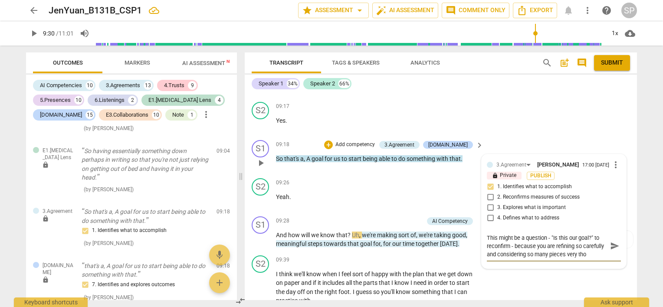
scroll to position [7, 0]
click at [613, 241] on span "send" at bounding box center [615, 246] width 10 height 10
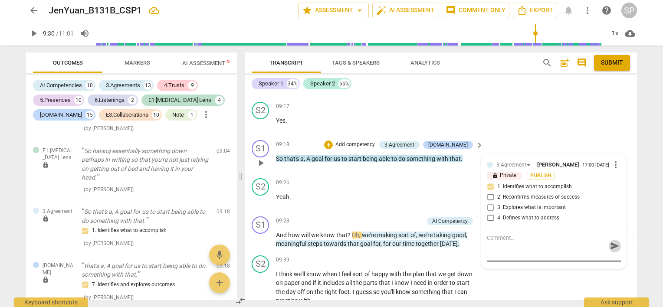
scroll to position [0, 0]
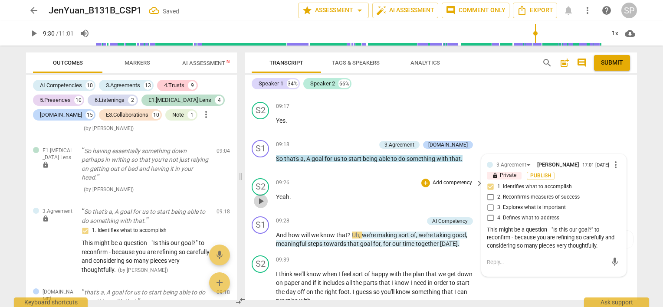
click at [260, 196] on span "play_arrow" at bounding box center [261, 201] width 10 height 10
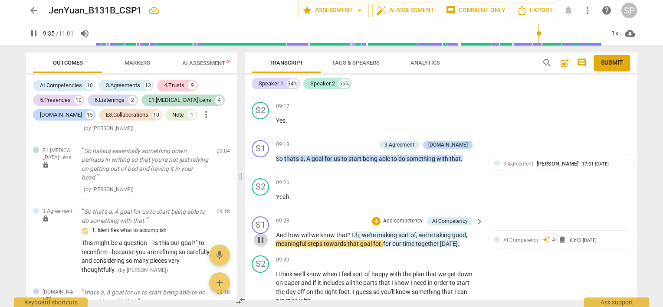
click at [261, 235] on span "pause" at bounding box center [261, 240] width 10 height 10
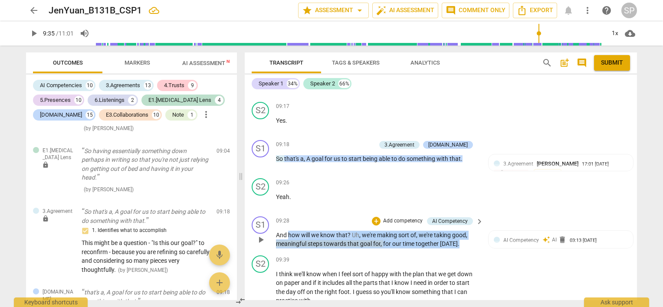
drag, startPoint x: 288, startPoint y: 217, endPoint x: 455, endPoint y: 224, distance: 167.3
click at [455, 231] on p "And how will we know that ? Uh , we're making sort of , we're taking good , mea…" at bounding box center [377, 240] width 203 height 18
click at [373, 217] on div "+" at bounding box center [376, 221] width 9 height 9
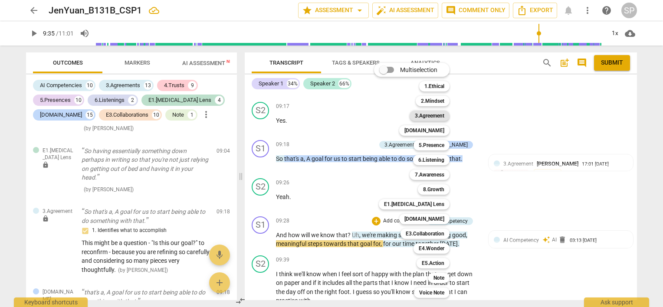
click at [443, 115] on b "3.Agreement" at bounding box center [430, 116] width 30 height 10
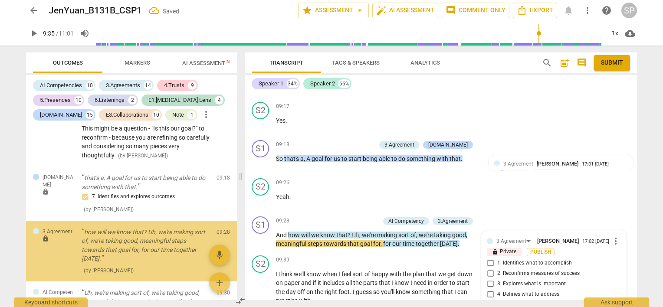
scroll to position [4369, 0]
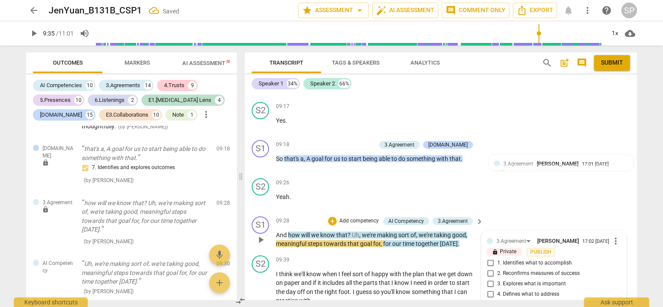
click at [488, 269] on input "2. Reconfirms measures of success" at bounding box center [491, 274] width 14 height 10
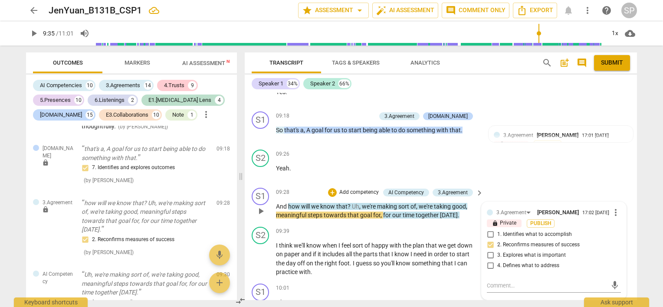
scroll to position [2362, 0]
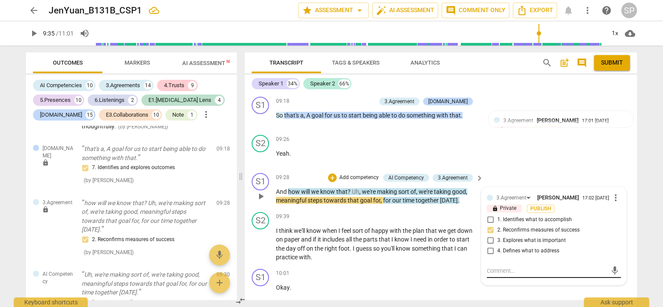
click at [488, 267] on textarea at bounding box center [547, 271] width 120 height 8
click at [611, 270] on span "send" at bounding box center [615, 275] width 10 height 10
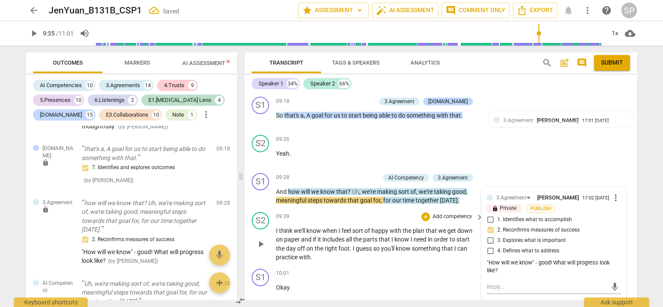
click at [264, 239] on span "play_arrow" at bounding box center [261, 244] width 10 height 10
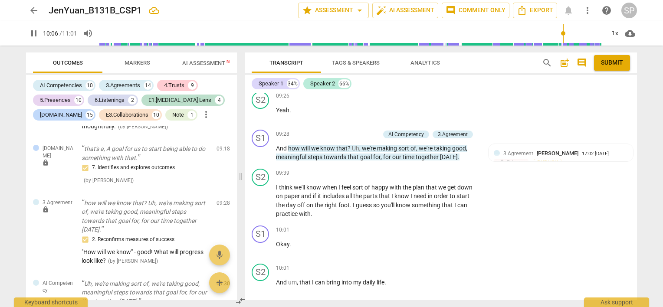
scroll to position [2449, 0]
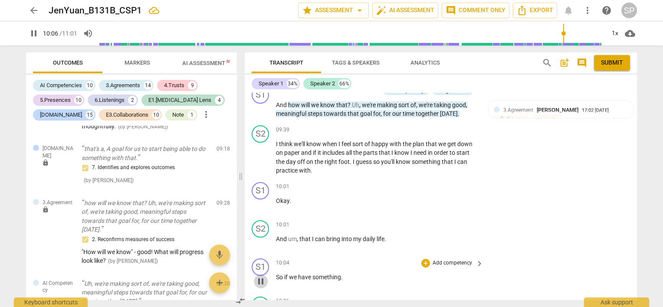
click at [263, 277] on span "pause" at bounding box center [261, 282] width 10 height 10
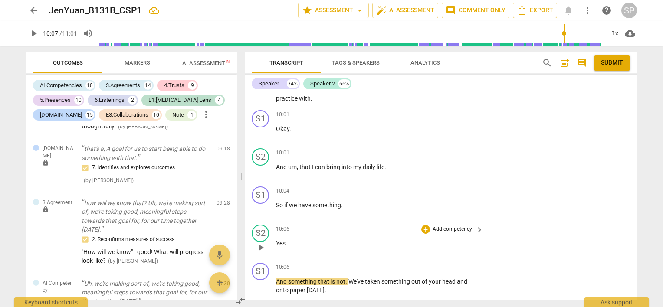
scroll to position [2535, 0]
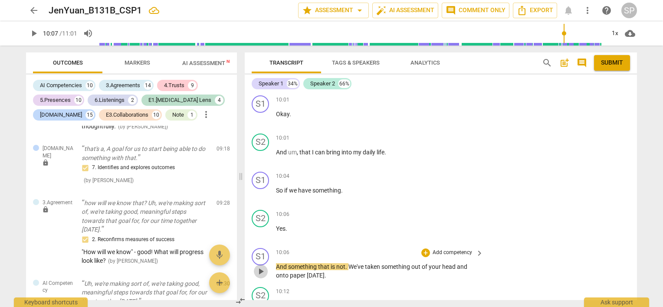
click at [262, 267] on span "play_arrow" at bounding box center [261, 272] width 10 height 10
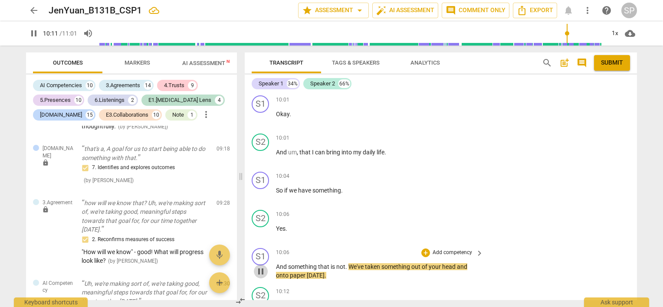
click at [262, 267] on span "pause" at bounding box center [261, 272] width 10 height 10
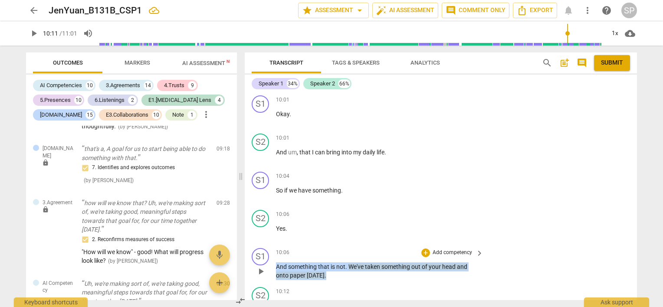
drag, startPoint x: 275, startPoint y: 247, endPoint x: 384, endPoint y: 247, distance: 109.0
click at [333, 255] on div "S1 play_arrow pause 10:06 + Add competency keyboard_arrow_right And something t…" at bounding box center [441, 264] width 392 height 39
click at [427, 249] on div "+" at bounding box center [426, 253] width 9 height 9
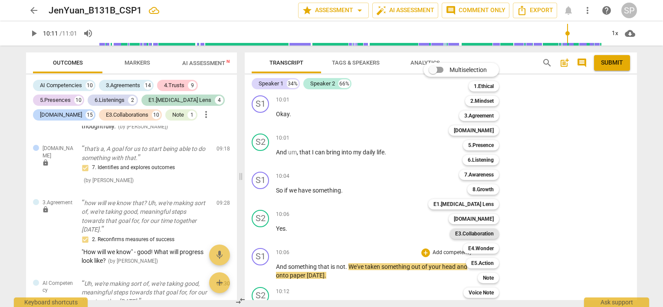
click at [485, 234] on b "E3.Collaboration" at bounding box center [474, 234] width 39 height 10
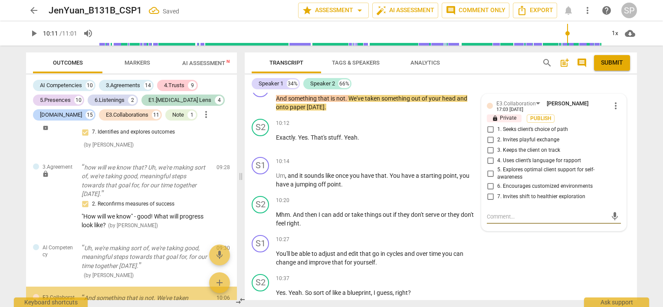
scroll to position [4496, 0]
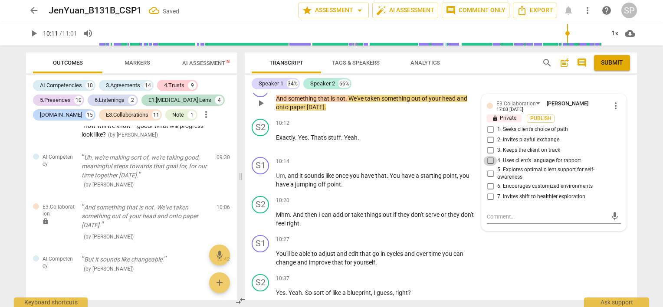
click at [487, 156] on input "4. Uses client’s language for rapport" at bounding box center [491, 161] width 14 height 10
click at [488, 213] on textarea at bounding box center [547, 217] width 120 height 8
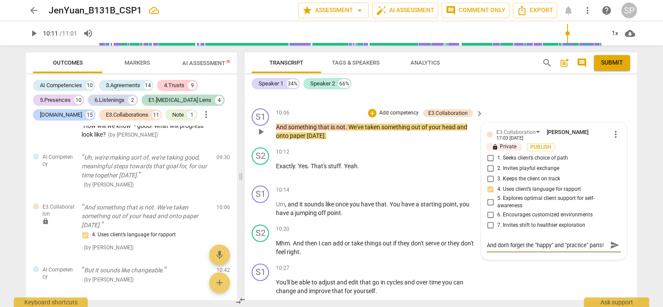
scroll to position [2660, 0]
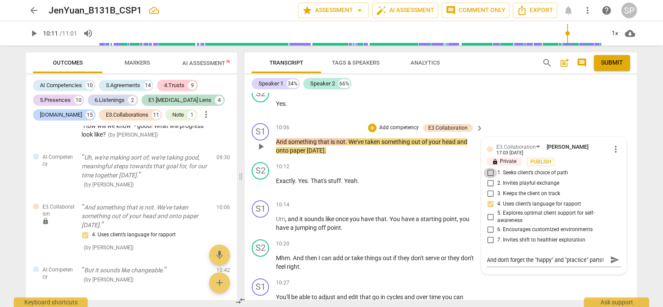
click at [489, 168] on input "1. Seeks client’s choice of path" at bounding box center [491, 173] width 14 height 10
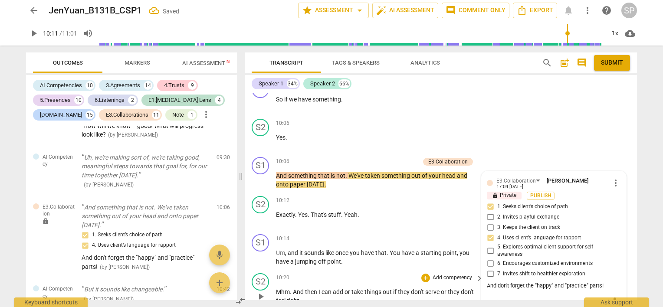
scroll to position [2574, 0]
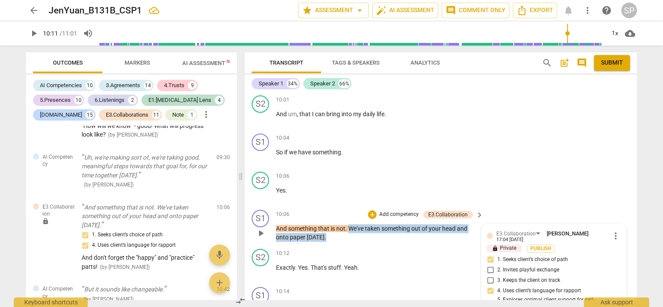
drag, startPoint x: 348, startPoint y: 204, endPoint x: 353, endPoint y: 219, distance: 15.9
click at [353, 224] on p "And something that is not . We've taken something out of your head and onto pap…" at bounding box center [377, 233] width 203 height 18
click at [372, 211] on div "+" at bounding box center [372, 215] width 9 height 9
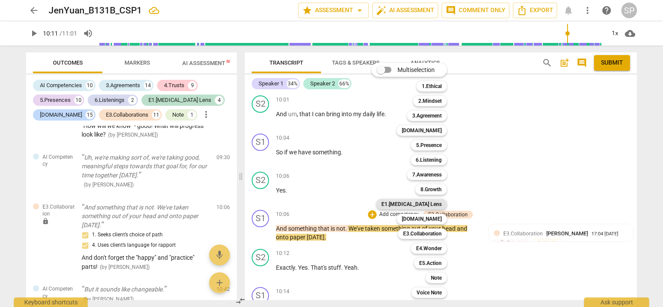
click at [438, 205] on b "E1.[MEDICAL_DATA] Lens" at bounding box center [412, 204] width 60 height 10
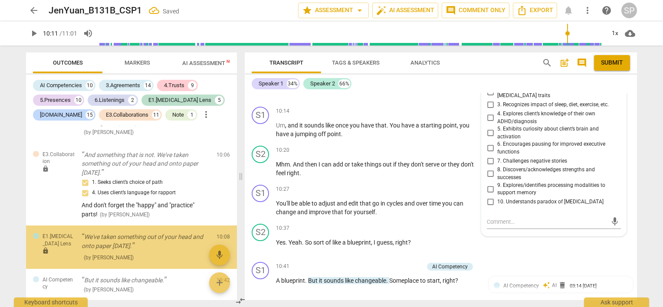
scroll to position [4573, 0]
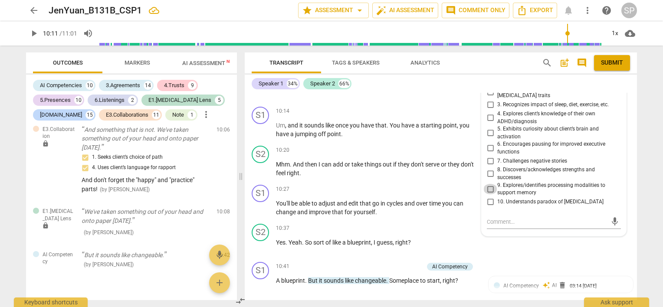
click at [487, 184] on input "9. Explores/identifies processing modalities to support memory" at bounding box center [491, 189] width 14 height 10
click at [487, 218] on textarea at bounding box center [547, 222] width 120 height 8
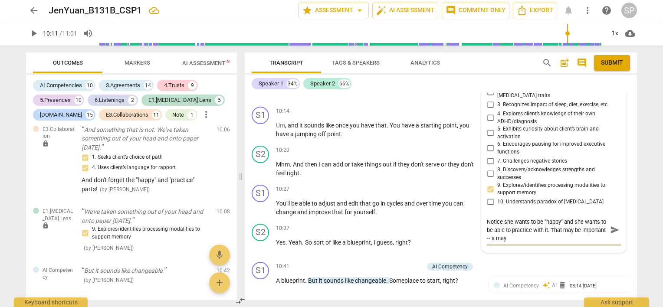
scroll to position [0, 0]
click at [610, 225] on span "send" at bounding box center [615, 230] width 10 height 10
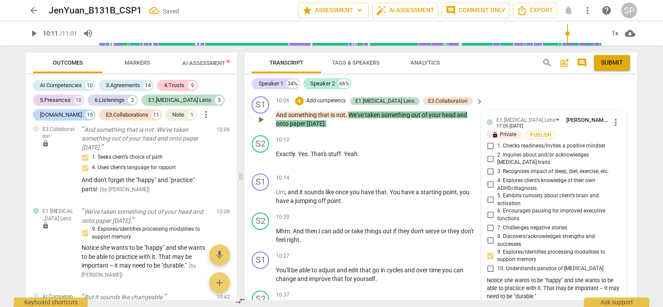
scroll to position [2667, 0]
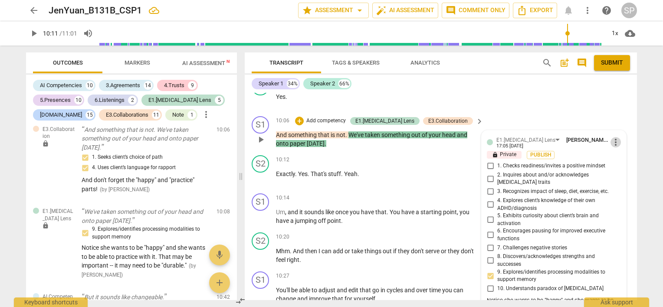
click at [612, 137] on span "more_vert" at bounding box center [616, 142] width 10 height 10
click at [616, 121] on li "Edit" at bounding box center [623, 122] width 30 height 16
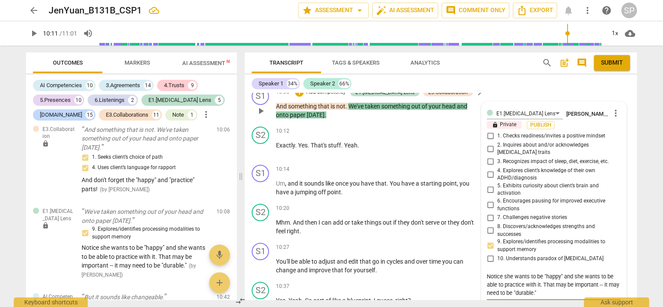
scroll to position [2711, 0]
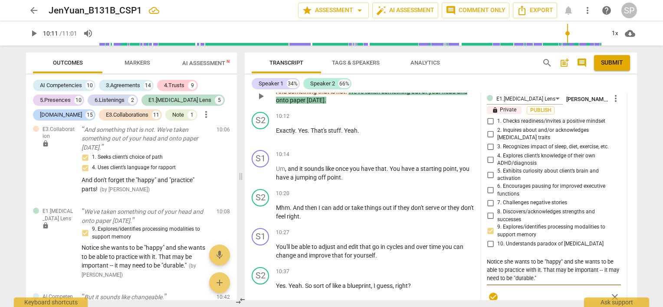
click at [522, 258] on textarea "Notice she wants to be "happy" and she wants to be able to practice with it. Th…" at bounding box center [554, 270] width 134 height 25
click at [523, 258] on textarea "Notice she wants to be "happy" and she wants to be able to practice with it. Th…" at bounding box center [554, 270] width 134 height 25
click at [493, 292] on span "check_circle" at bounding box center [493, 297] width 10 height 10
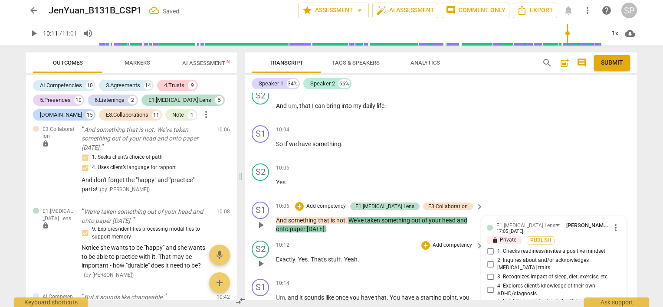
scroll to position [2581, 0]
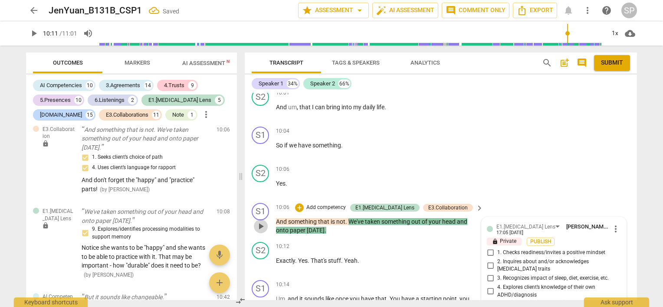
click at [261, 221] on span "play_arrow" at bounding box center [261, 226] width 10 height 10
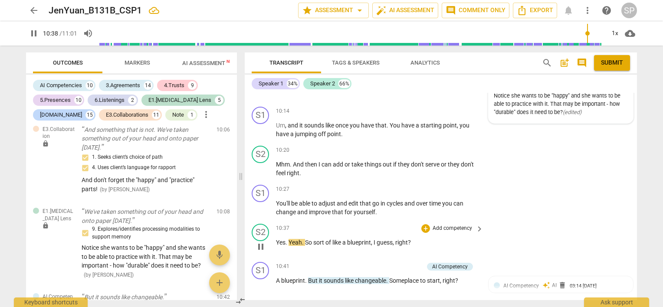
scroll to position [2754, 0]
click at [264, 280] on span "pause" at bounding box center [261, 285] width 10 height 10
click at [261, 280] on span "play_arrow" at bounding box center [261, 285] width 10 height 10
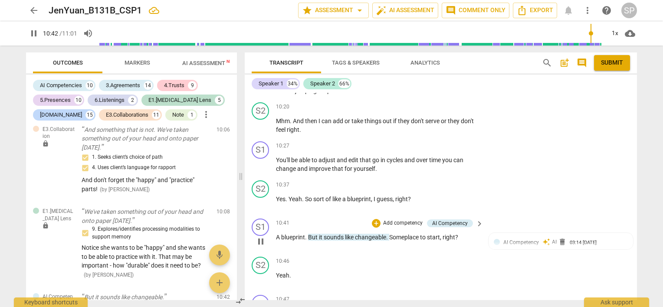
scroll to position [2841, 0]
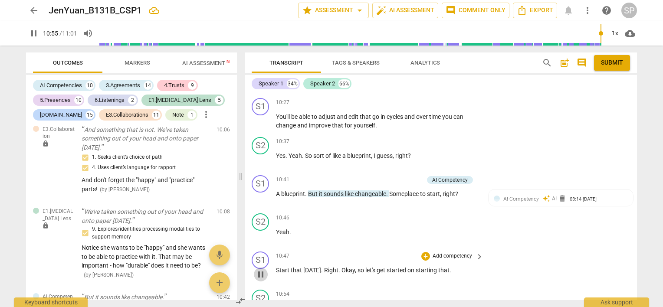
click at [260, 270] on span "pause" at bounding box center [261, 275] width 10 height 10
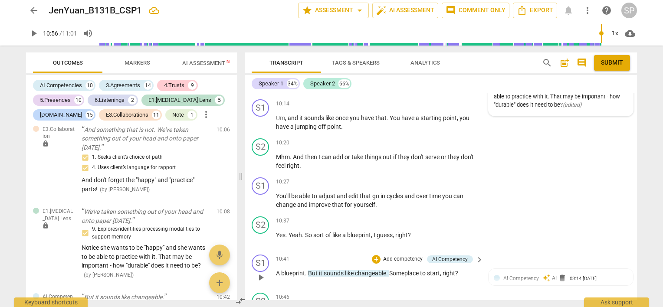
scroll to position [2754, 0]
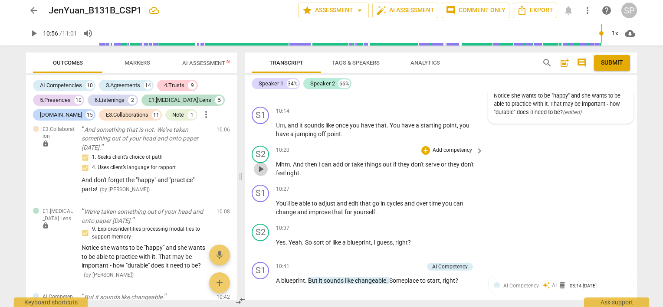
click at [260, 164] on span "play_arrow" at bounding box center [261, 169] width 10 height 10
click at [262, 203] on span "pause" at bounding box center [261, 208] width 10 height 10
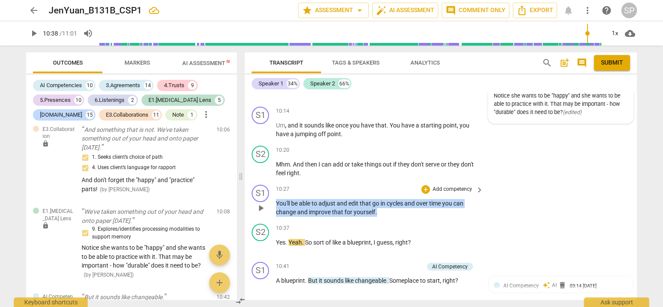
drag, startPoint x: 276, startPoint y: 182, endPoint x: 415, endPoint y: 190, distance: 139.6
click at [415, 199] on p "You'll be able to adjust and edit that go in cycles and over time you can chang…" at bounding box center [377, 208] width 203 height 18
click at [423, 185] on div "+" at bounding box center [426, 189] width 9 height 9
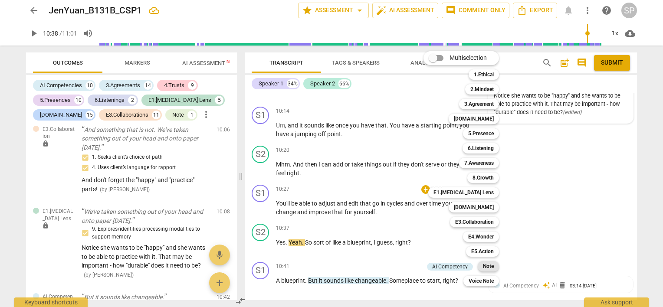
click at [487, 264] on b "Note" at bounding box center [488, 266] width 11 height 10
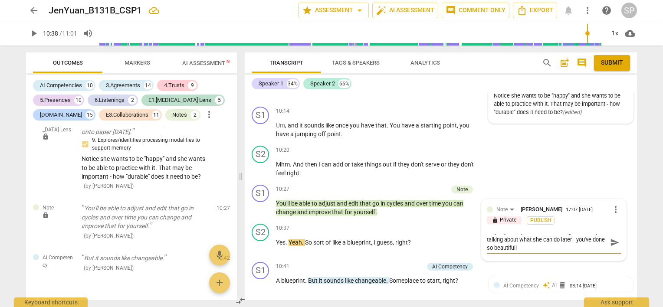
scroll to position [0, 0]
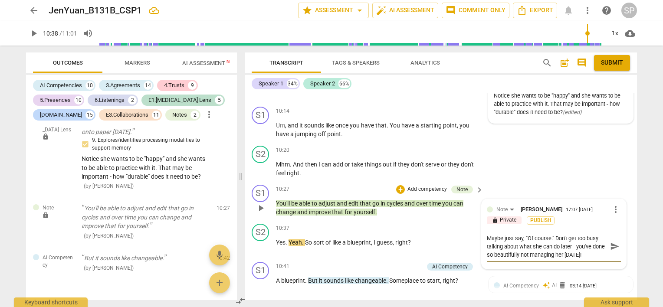
click at [610, 242] on span "send" at bounding box center [615, 247] width 10 height 10
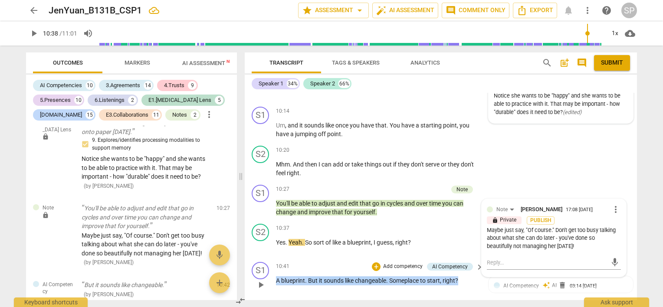
drag, startPoint x: 276, startPoint y: 259, endPoint x: 464, endPoint y: 257, distance: 187.6
click at [464, 277] on p "A blueprint . But it sounds like changeable . Someplace to start , right ?" at bounding box center [377, 281] width 203 height 9
click at [376, 263] on div "+" at bounding box center [376, 267] width 9 height 9
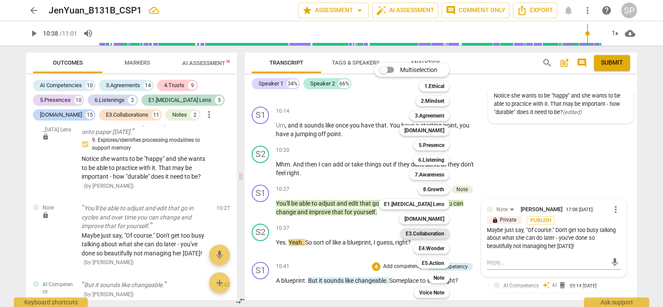
click at [438, 235] on b "E3.Collaboration" at bounding box center [425, 234] width 39 height 10
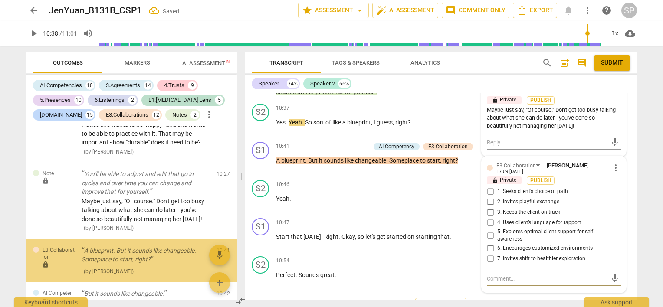
scroll to position [4736, 0]
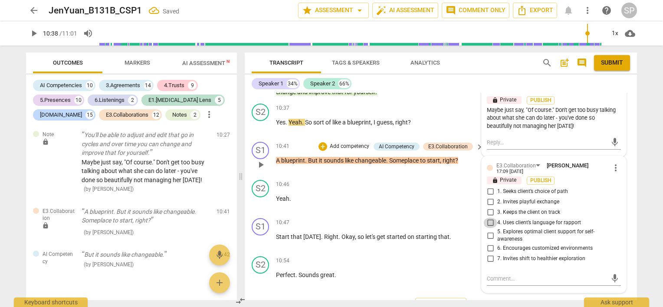
click at [492, 218] on input "4. Uses client’s language for rapport" at bounding box center [491, 223] width 14 height 10
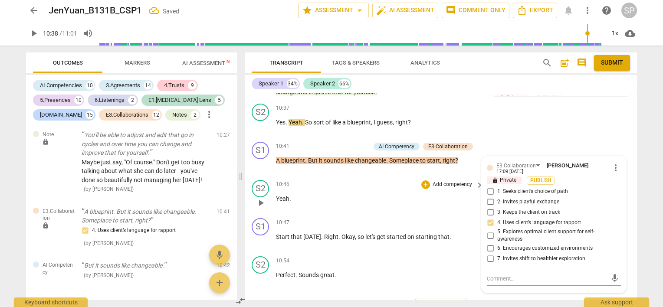
click at [379, 188] on div "10:46 + Add competency keyboard_arrow_right Yeah ." at bounding box center [380, 195] width 208 height 31
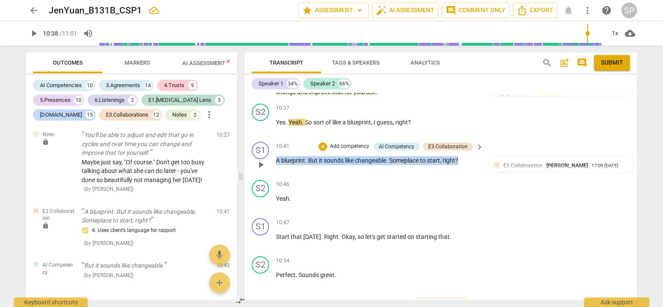
drag, startPoint x: 275, startPoint y: 139, endPoint x: 469, endPoint y: 148, distance: 193.8
click at [469, 148] on div "S1 play_arrow pause 10:41 + Add competency AI Competency E3.Collaboration keybo…" at bounding box center [441, 157] width 392 height 38
click at [324, 142] on div "+" at bounding box center [323, 146] width 9 height 9
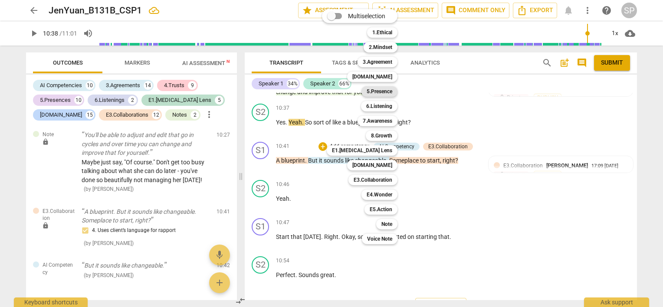
click at [380, 91] on b "5.Presence" at bounding box center [380, 91] width 26 height 10
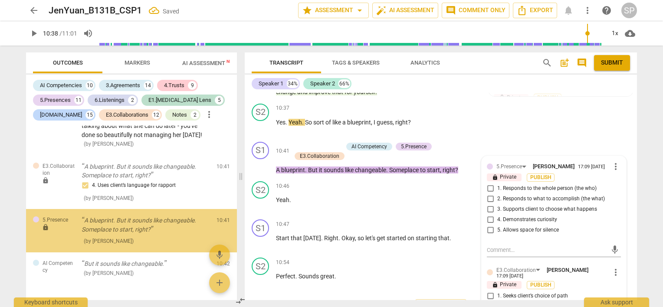
scroll to position [4790, 0]
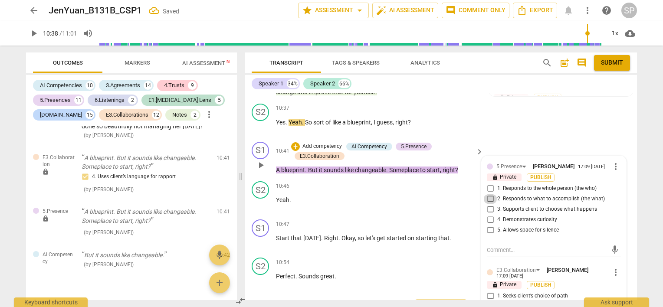
click at [489, 194] on input "2. Responds to what to accomplish (the what)" at bounding box center [491, 199] width 14 height 10
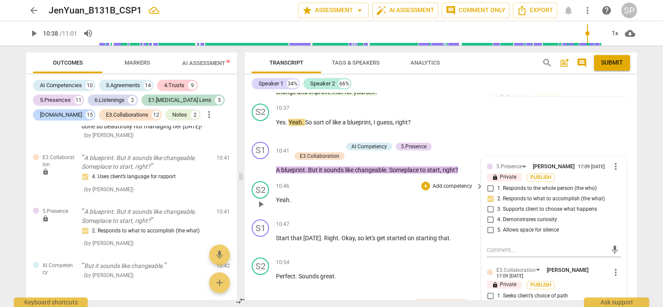
click at [365, 192] on div "S2 play_arrow pause 10:46 + Add competency keyboard_arrow_right Yeah ." at bounding box center [441, 197] width 392 height 38
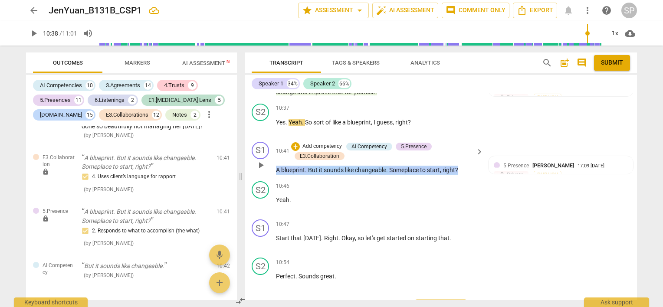
drag, startPoint x: 275, startPoint y: 150, endPoint x: 477, endPoint y: 151, distance: 201.4
click at [477, 151] on div "S1 play_arrow pause 10:41 + Add competency AI Competency 5.Presence E3.Collabor…" at bounding box center [441, 158] width 392 height 40
click at [291, 142] on div "+" at bounding box center [295, 146] width 9 height 9
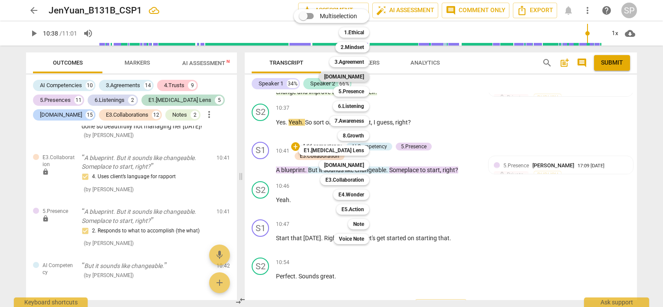
click at [360, 76] on b "[DOMAIN_NAME]" at bounding box center [344, 77] width 40 height 10
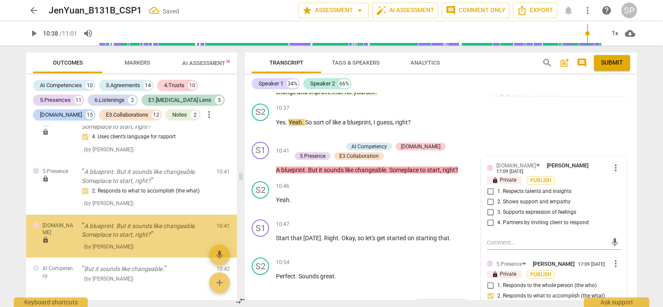
scroll to position [4844, 0]
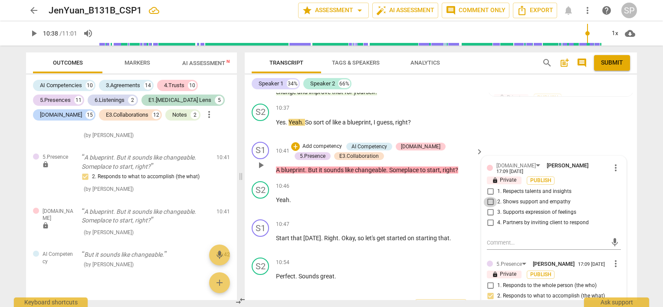
click at [488, 197] on input "2. Shows support and empathy" at bounding box center [491, 202] width 14 height 10
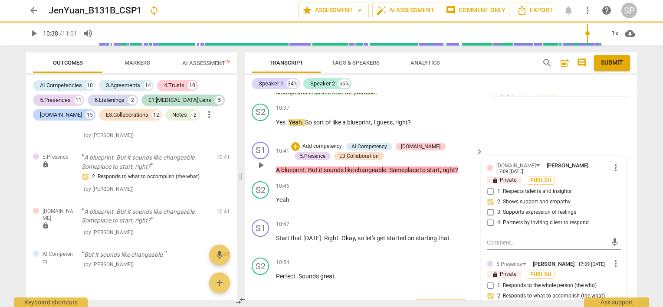
click at [487, 218] on input "4. Partners by inviting client to respond" at bounding box center [491, 223] width 14 height 10
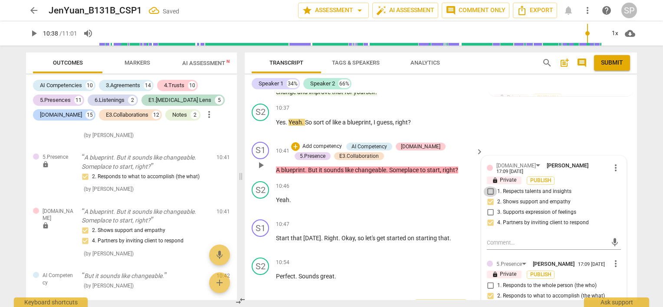
click at [490, 187] on input "1. Respects talents and insights" at bounding box center [491, 192] width 14 height 10
click at [489, 197] on input "2. Shows support and empathy" at bounding box center [491, 202] width 14 height 10
click at [445, 196] on p "Yeah ." at bounding box center [377, 200] width 203 height 9
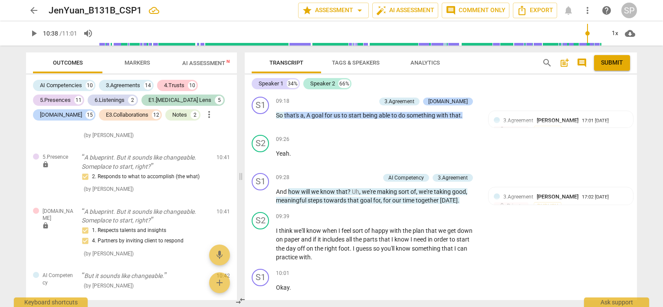
scroll to position [2267, 0]
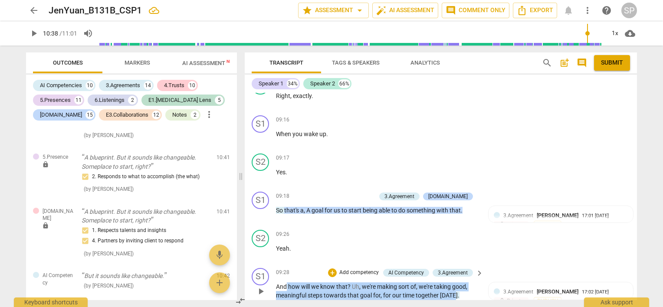
drag, startPoint x: 287, startPoint y: 268, endPoint x: 455, endPoint y: 278, distance: 168.3
click at [455, 283] on p "And how will we know that ? Uh , we're making sort of , we're taking good , mea…" at bounding box center [377, 292] width 203 height 18
click at [331, 269] on div "+" at bounding box center [332, 273] width 9 height 9
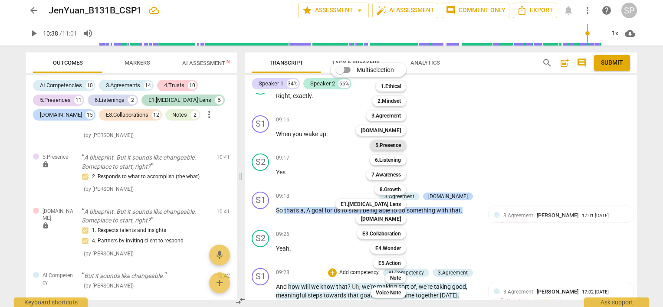
click at [393, 148] on b "5.Presence" at bounding box center [389, 145] width 26 height 10
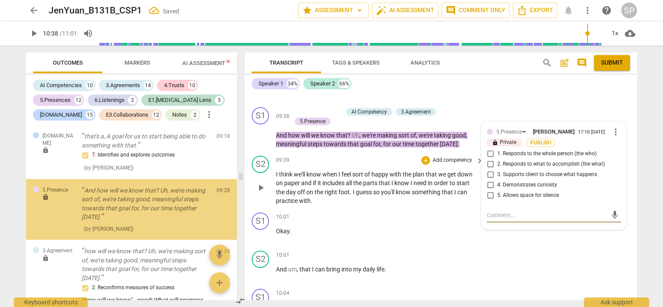
scroll to position [4369, 0]
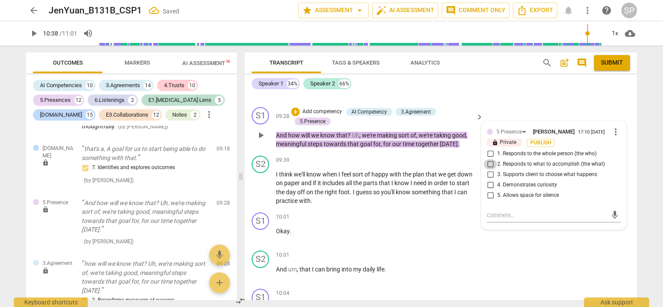
click at [490, 159] on input "2. Responds to what to accomplish (the what)" at bounding box center [491, 164] width 14 height 10
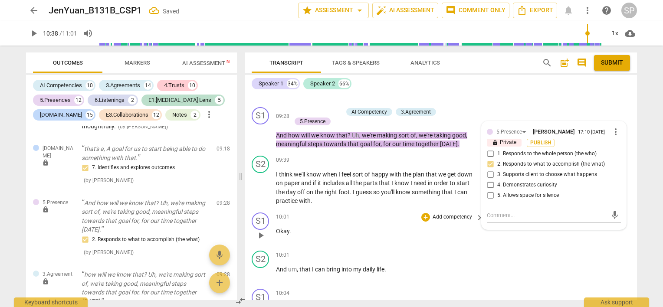
click at [381, 227] on p "Okay ." at bounding box center [377, 231] width 203 height 9
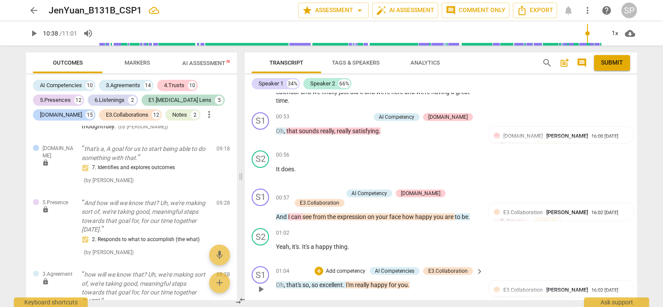
scroll to position [344, 0]
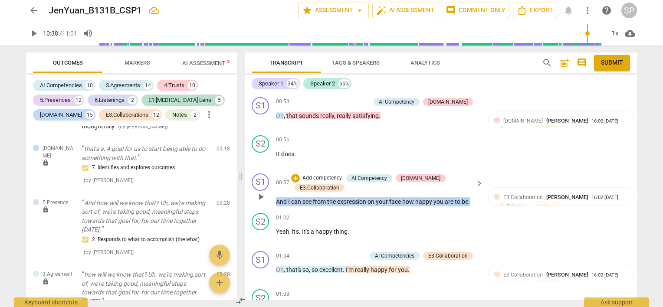
drag, startPoint x: 277, startPoint y: 192, endPoint x: 474, endPoint y: 196, distance: 196.7
click at [474, 196] on div "S1 play_arrow pause 00:57 + Add competency AI Competency [DOMAIN_NAME] E3.Colla…" at bounding box center [441, 190] width 392 height 40
copy p "And I can see from the expression on your face how happy you are to be ."
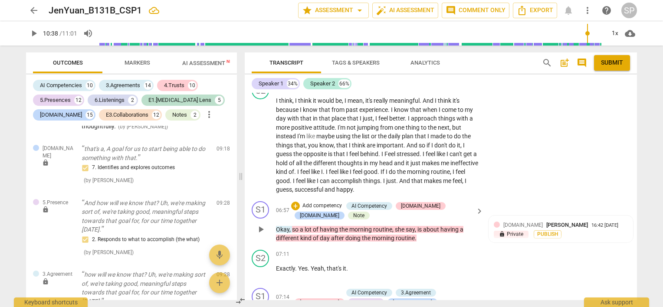
scroll to position [1559, 0]
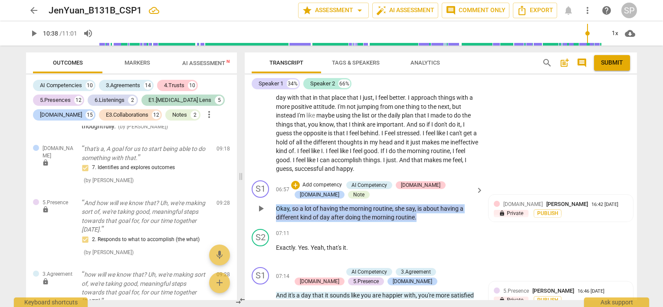
drag, startPoint x: 271, startPoint y: 196, endPoint x: 425, endPoint y: 203, distance: 154.7
click at [425, 203] on div "S1 play_arrow pause 06:57 + Add competency AI Competency [DOMAIN_NAME] [DOMAIN_…" at bounding box center [441, 201] width 392 height 49
copy p "Okay , so a lot of having the morning routine , she say , is about having a dif…"
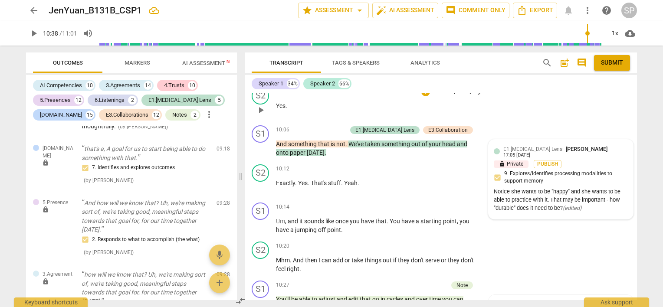
scroll to position [2688, 0]
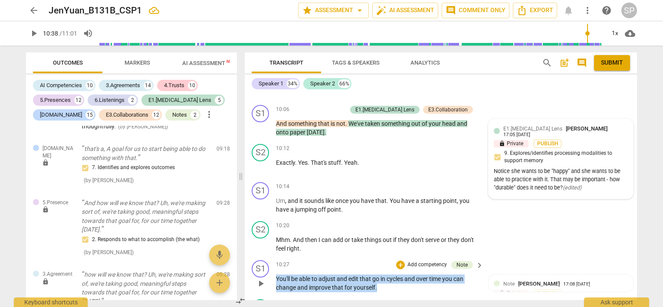
drag, startPoint x: 271, startPoint y: 257, endPoint x: 385, endPoint y: 266, distance: 113.6
click at [385, 266] on div "S1 play_arrow pause 10:27 + Add competency Note keyboard_arrow_right You'll be …" at bounding box center [441, 276] width 392 height 39
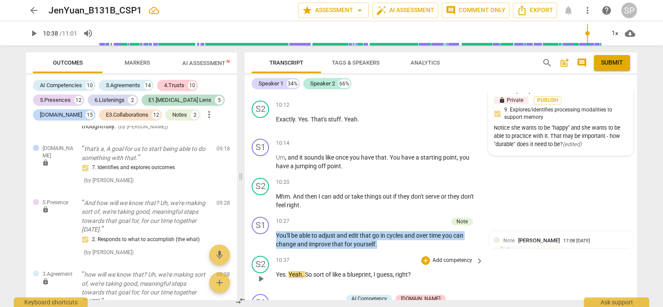
copy p "You'll be able to adjust and edit that go in cycles and over time you can chang…"
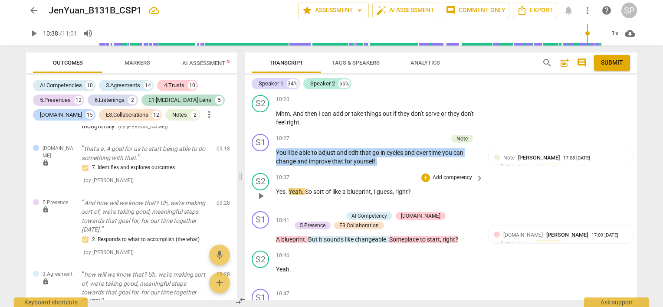
scroll to position [2818, 0]
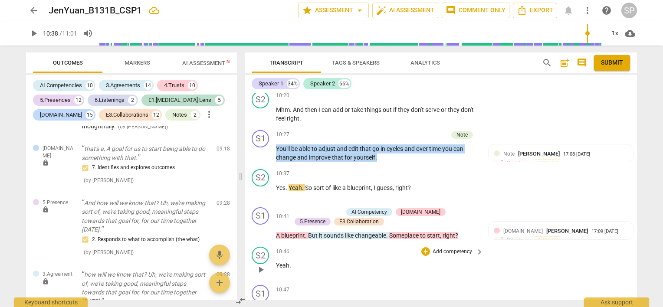
copy p "You'll be able to adjust and edit that go in cycles and over time you can chang…"
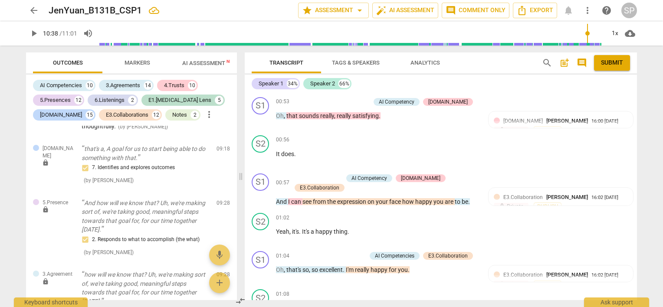
scroll to position [0, 0]
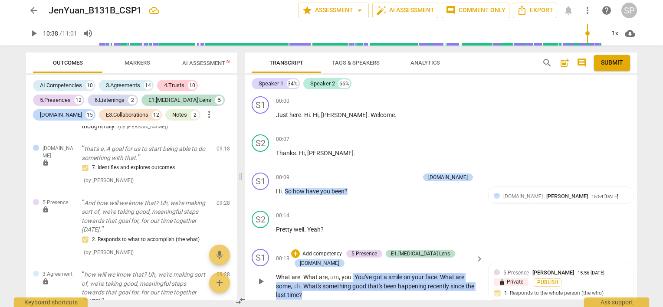
drag, startPoint x: 353, startPoint y: 266, endPoint x: 357, endPoint y: 283, distance: 17.5
click at [357, 283] on p "What are . What are , um , you . You've got a smile on your face . What are som…" at bounding box center [377, 286] width 203 height 27
copy p "You've got a smile on your face . What are some , uh . What's something good th…"
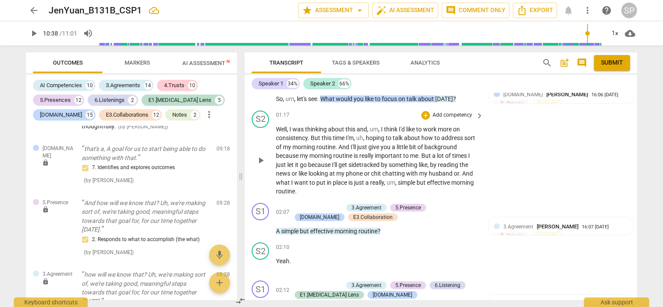
scroll to position [608, 0]
